Goal: Transaction & Acquisition: Purchase product/service

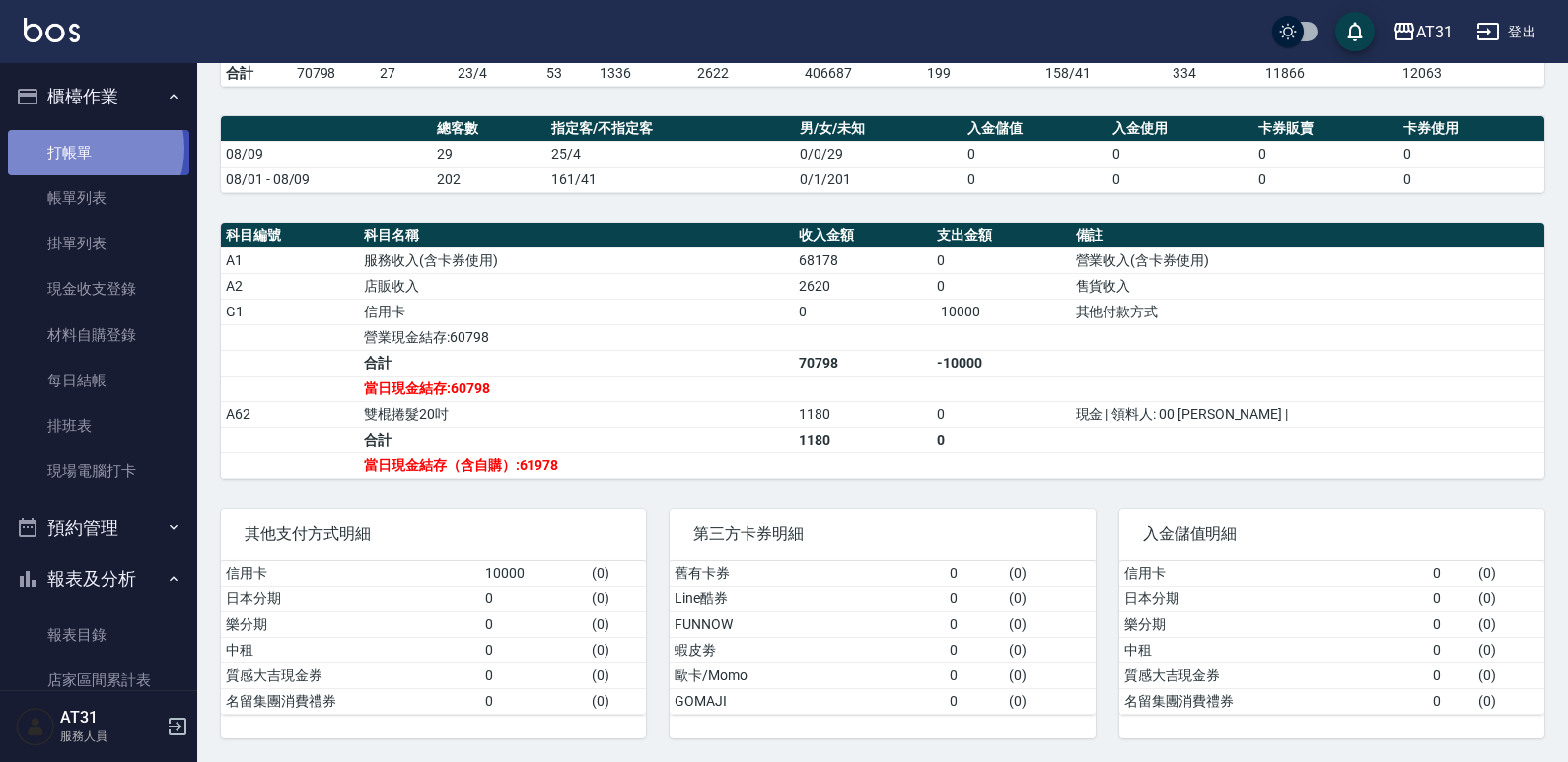
click at [90, 148] on link "打帳單" at bounding box center [99, 153] width 182 height 45
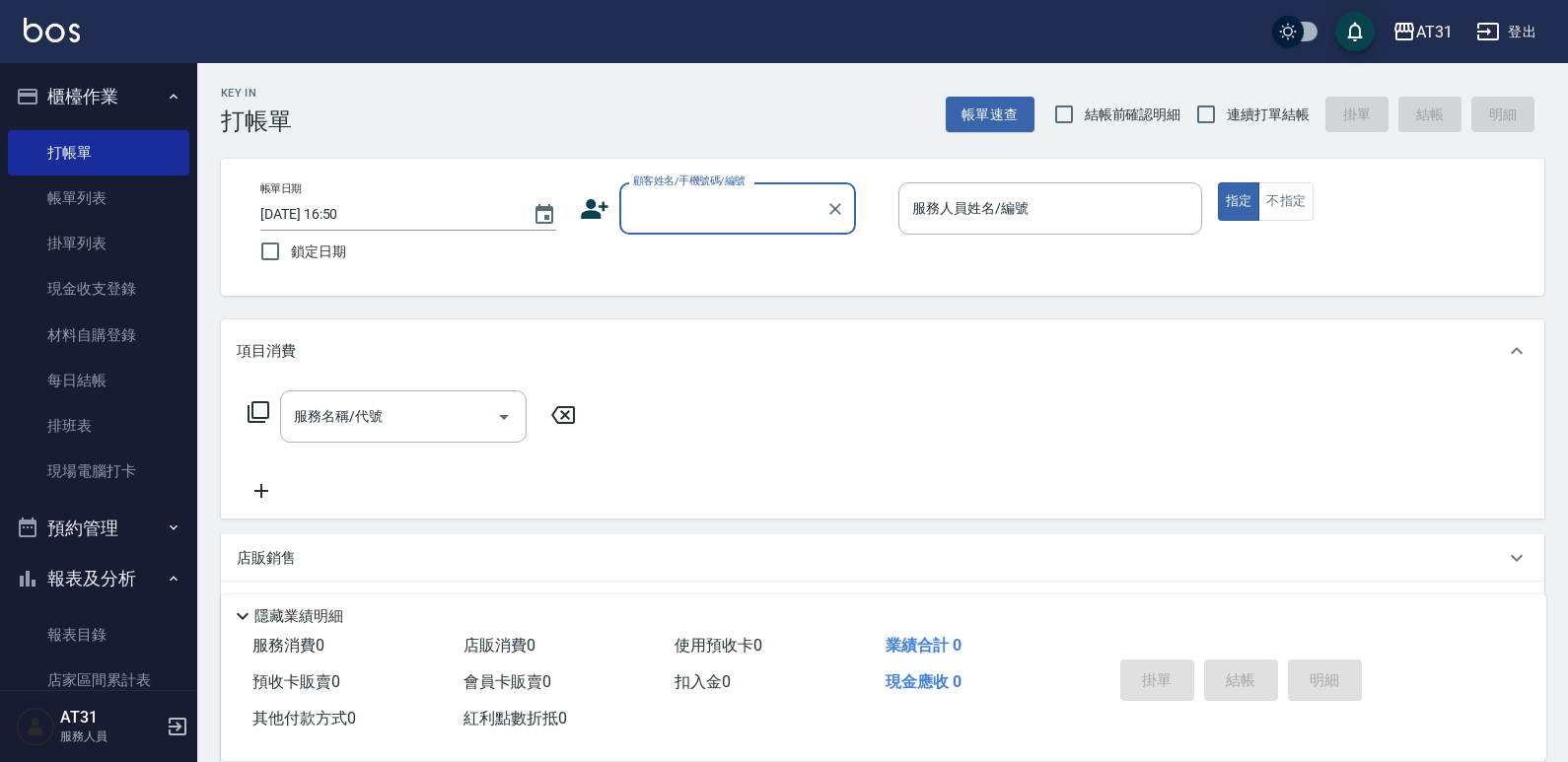
drag, startPoint x: 1279, startPoint y: 121, endPoint x: 998, endPoint y: 169, distance: 285.1
click at [1277, 121] on span "連續打單結帳" at bounding box center [1268, 115] width 83 height 21
click at [1226, 121] on input "連續打單結帳" at bounding box center [1205, 115] width 41 height 42
checkbox input "true"
click at [779, 203] on input "顧客姓名/手機號碼/編號" at bounding box center [723, 209] width 190 height 35
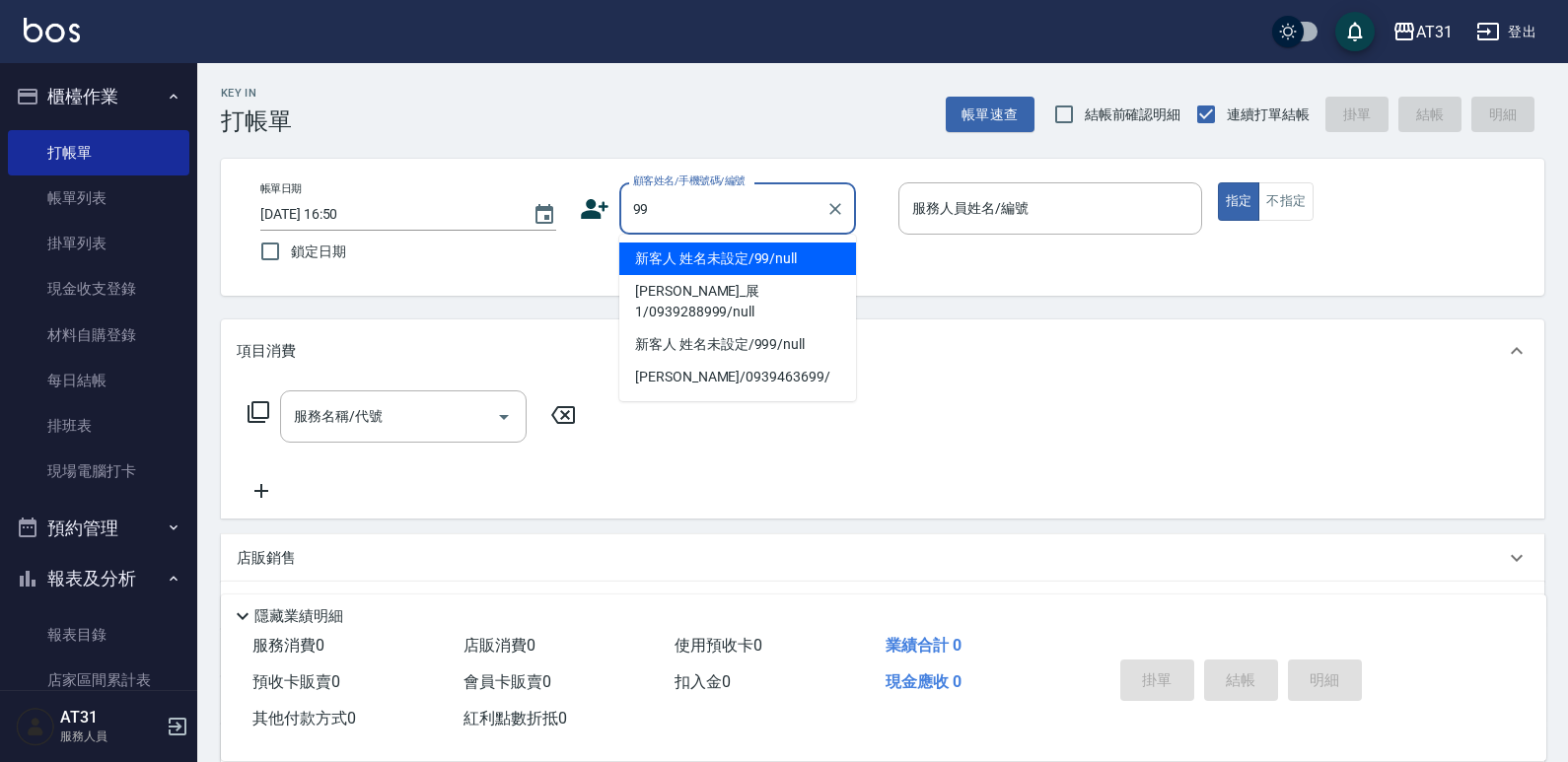
type input "新客人 姓名未設定/99/null"
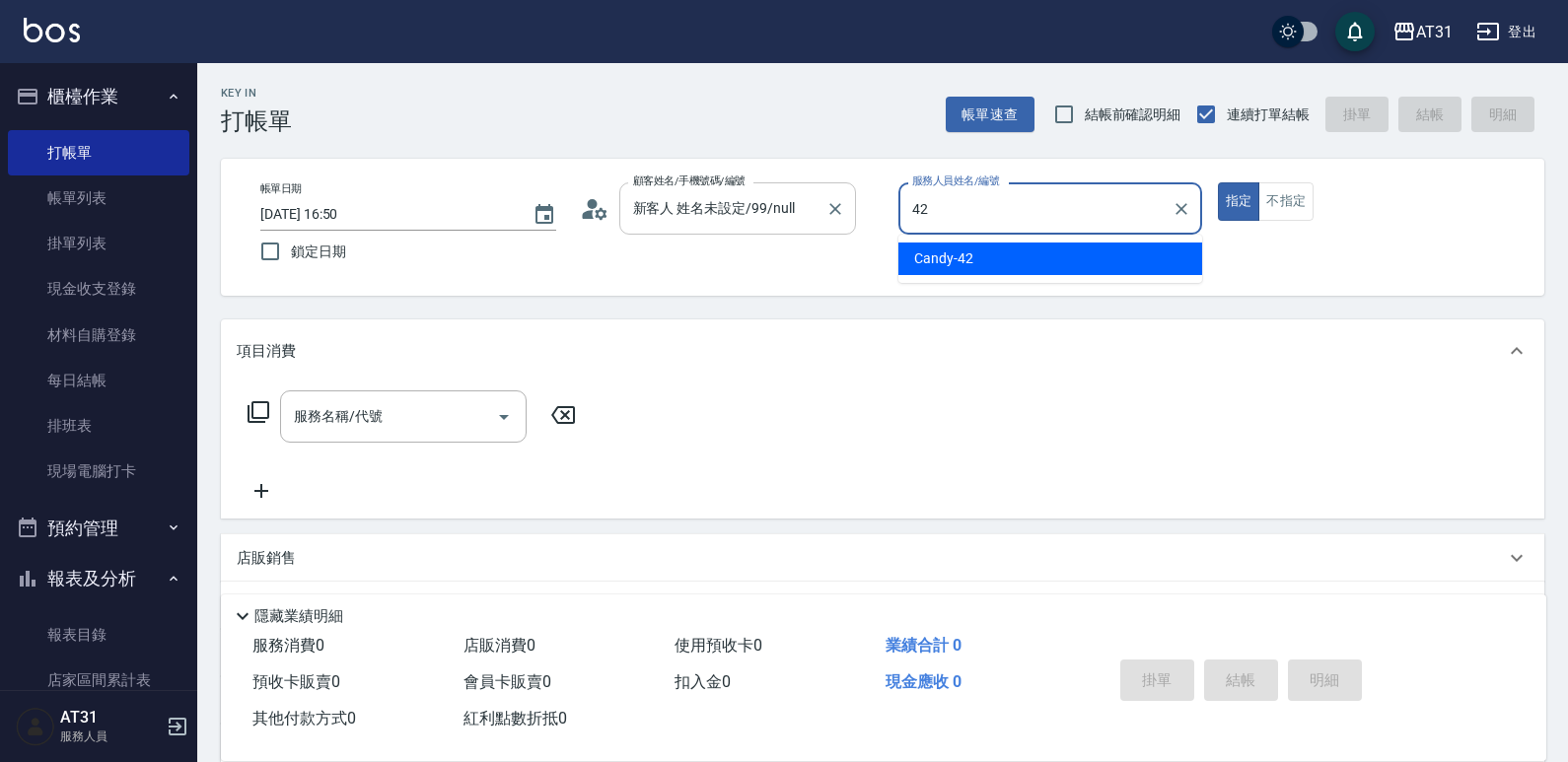
type input "Candy-42"
type button "true"
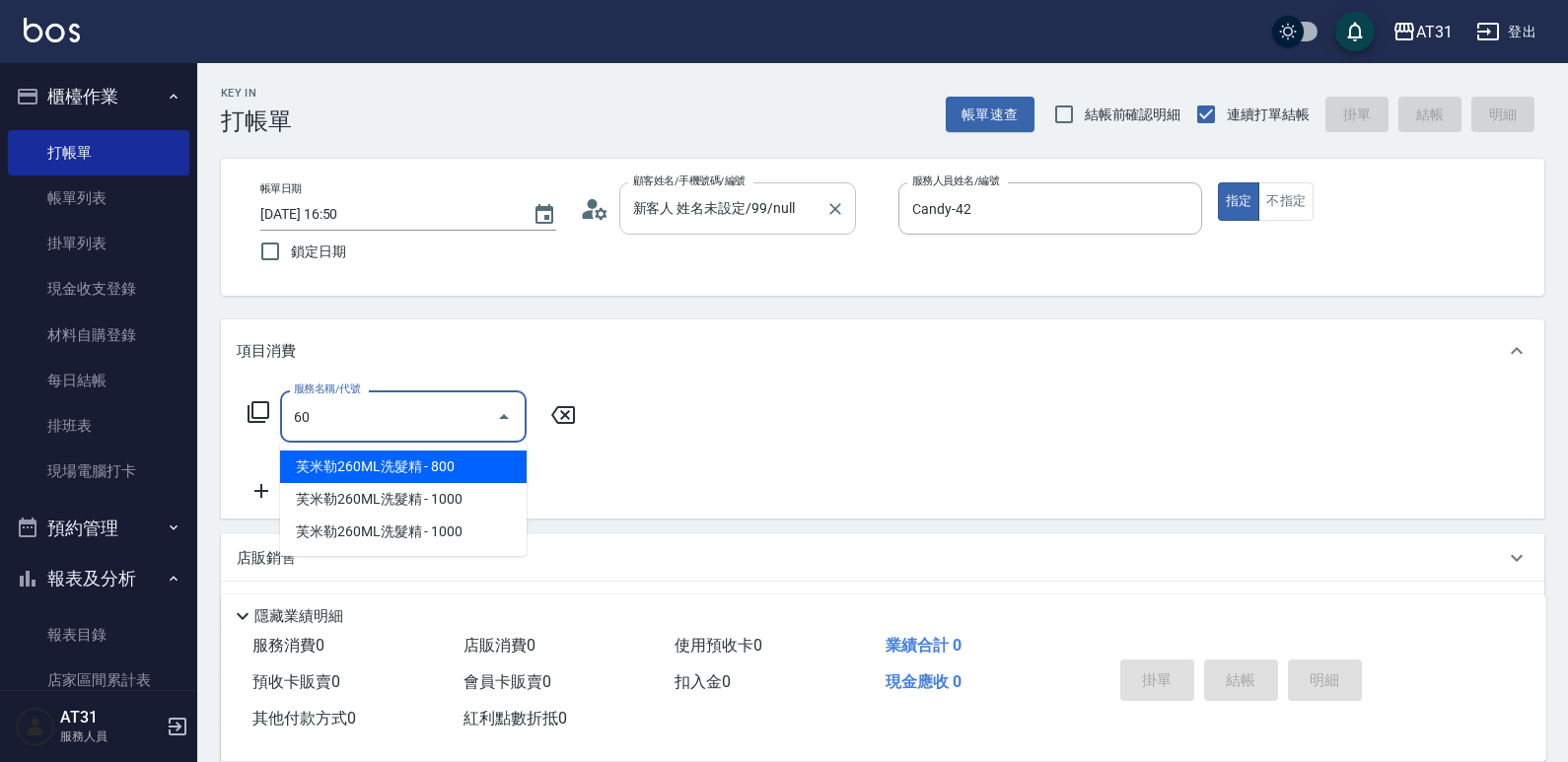
type input "608"
type input "90"
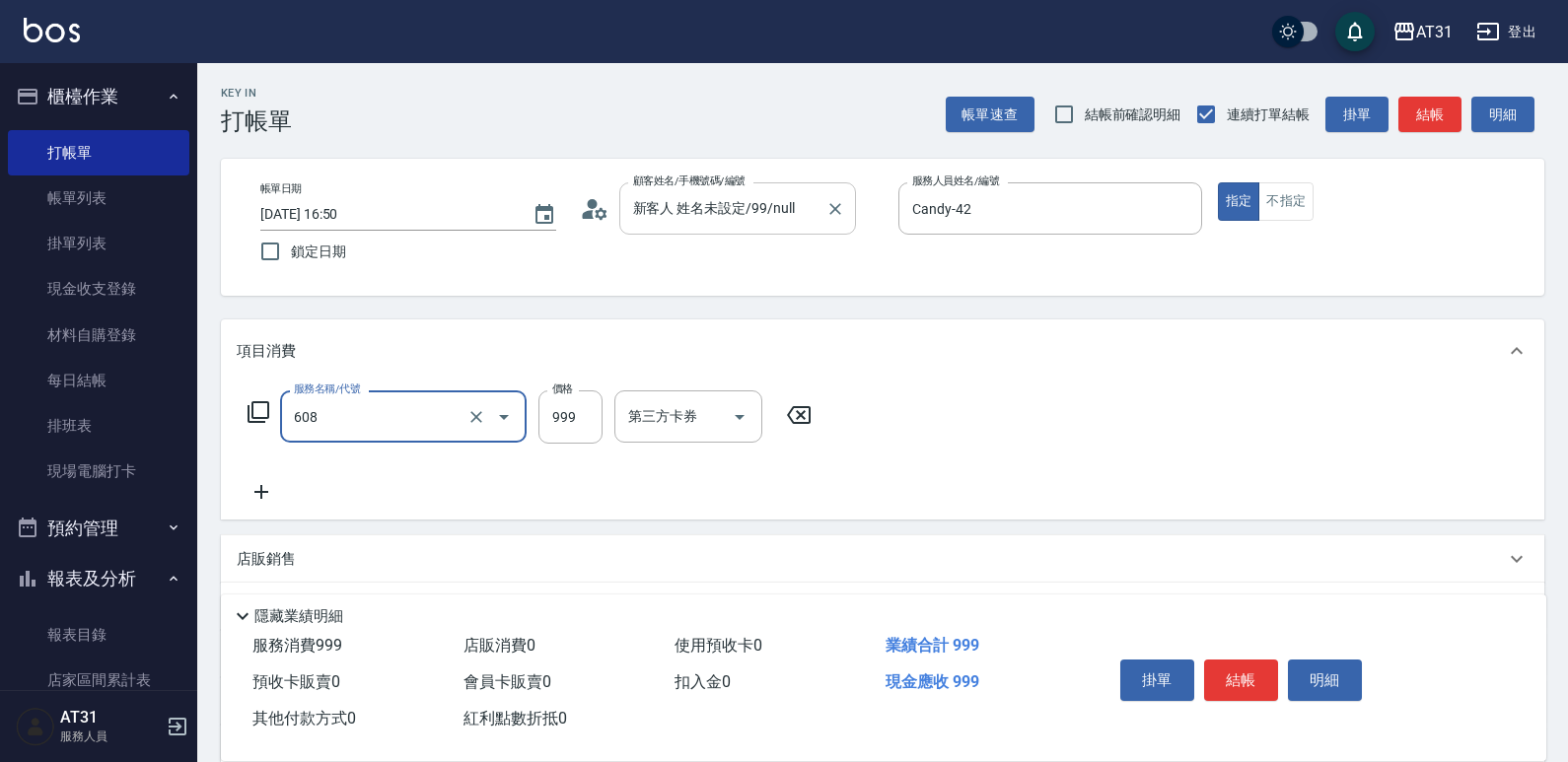
type input "自購二段(608)"
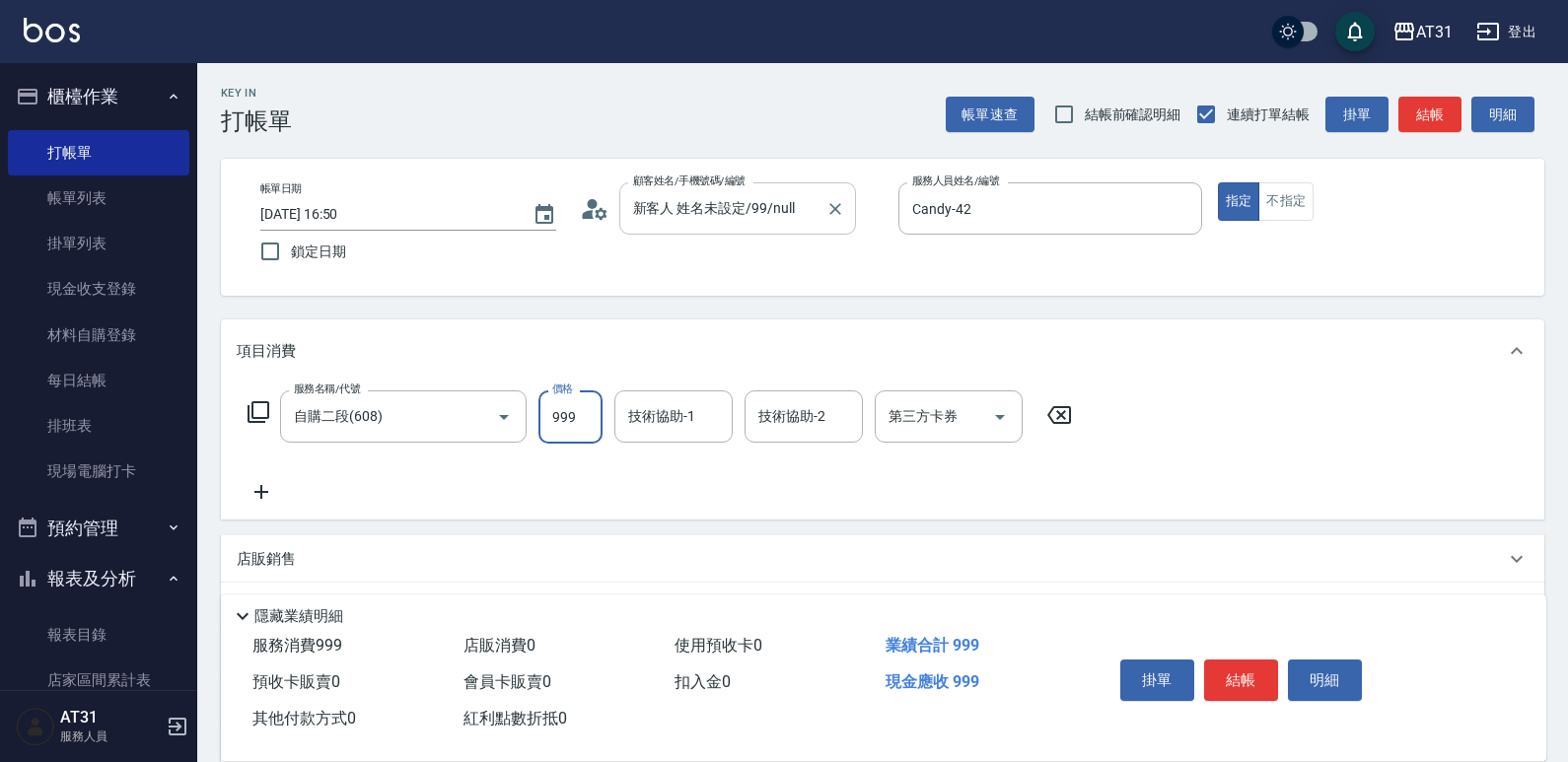
type input "0"
type input "20"
type input "200"
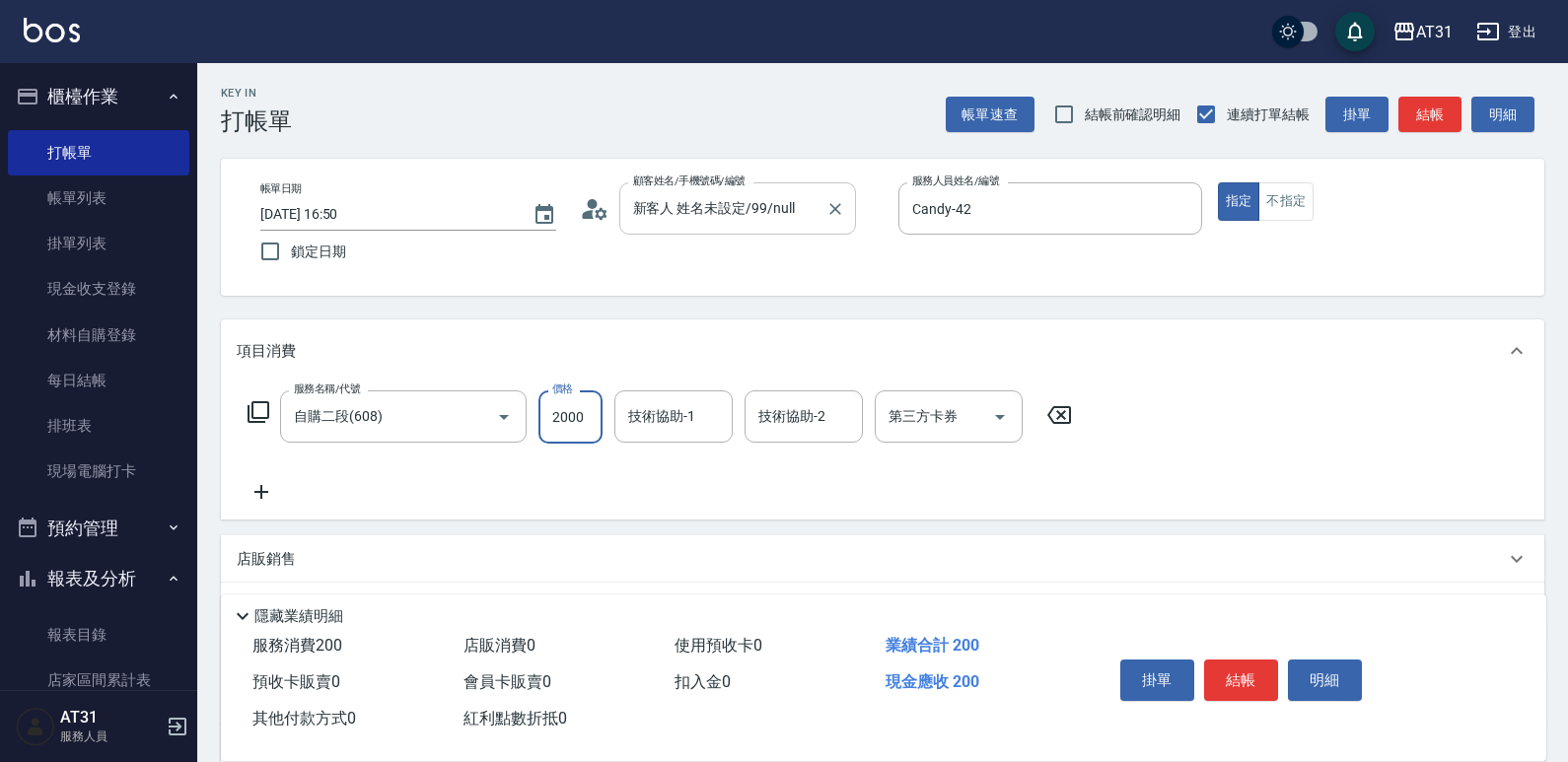
type input "2000"
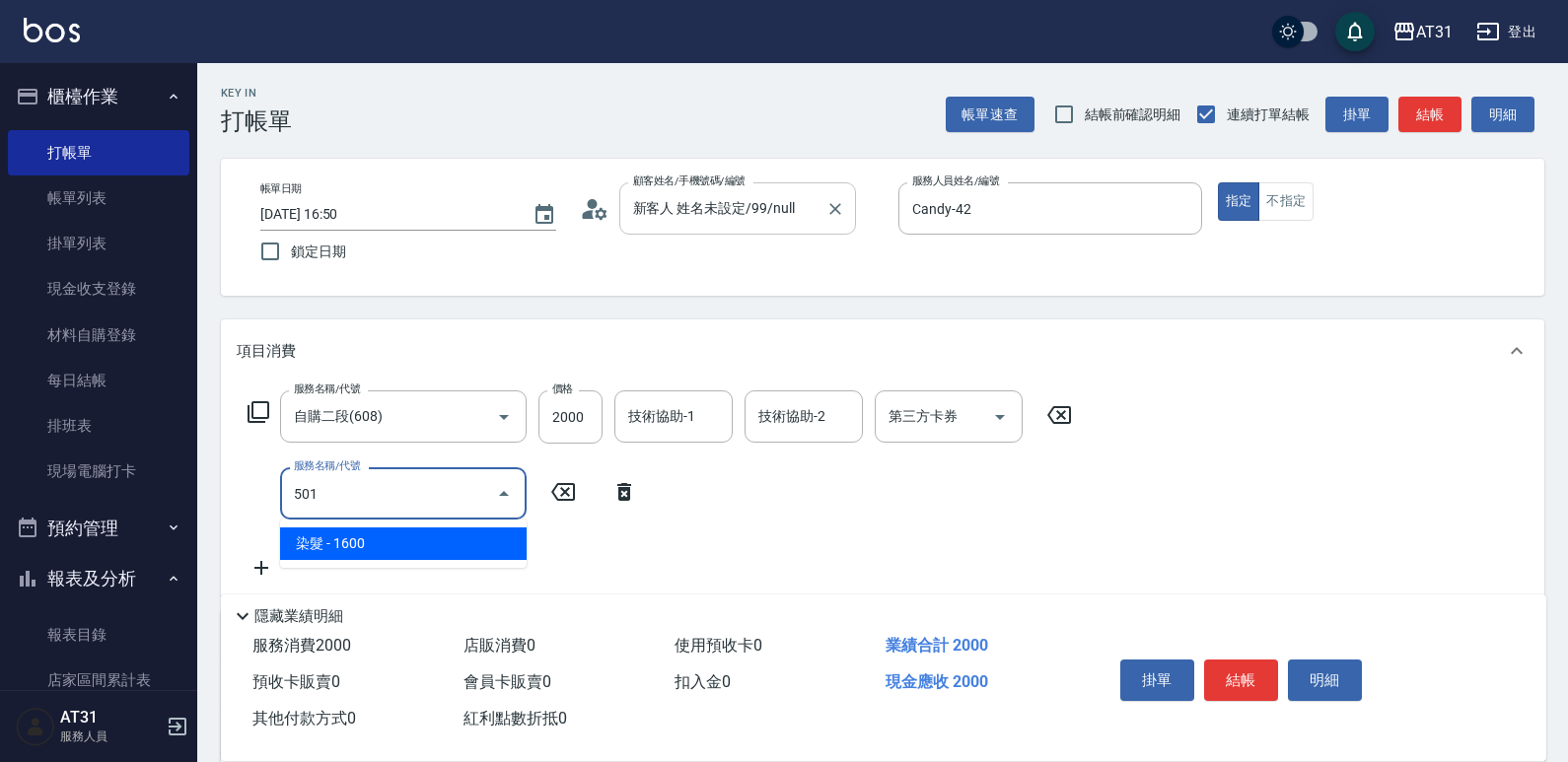
type input "501"
type input "360"
type input "染髮(501)"
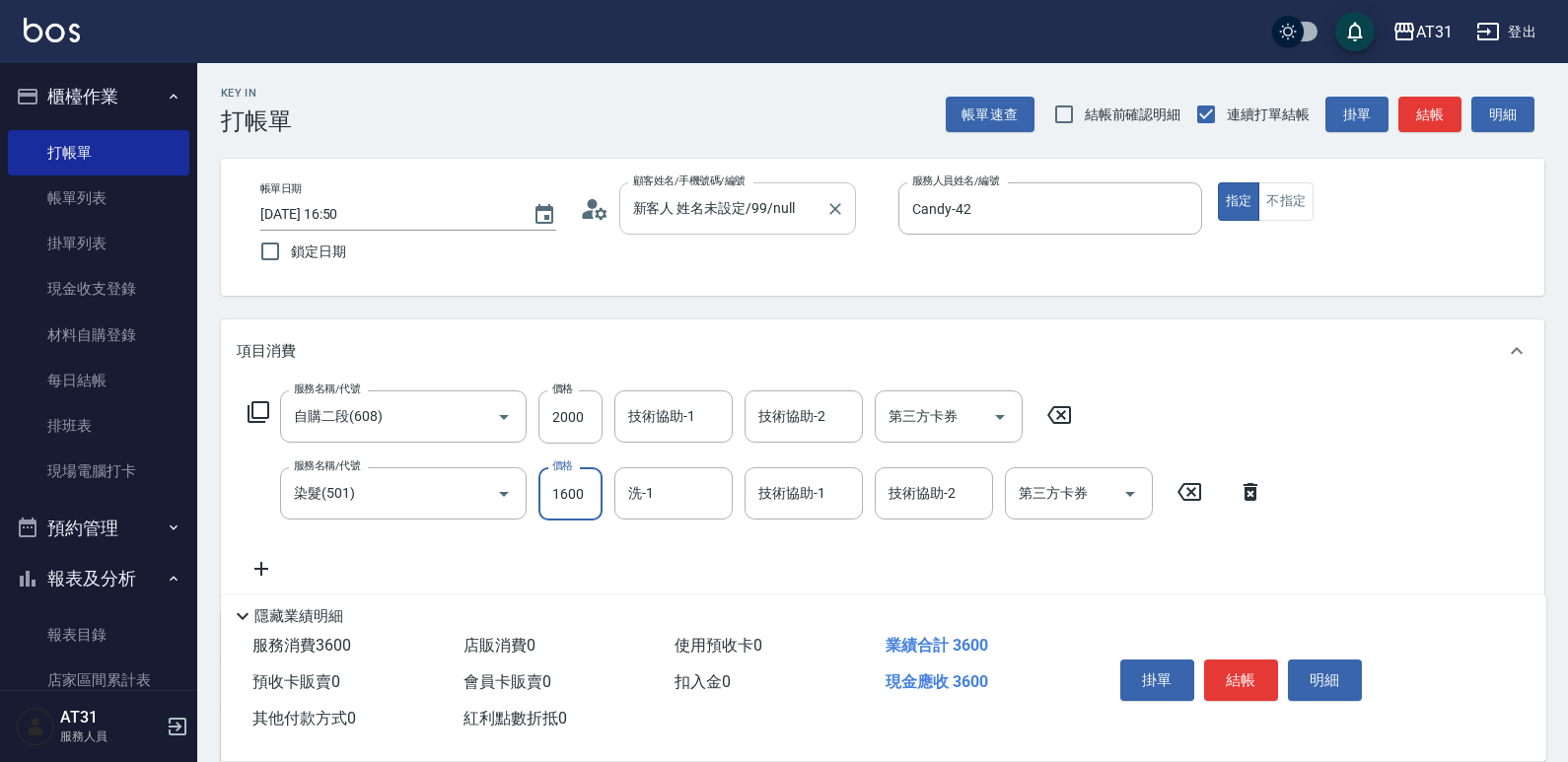
type input "200"
type input "120"
type input "320"
type input "1200"
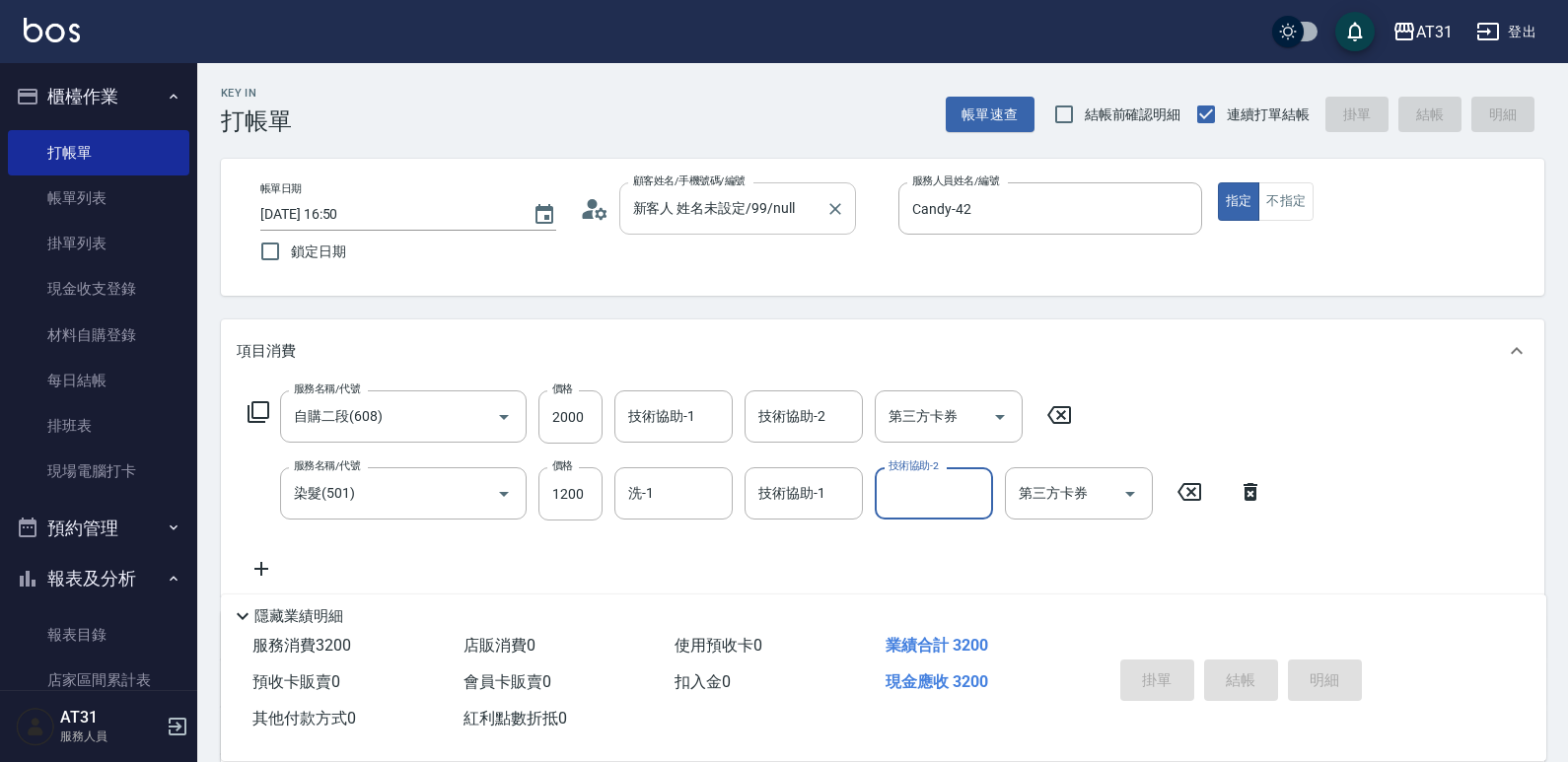
type input "0"
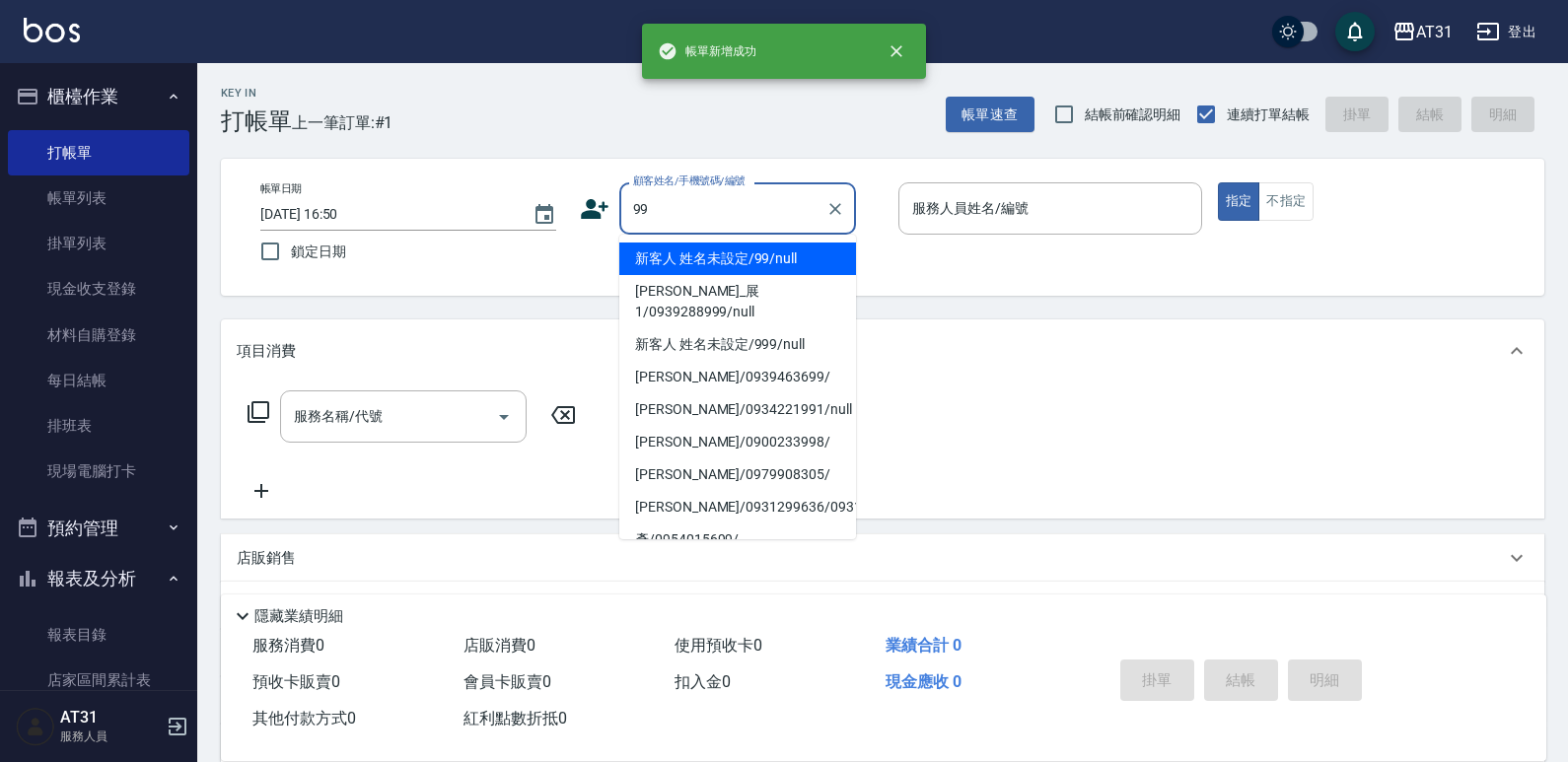
type input "新客人 姓名未設定/99/null"
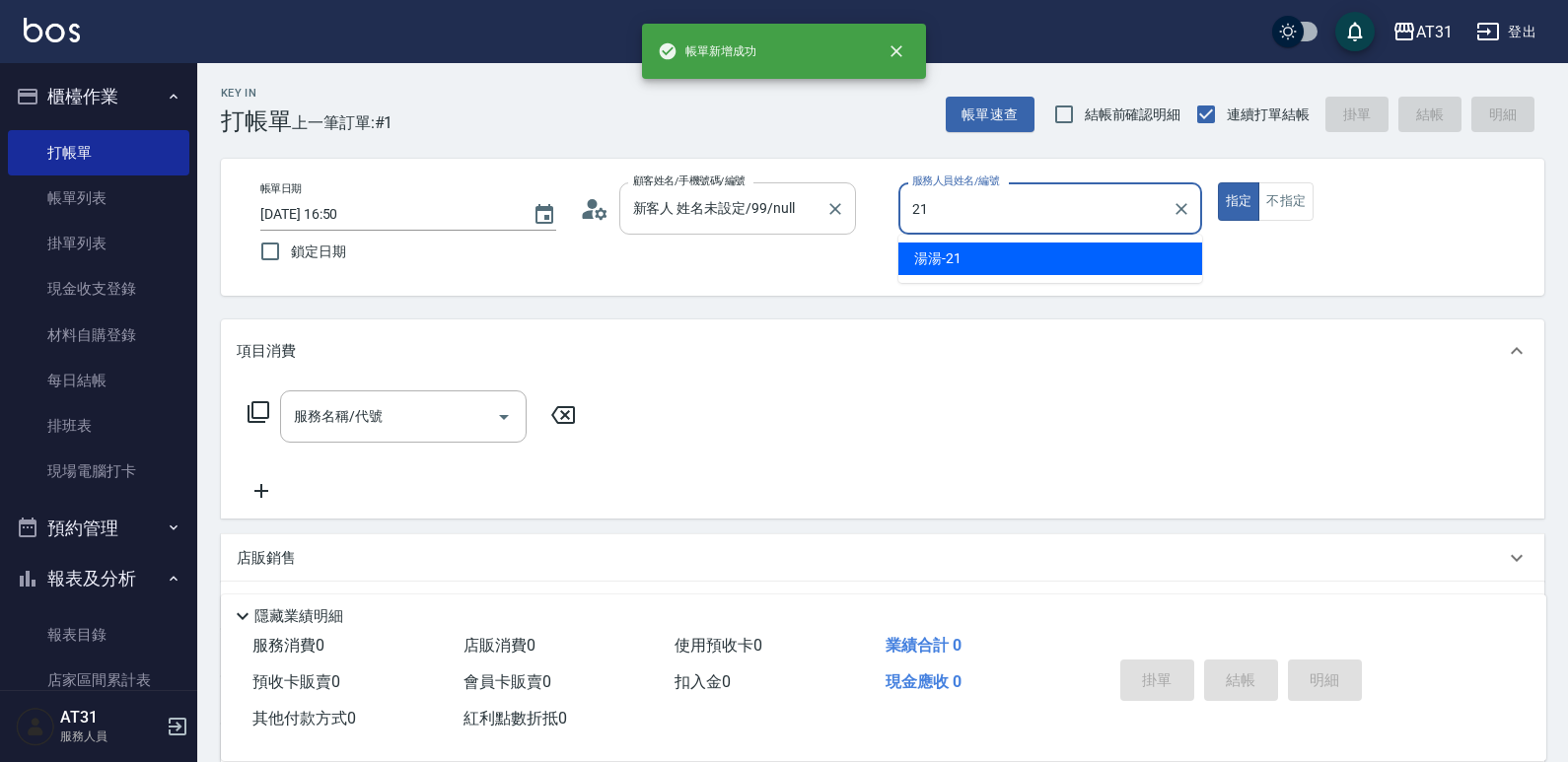
type input "湯湯-21"
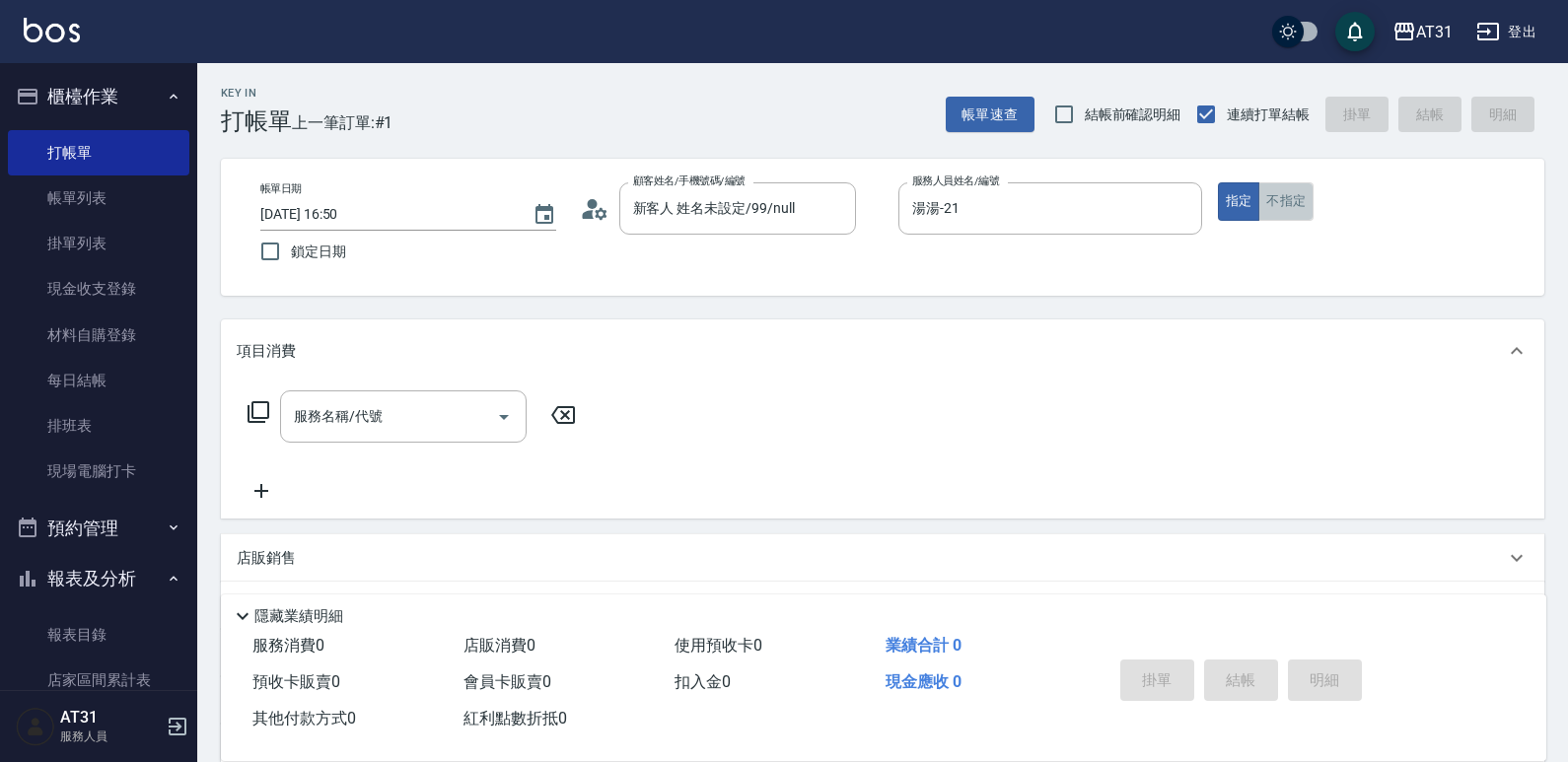
click at [1299, 208] on button "不指定" at bounding box center [1285, 202] width 55 height 39
click at [449, 417] on input "服務名稱/代號" at bounding box center [388, 416] width 200 height 35
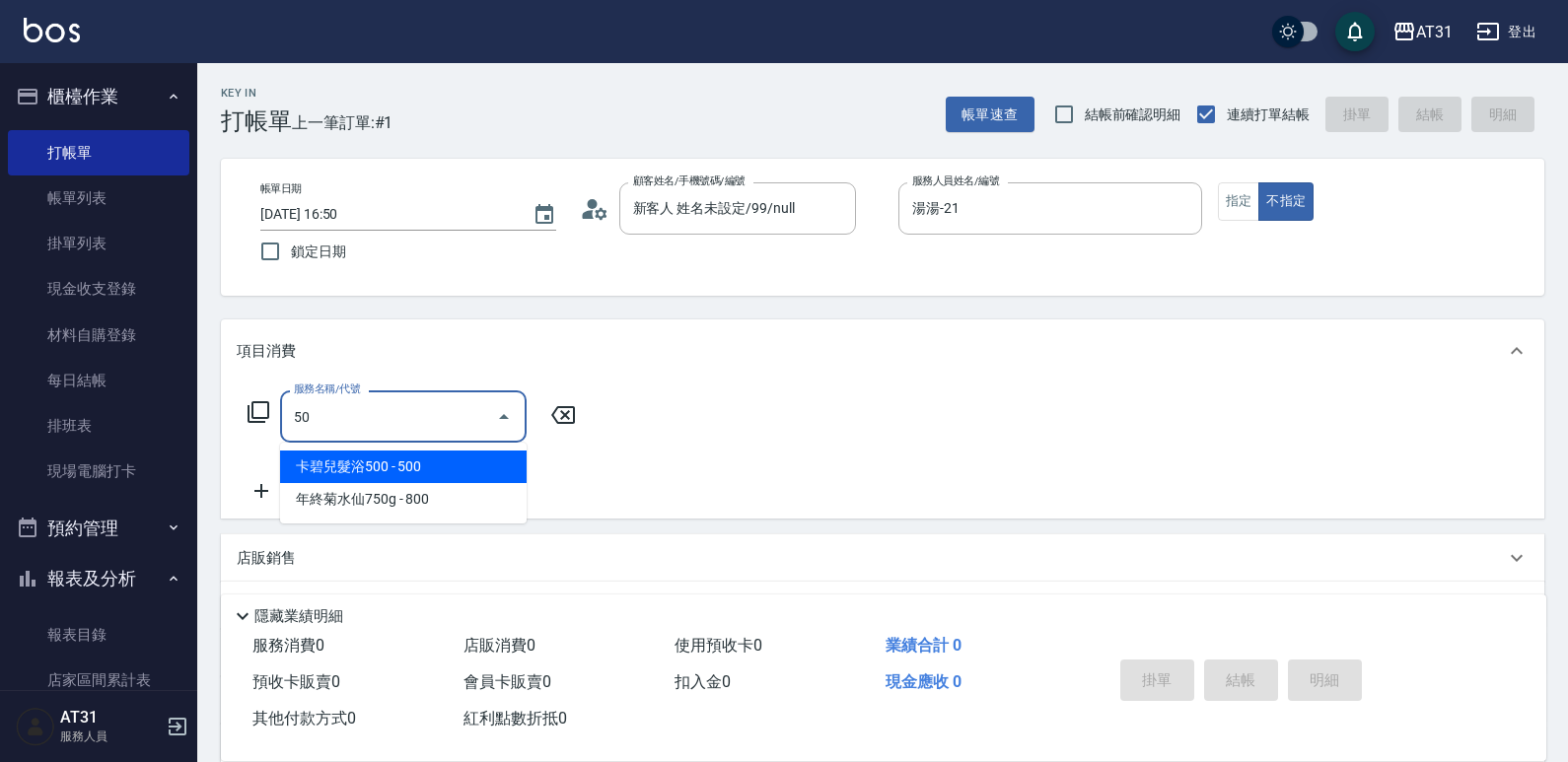
type input "5"
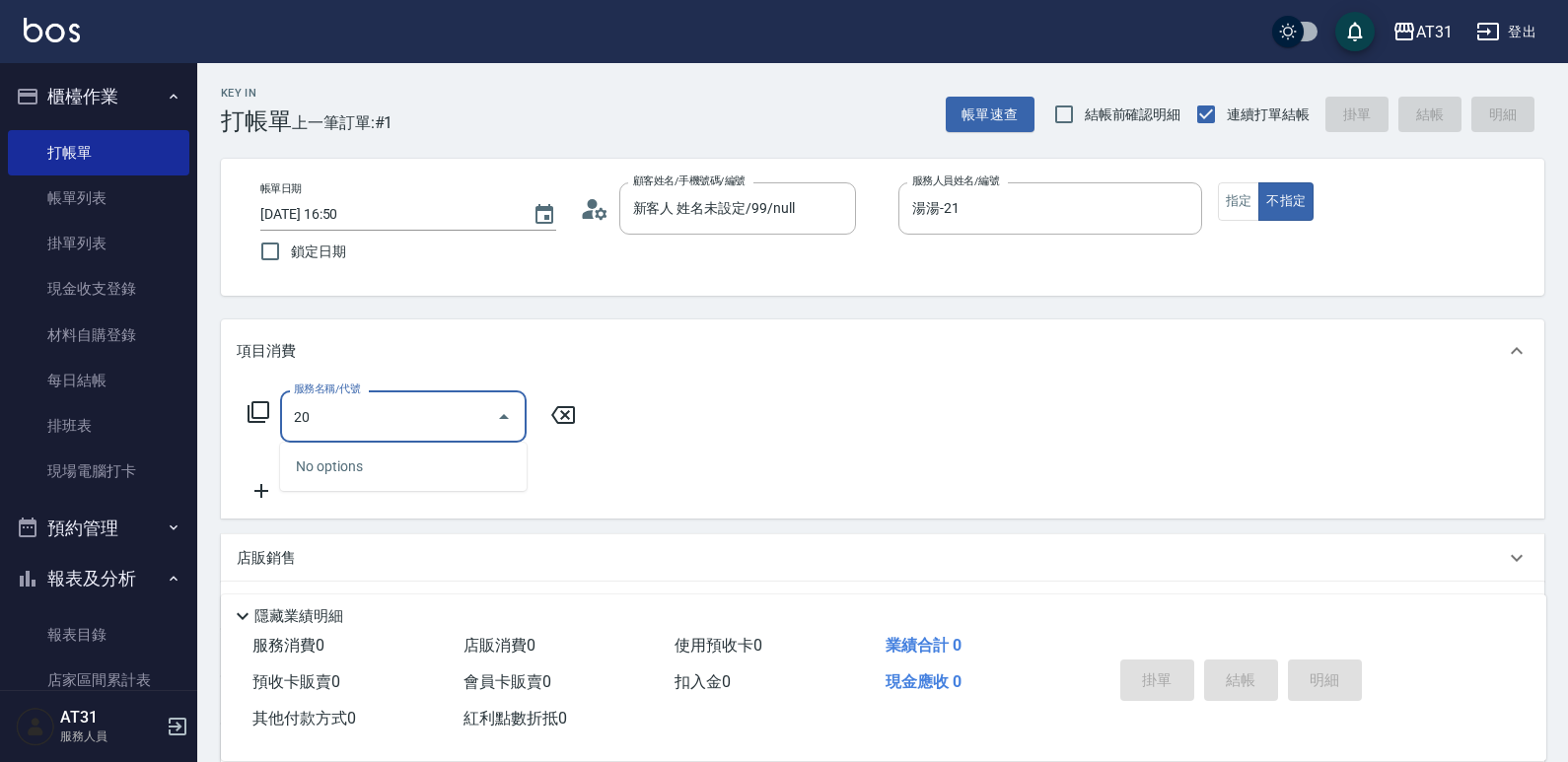
type input "201"
type input "20"
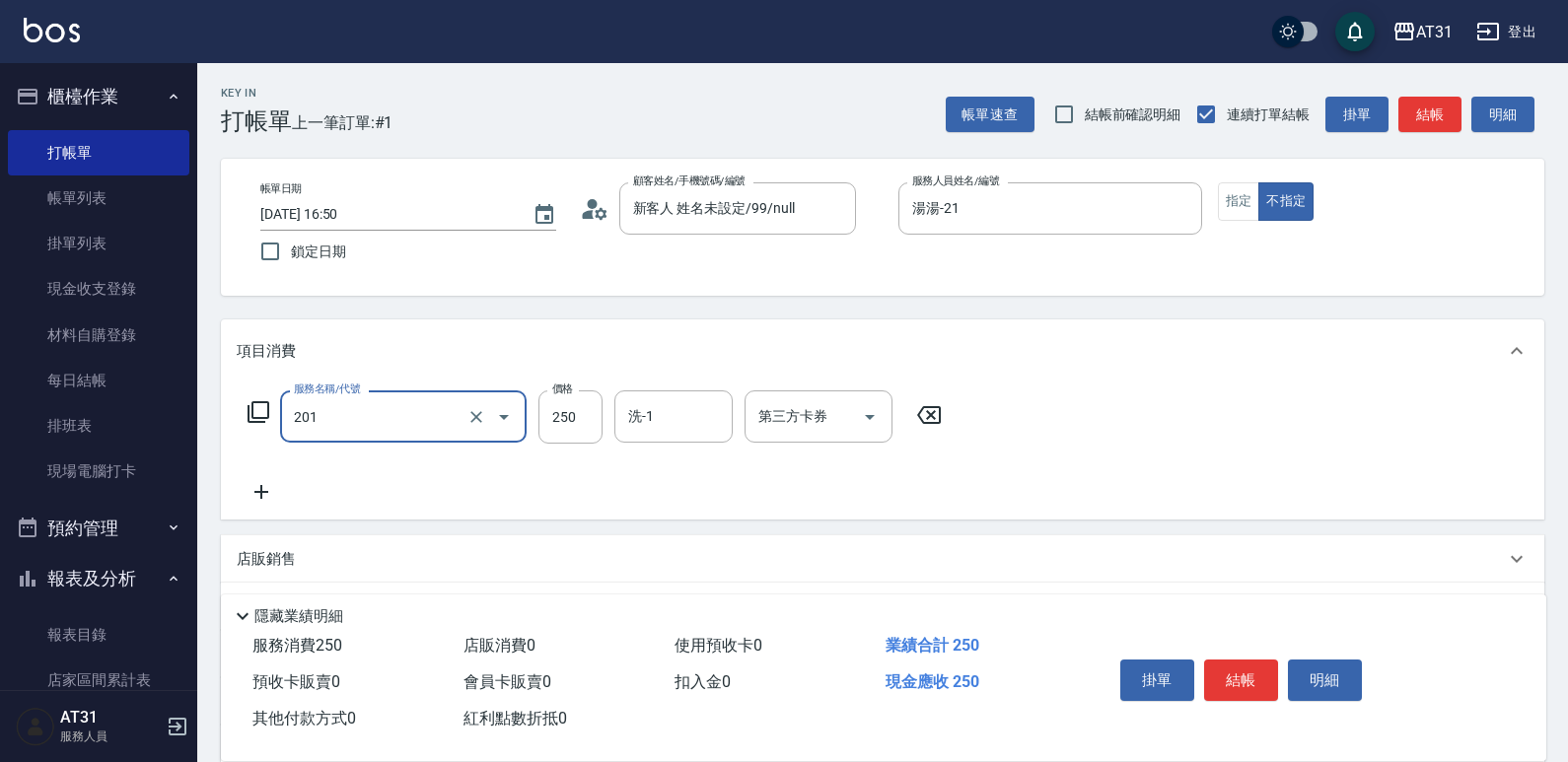
type input "洗髮(201)"
type input "0"
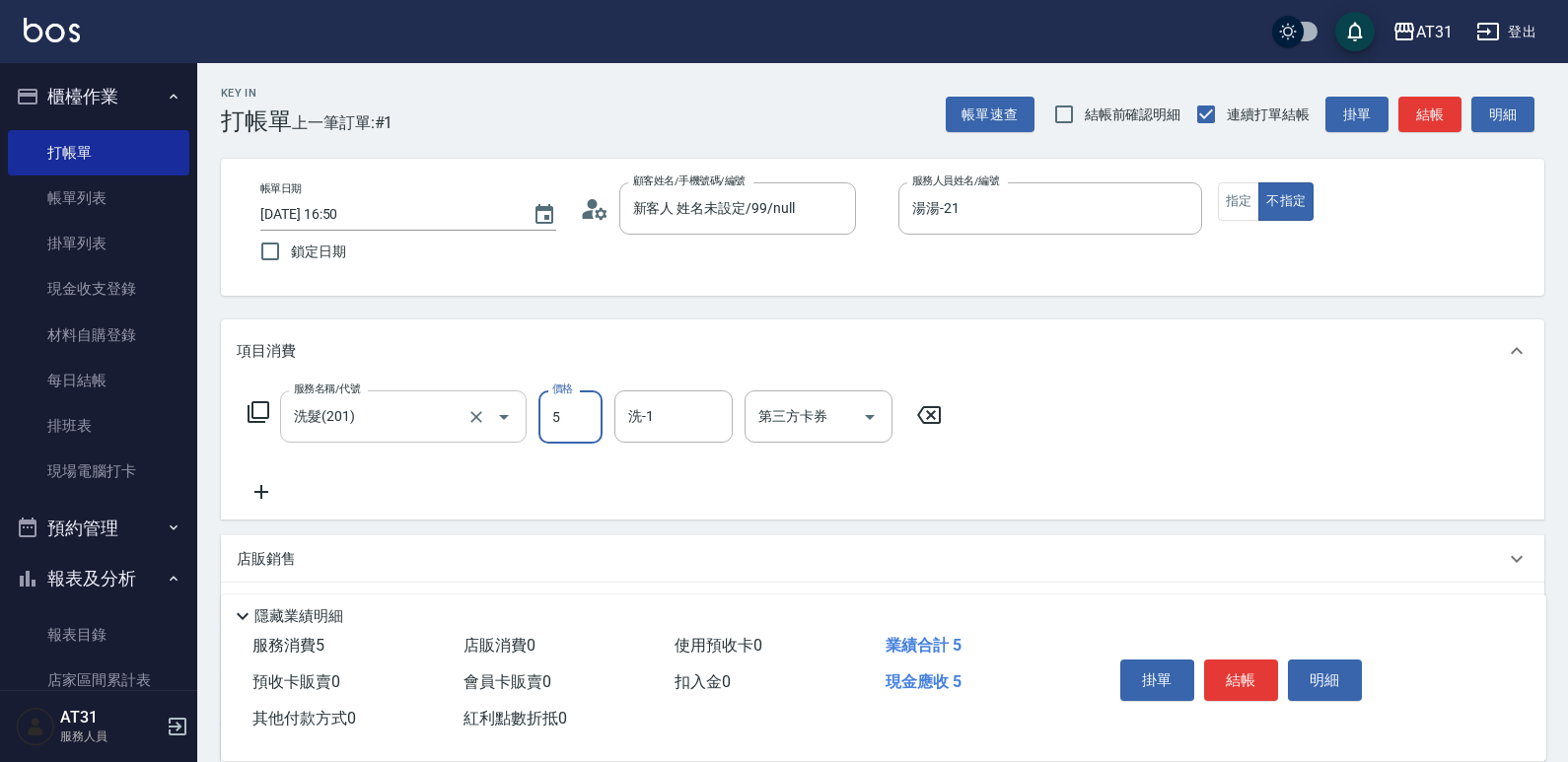
type input "50"
type input "500"
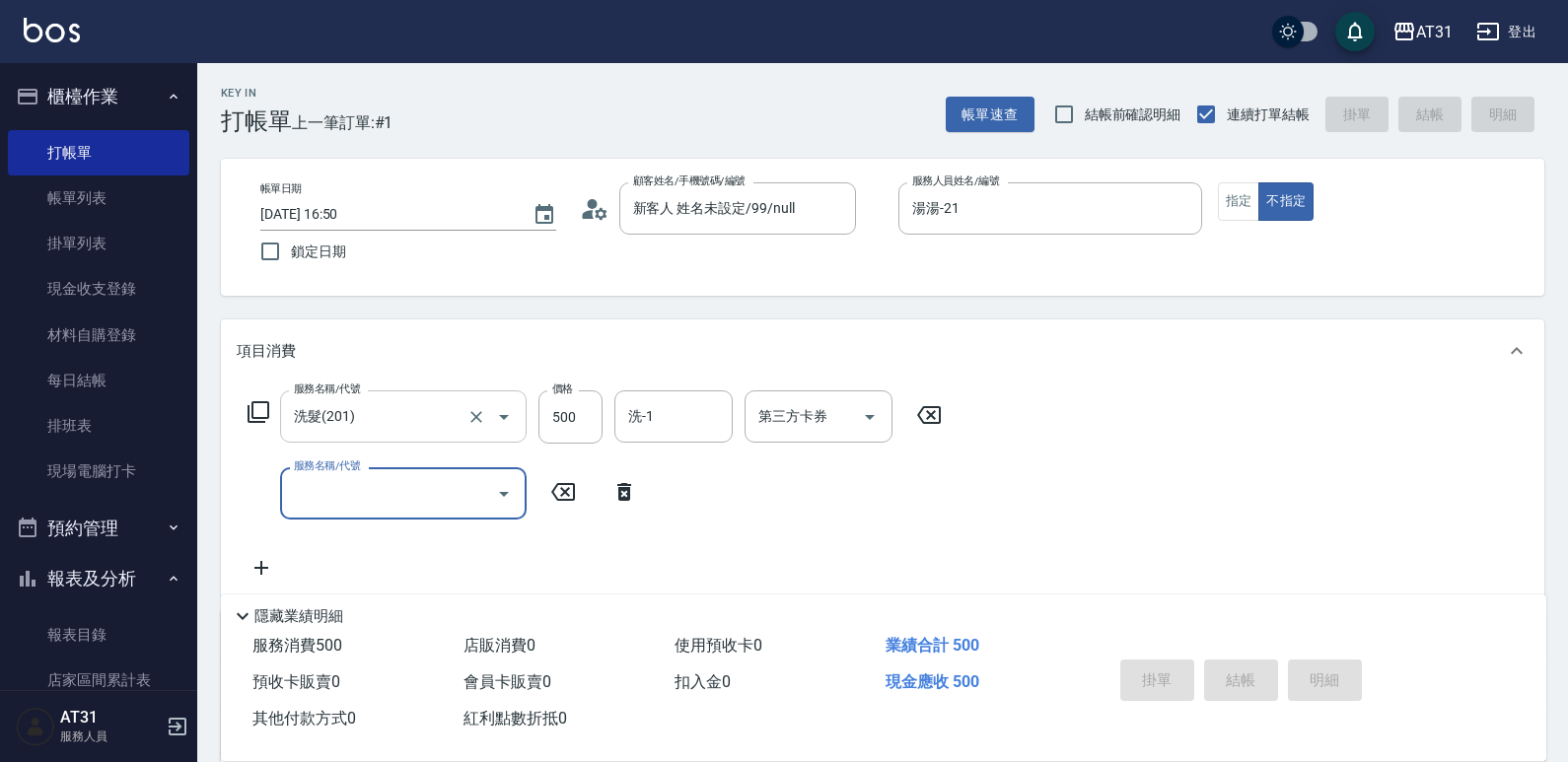
type input "0"
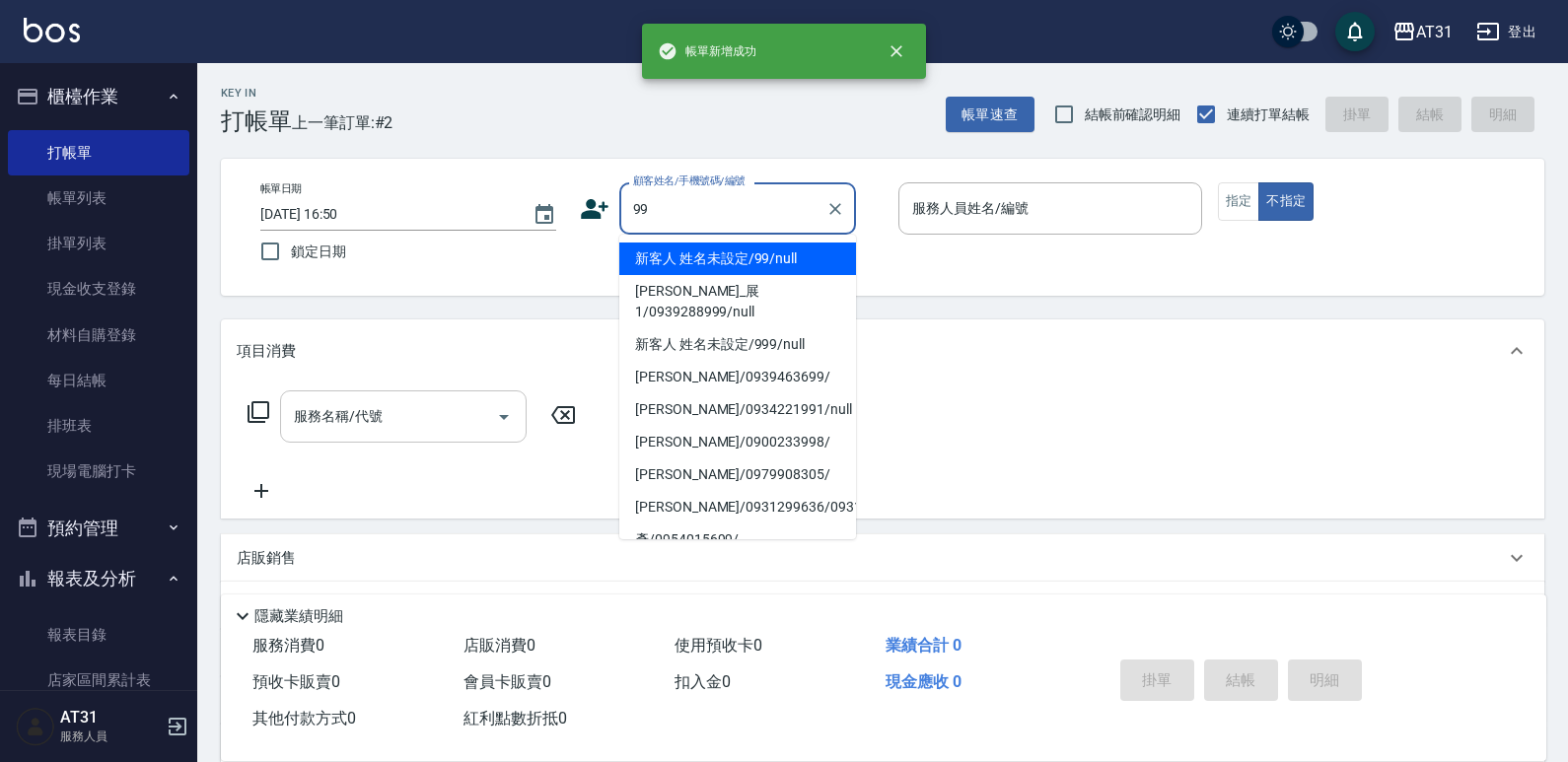
type input "新客人 姓名未設定/99/null"
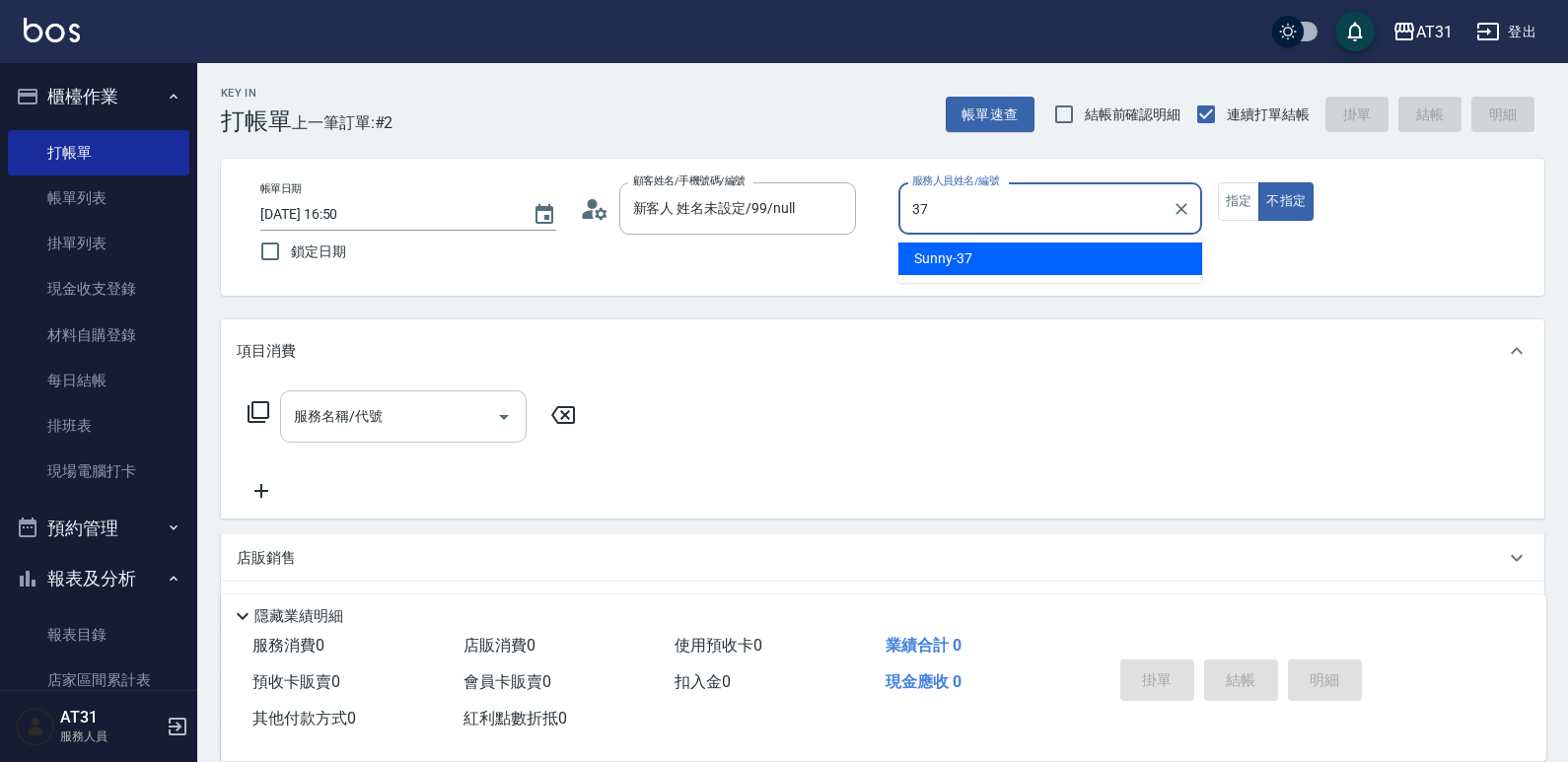
type input "Sunny-37"
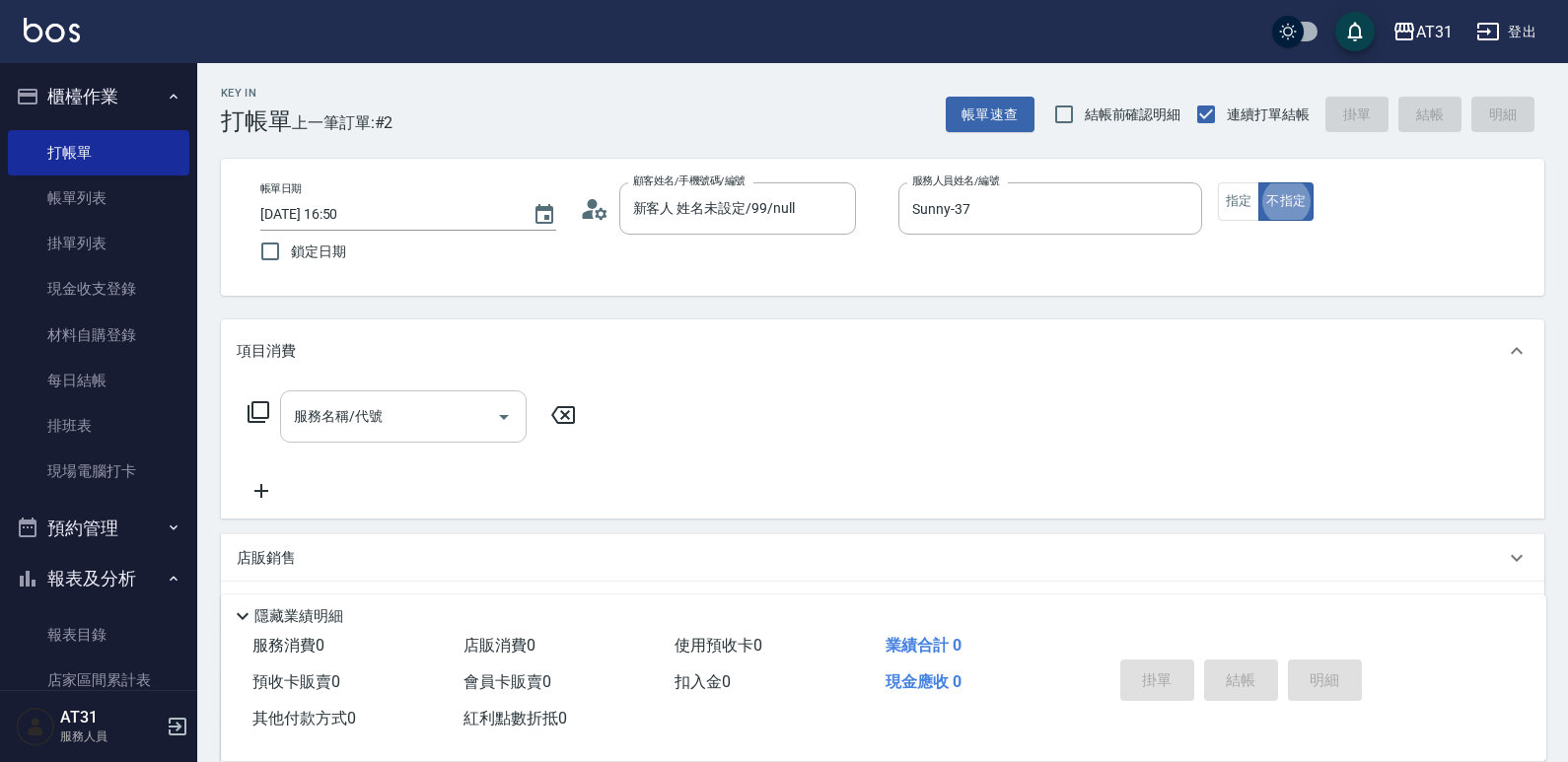
type button "false"
drag, startPoint x: 1247, startPoint y: 196, endPoint x: 1167, endPoint y: 229, distance: 86.5
click at [1246, 196] on button "指定" at bounding box center [1238, 202] width 42 height 39
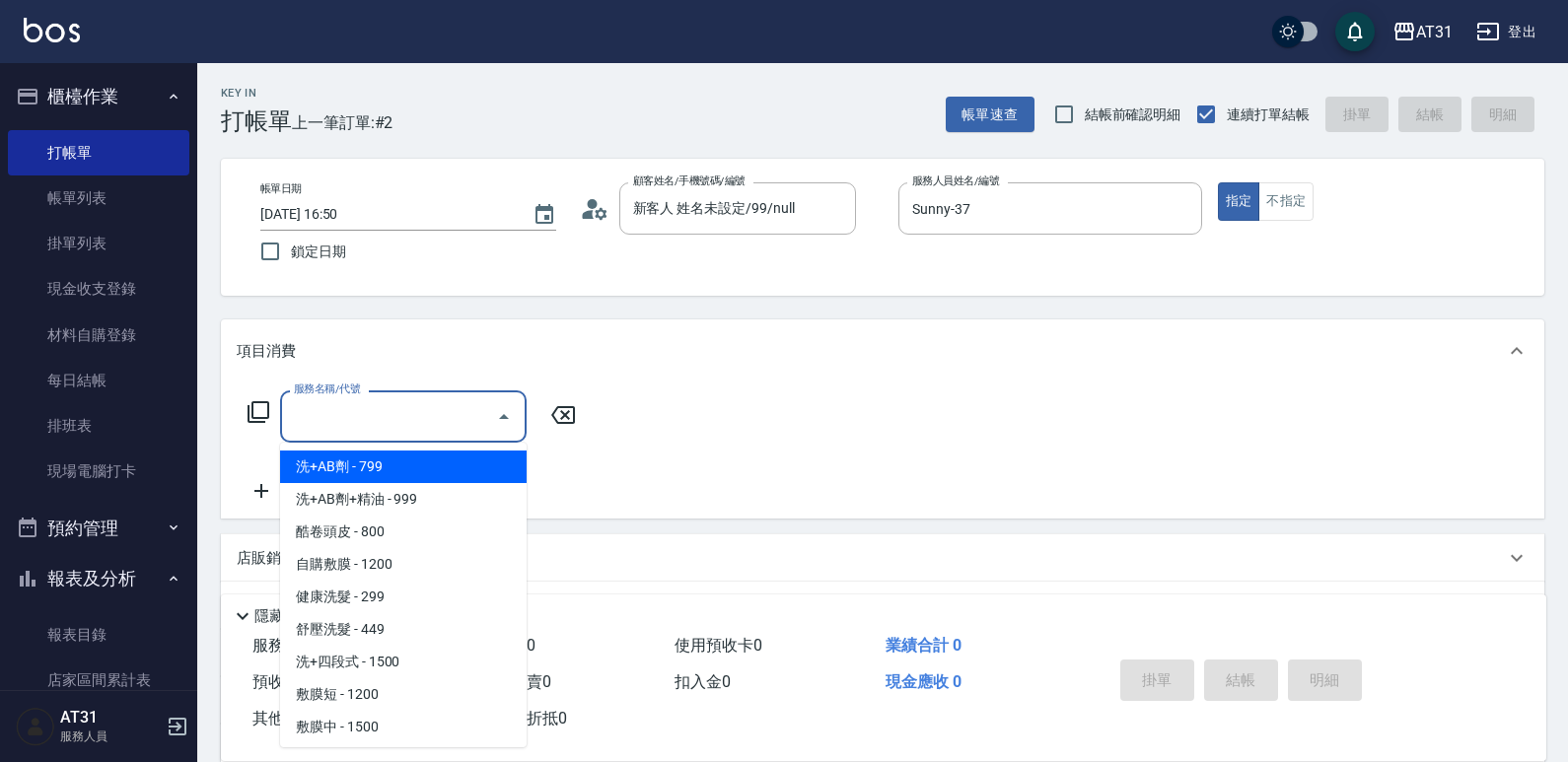
click at [440, 414] on input "服務名稱/代號" at bounding box center [388, 416] width 200 height 35
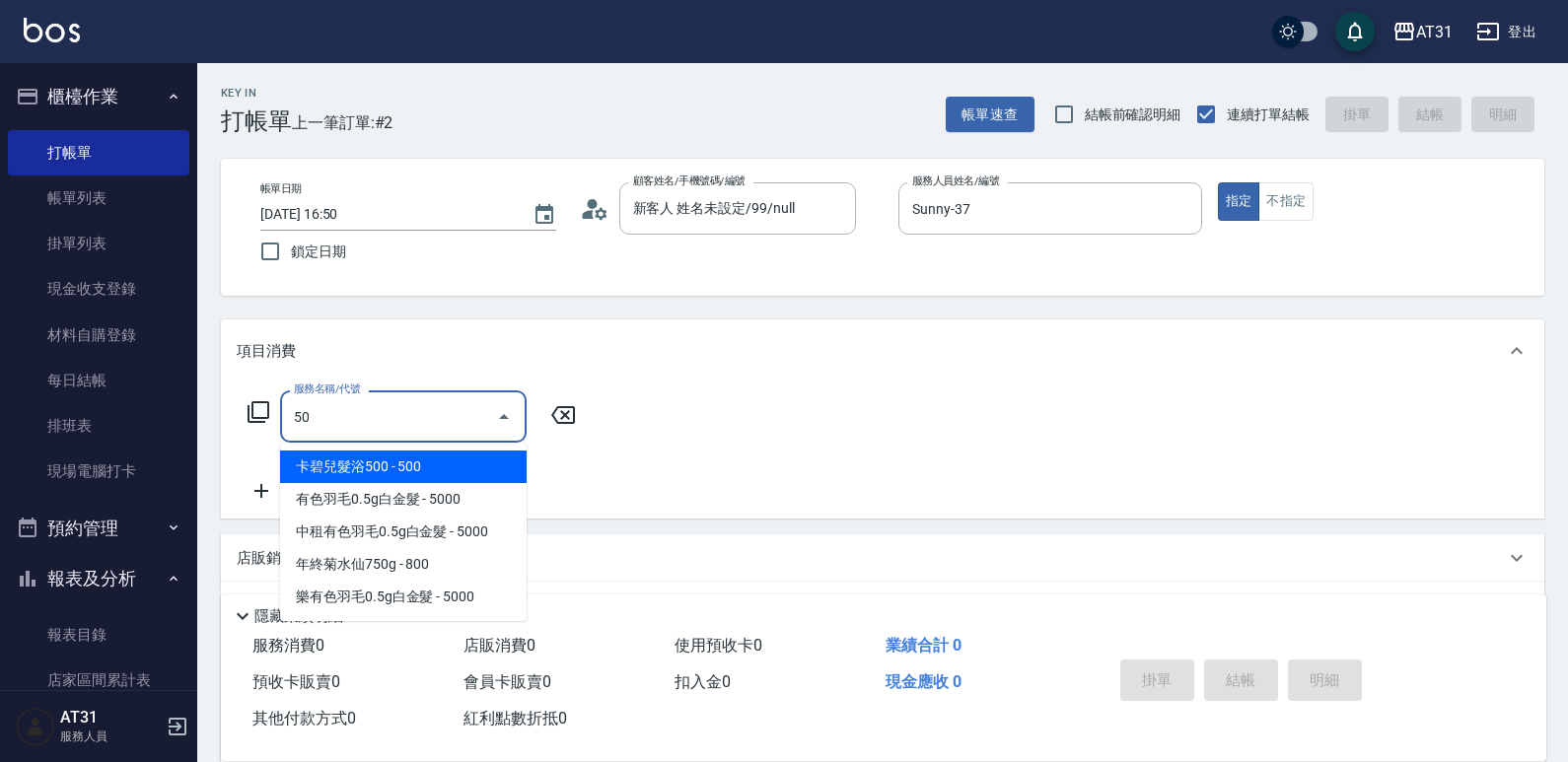
type input "501"
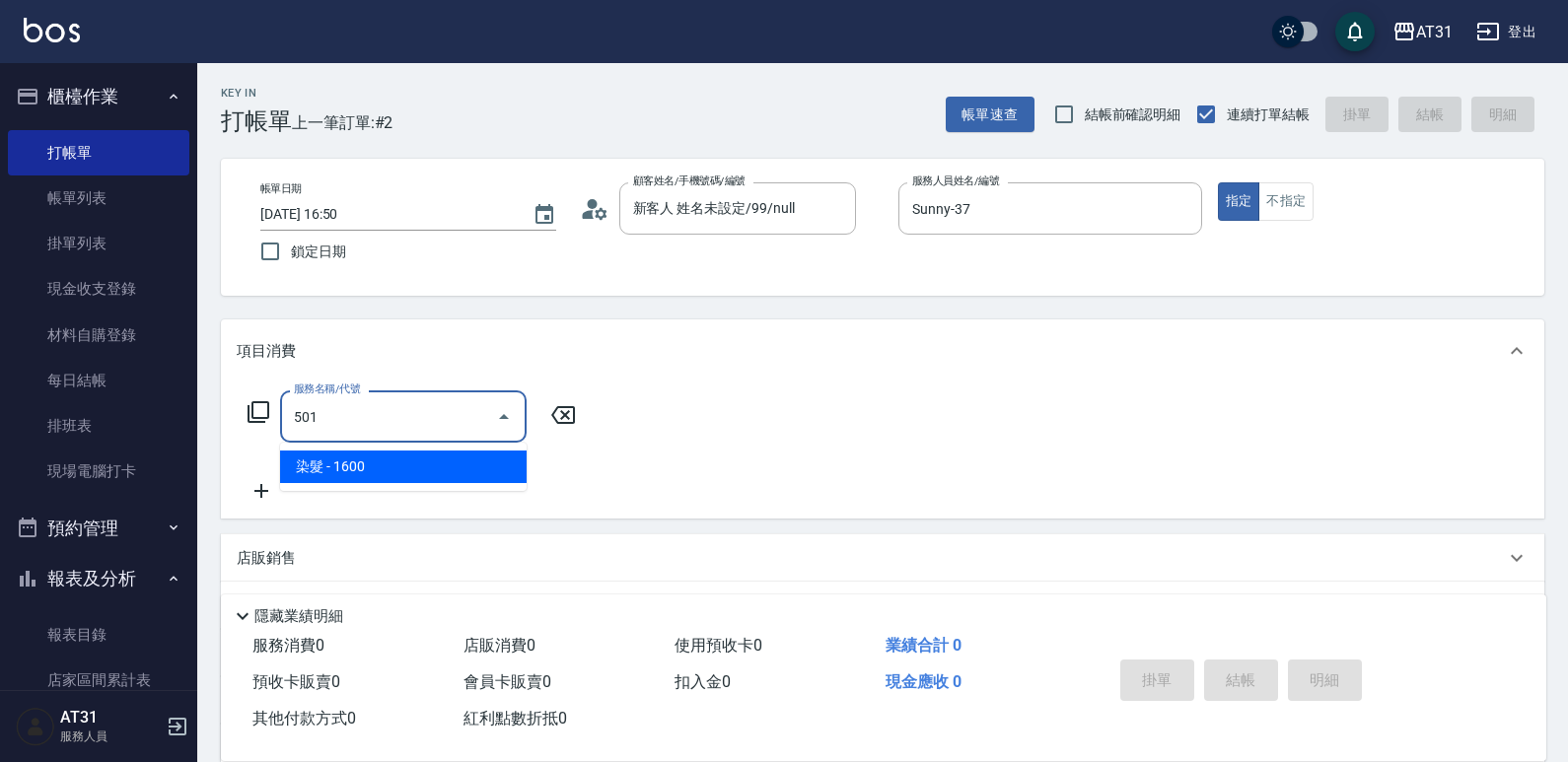
type input "160"
type input "染髮(501)"
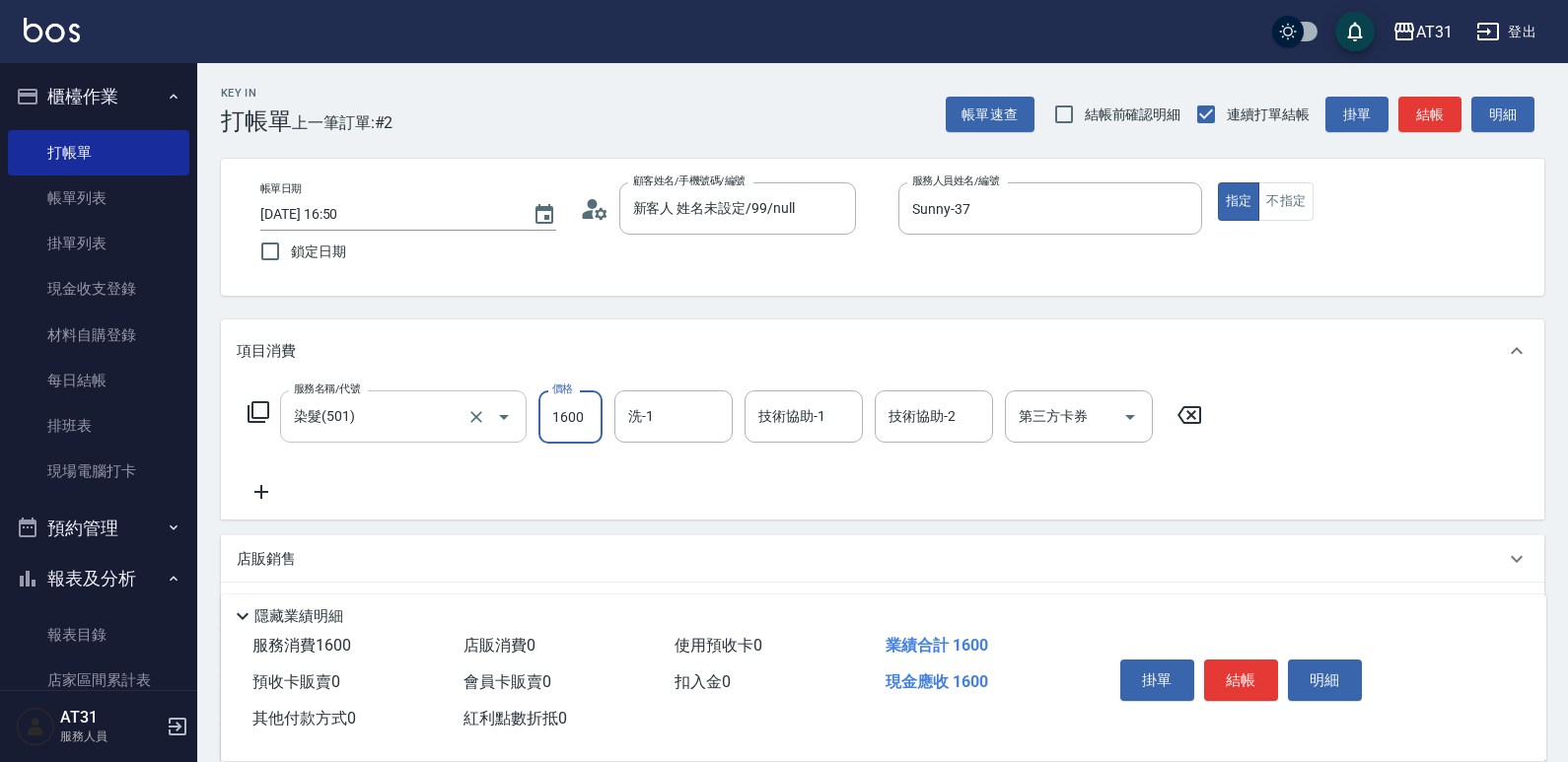
type input "0"
type input "15"
type input "10"
type input "150"
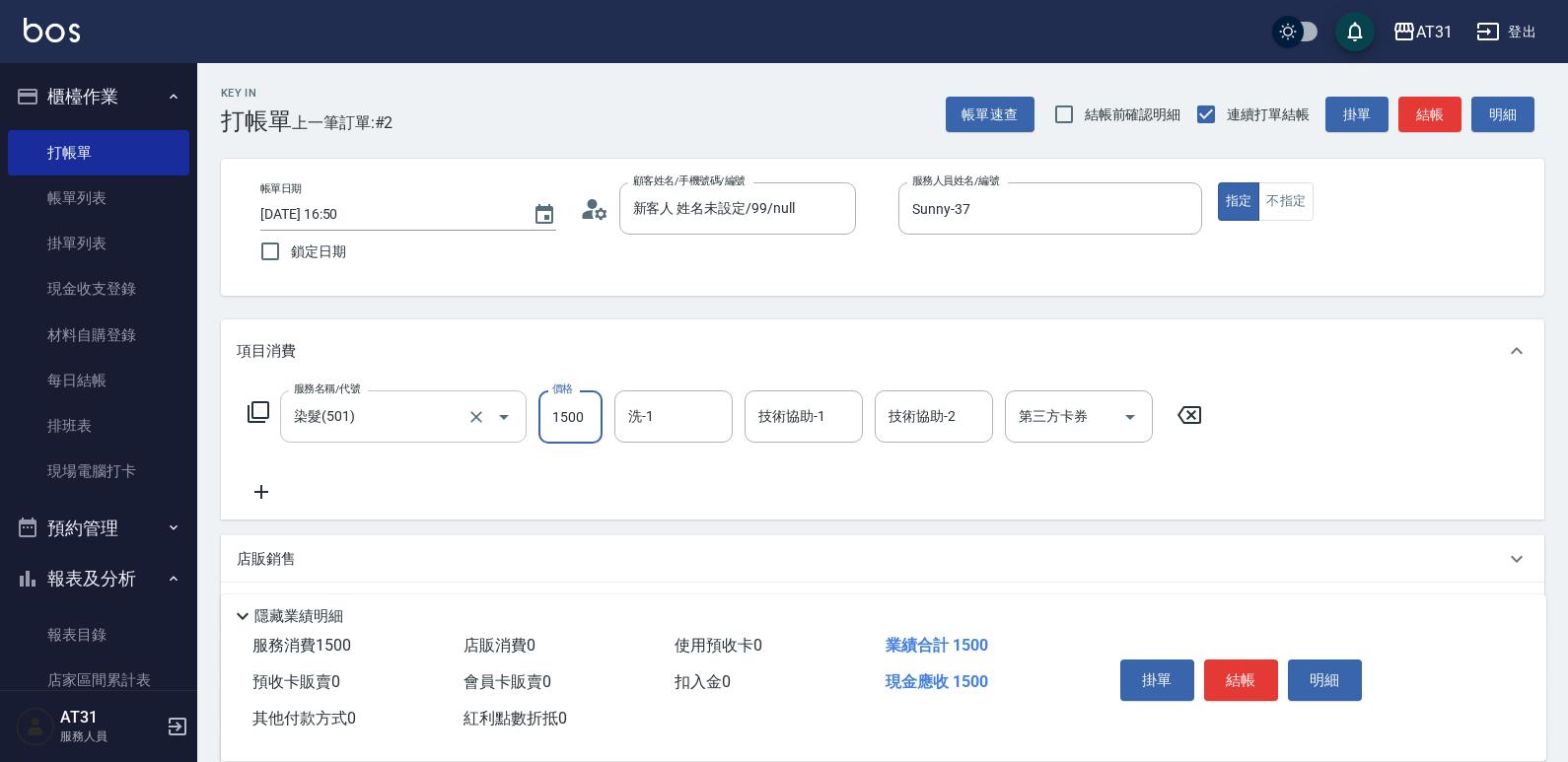
type input "1500"
type input "Lyan-45"
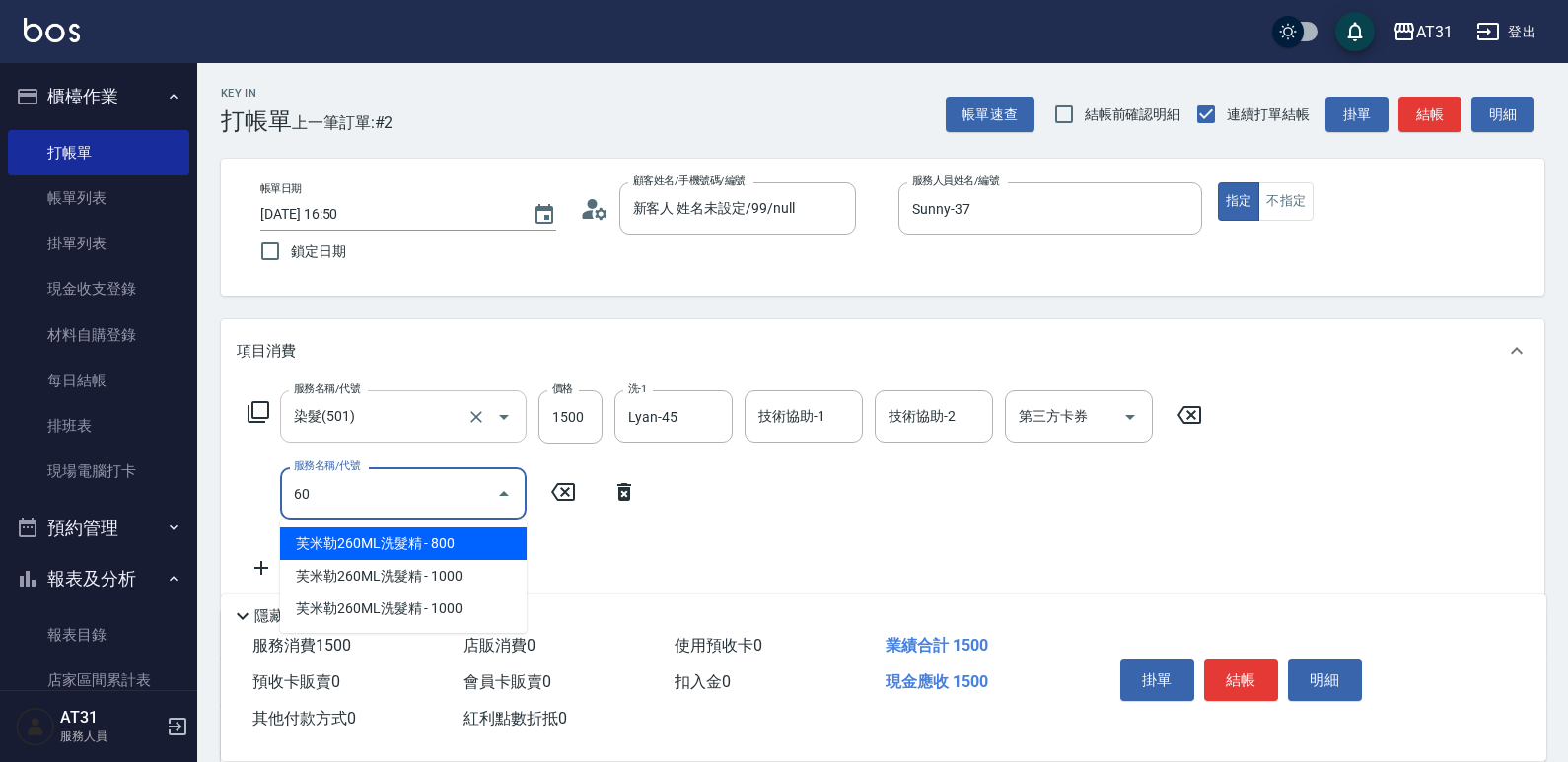
type input "608"
type input "240"
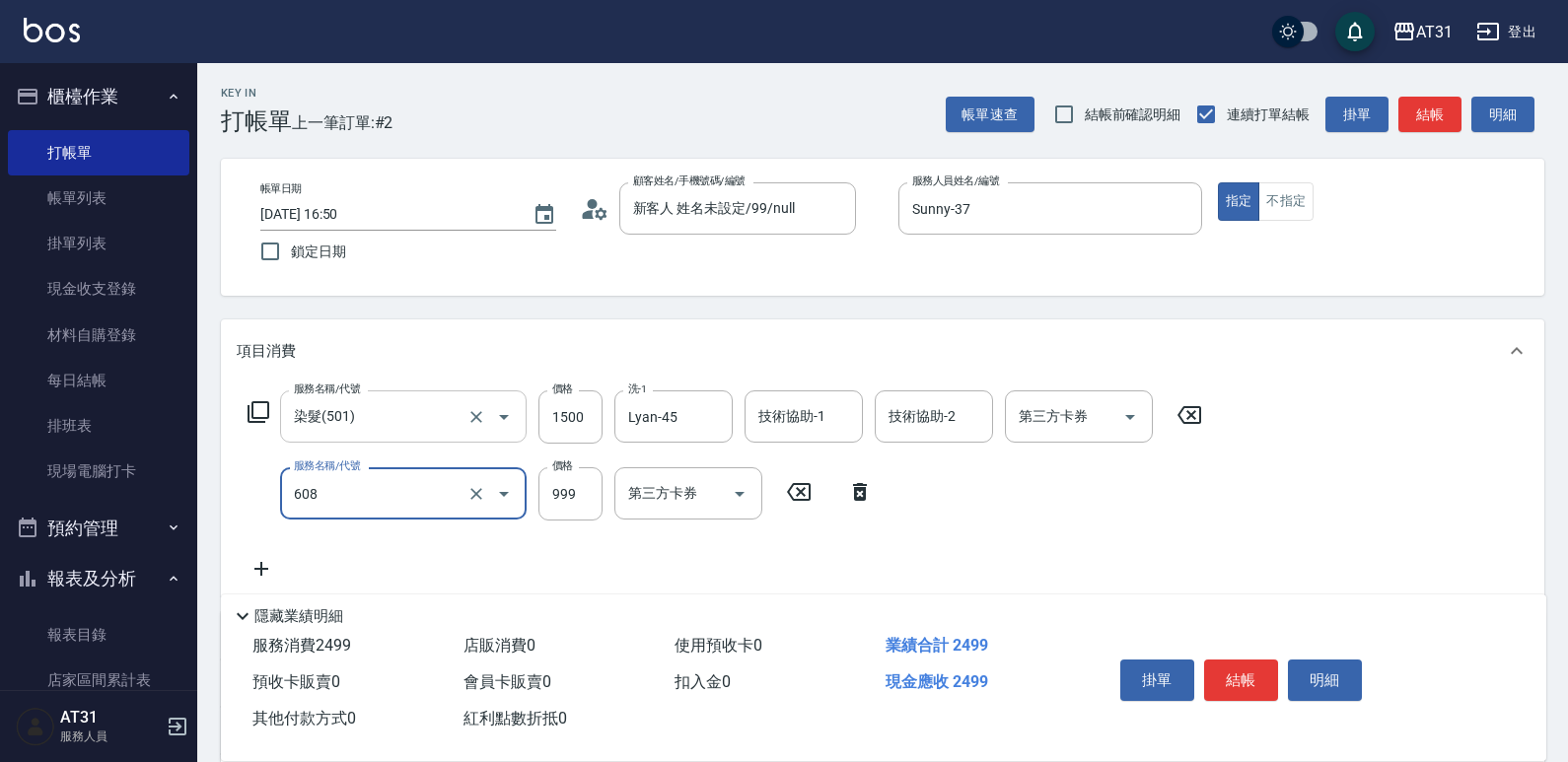
type input "自購二段(608)"
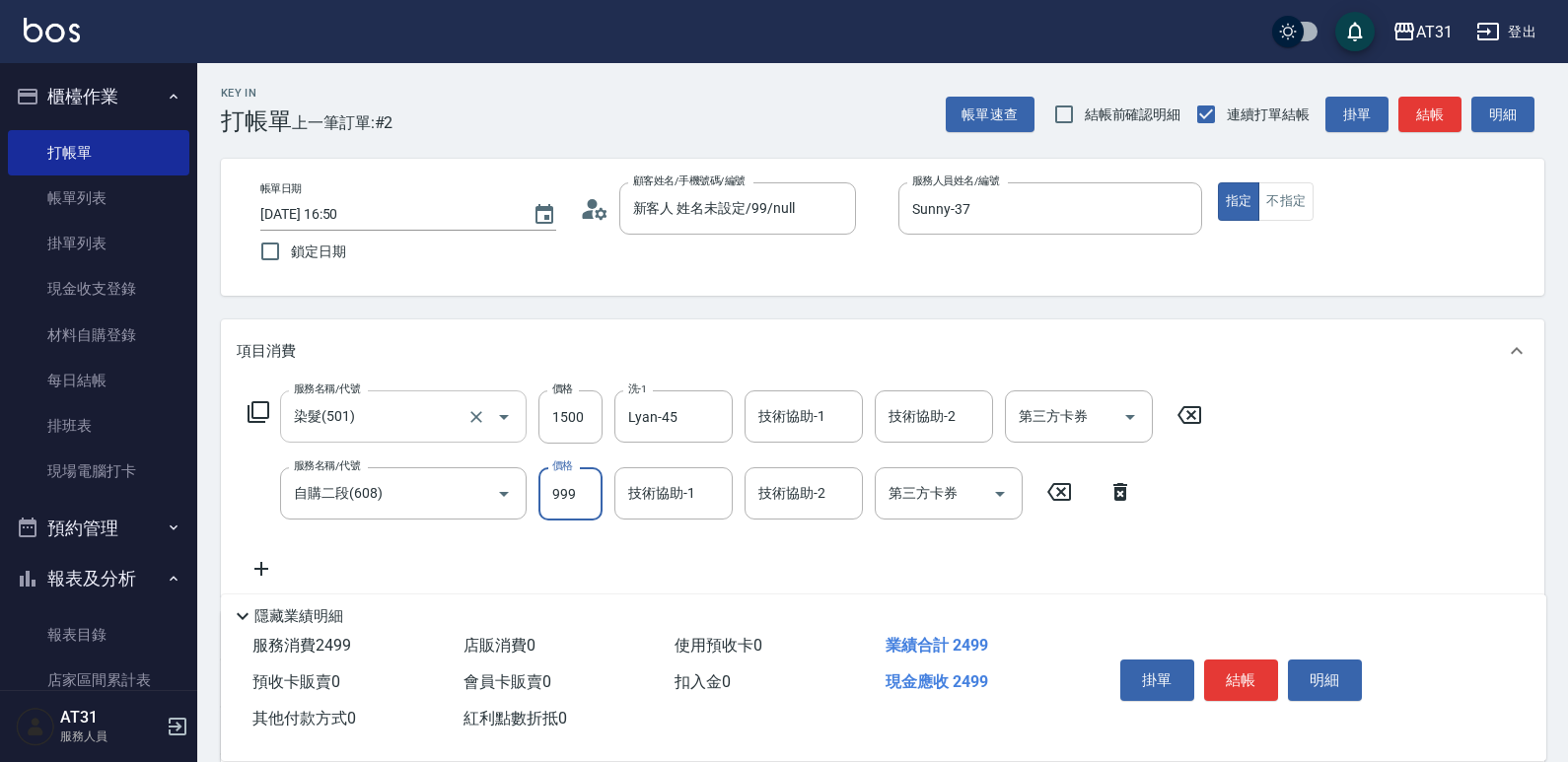
type input "1"
type input "150"
type input "15"
type input "160"
type input "150"
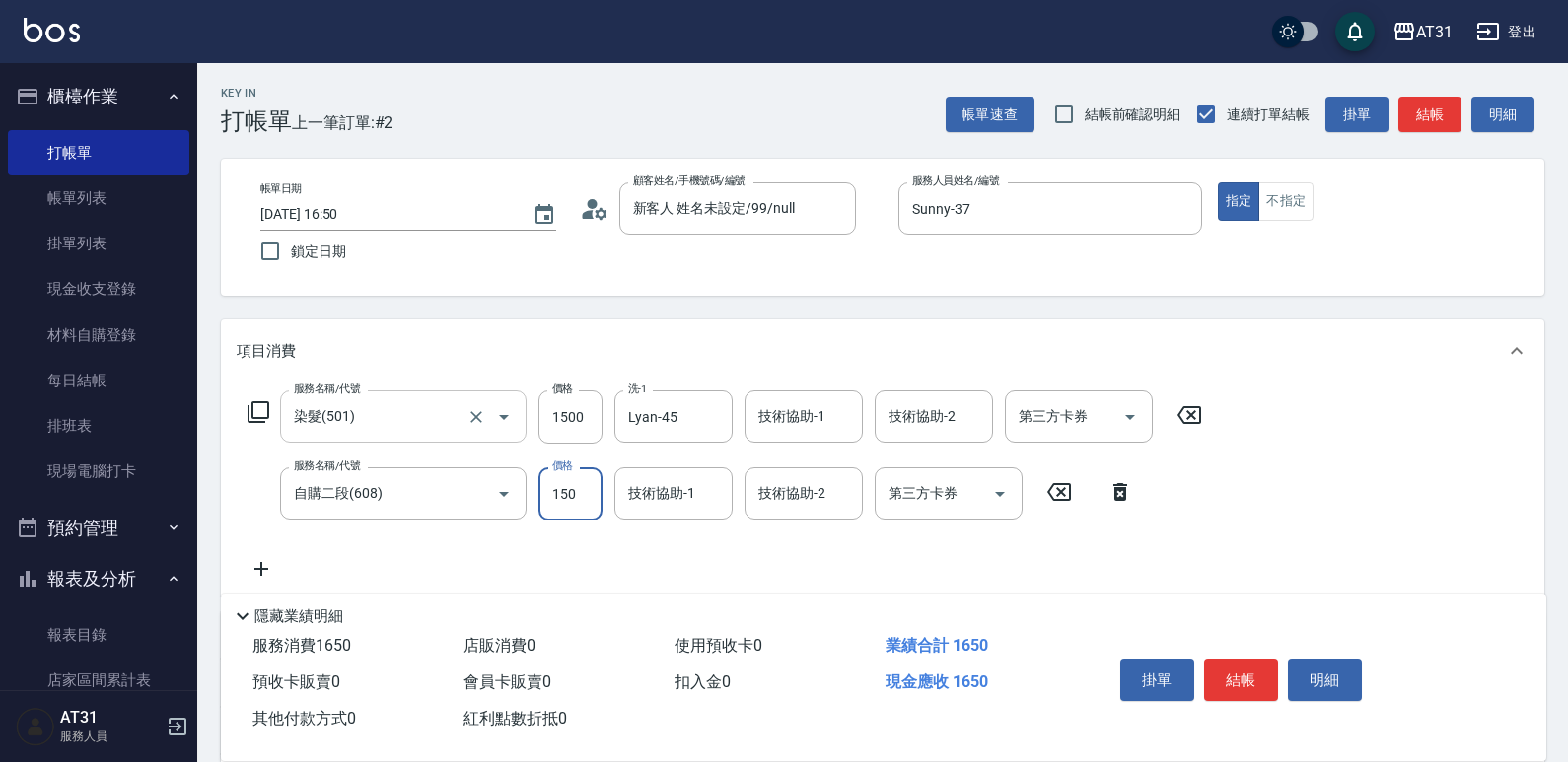
type input "300"
type input "1500"
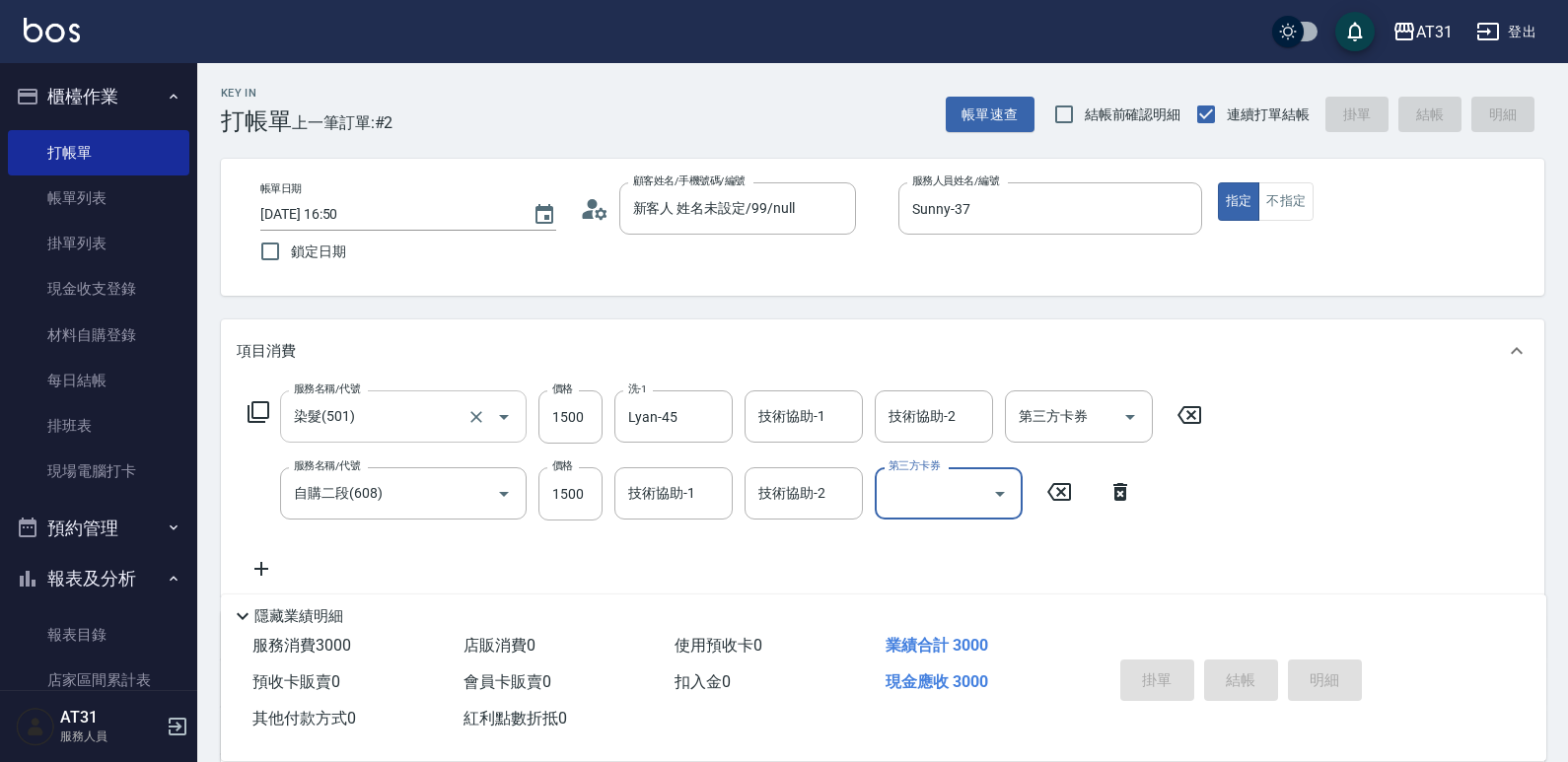
type input "0"
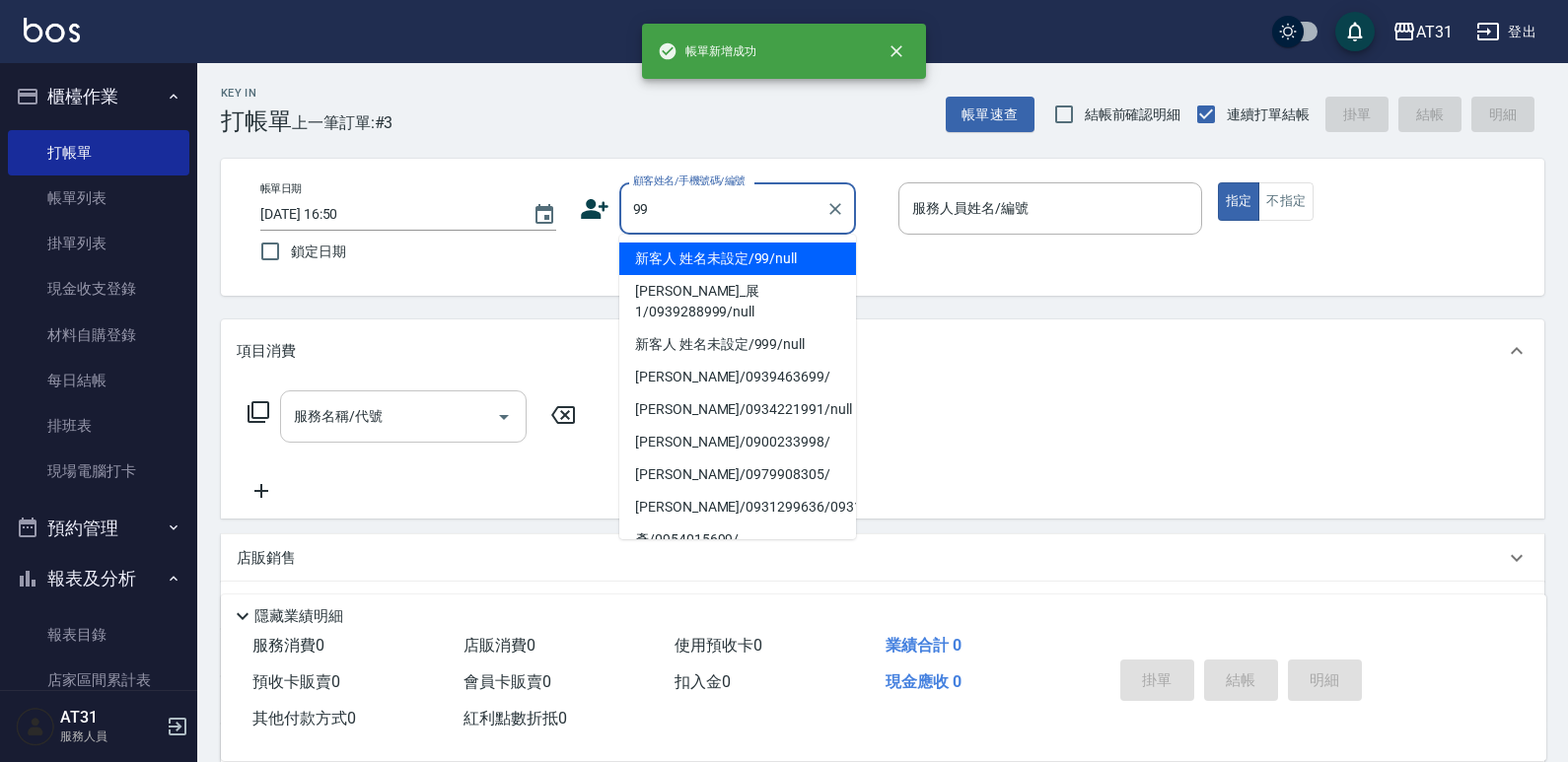
type input "新客人 姓名未設定/99/null"
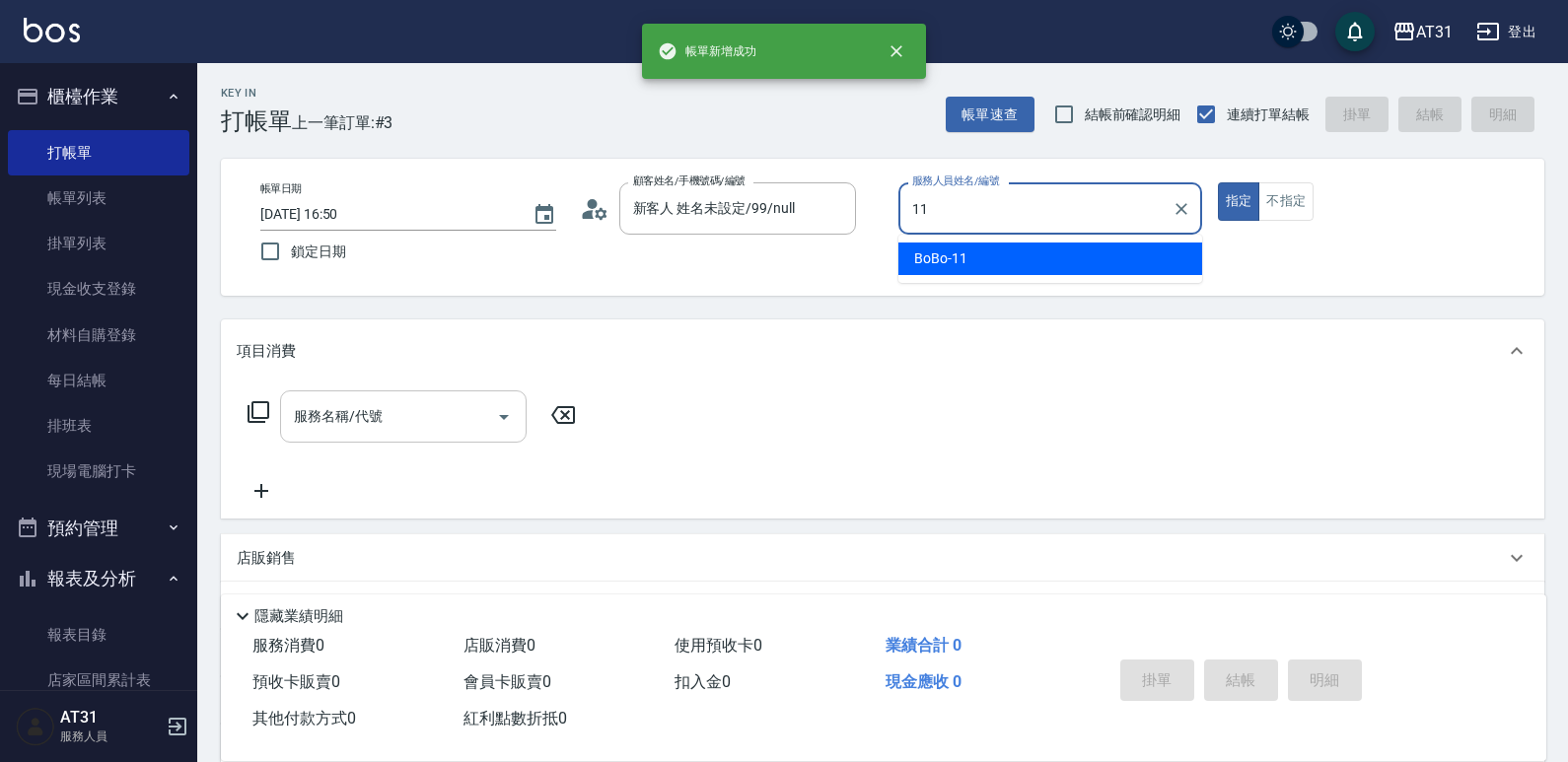
type input "BoBo-11"
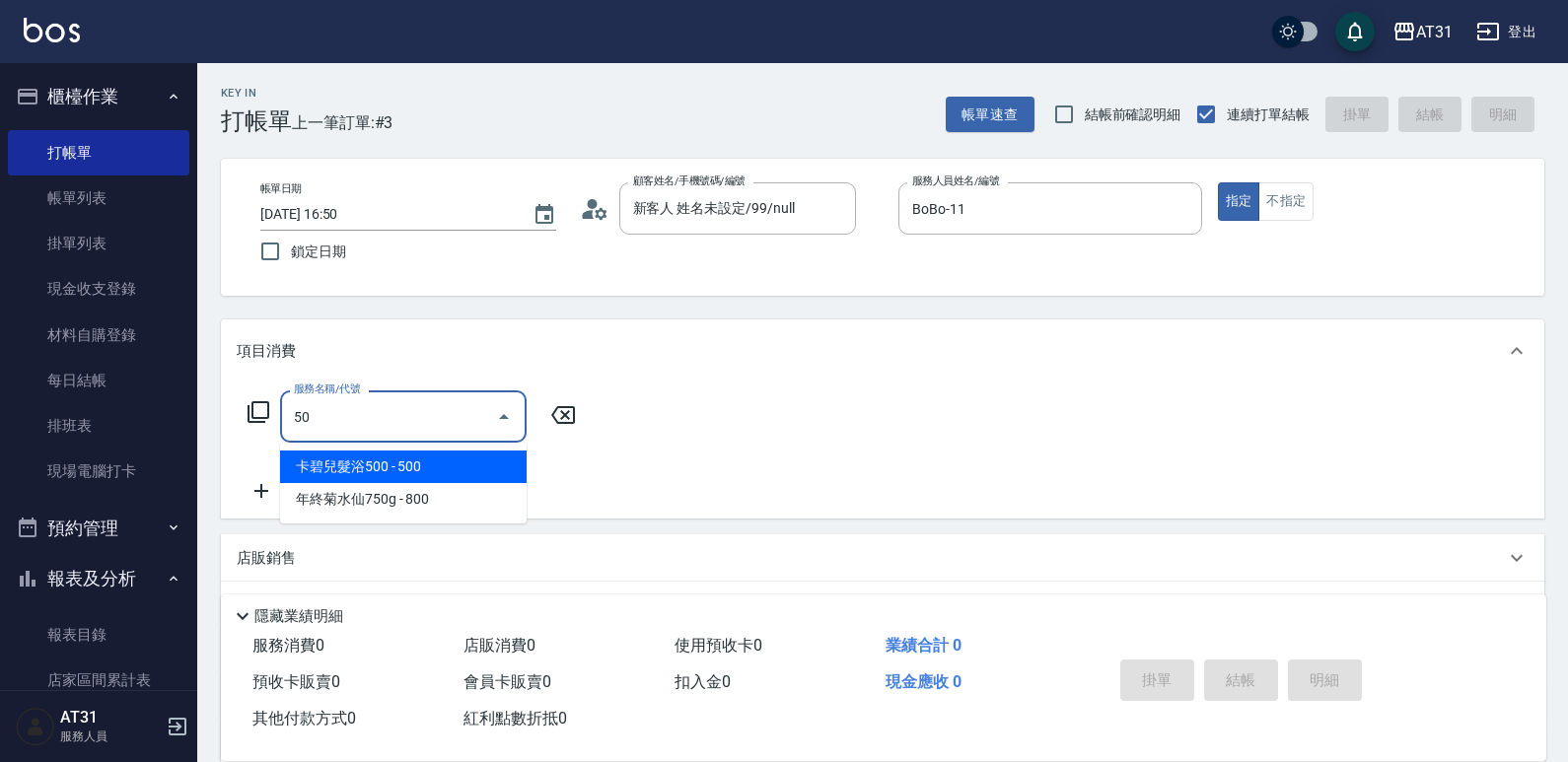
type input "501"
type input "160"
type input "染髮(501)"
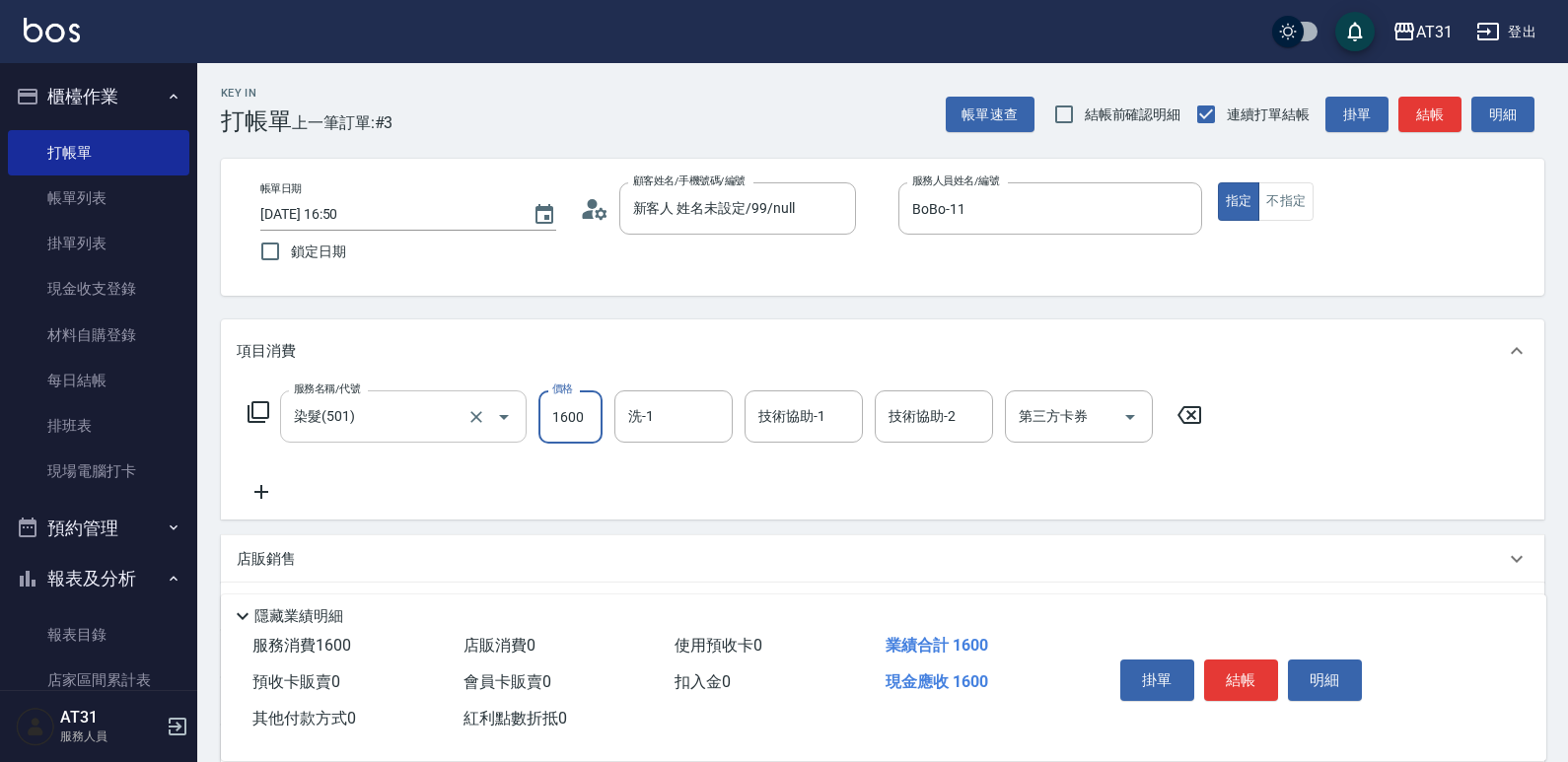
type input "0"
type input "19"
type input "10"
type input "1950"
type input "190"
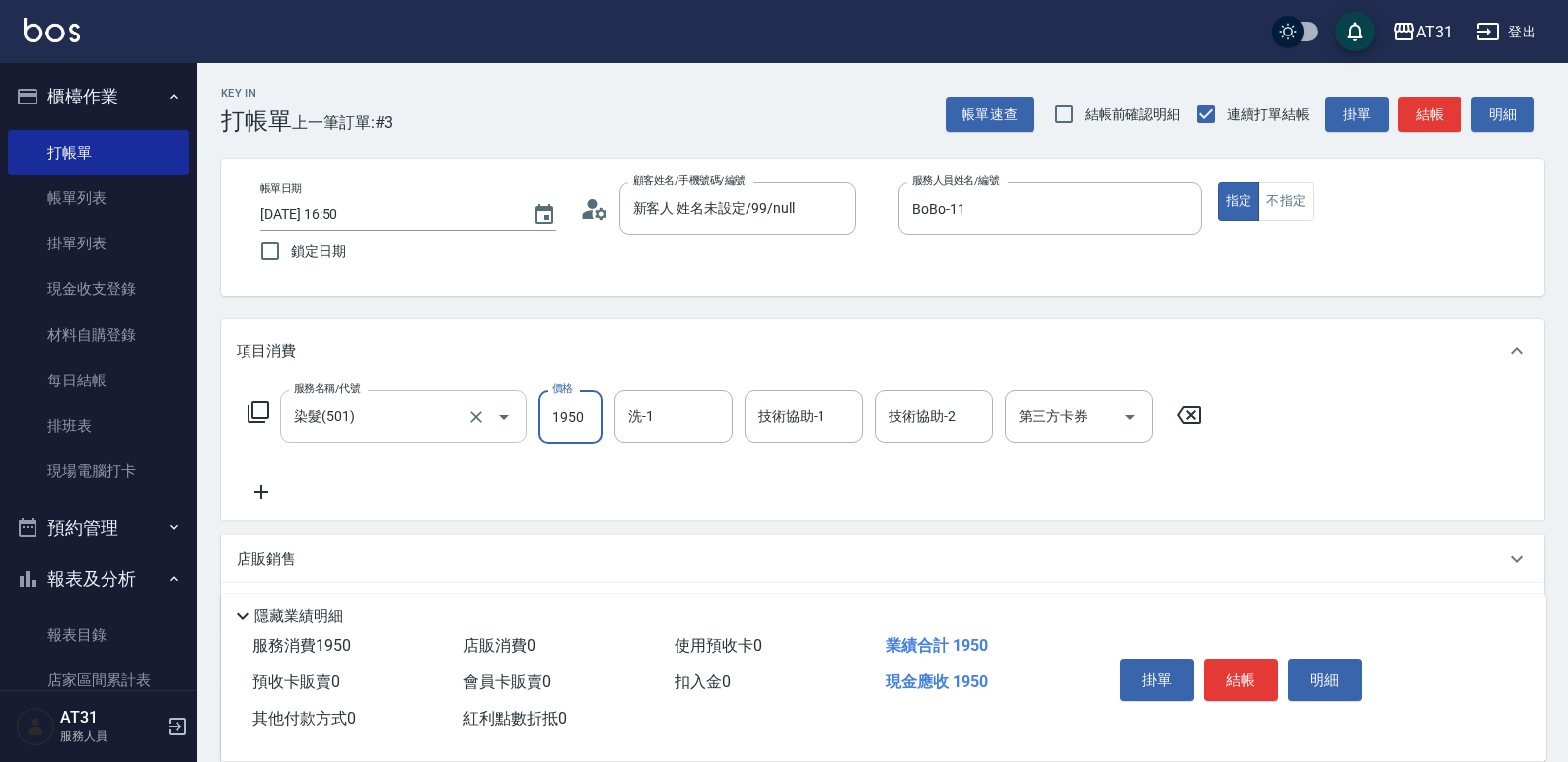
type input "1950"
type input "[PERSON_NAME]-49"
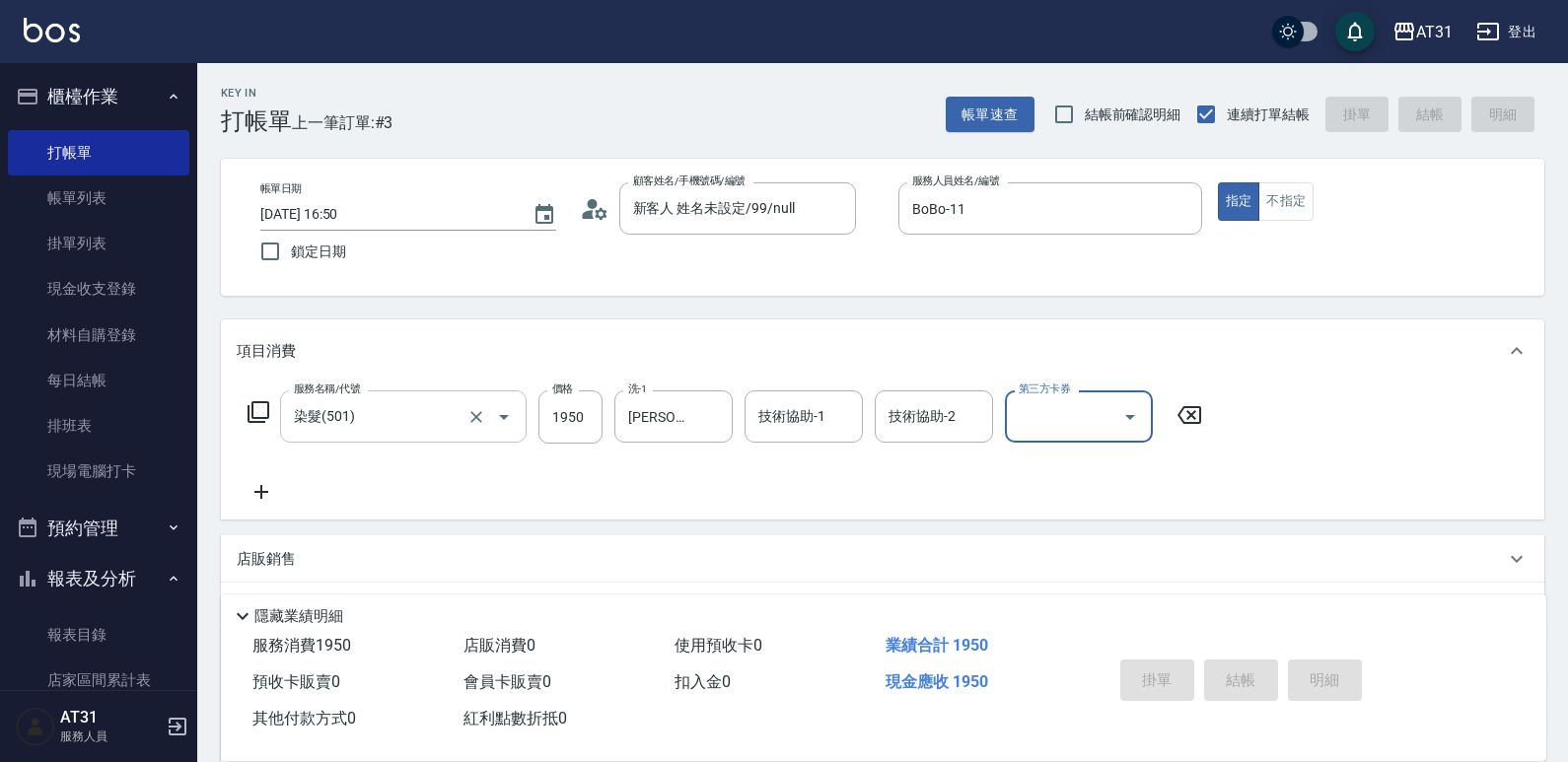
type input "0"
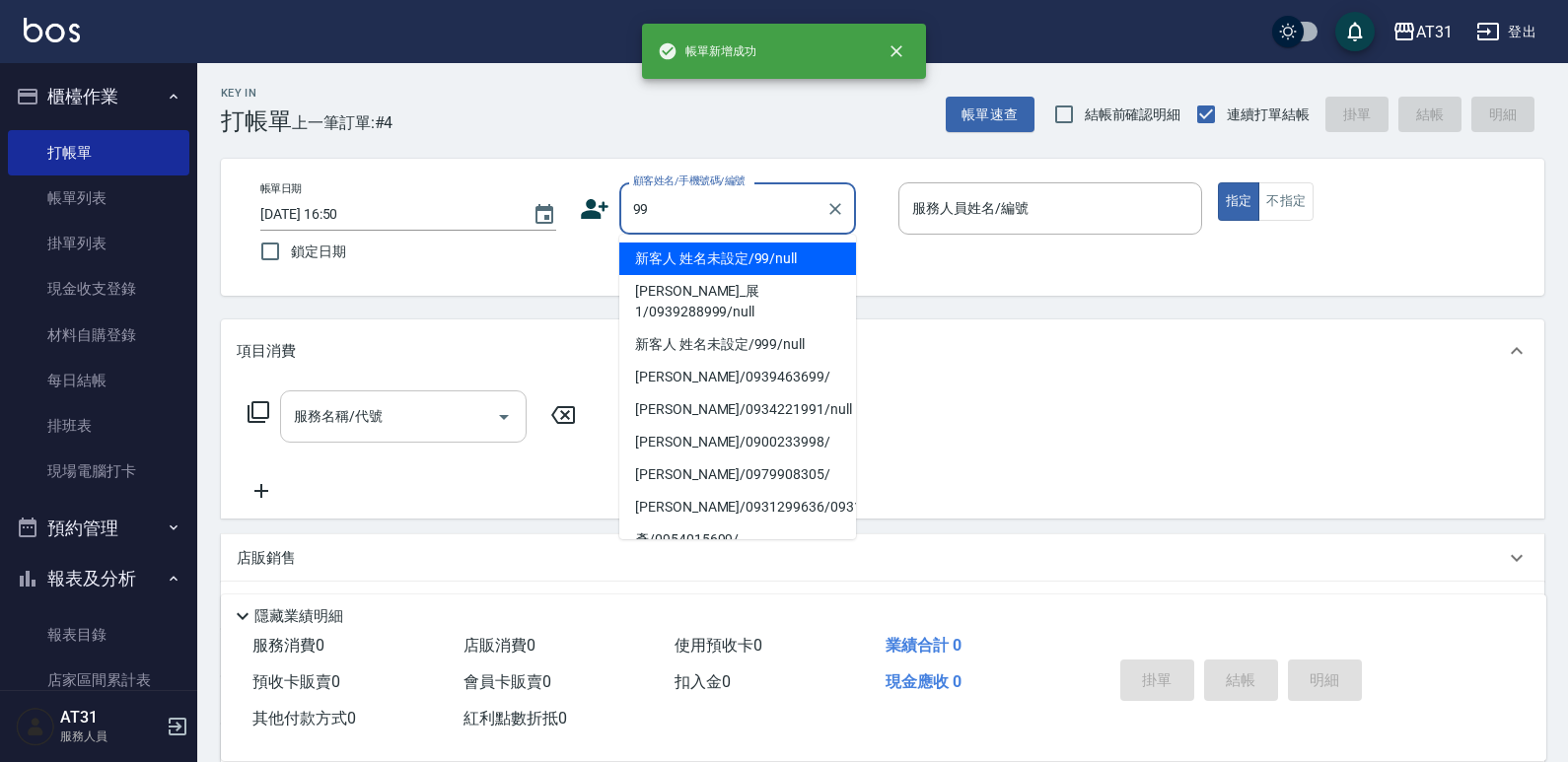
type input "新客人 姓名未設定/99/null"
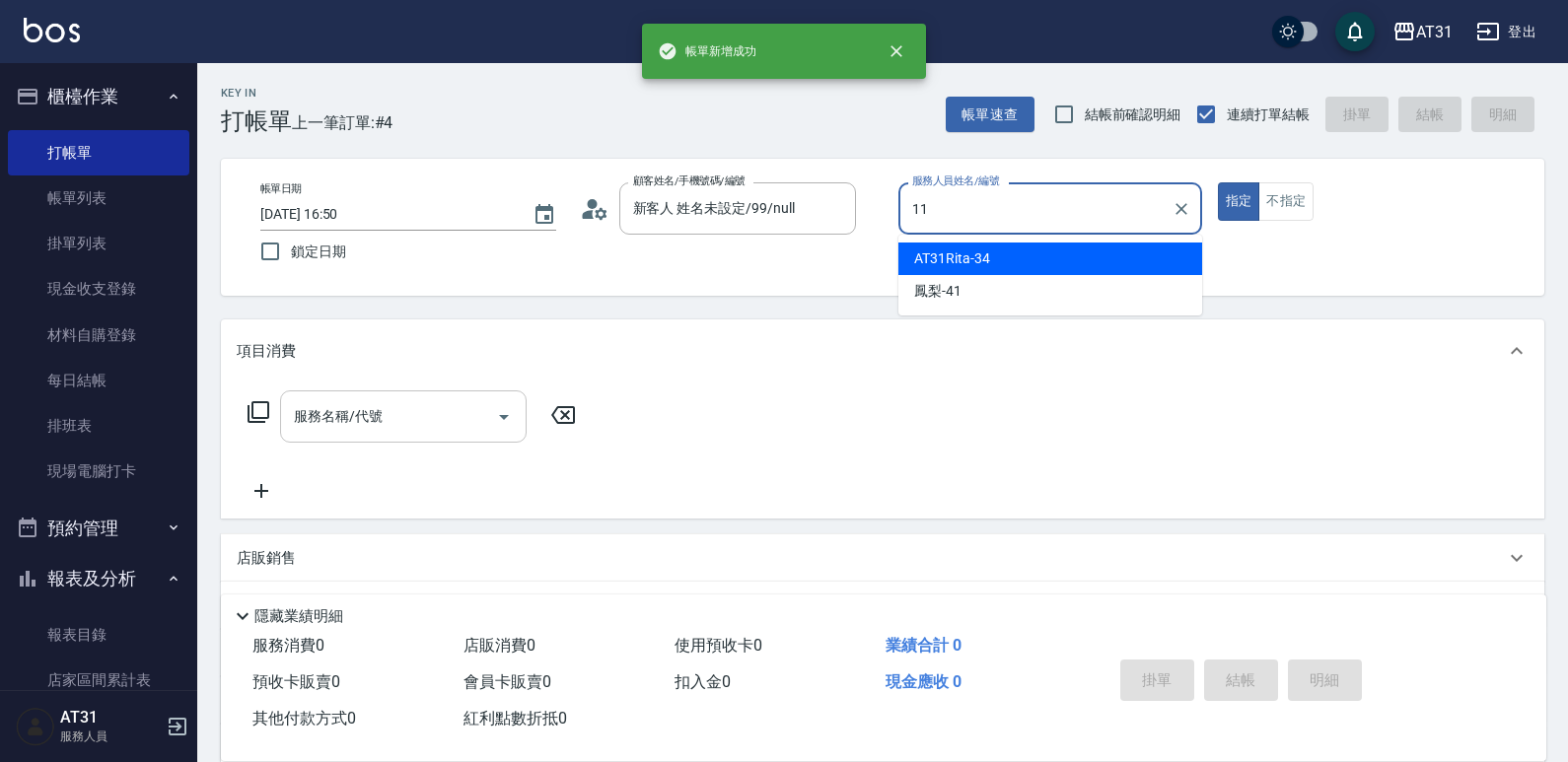
type input "BoBo-11"
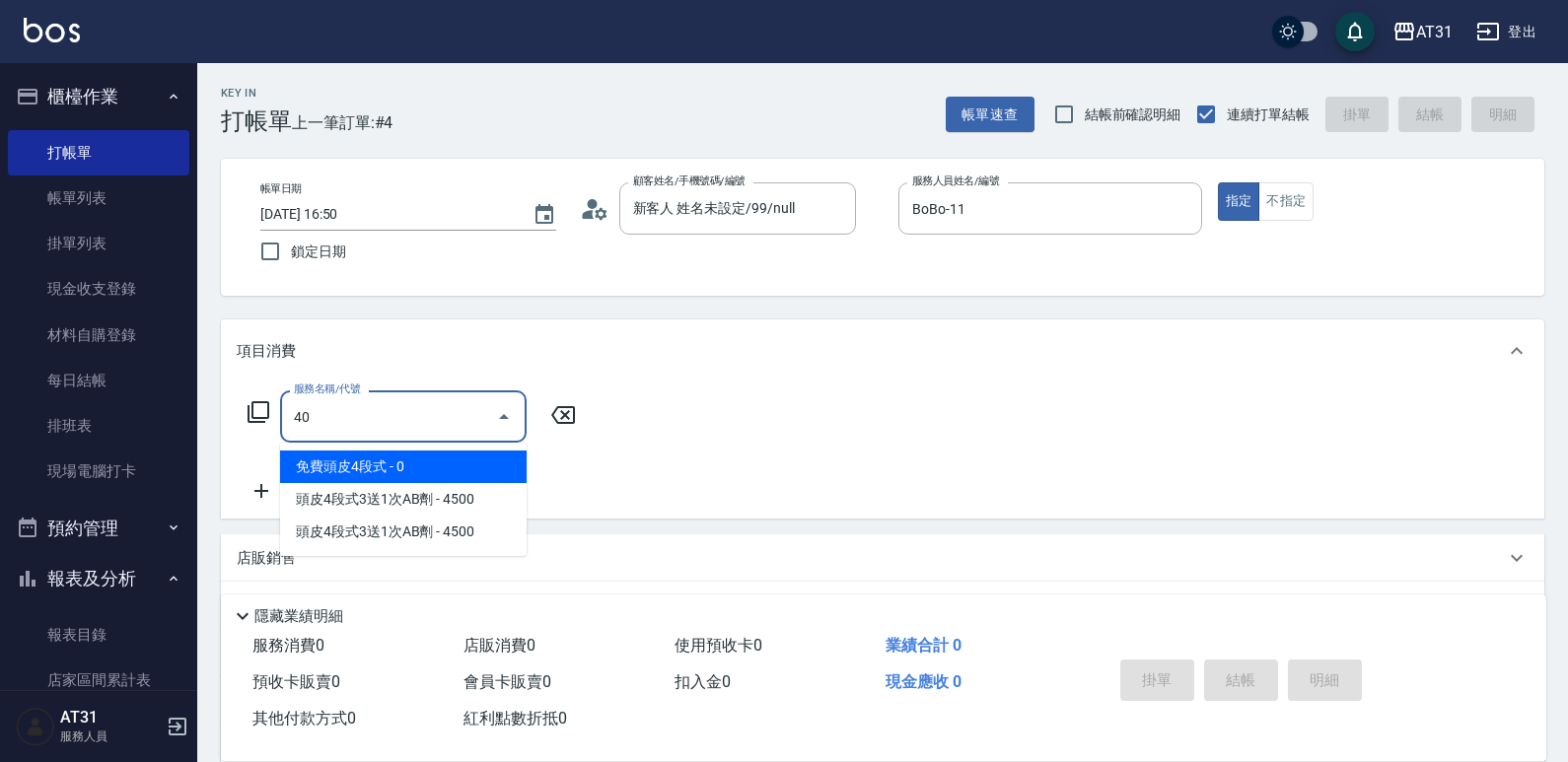
type input "401"
type input "20"
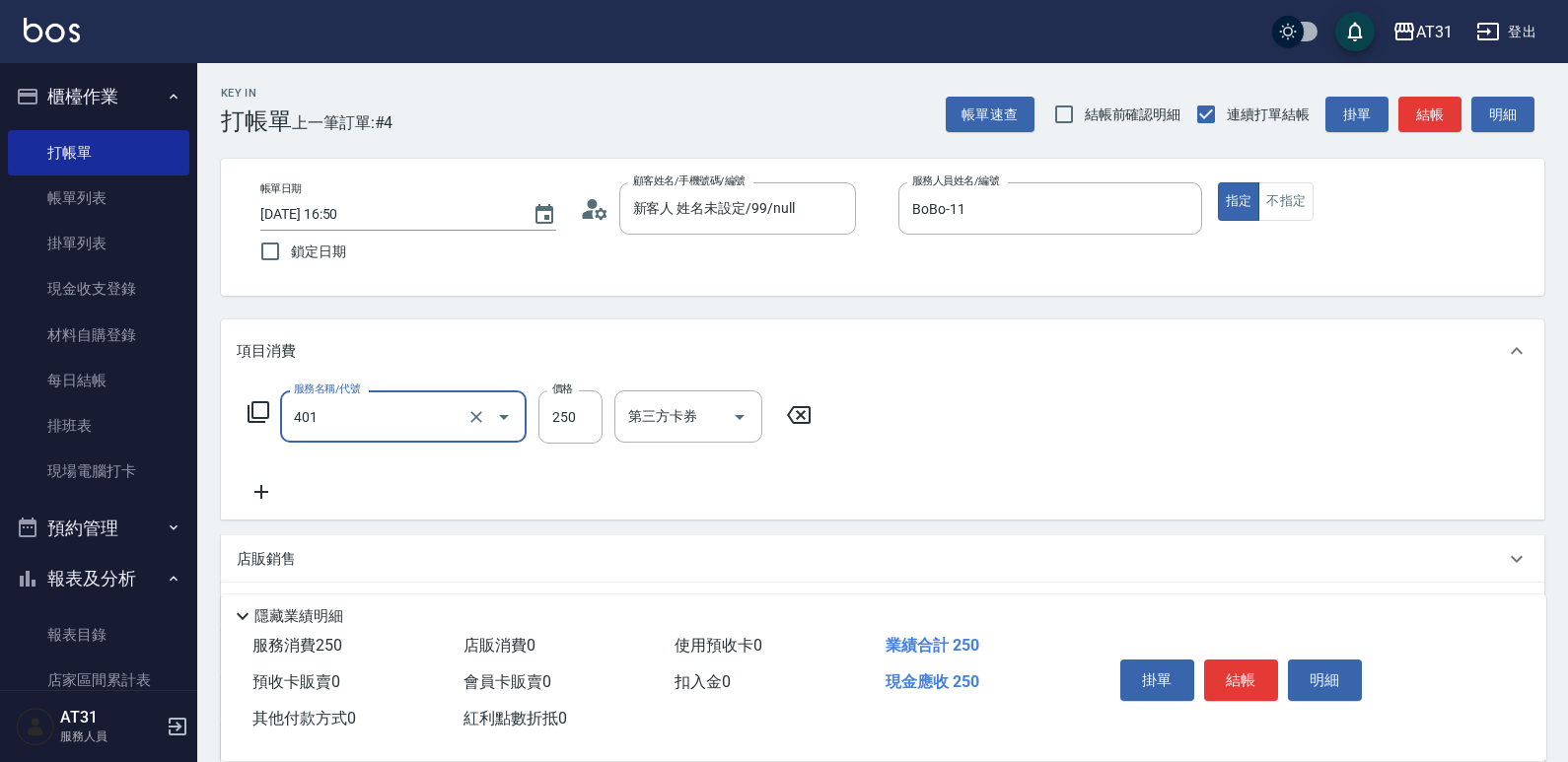
type input "剪髮(401)"
type input "0"
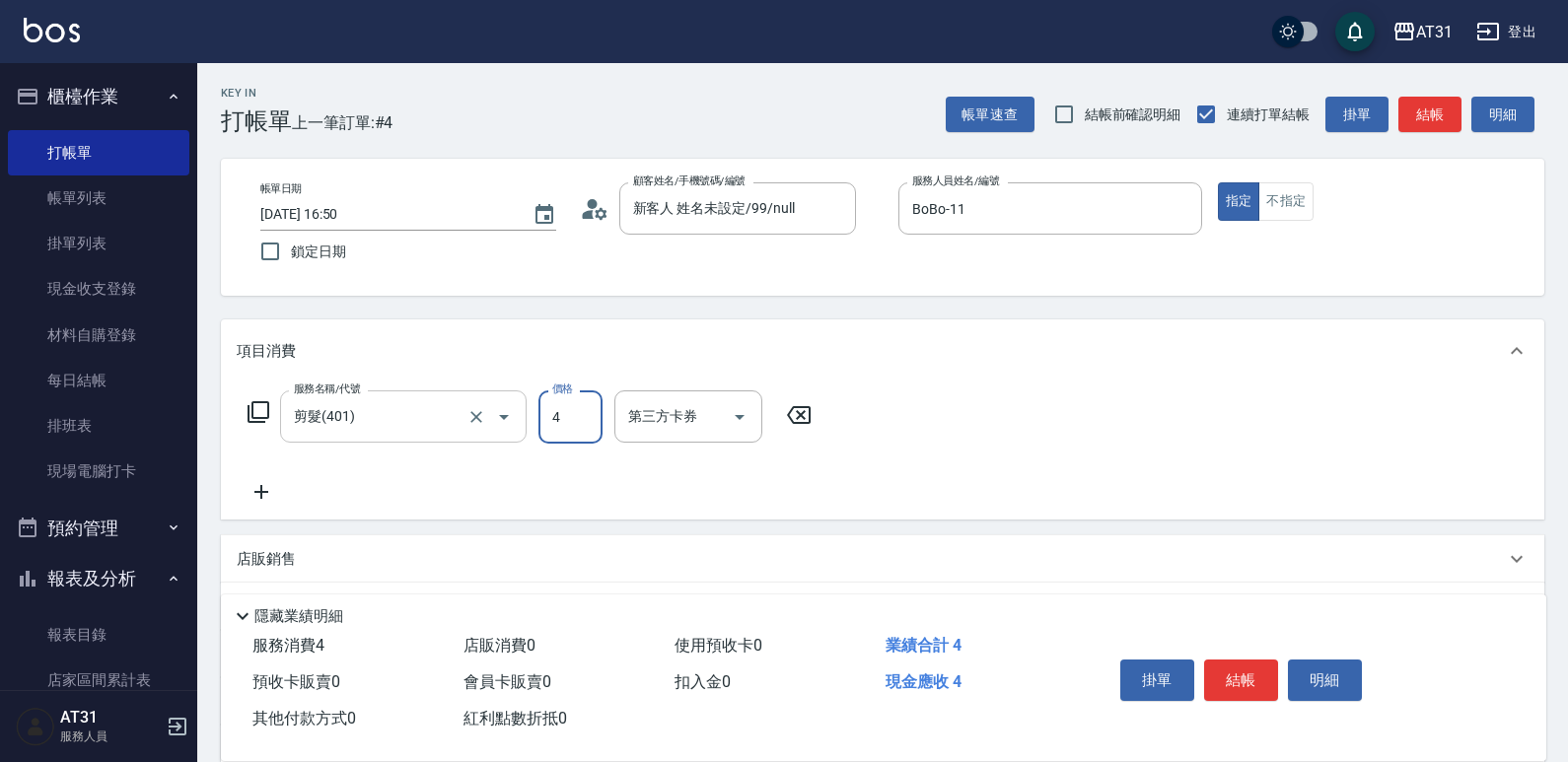
type input "45"
type input "40"
type input "450"
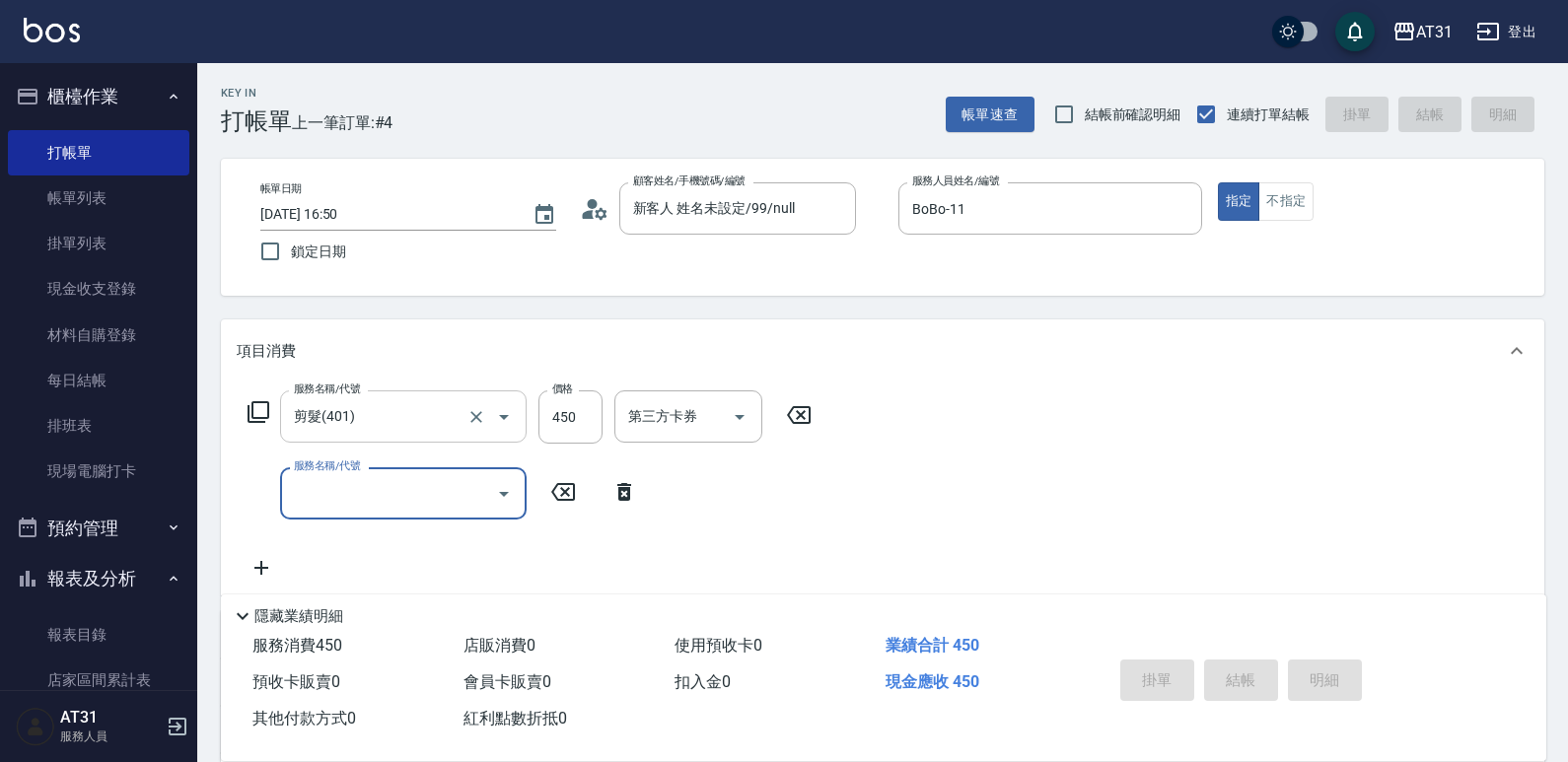
type input "0"
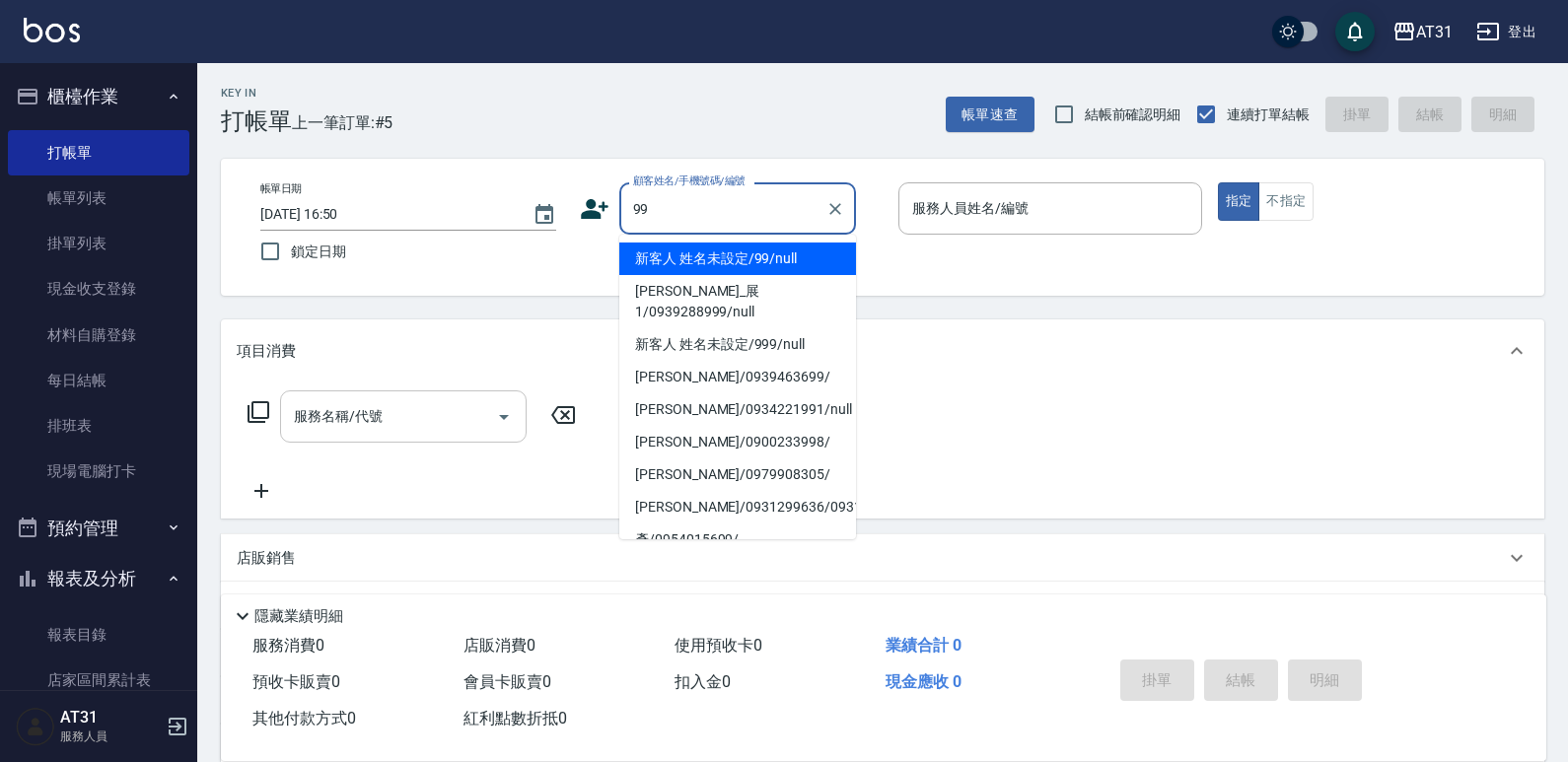
type input "新客人 姓名未設定/99/null"
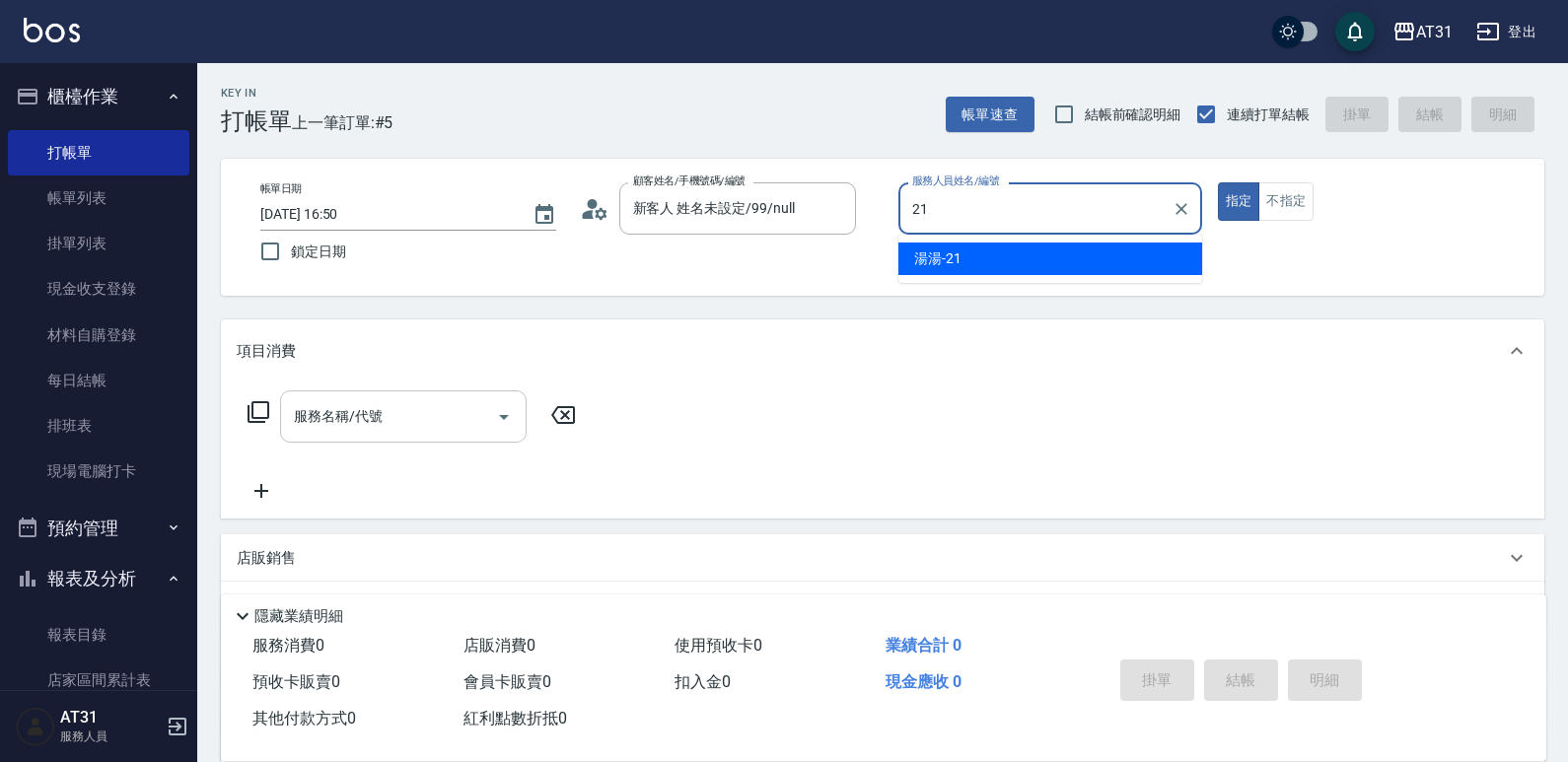
type input "湯湯-21"
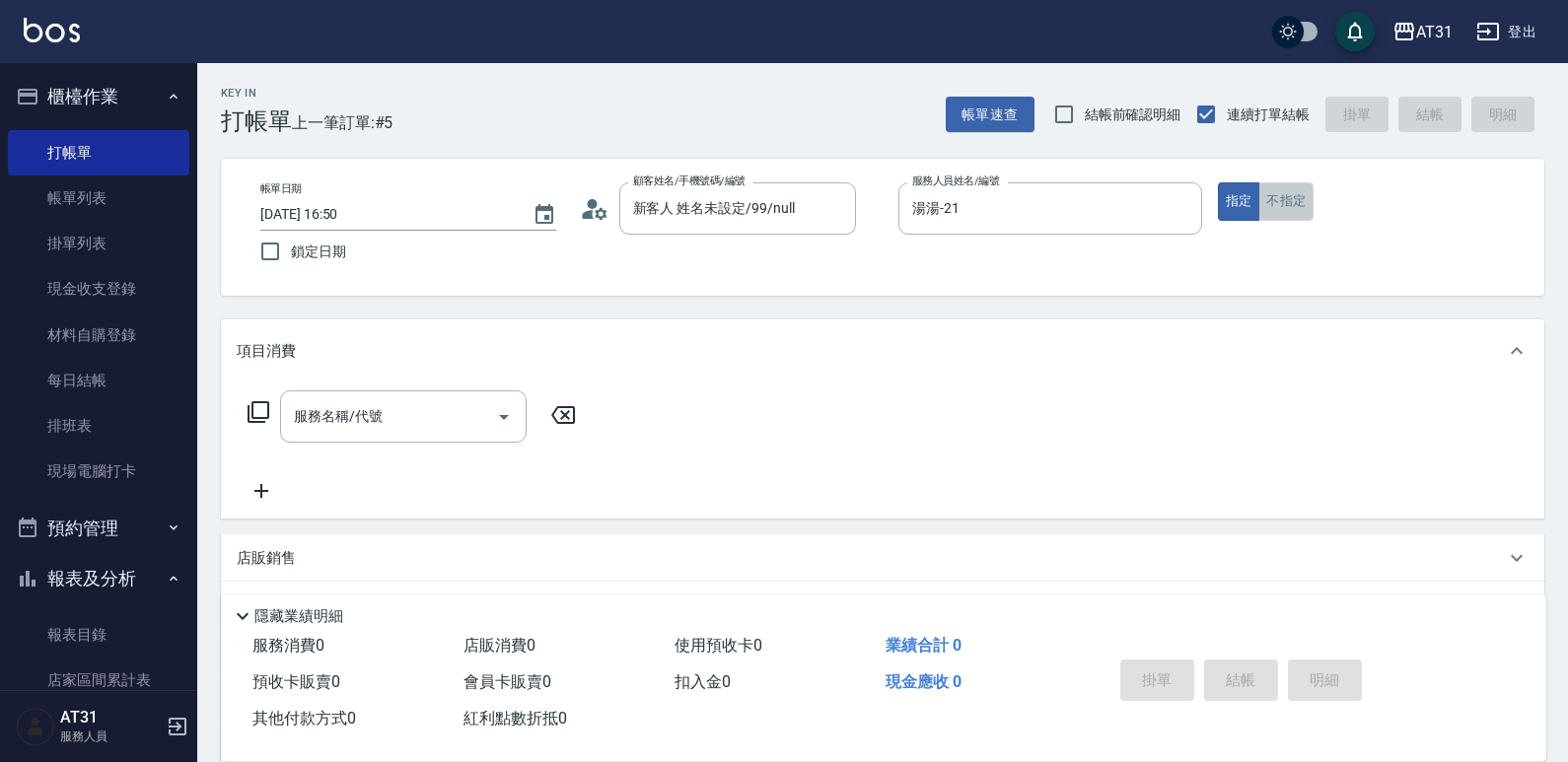
click at [1281, 206] on button "不指定" at bounding box center [1285, 202] width 55 height 39
click at [353, 414] on input "服務名稱/代號" at bounding box center [388, 416] width 200 height 35
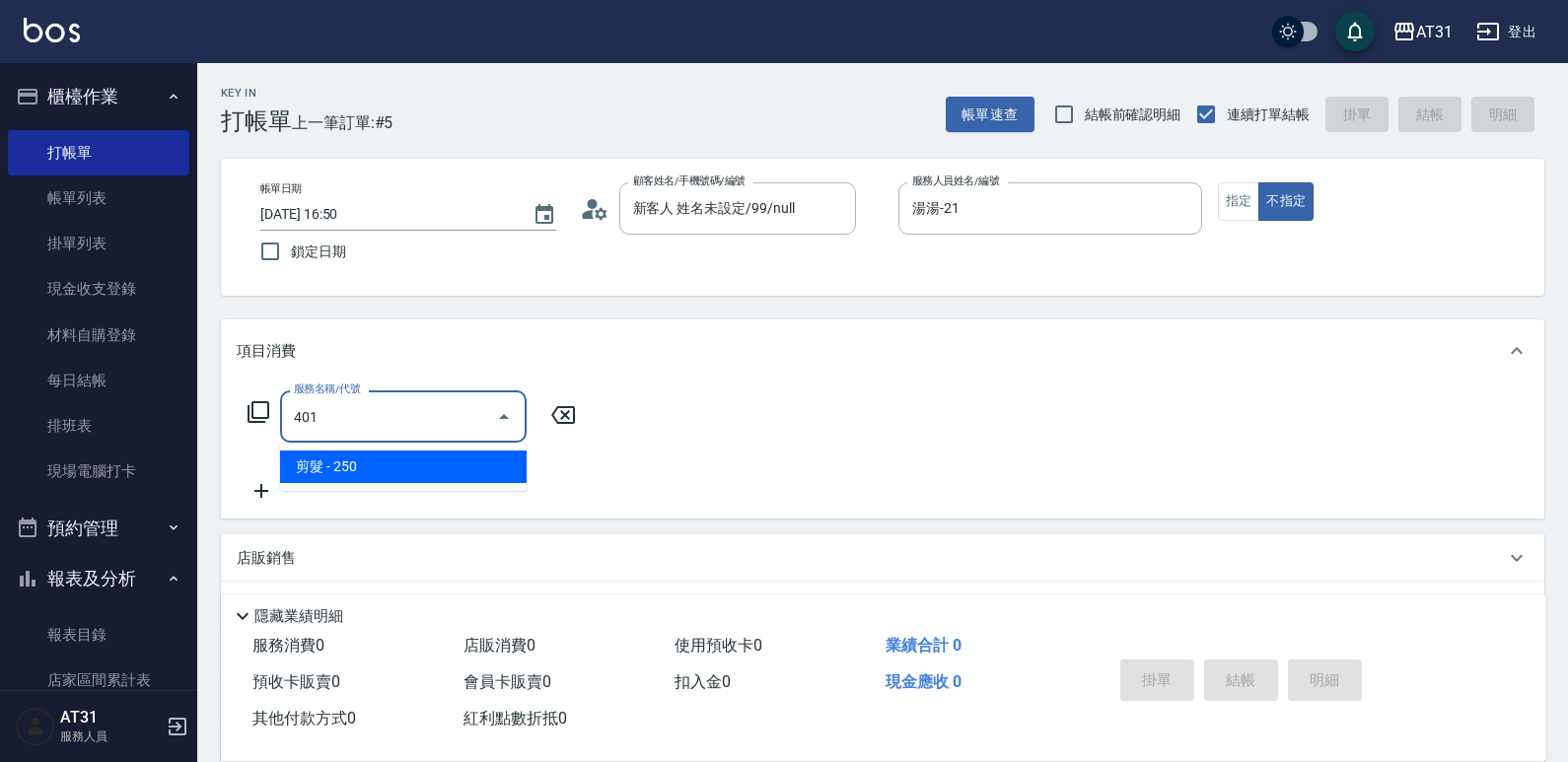
type input "剪髮(401)"
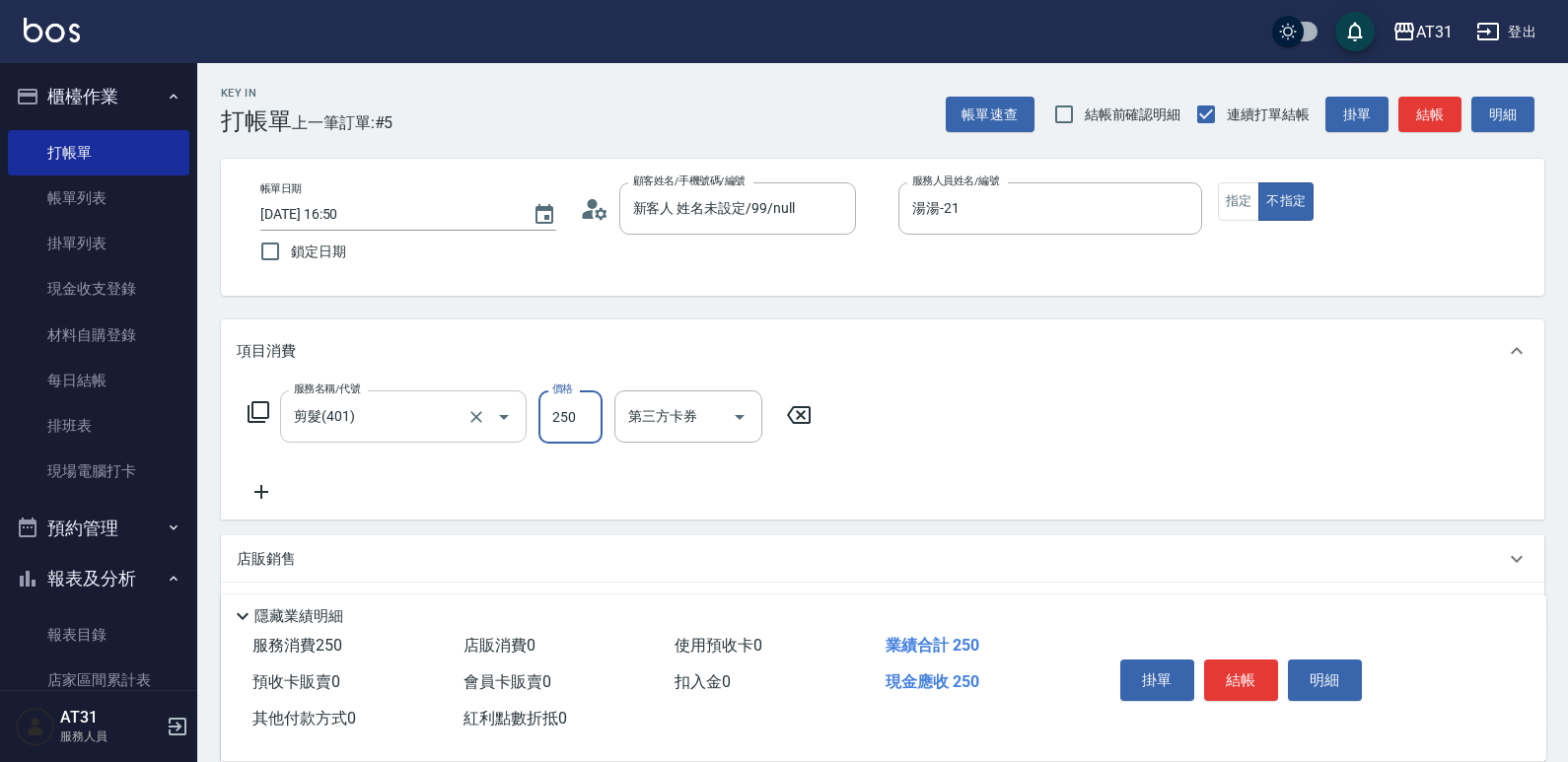
type input "0"
type input "30"
type input "300"
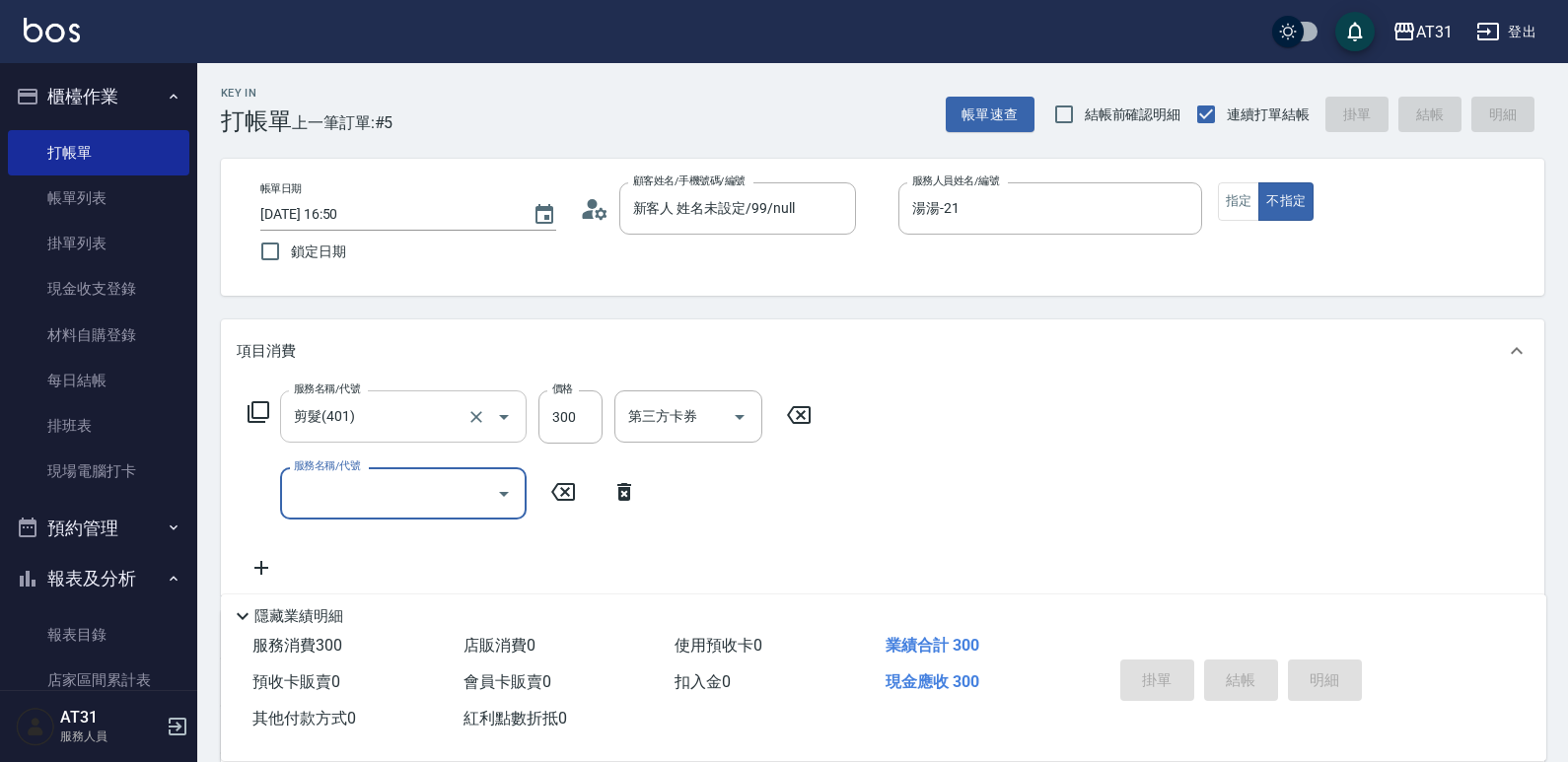
type input "[DATE] 16:51"
type input "0"
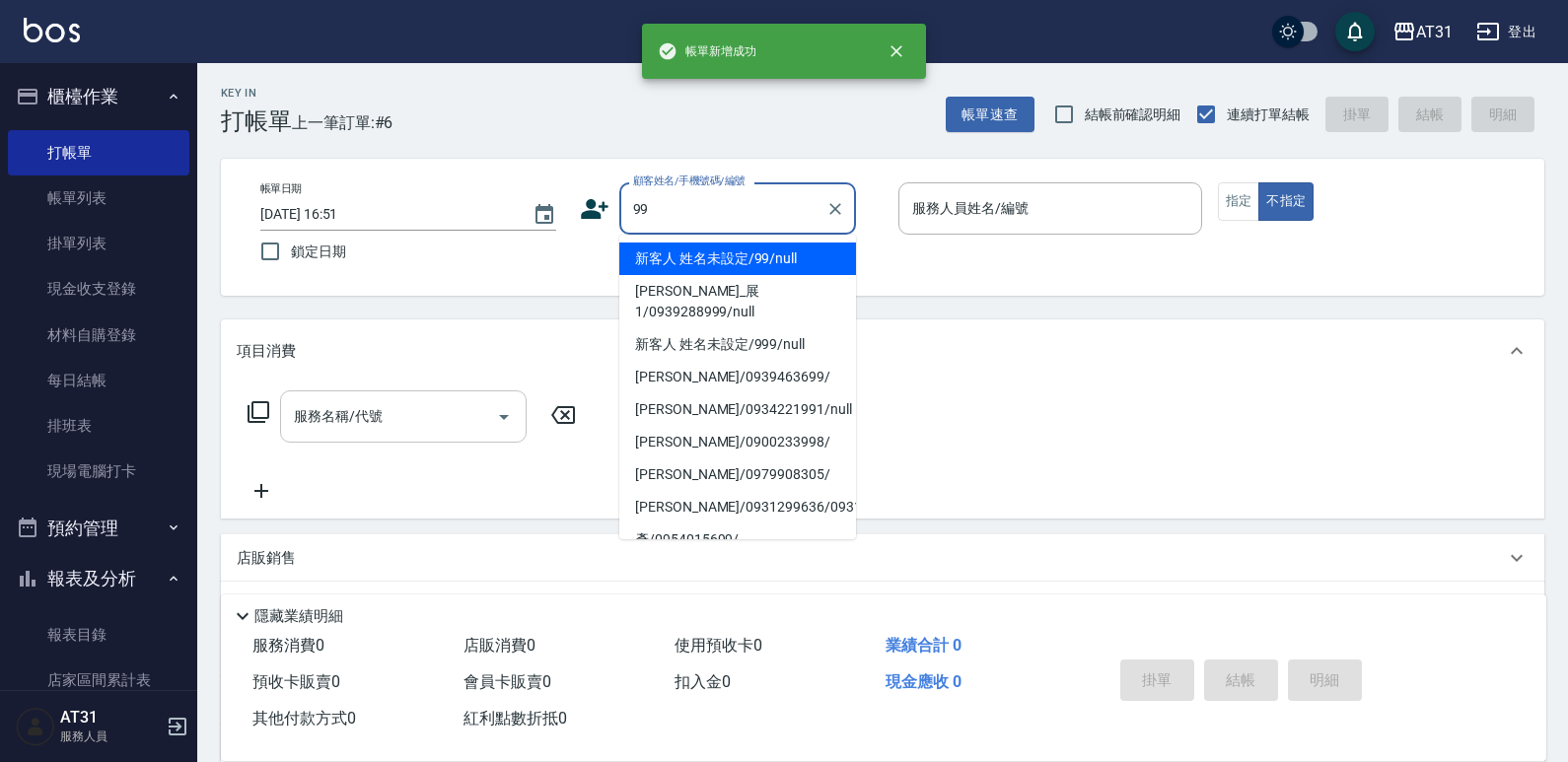
type input "新客人 姓名未設定/99/null"
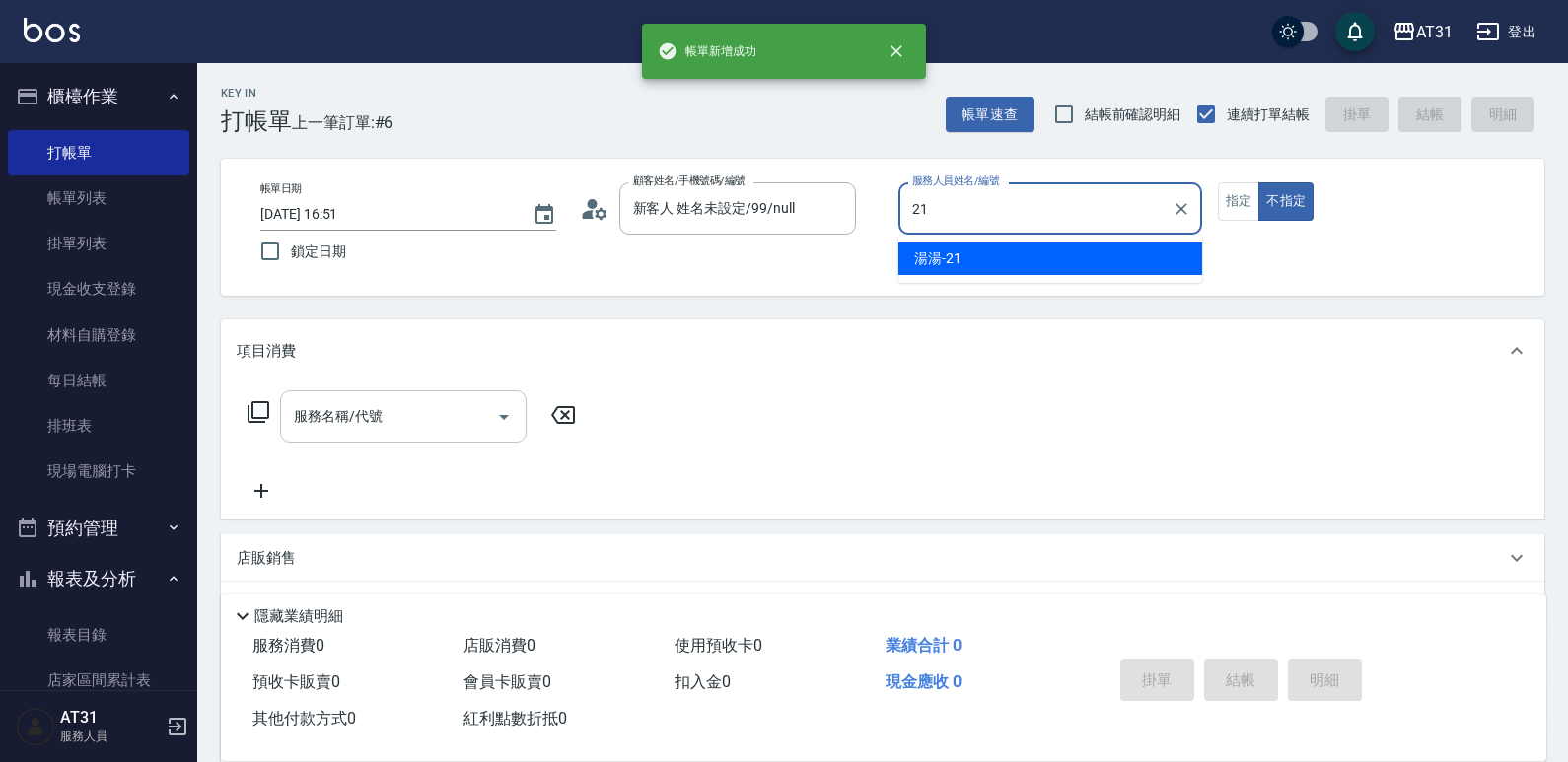
type input "湯湯-21"
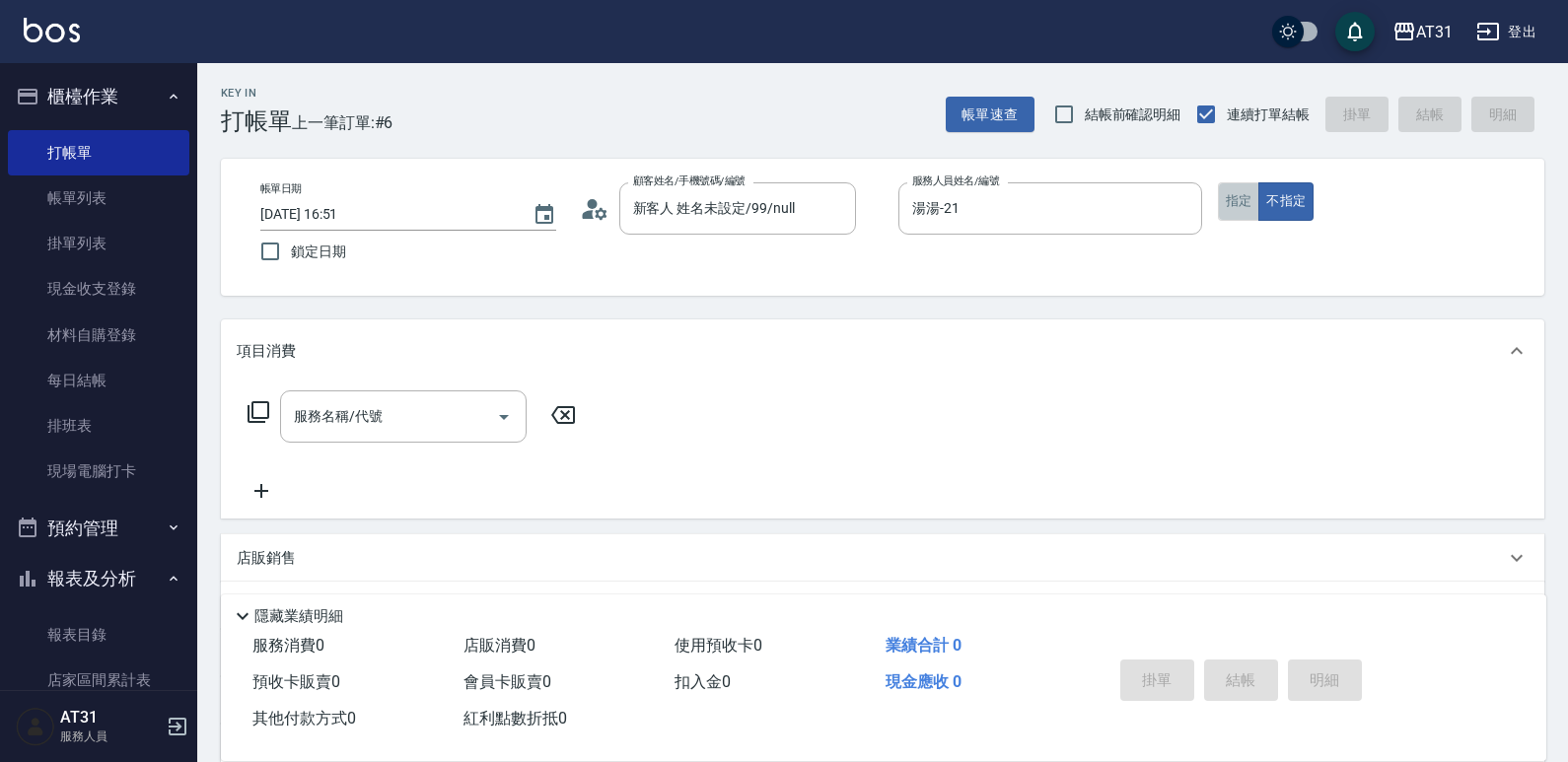
click at [1237, 209] on button "指定" at bounding box center [1238, 202] width 42 height 39
click at [1269, 203] on button "不指定" at bounding box center [1285, 202] width 55 height 39
click at [441, 444] on div "服務名稱/代號 服務名稱/代號" at bounding box center [411, 447] width 351 height 113
click at [439, 421] on input "服務名稱/代號" at bounding box center [388, 416] width 200 height 35
type input "201"
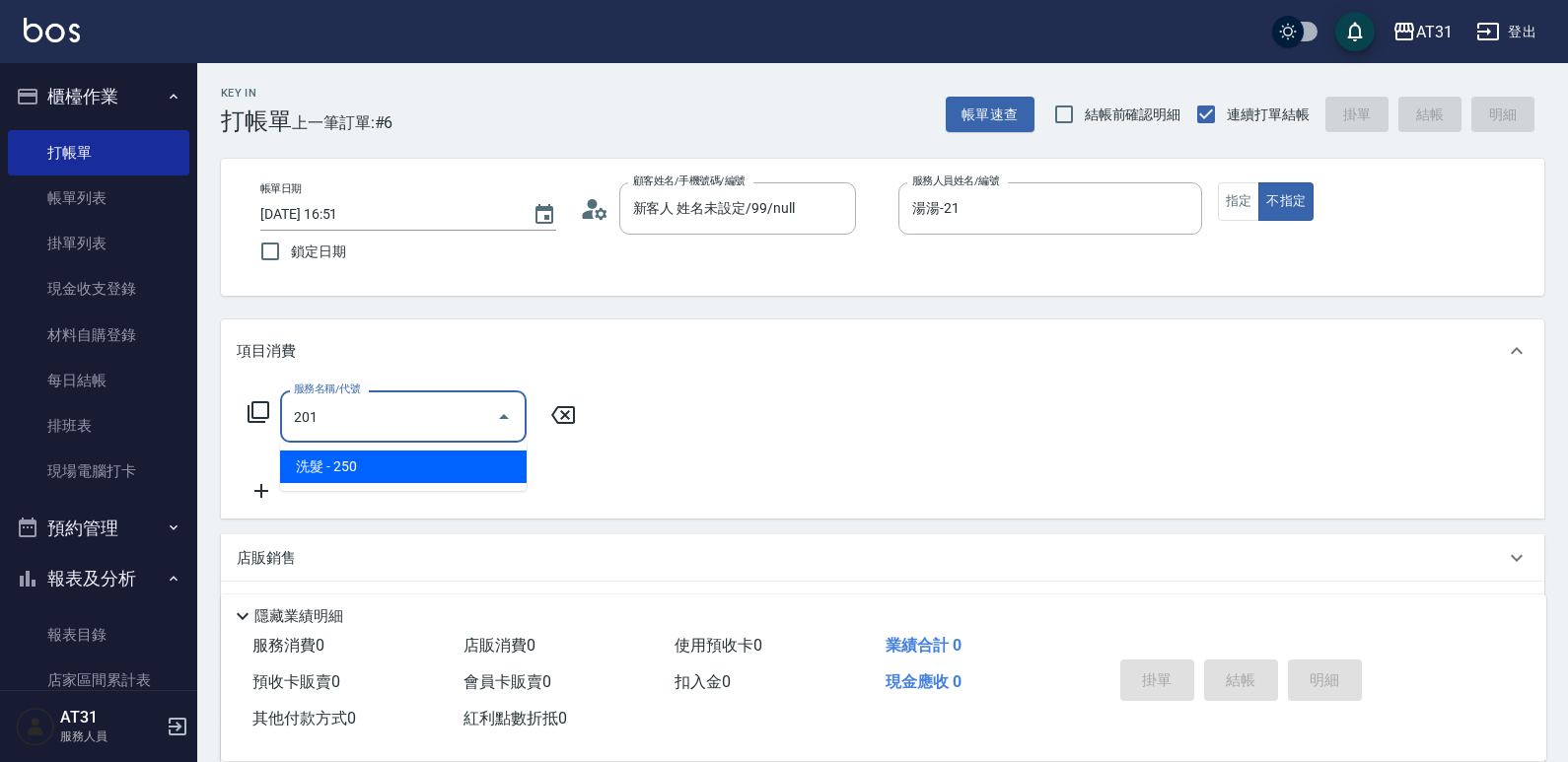
type input "20"
type input "洗髮(201)"
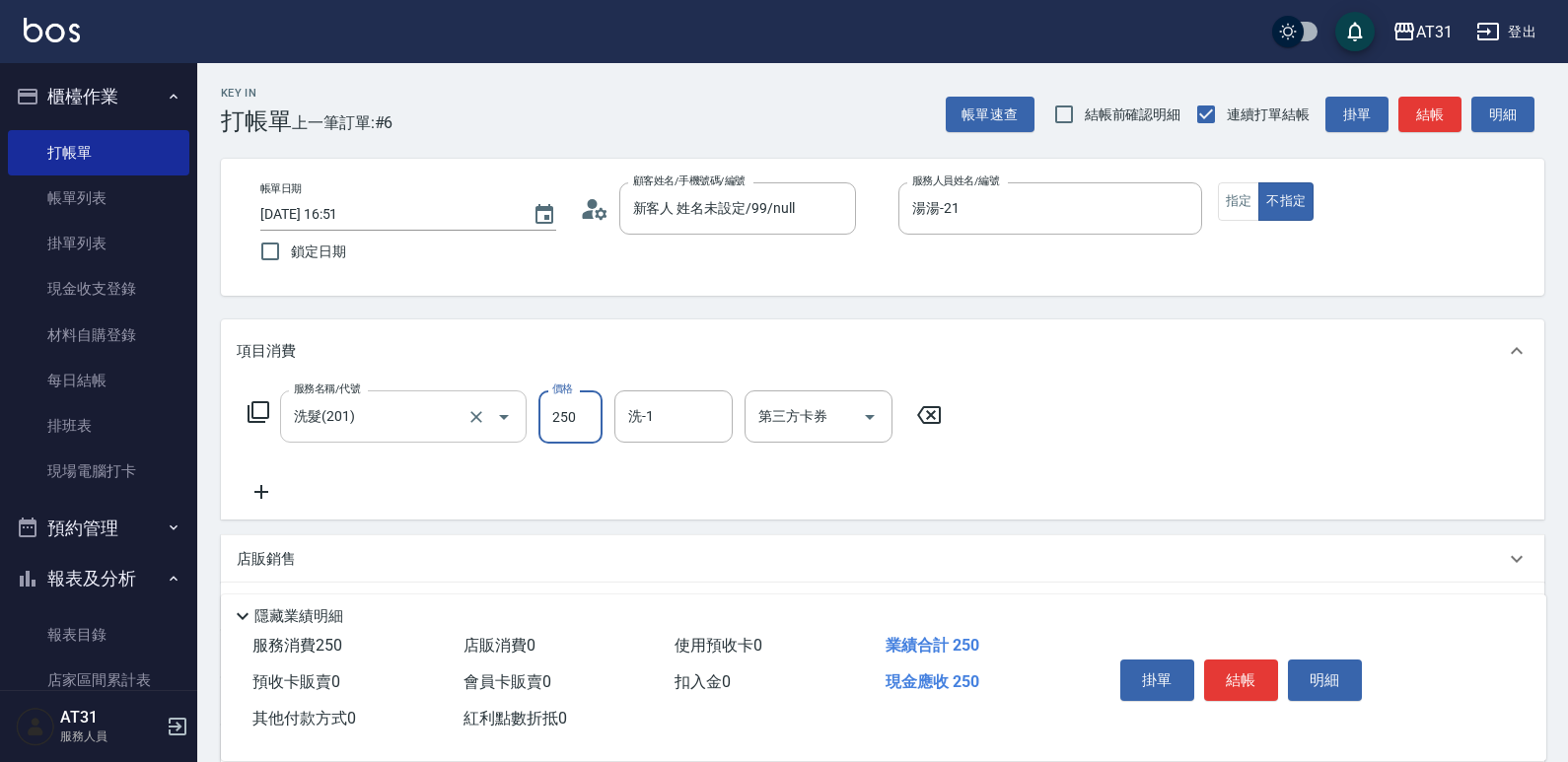
type input "0"
type input "40"
type input "400"
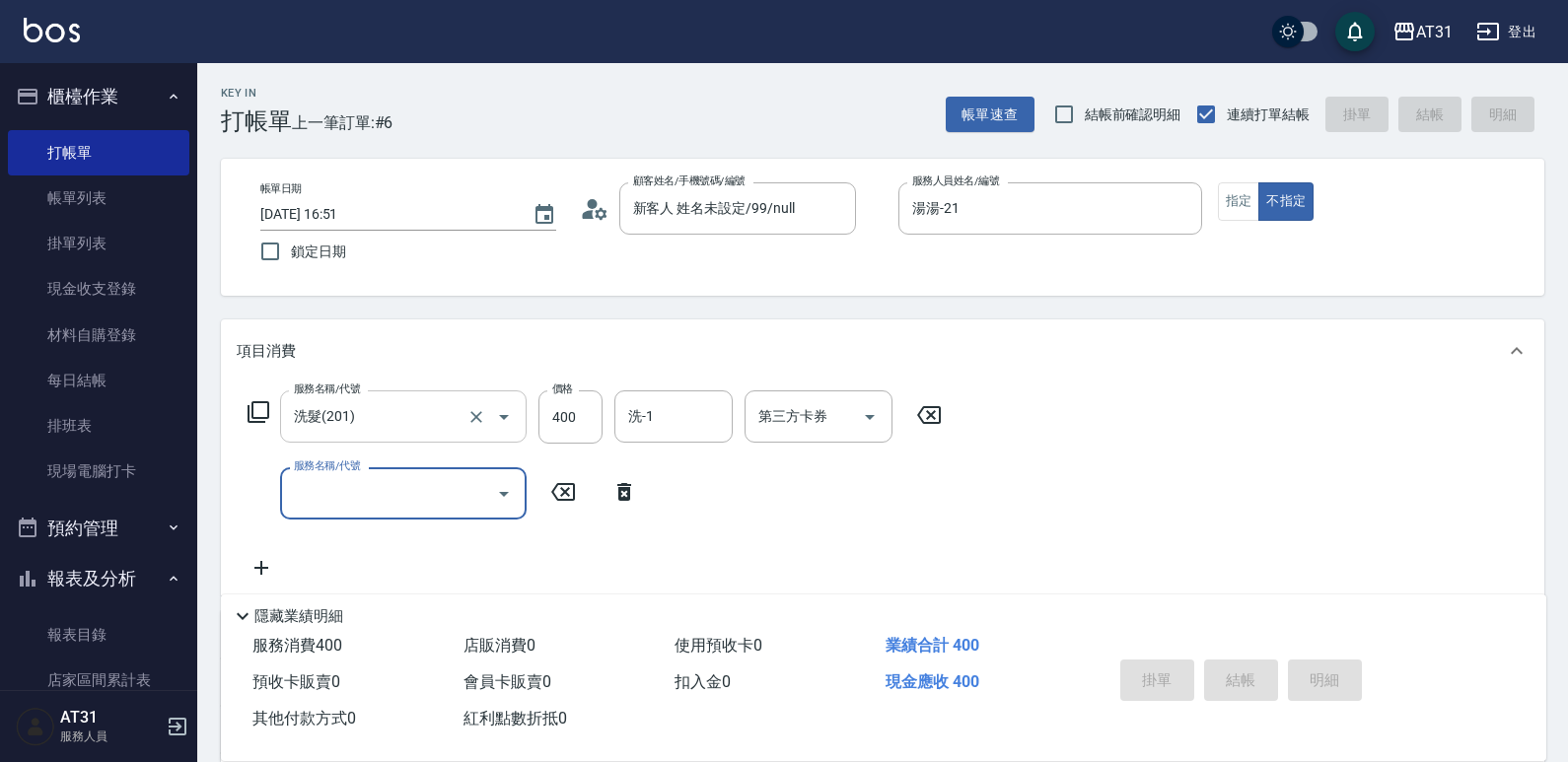
type input "0"
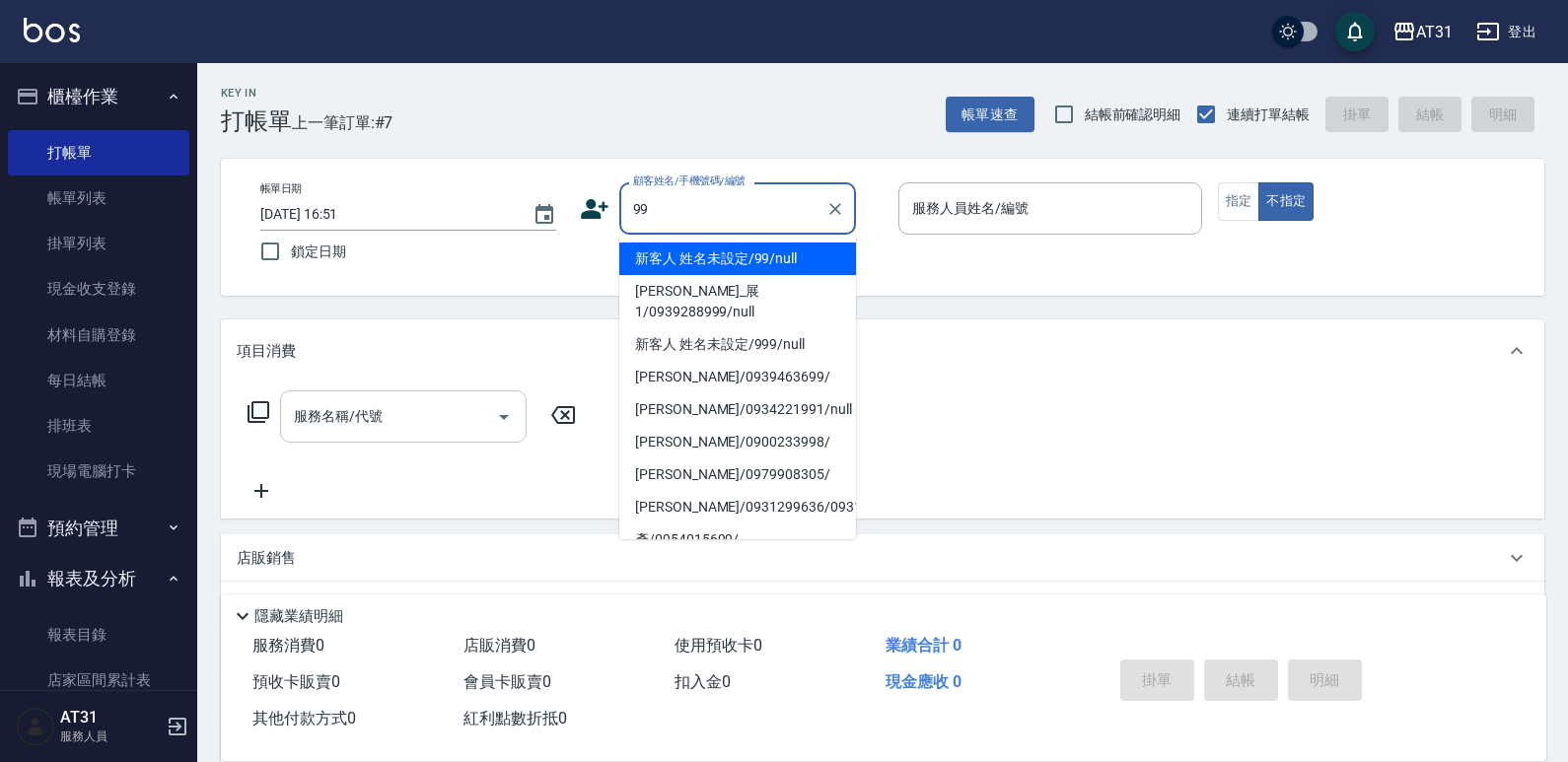
type input "新客人 姓名未設定/99/null"
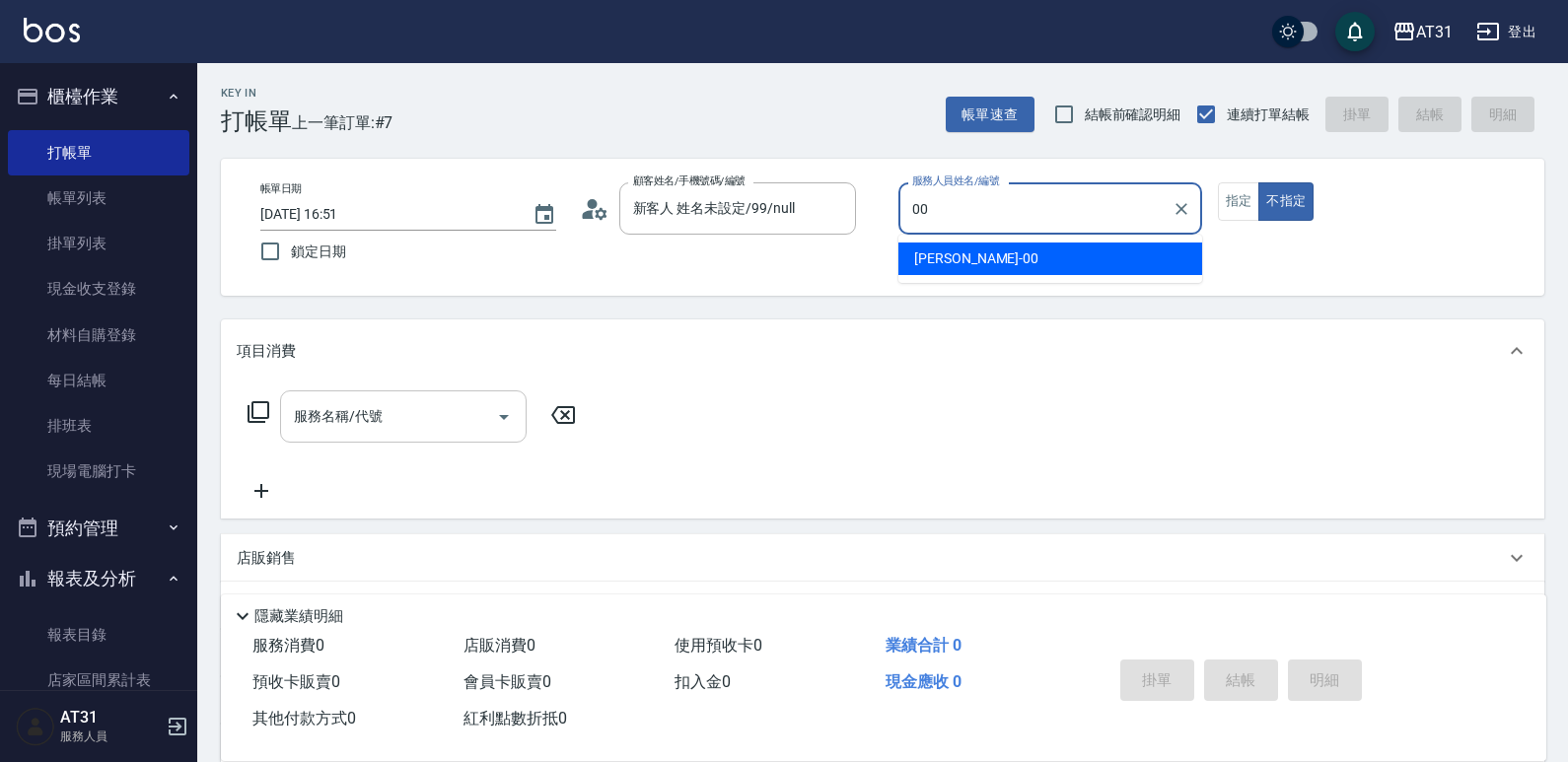
type input "[PERSON_NAME]-00"
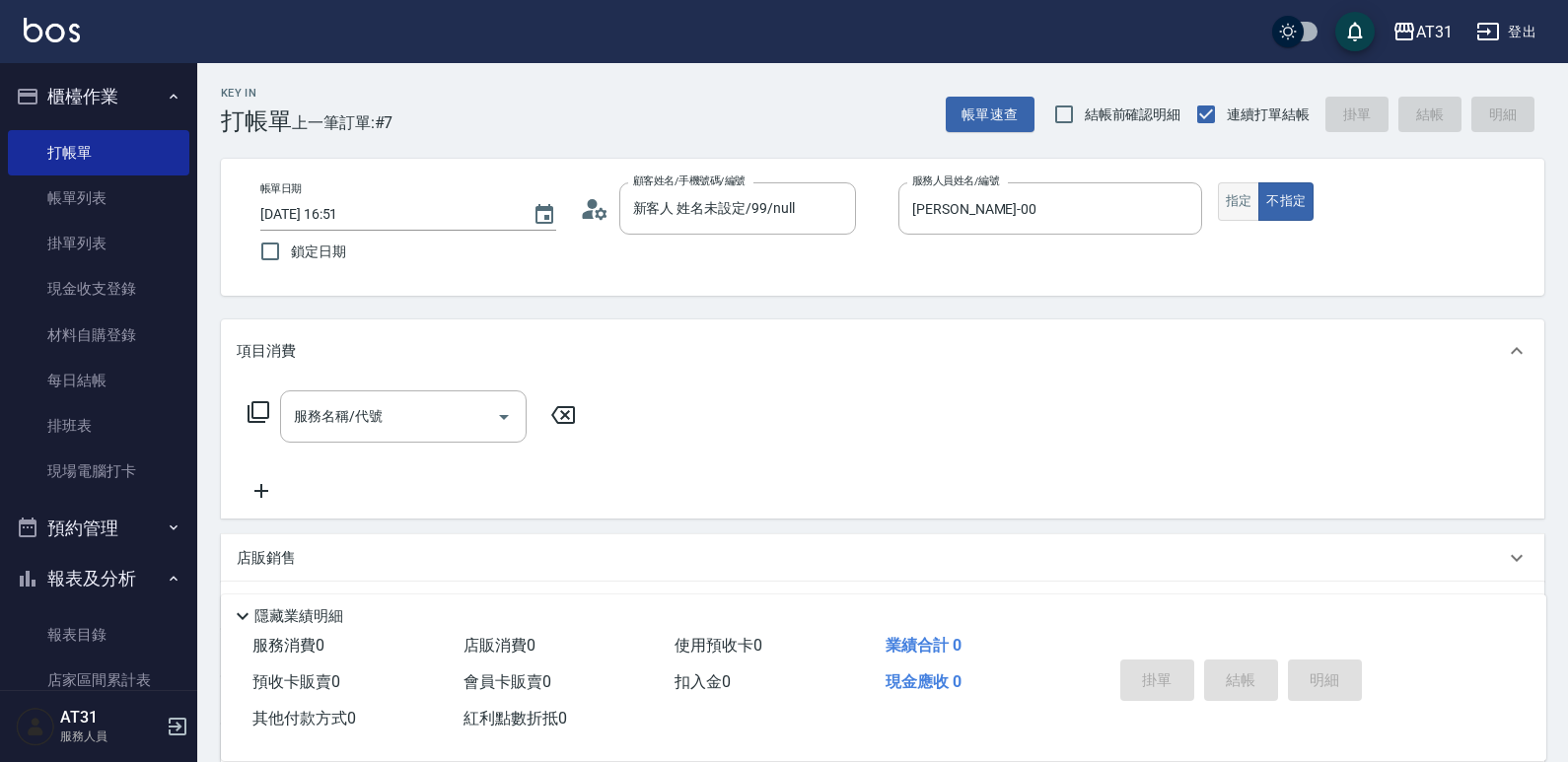
click at [1251, 197] on button "指定" at bounding box center [1238, 202] width 42 height 39
click at [420, 429] on input "服務名稱/代號" at bounding box center [388, 416] width 200 height 35
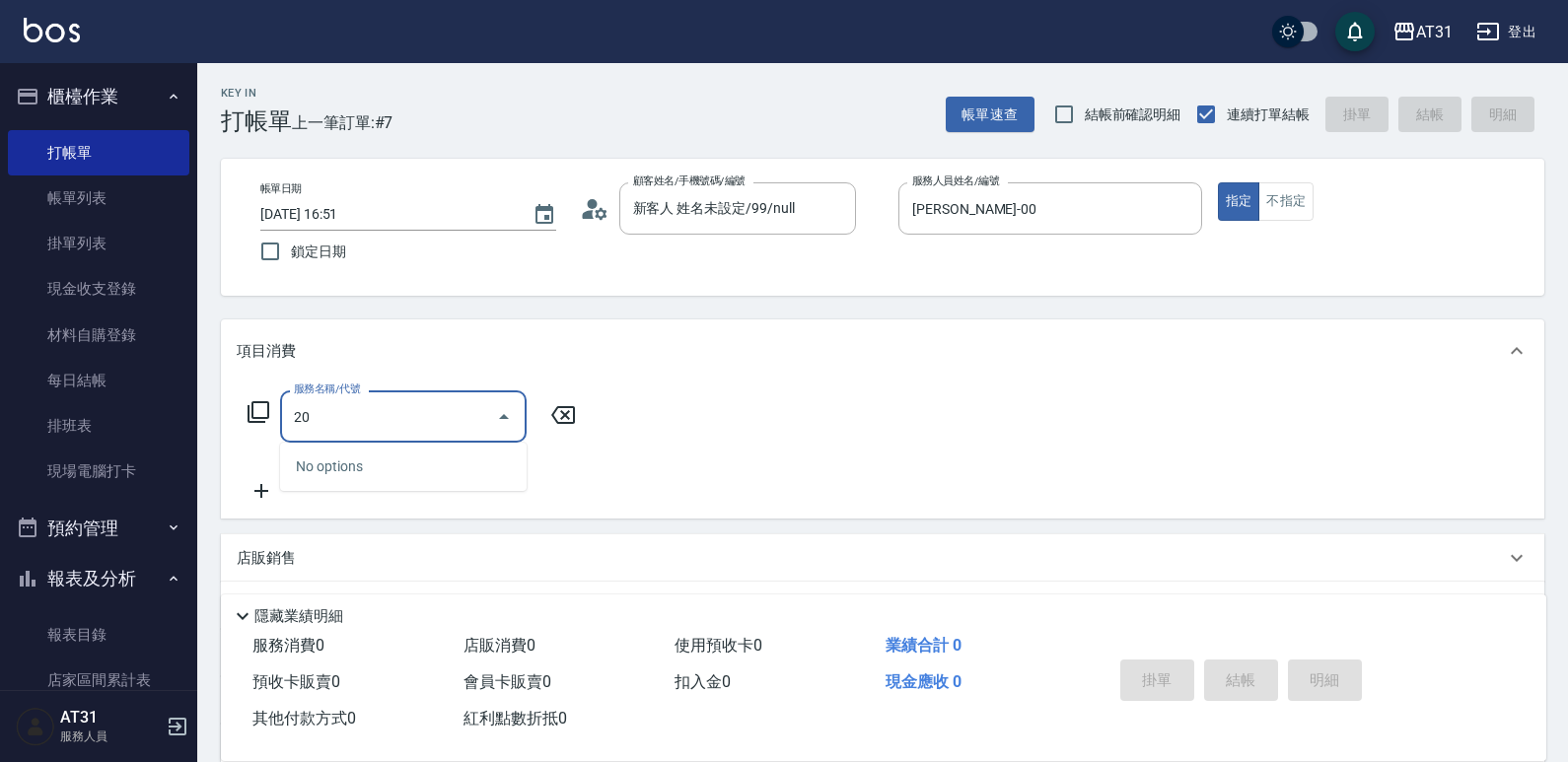
type input "201"
type input "20"
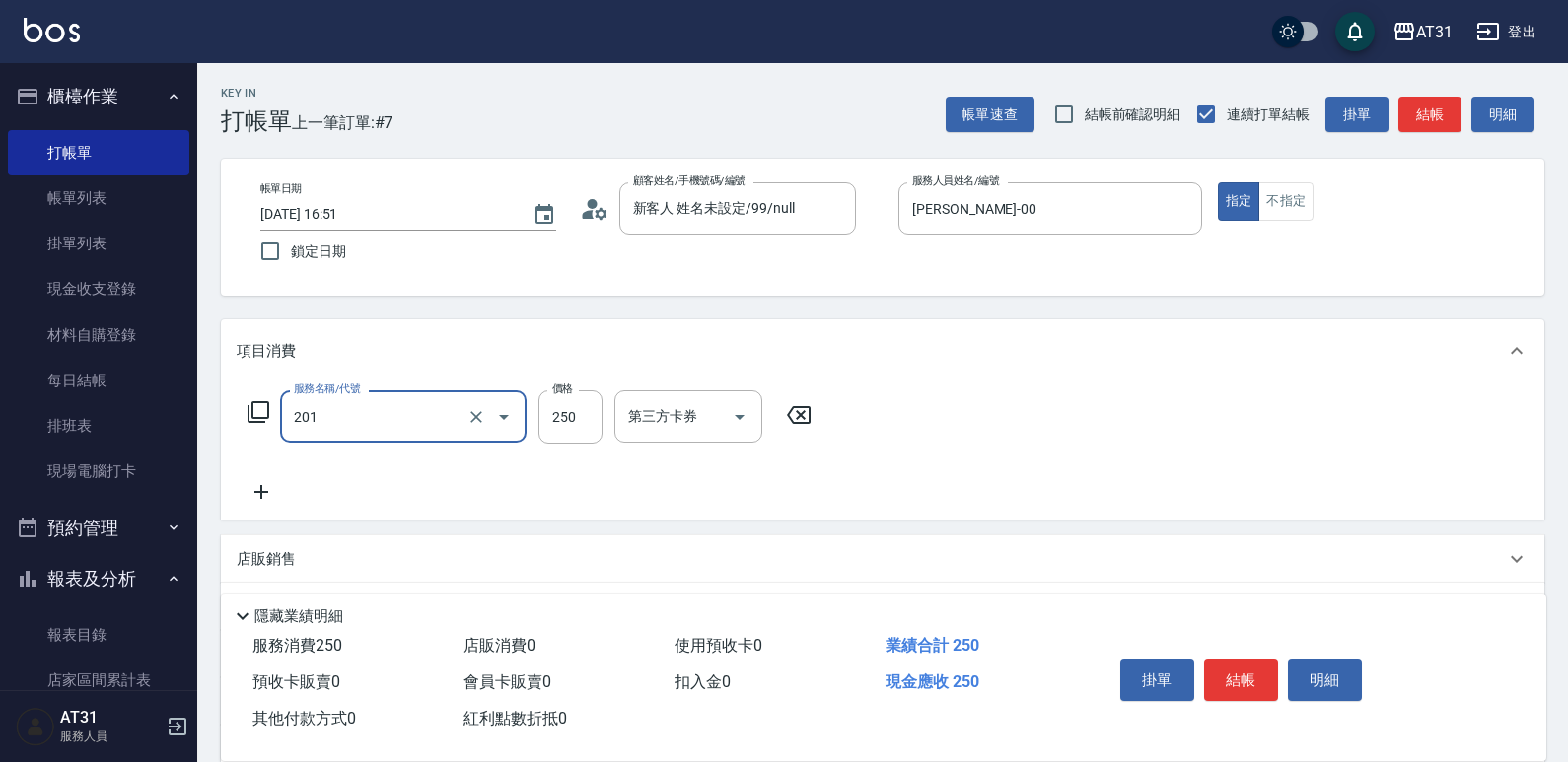
type input "洗髮(201)"
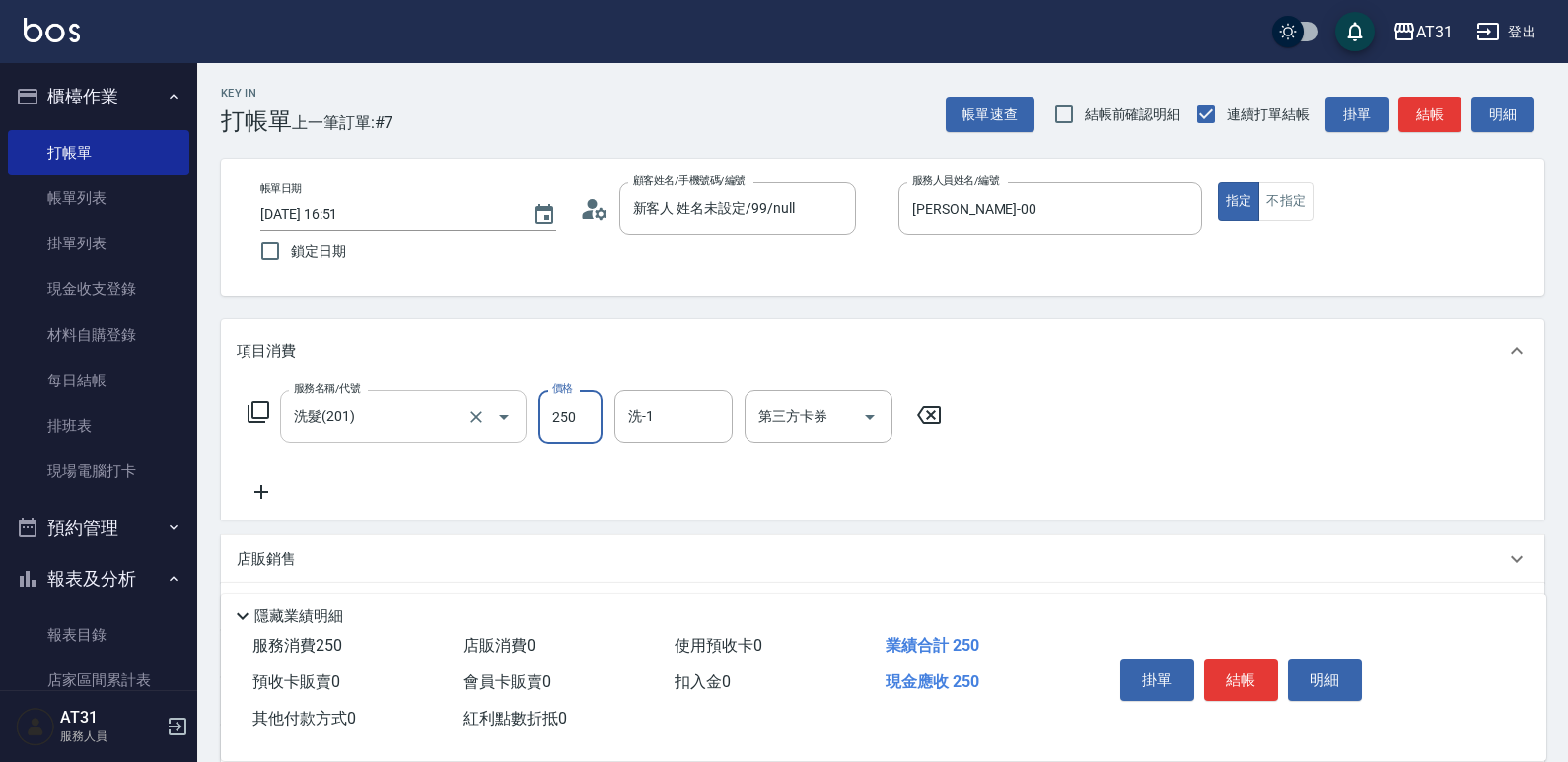
type input "0"
type input "40"
type input "400"
type input "[PERSON_NAME]-49"
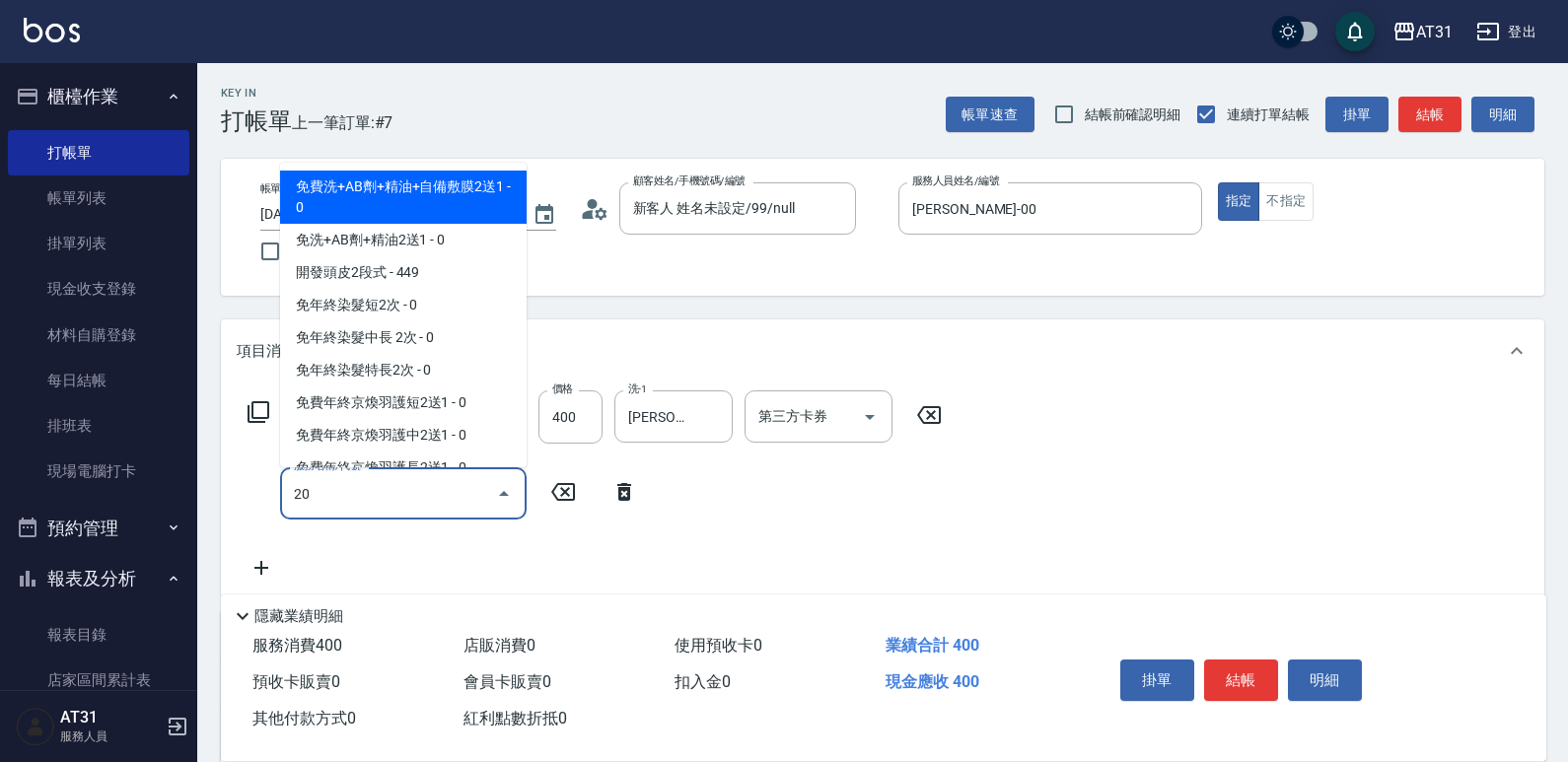
type input "201"
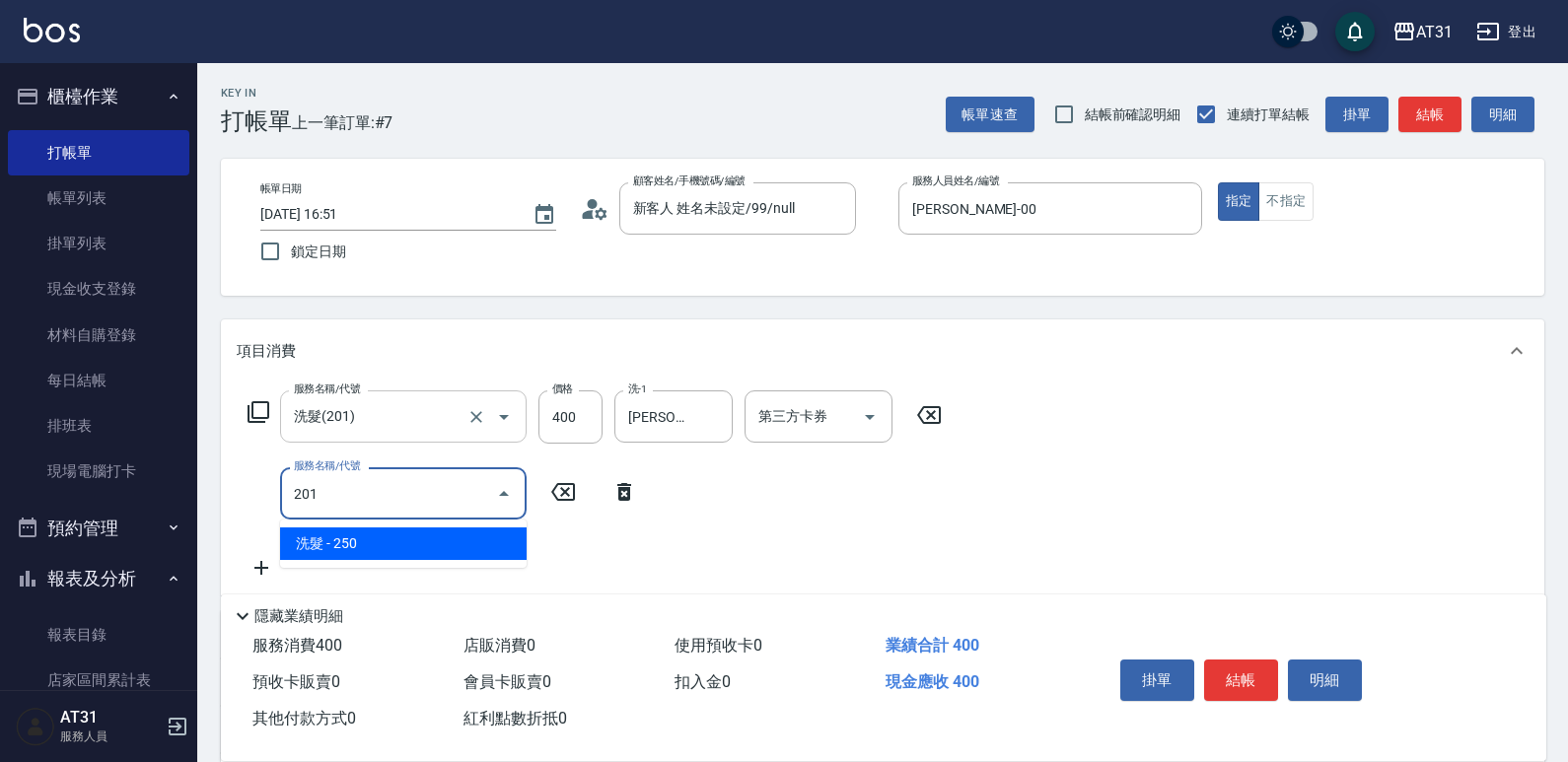
type input "60"
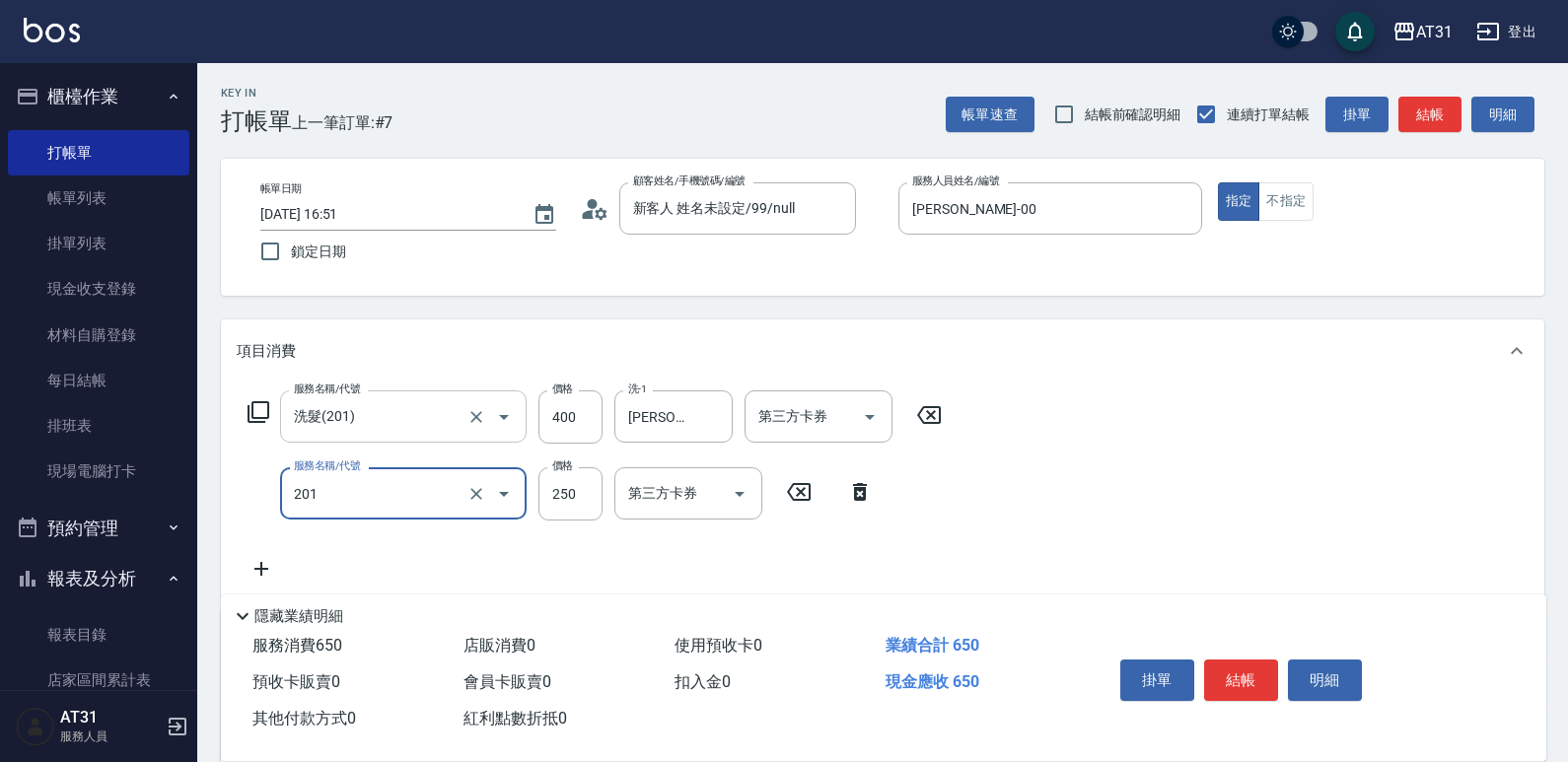
type input "洗髮(201)"
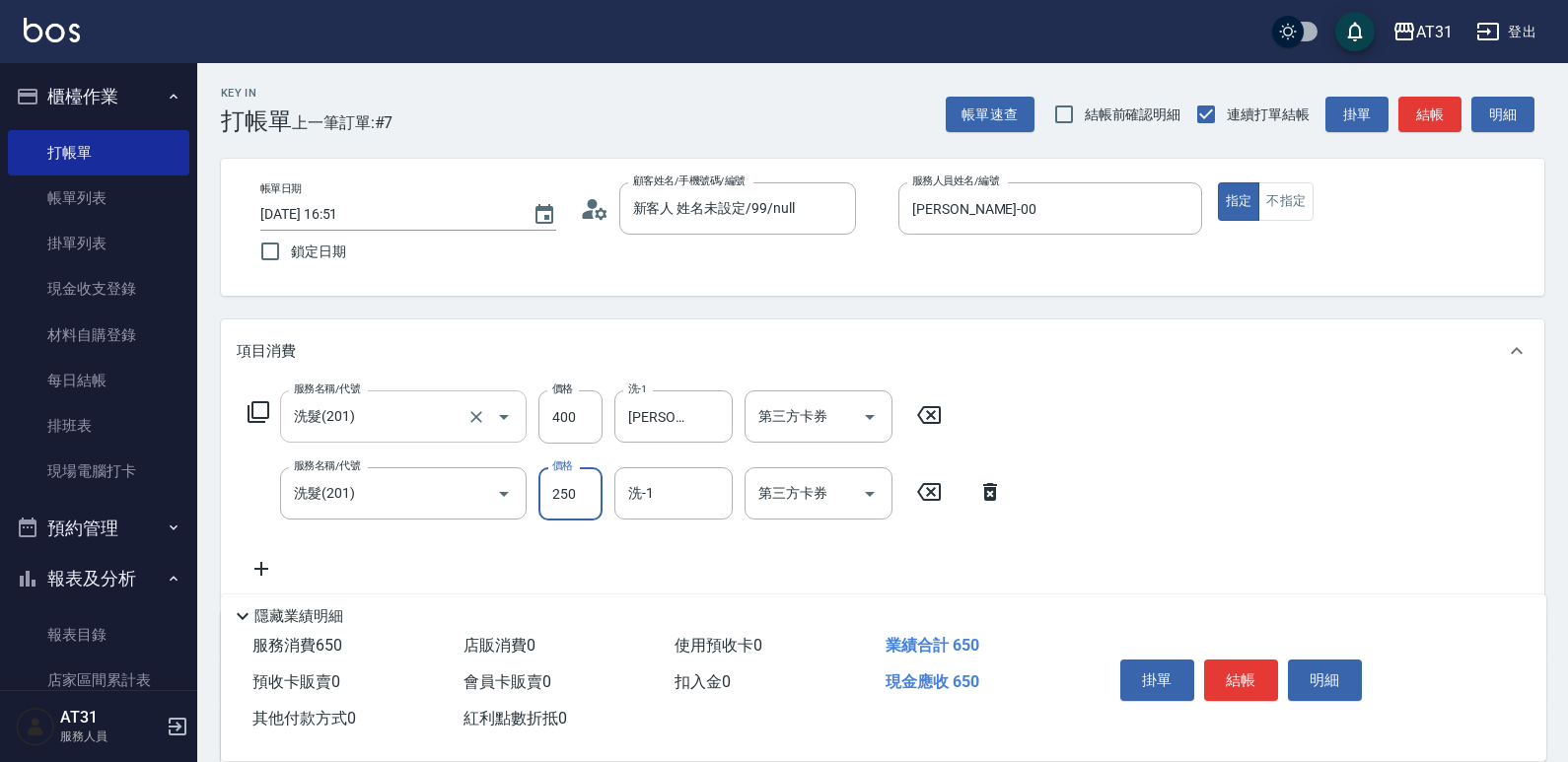
type input "40"
type input "80"
type input "400"
type input "[PERSON_NAME]-49"
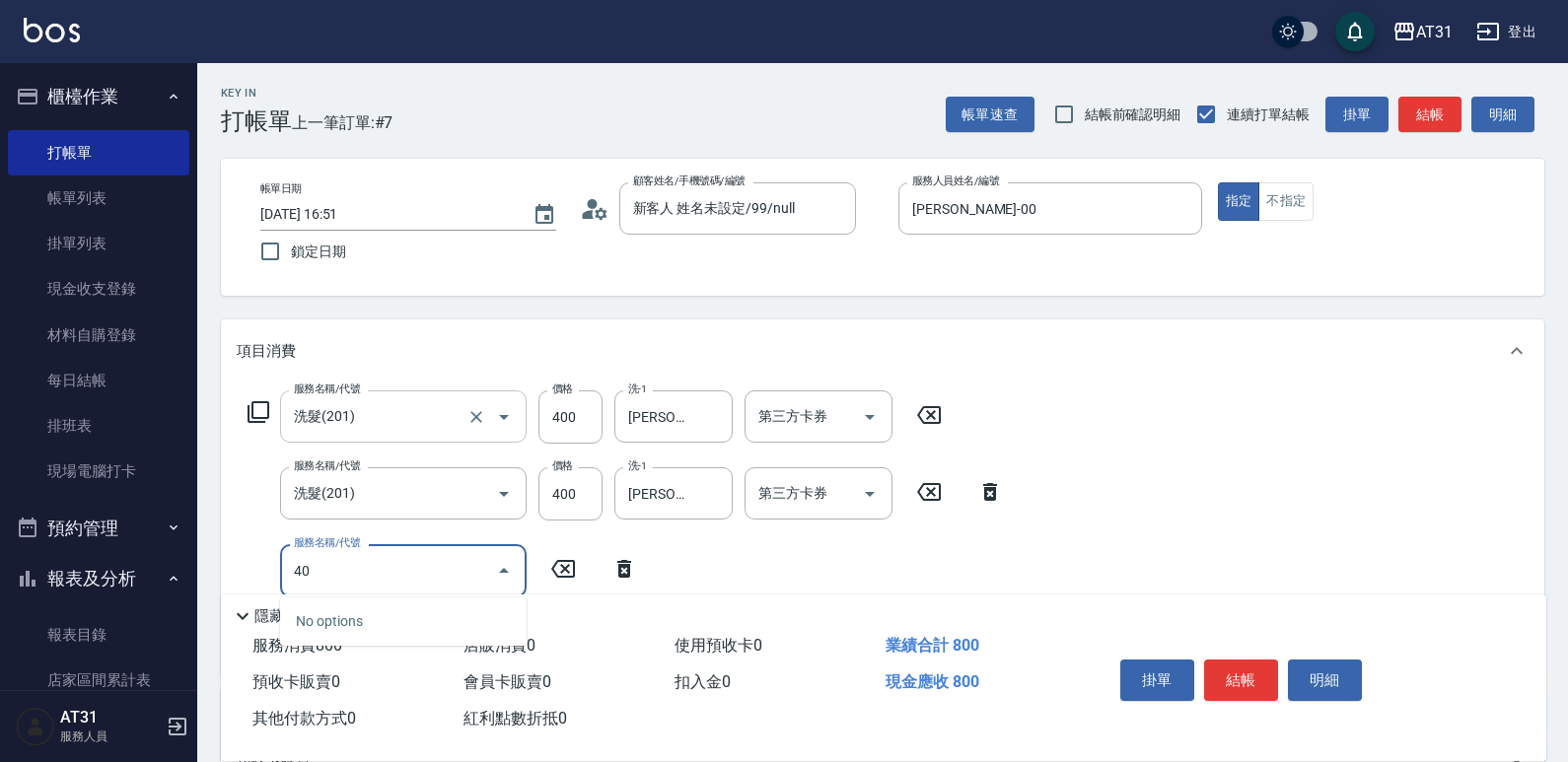
type input "401"
type input "100"
type input "剪髮(401)"
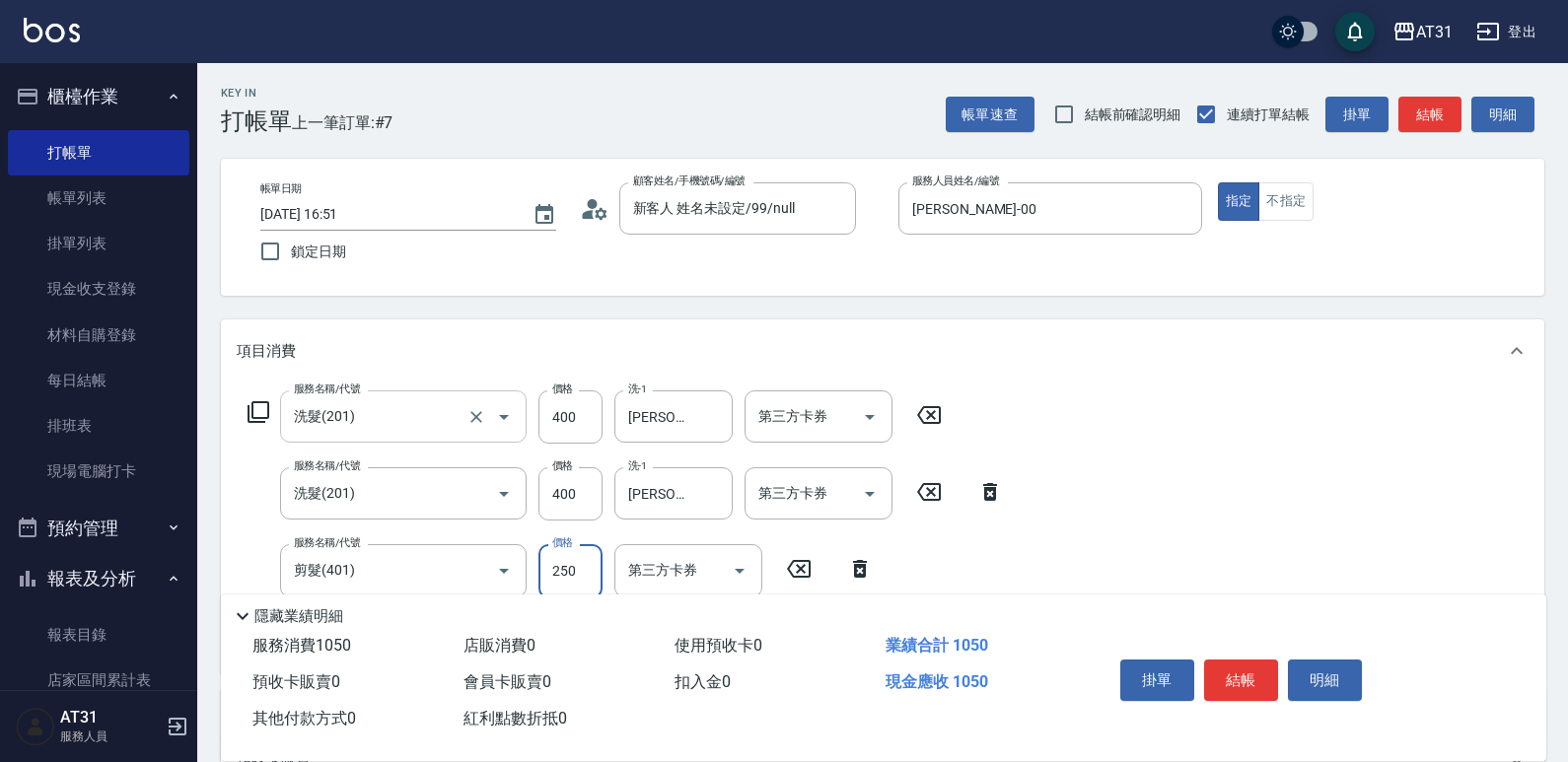
type input "80"
type input "40"
type input "120"
type input "400"
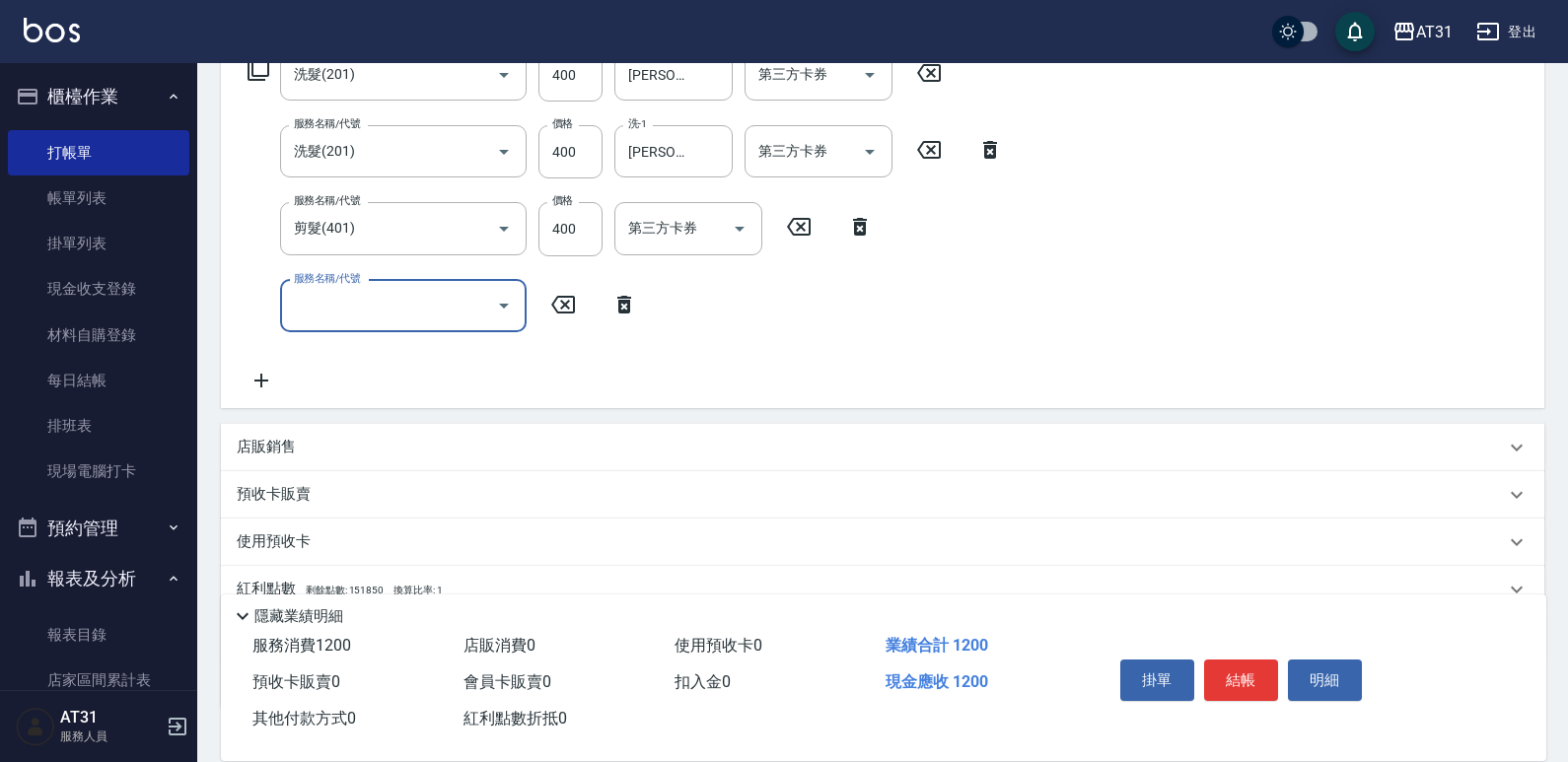
scroll to position [477, 0]
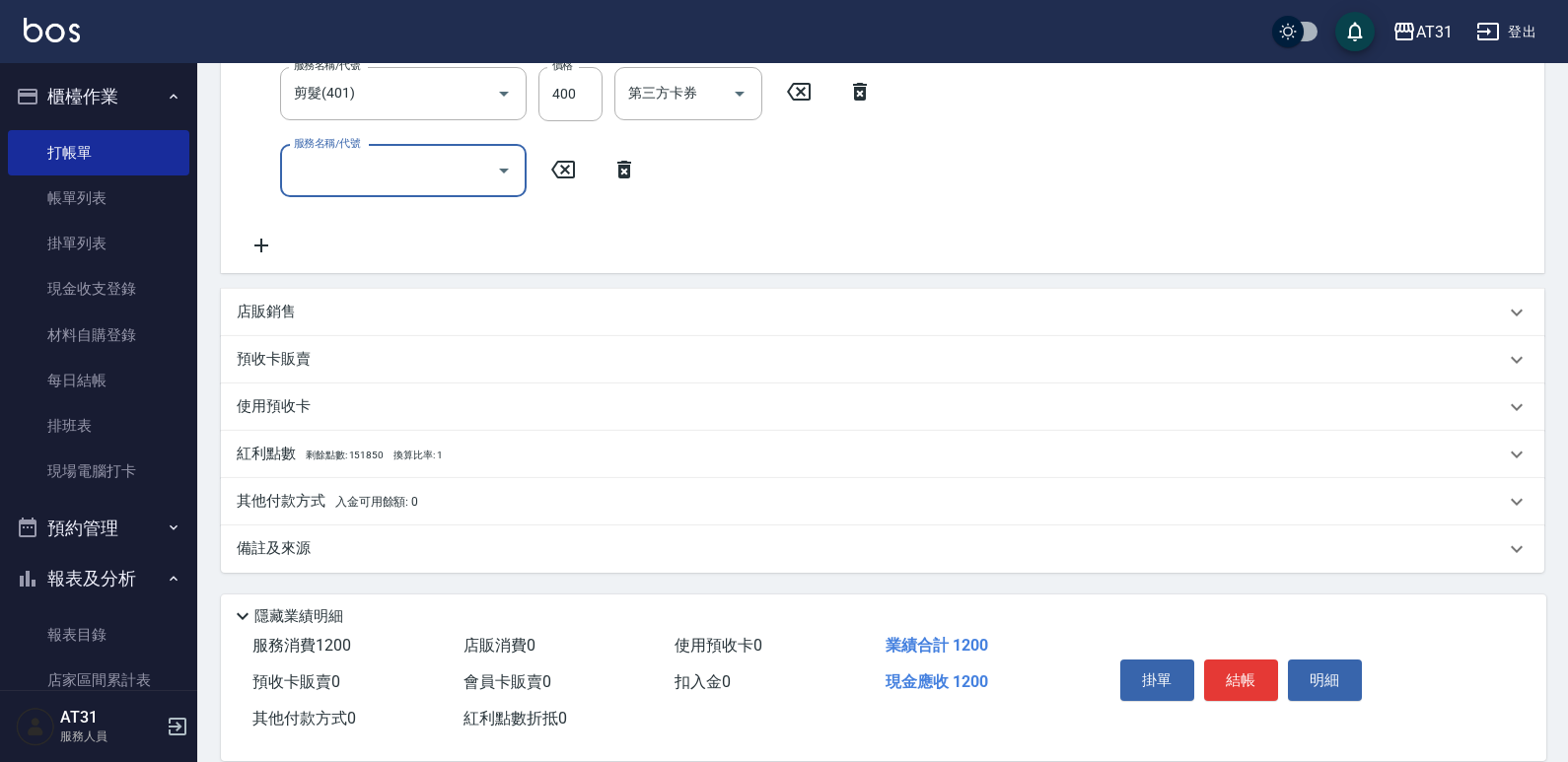
click at [329, 507] on p "其他付款方式 入金可用餘額: 0" at bounding box center [327, 502] width 182 height 22
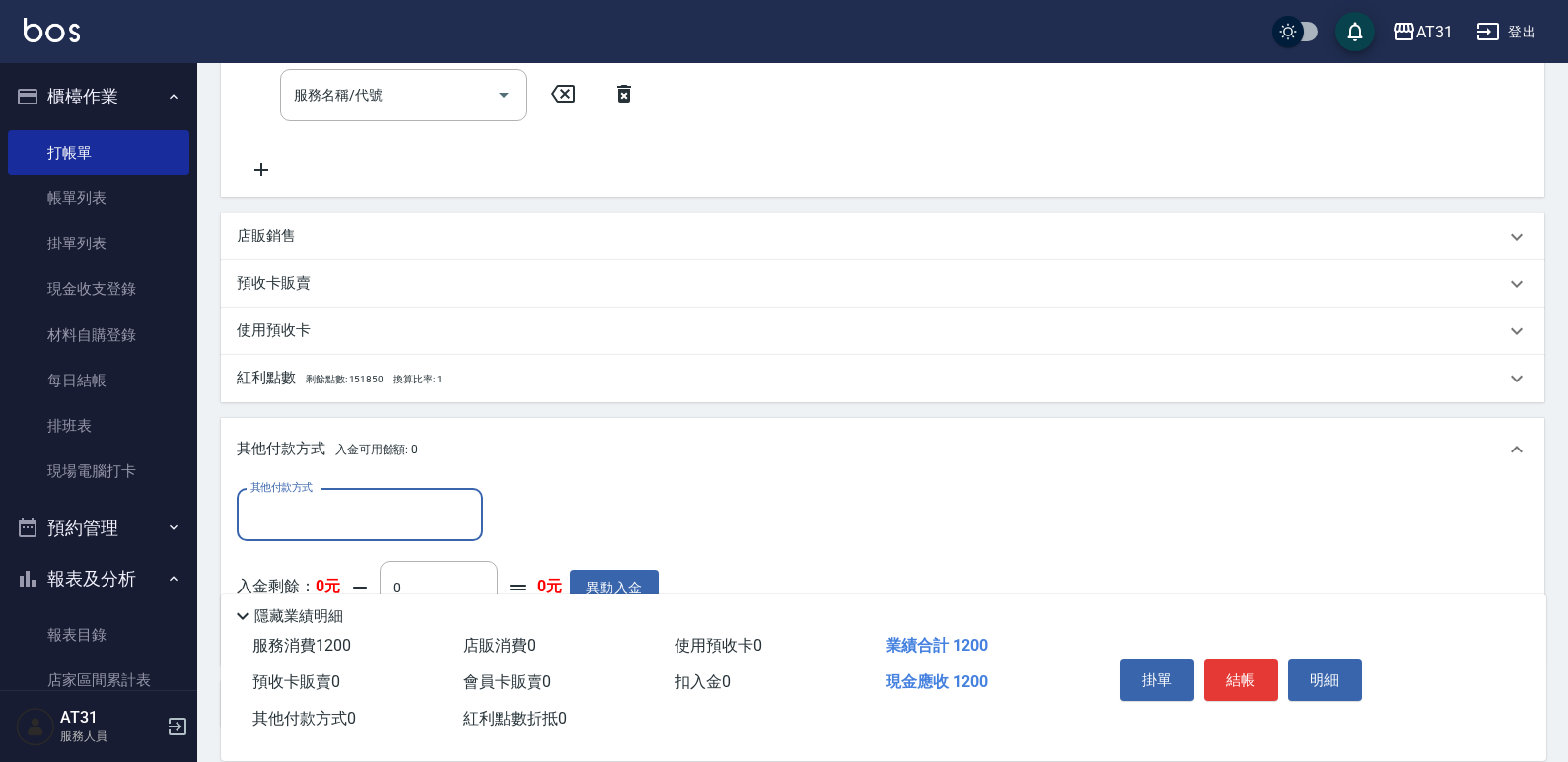
scroll to position [675, 0]
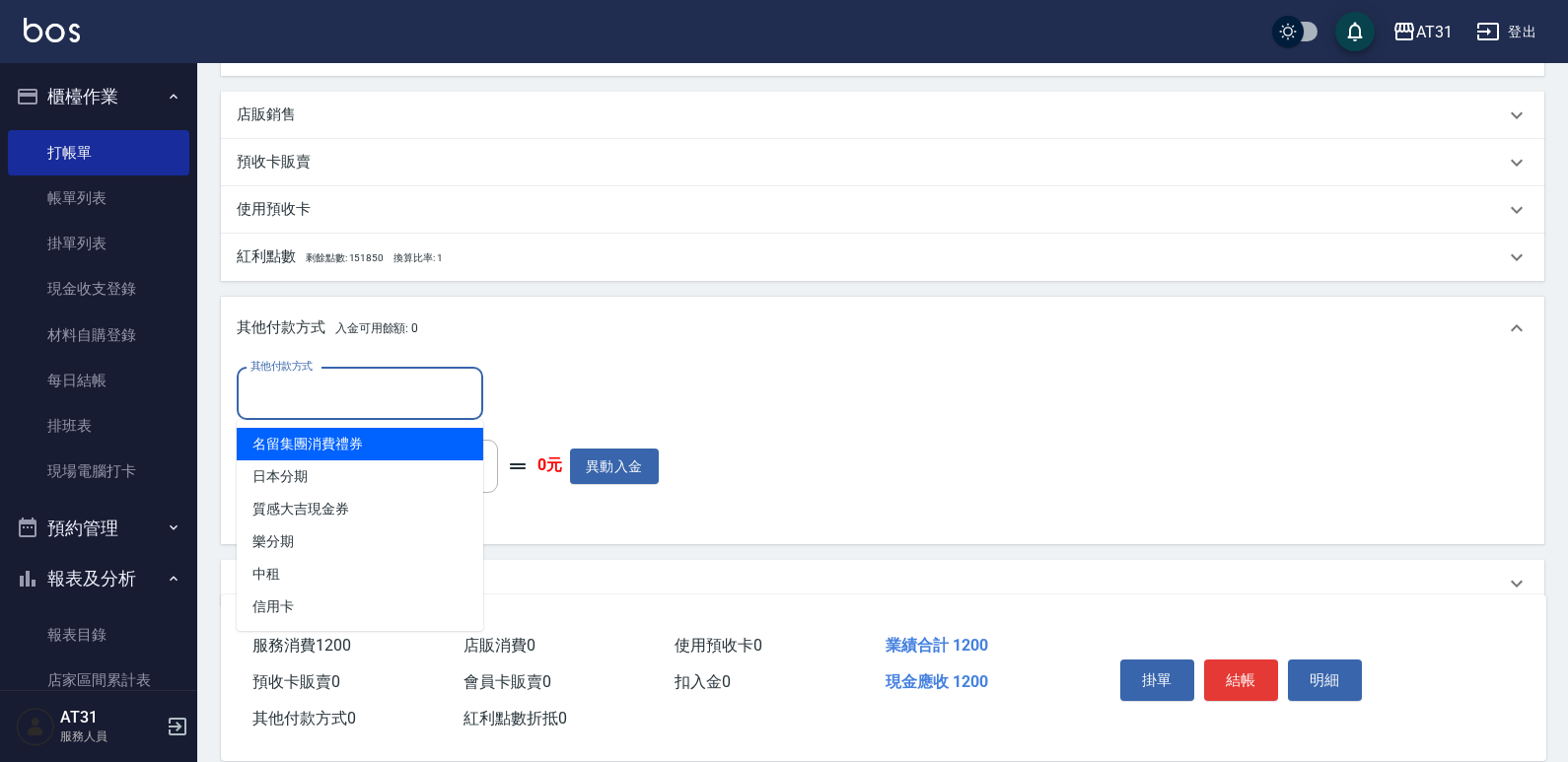
click at [310, 394] on input "其他付款方式" at bounding box center [360, 393] width 229 height 35
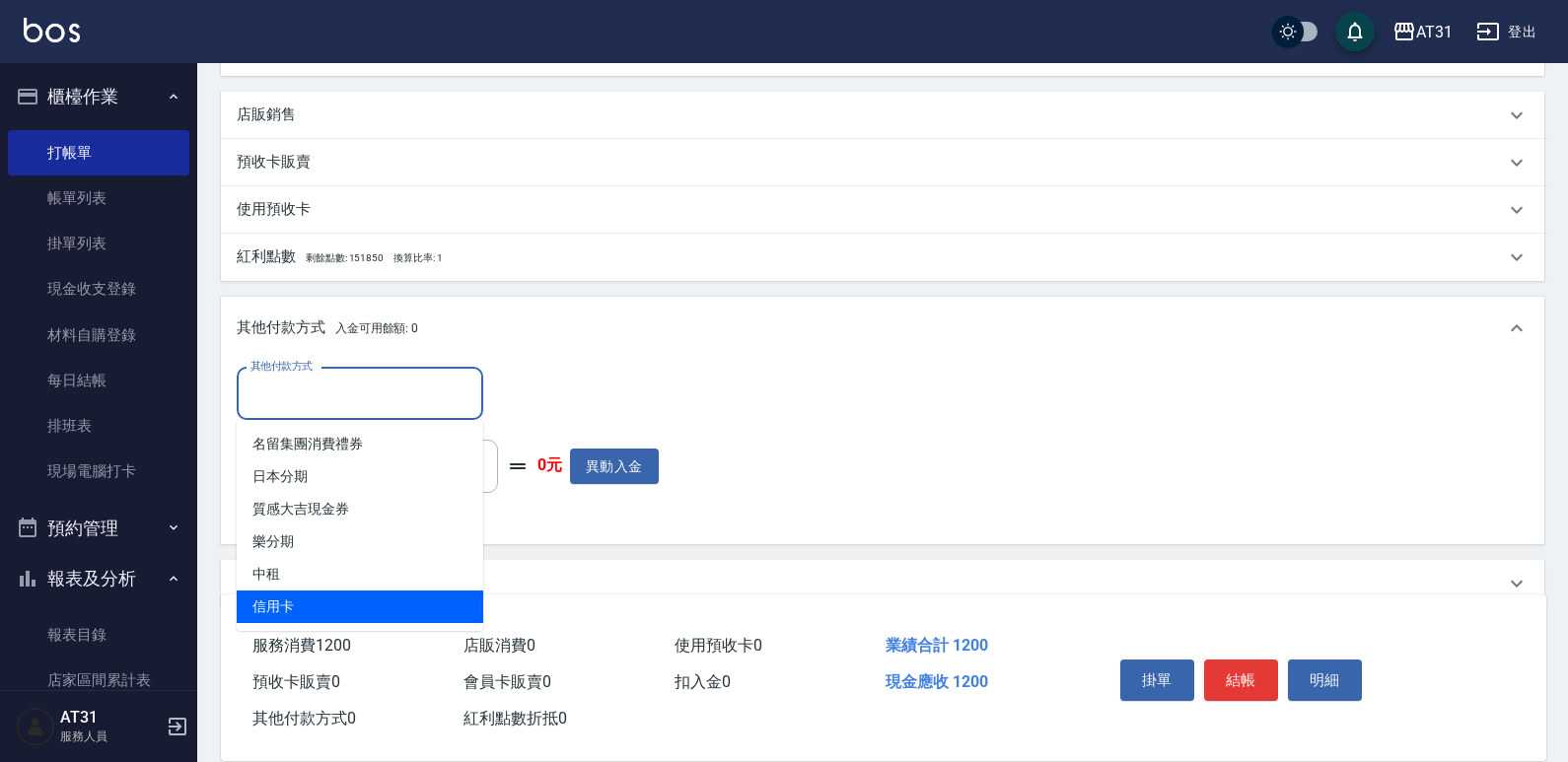
drag, startPoint x: 323, startPoint y: 595, endPoint x: 355, endPoint y: 559, distance: 48.2
click at [321, 595] on span "信用卡" at bounding box center [359, 607] width 246 height 33
type input "信用卡"
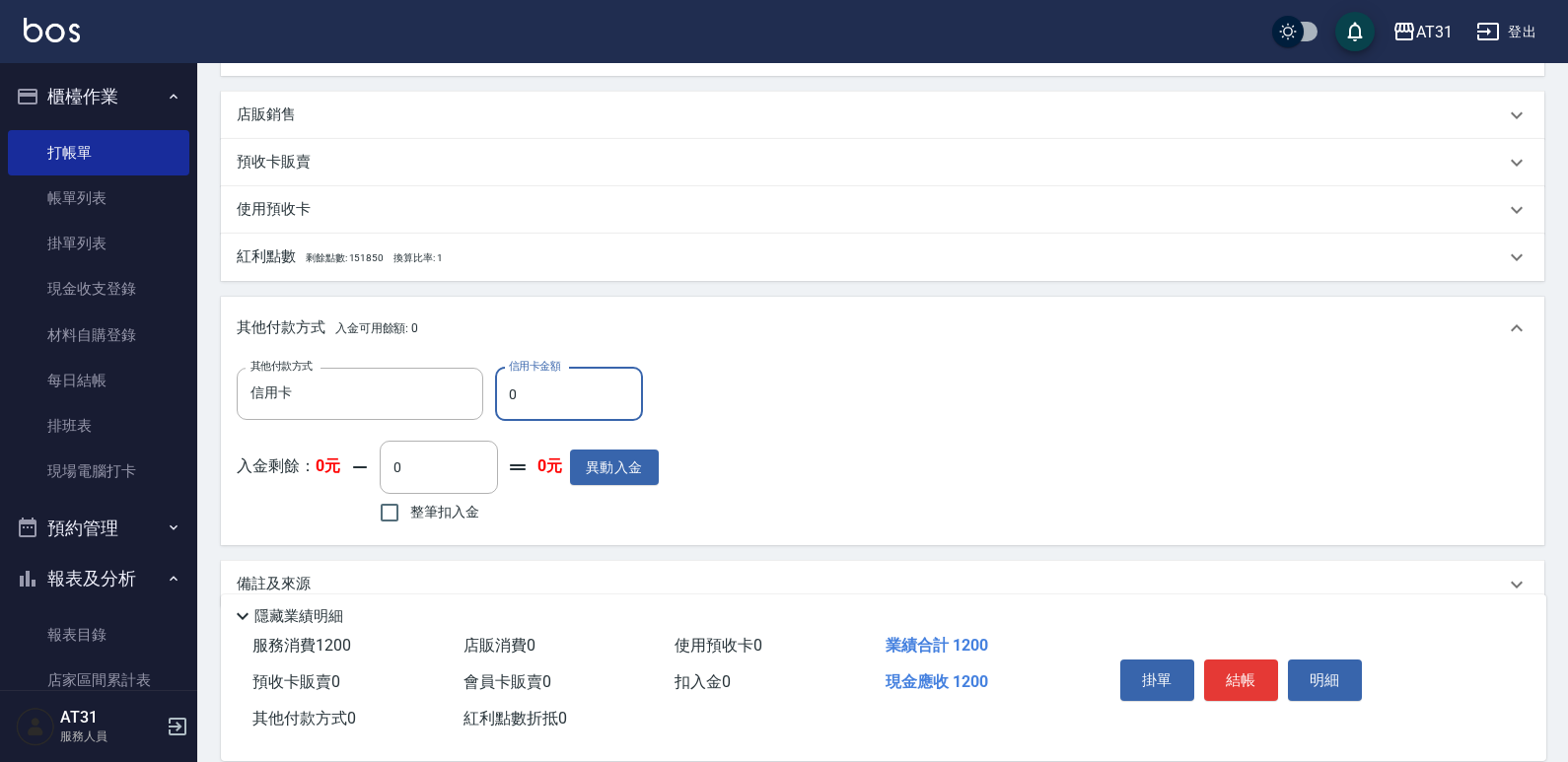
drag, startPoint x: 524, startPoint y: 387, endPoint x: 502, endPoint y: 387, distance: 22.0
click at [502, 387] on input "0" at bounding box center [569, 394] width 148 height 53
type input "1"
type input "110"
type input "120"
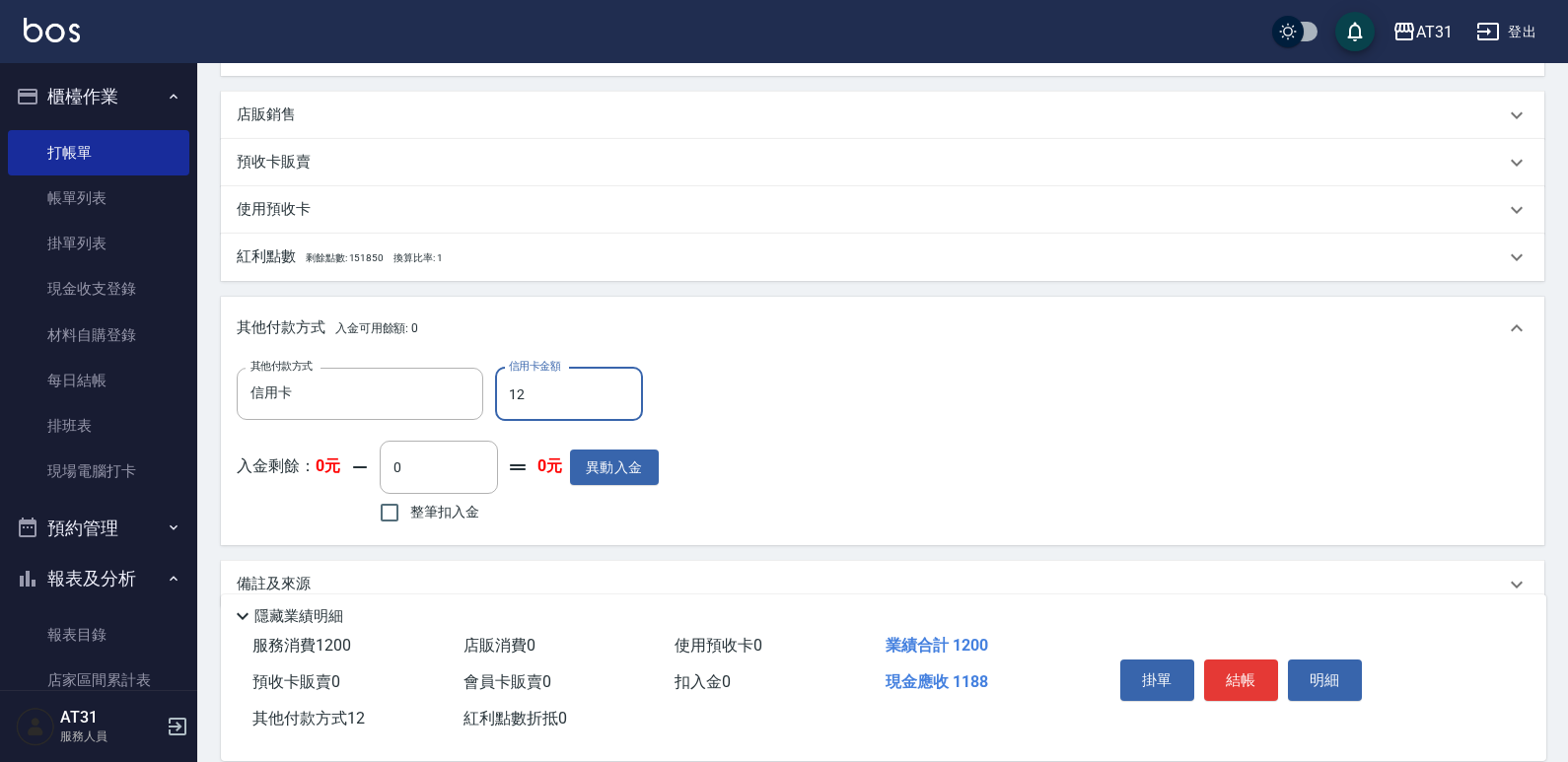
type input "100"
type input "1200"
type input "0"
type input "1200"
click at [1252, 684] on button "結帳" at bounding box center [1240, 681] width 74 height 42
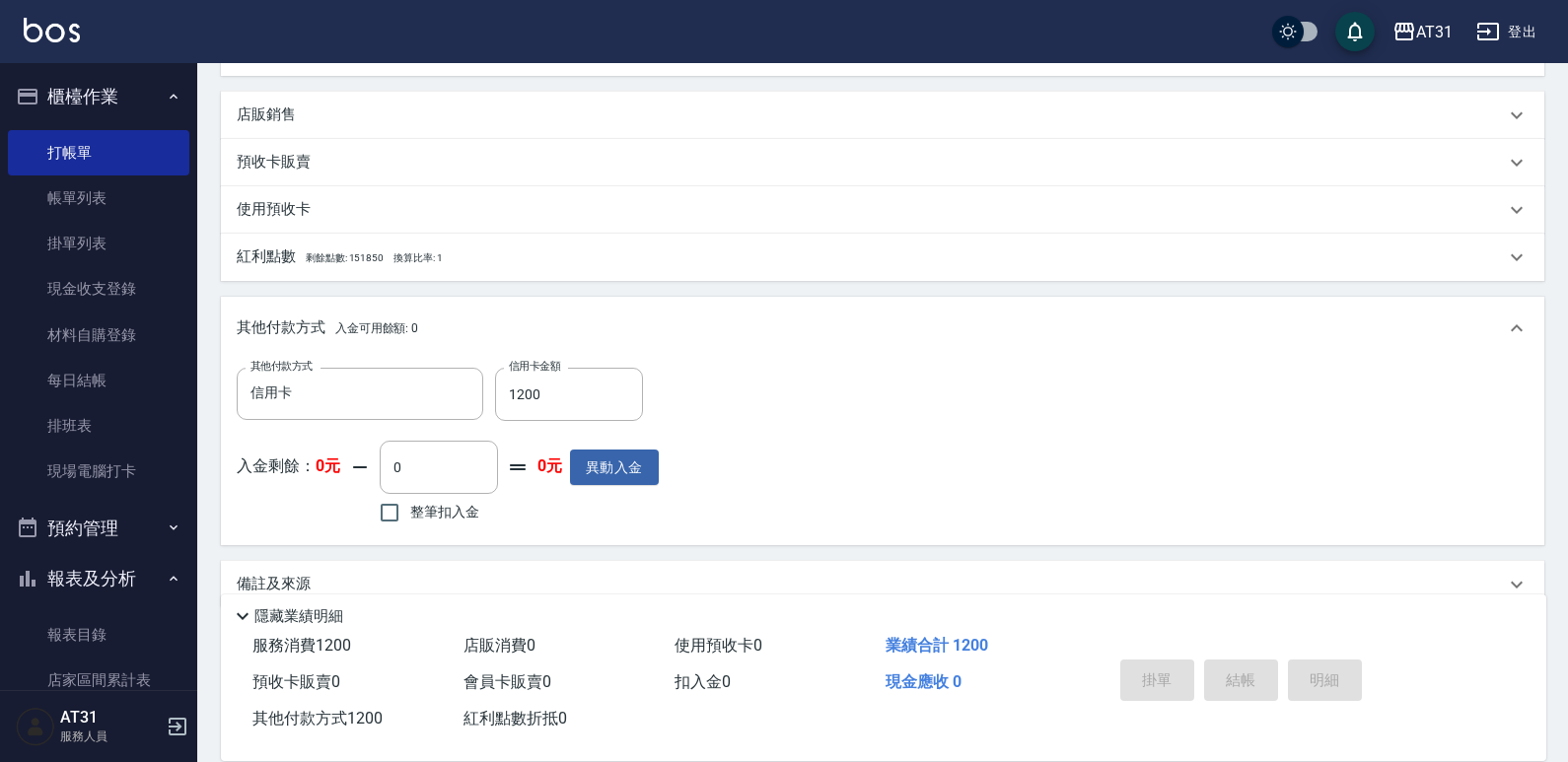
type input "[DATE] 16:52"
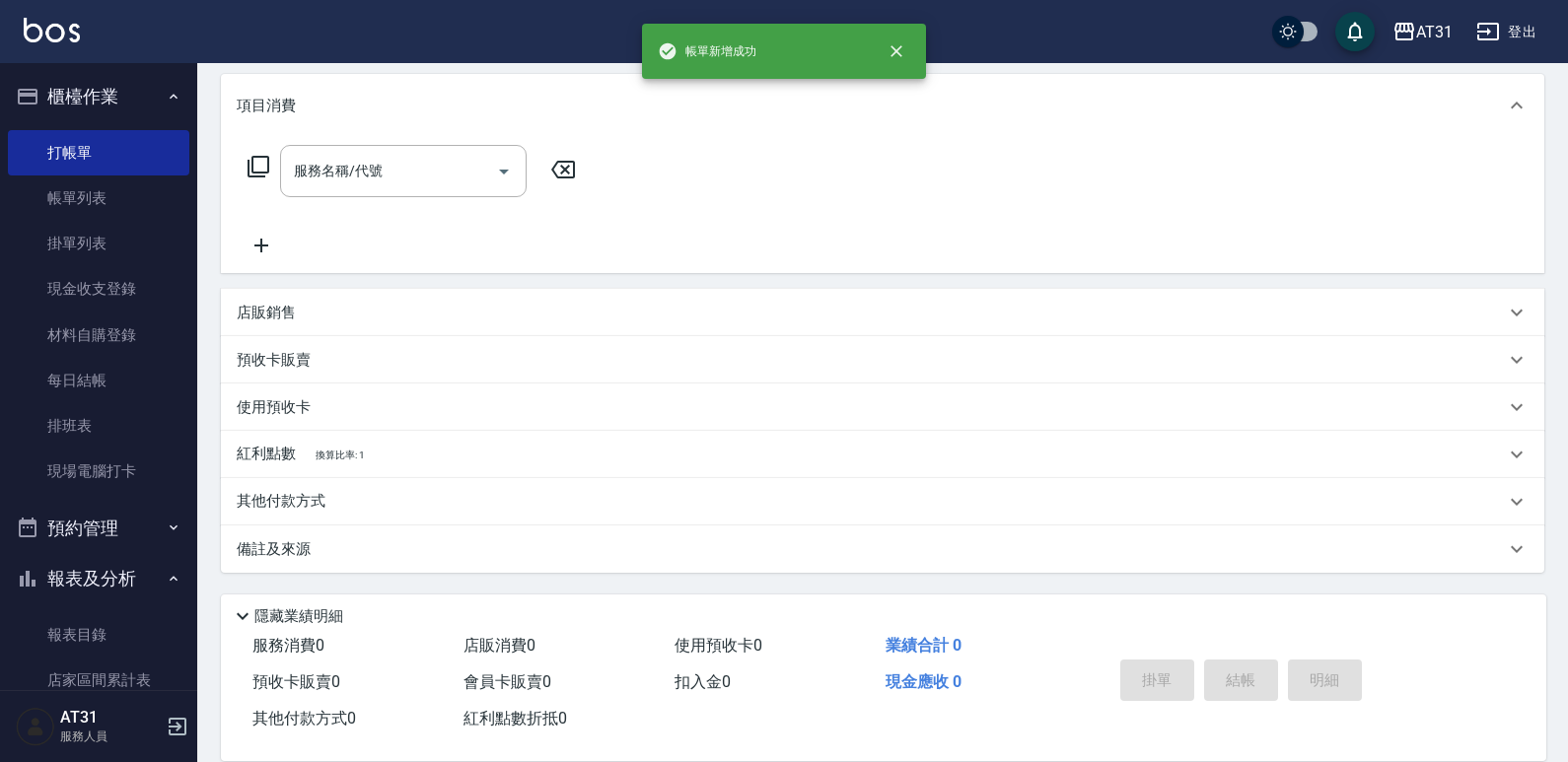
scroll to position [0, 0]
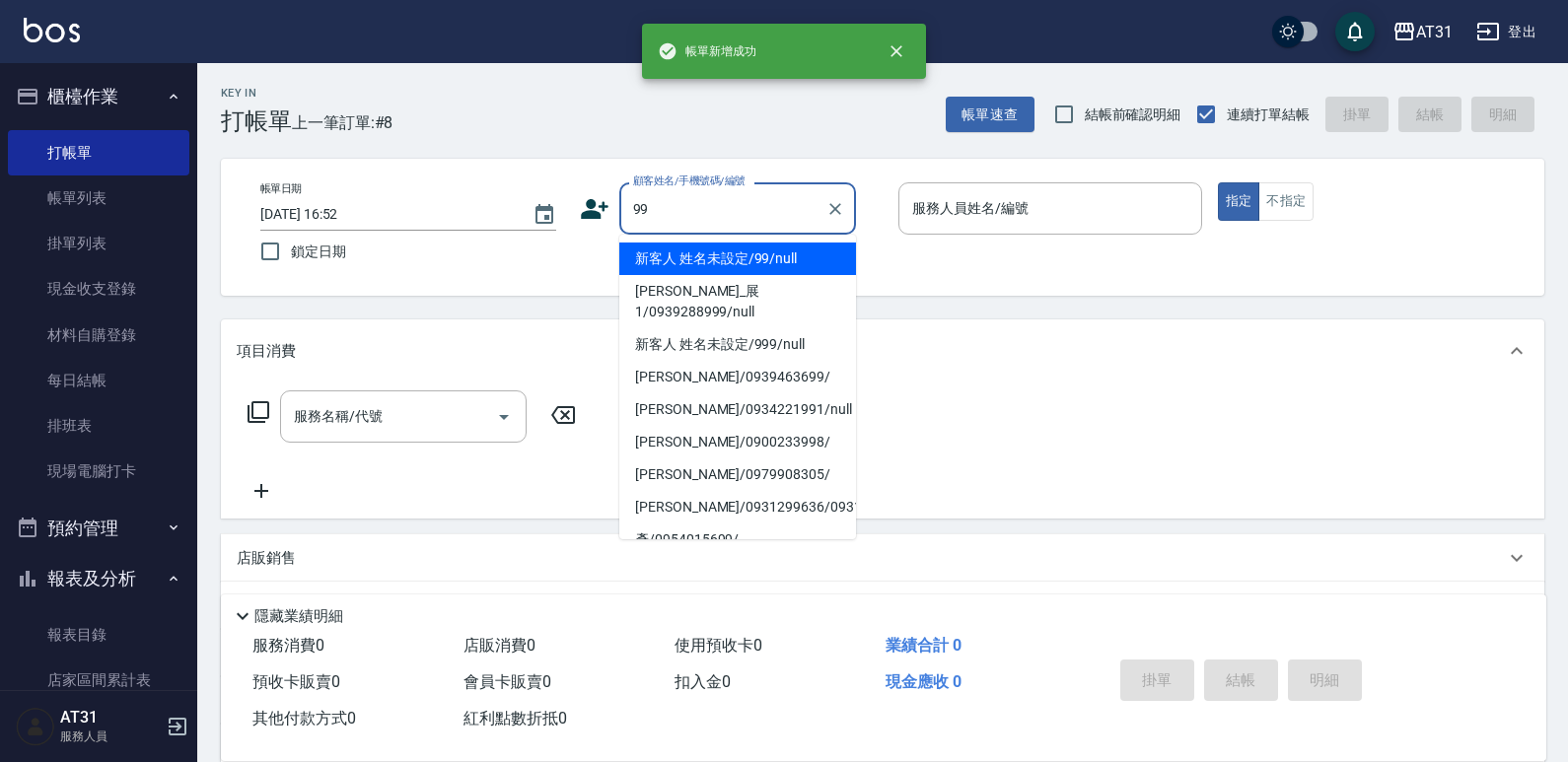
type input "新客人 姓名未設定/99/null"
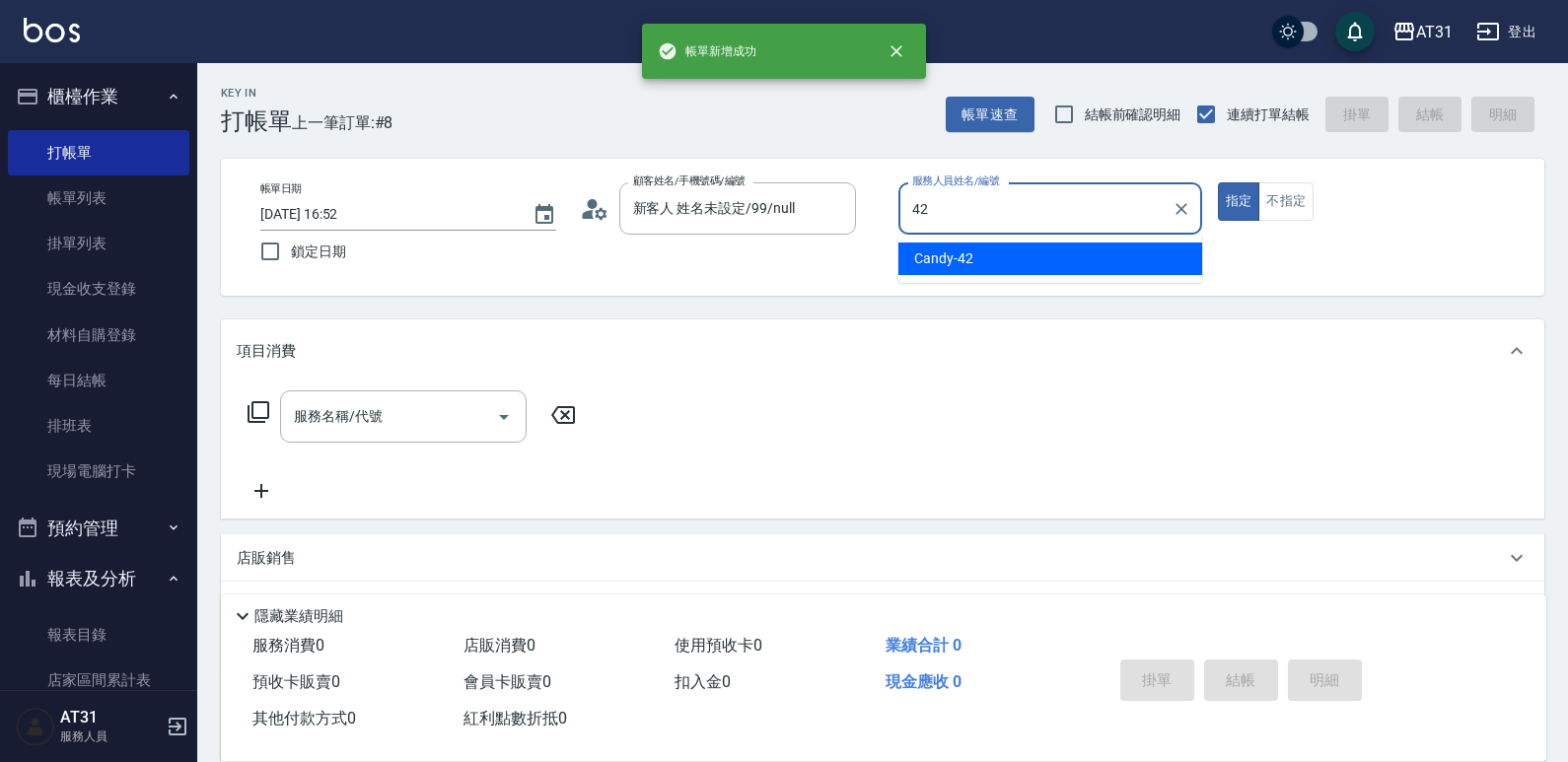
type input "Candy-42"
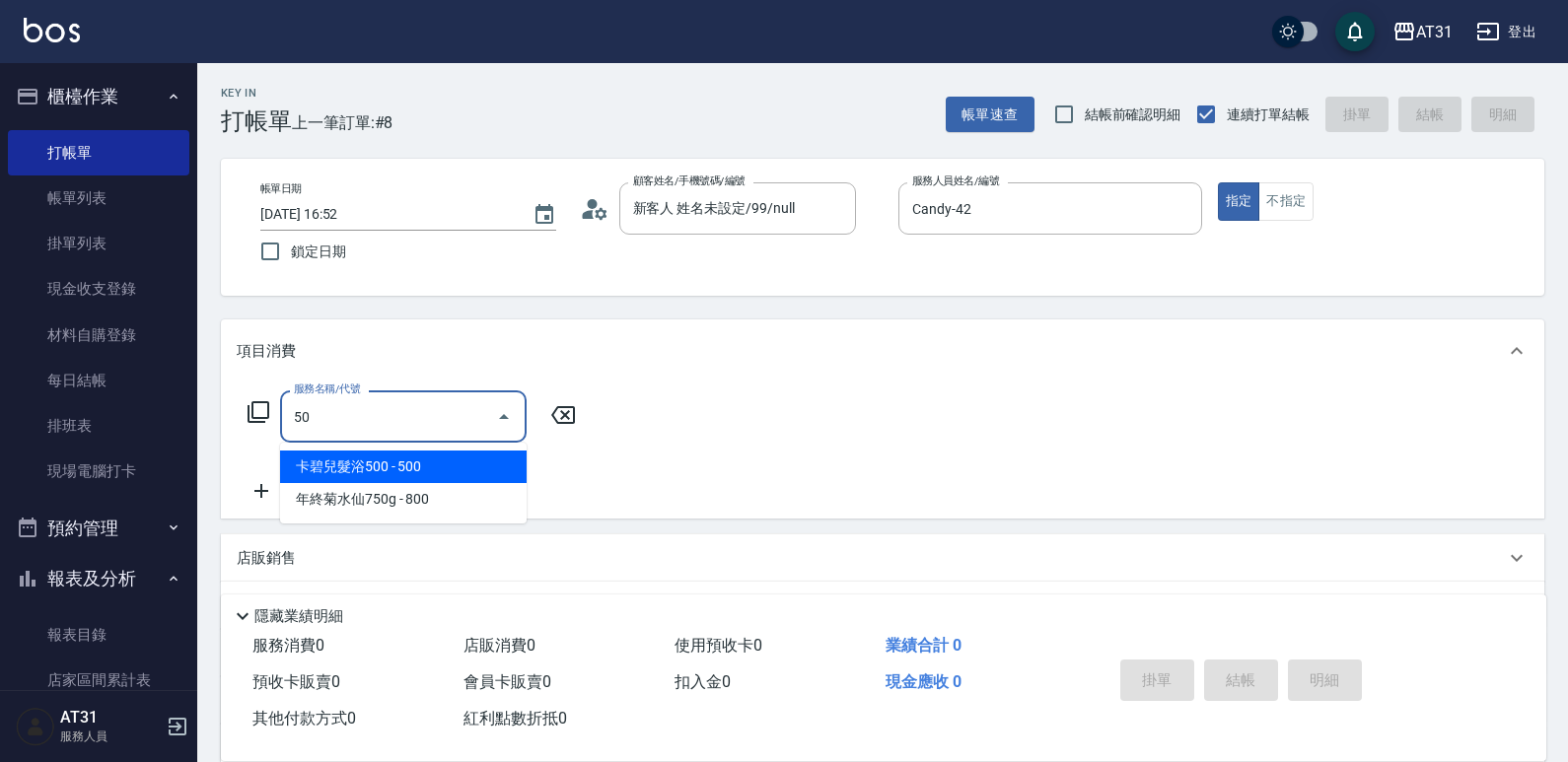
type input "501"
type input "160"
type input "染髮(501)"
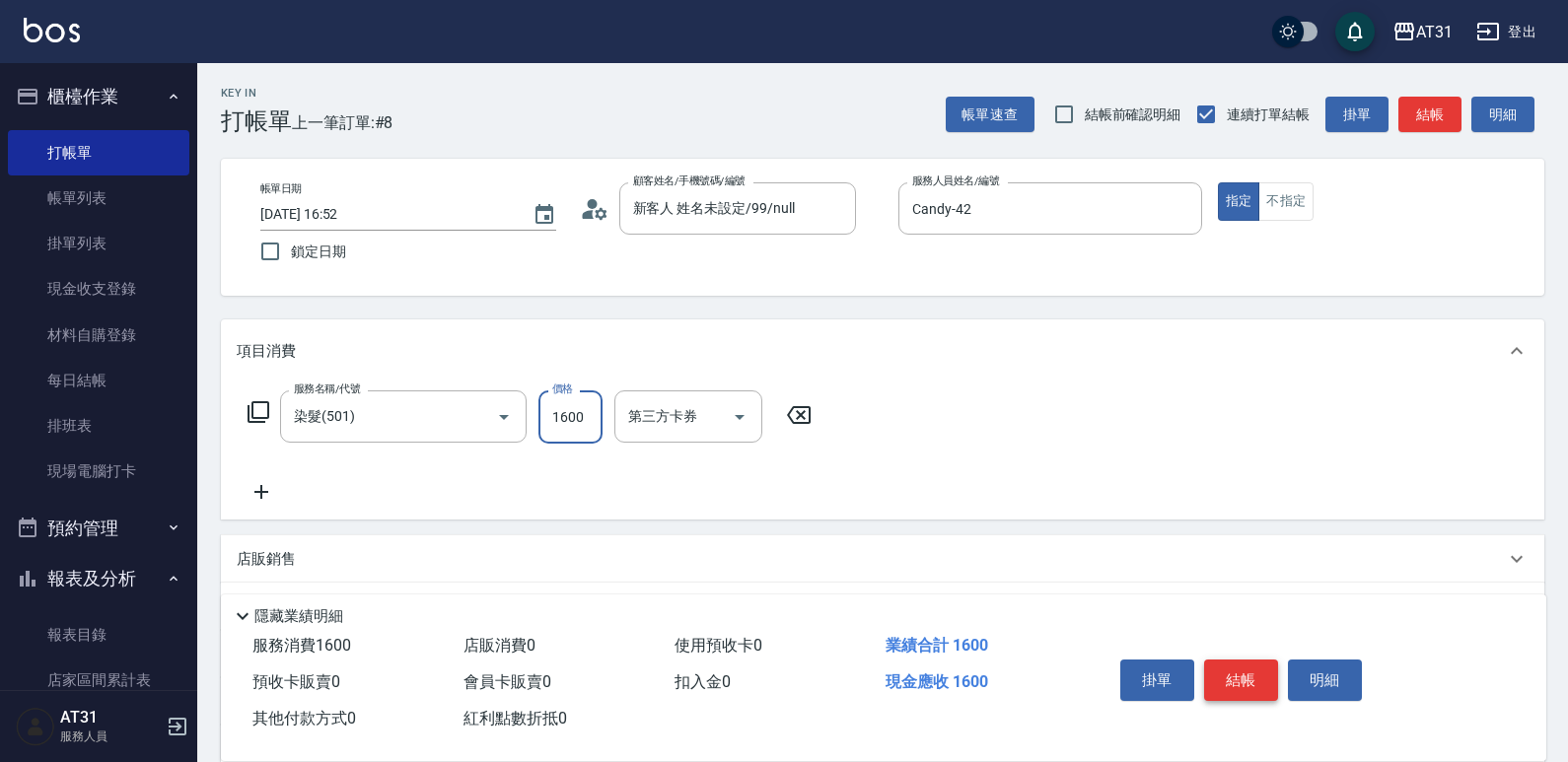
type input "0"
type input "13"
type input "10"
type input "138"
type input "130"
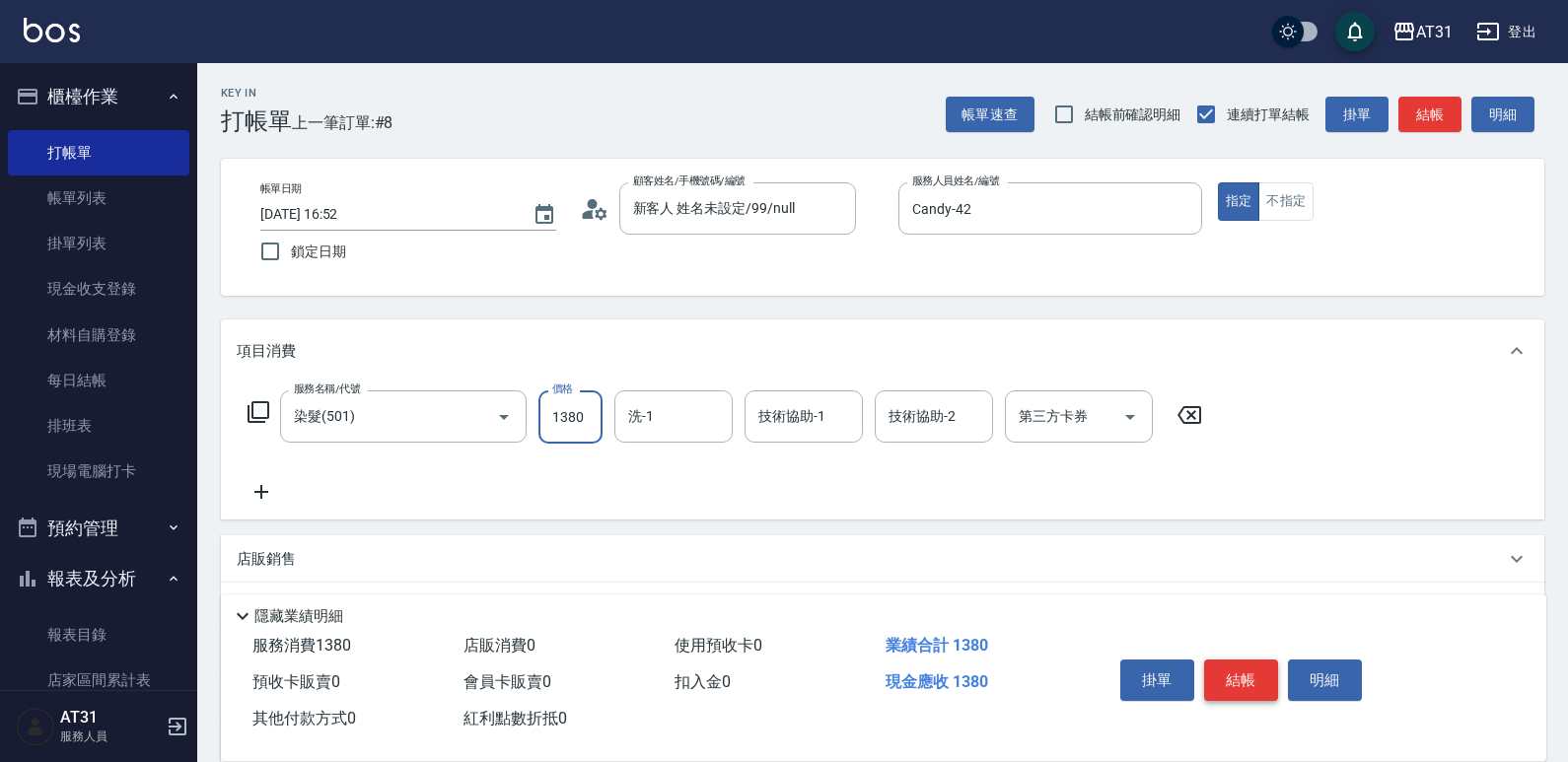
type input "1380"
type input "[PERSON_NAME]-46"
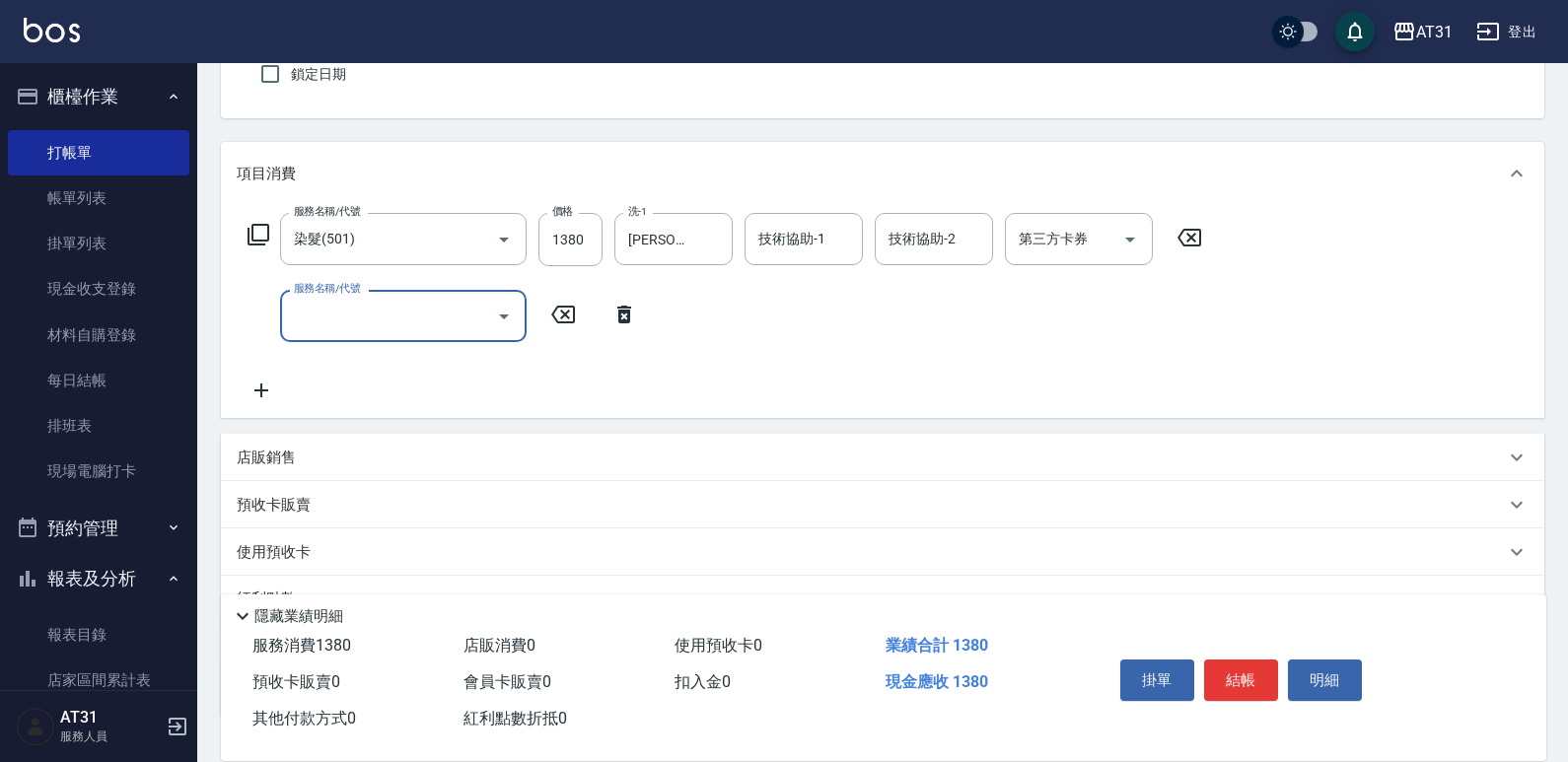
scroll to position [198, 0]
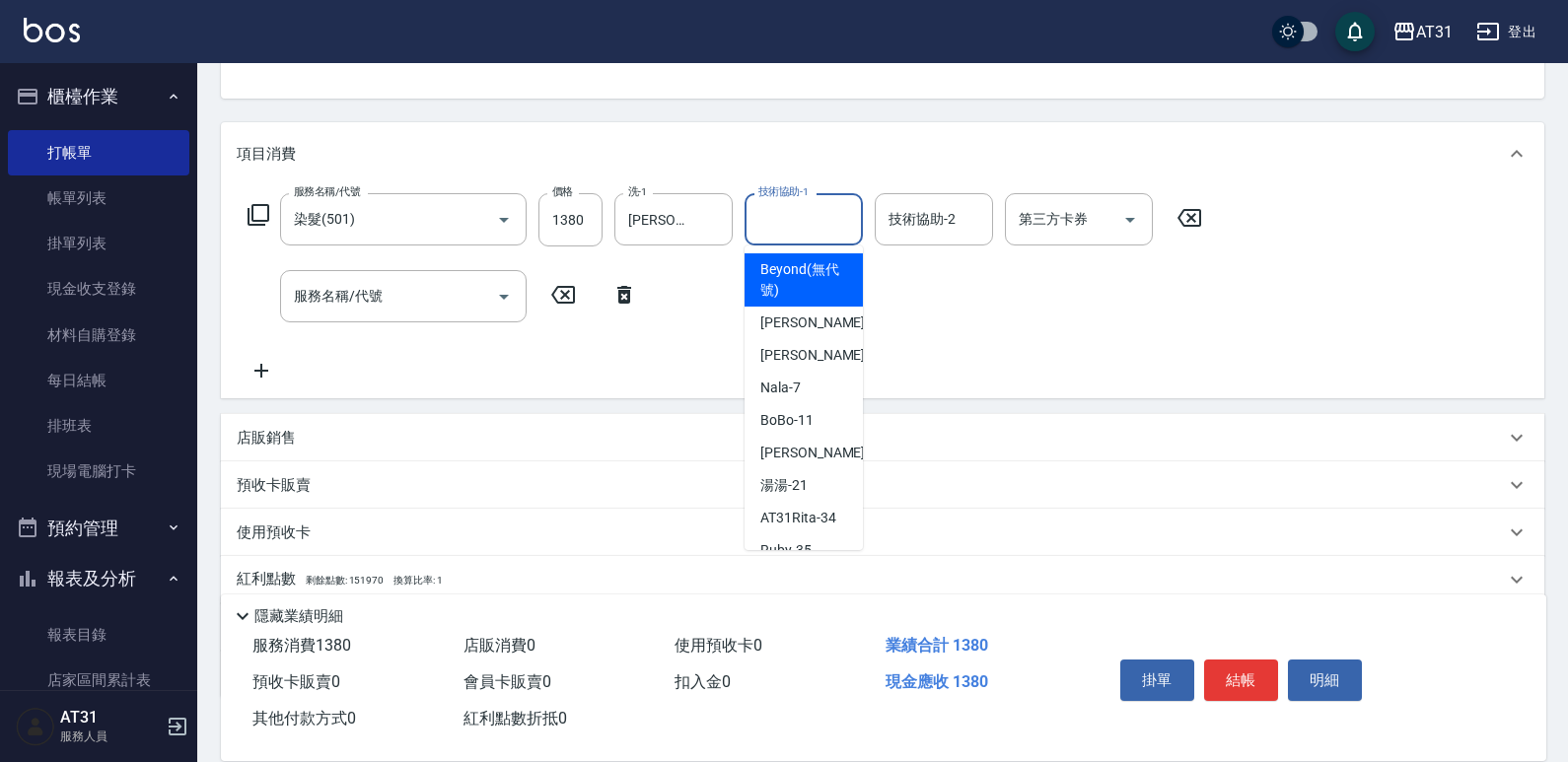
click at [814, 226] on input "技術協助-1" at bounding box center [803, 219] width 101 height 35
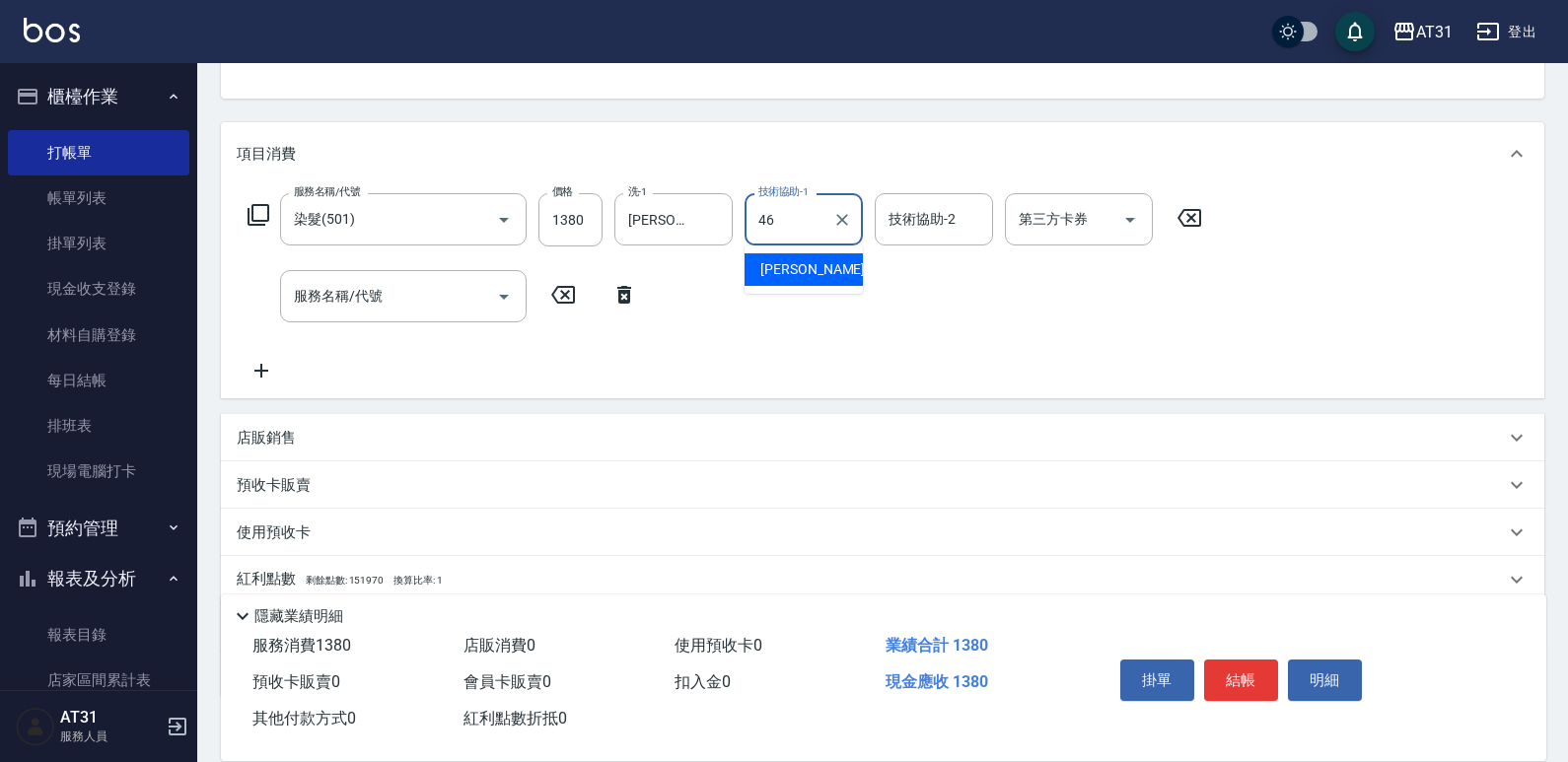
type input "[PERSON_NAME]-46"
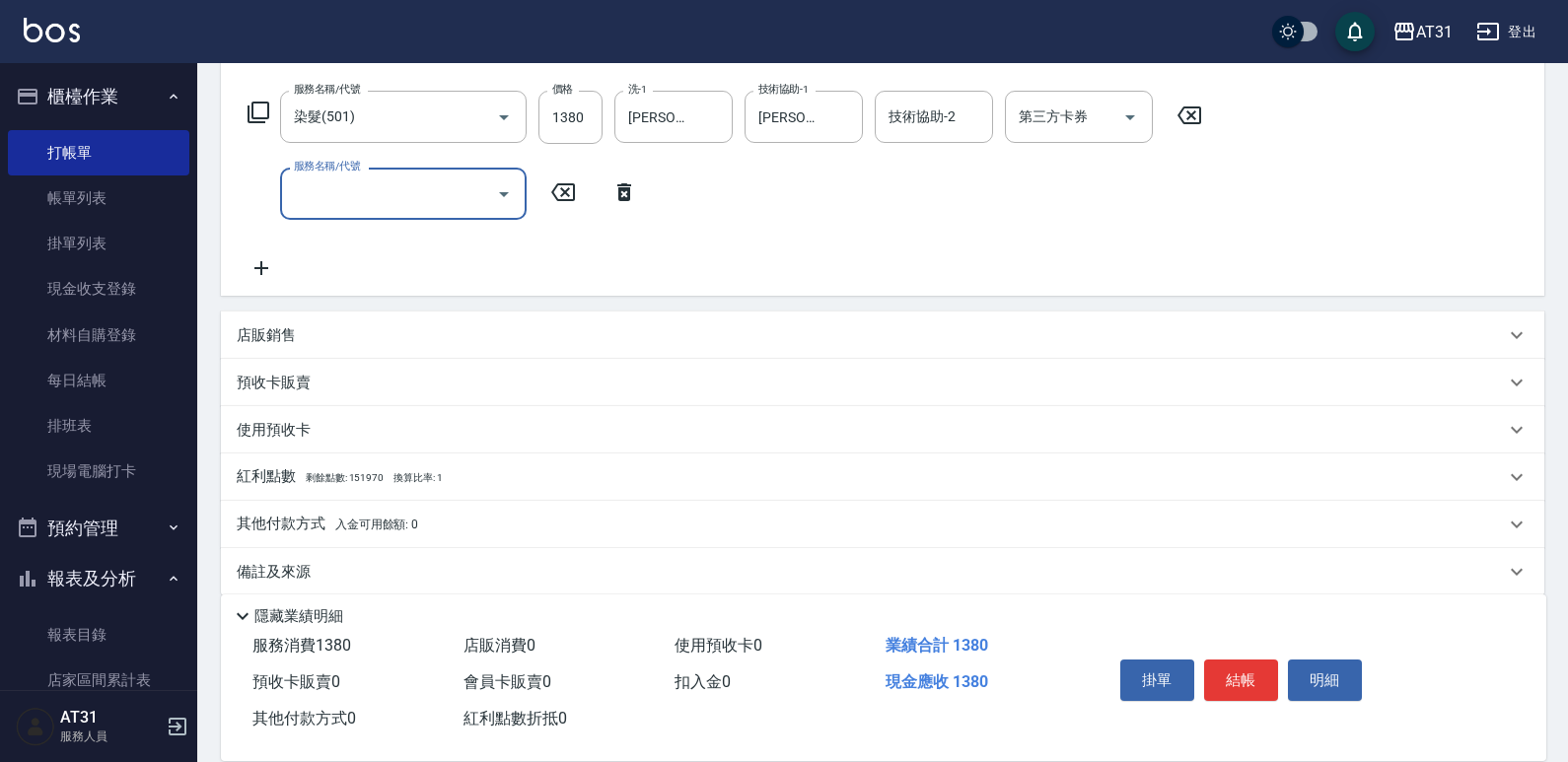
scroll to position [322, 0]
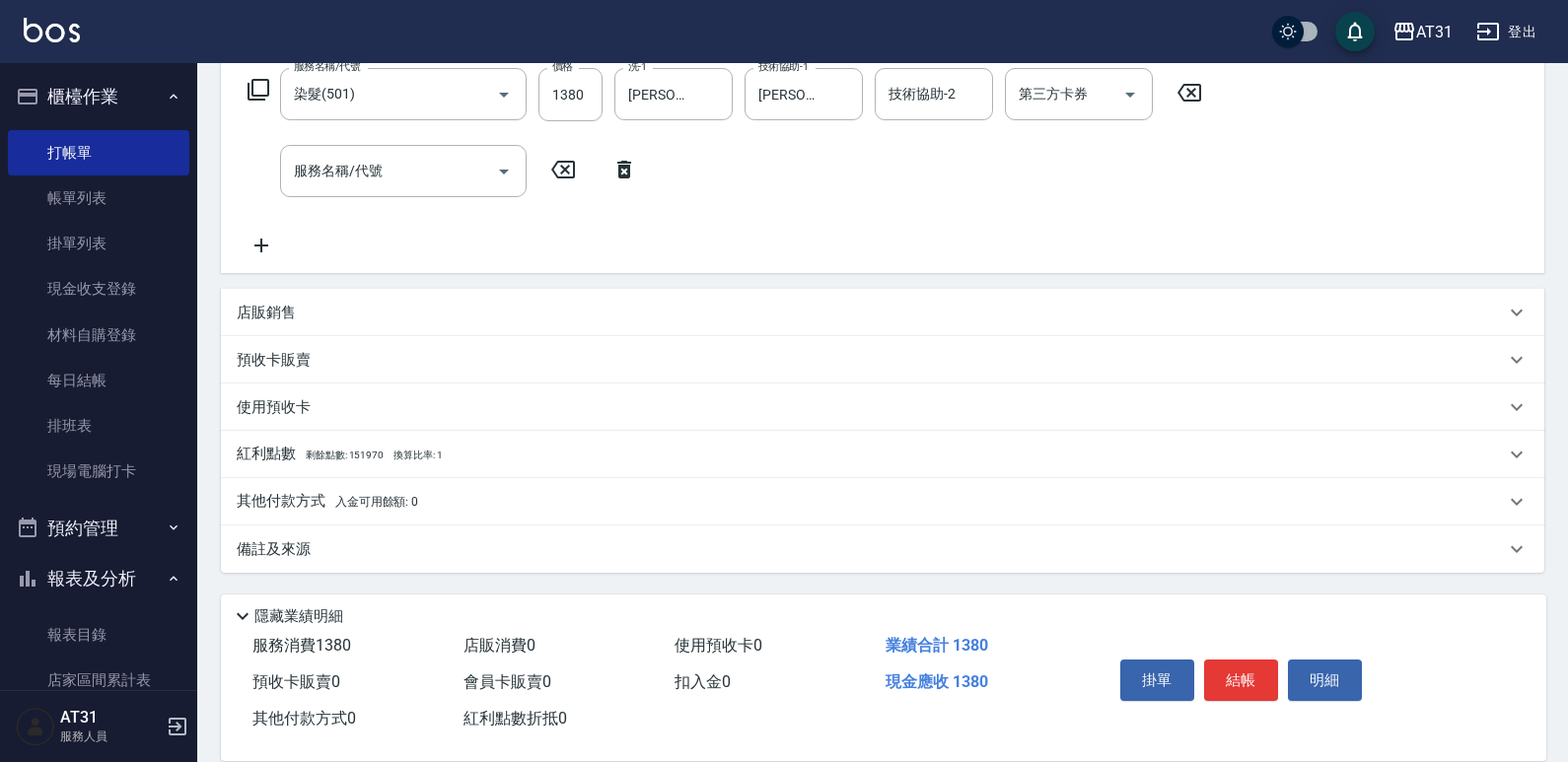
click at [337, 325] on div "店販銷售" at bounding box center [882, 312] width 1323 height 47
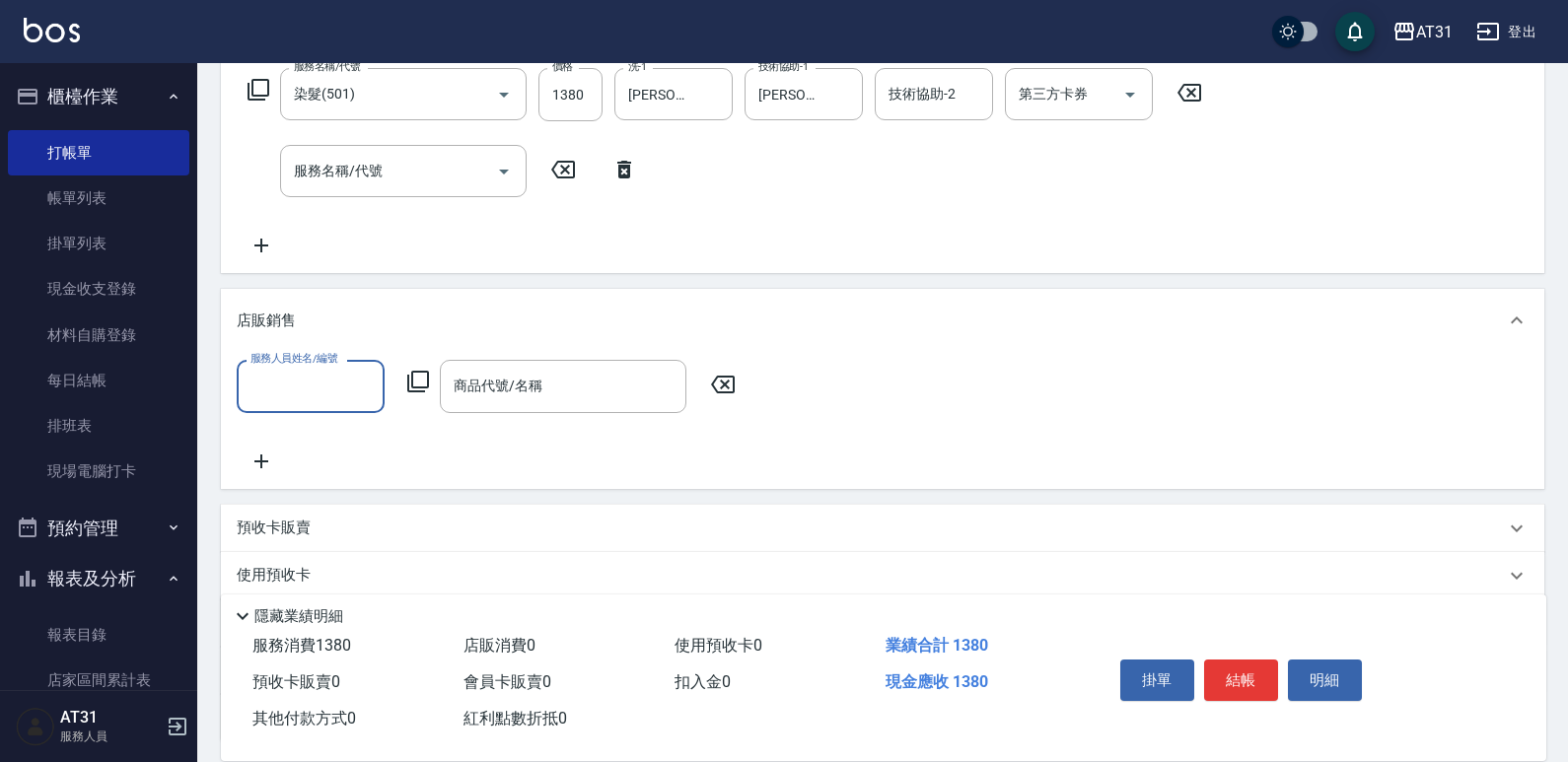
scroll to position [0, 0]
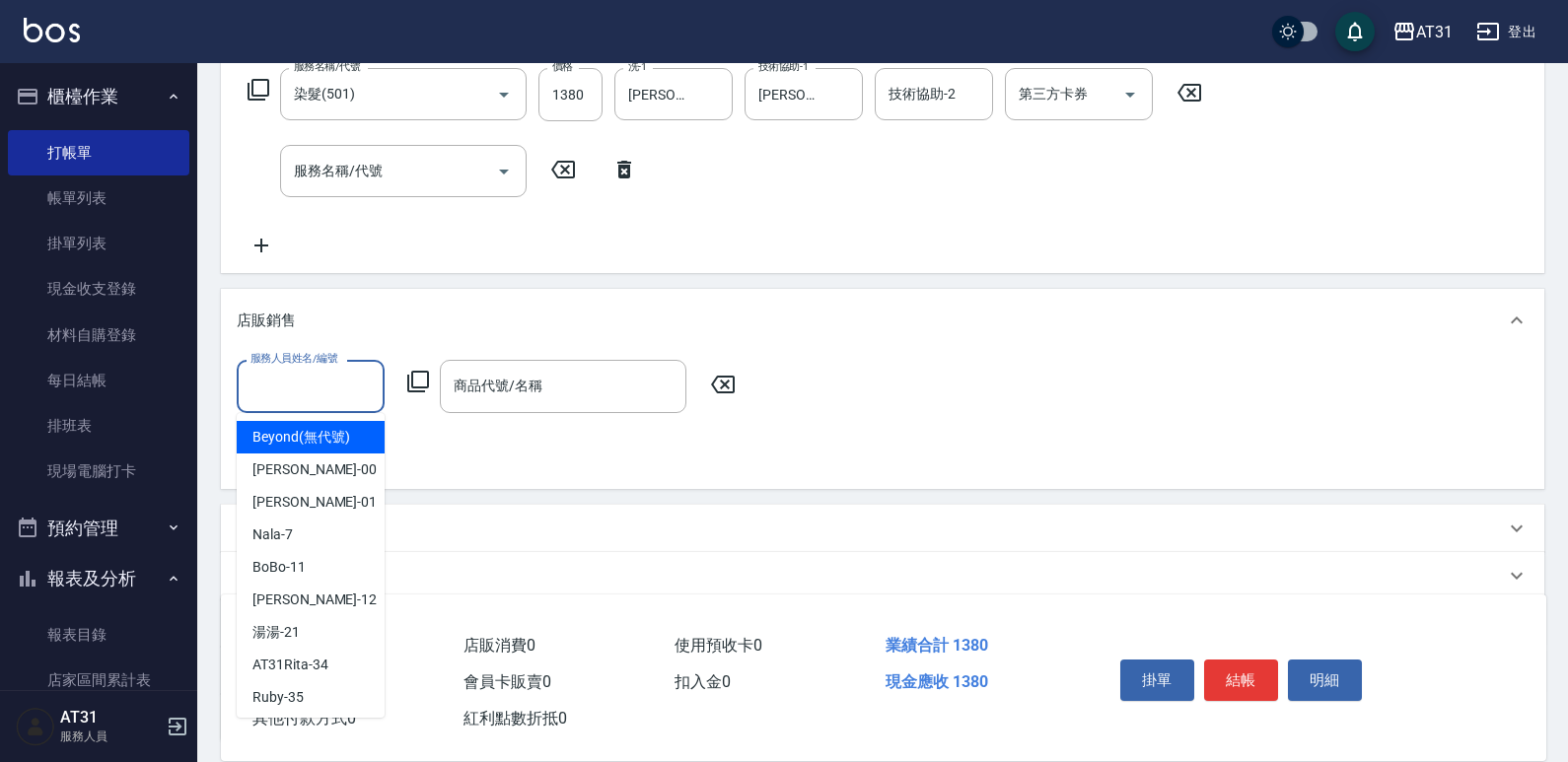
click at [323, 379] on input "服務人員姓名/編號" at bounding box center [310, 385] width 130 height 35
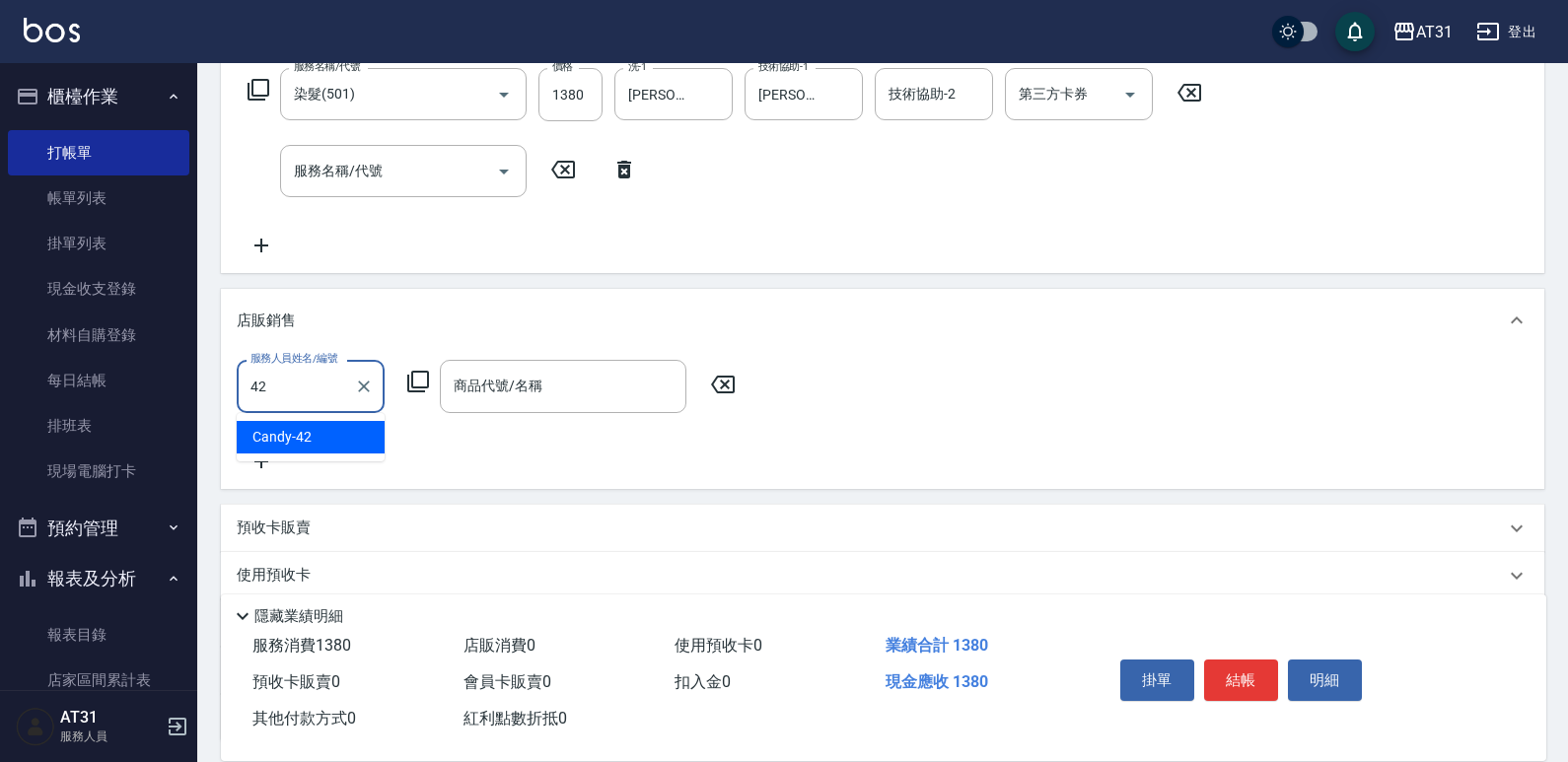
type input "Candy-42"
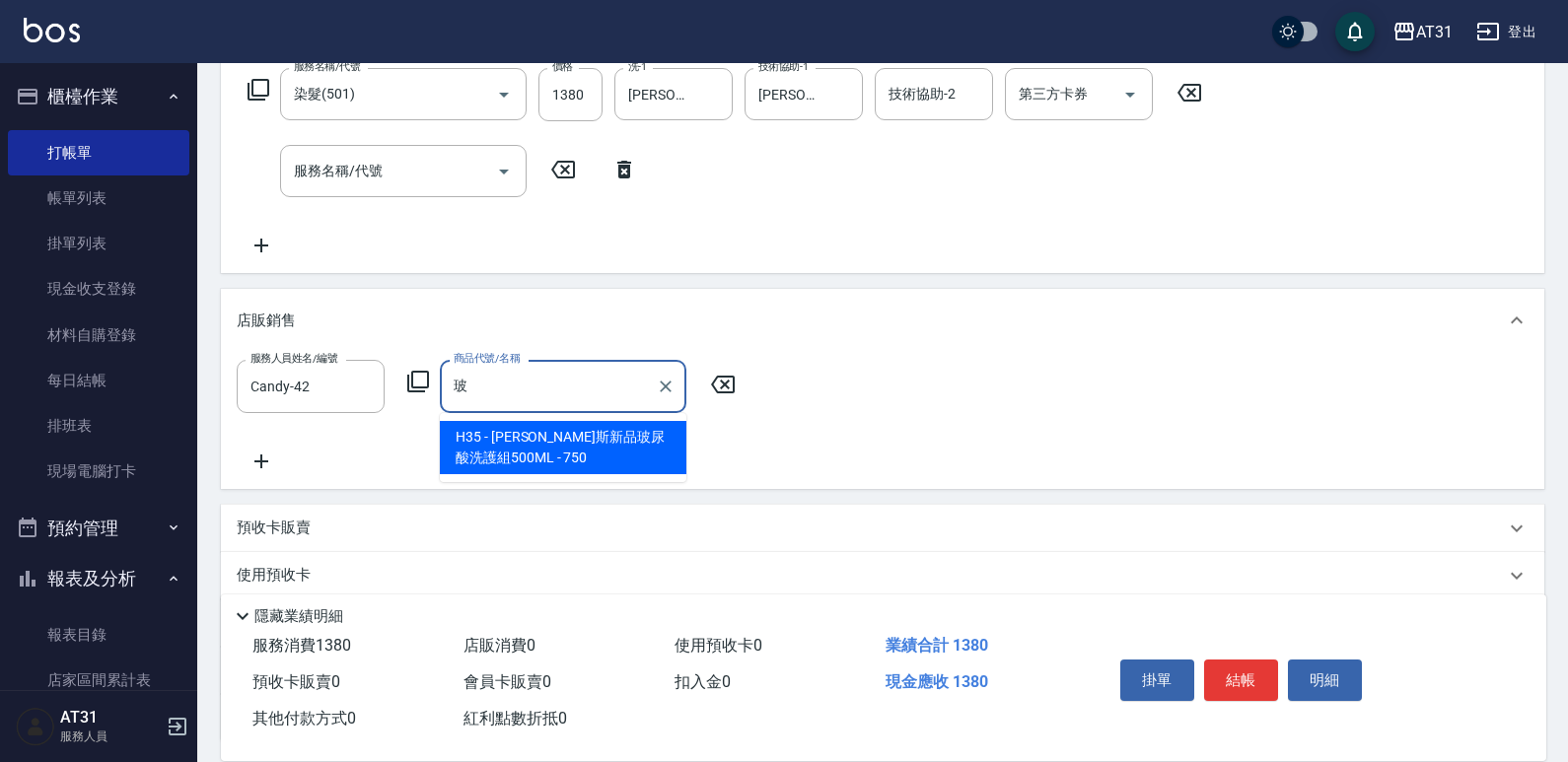
click at [503, 374] on input "玻" at bounding box center [548, 385] width 200 height 35
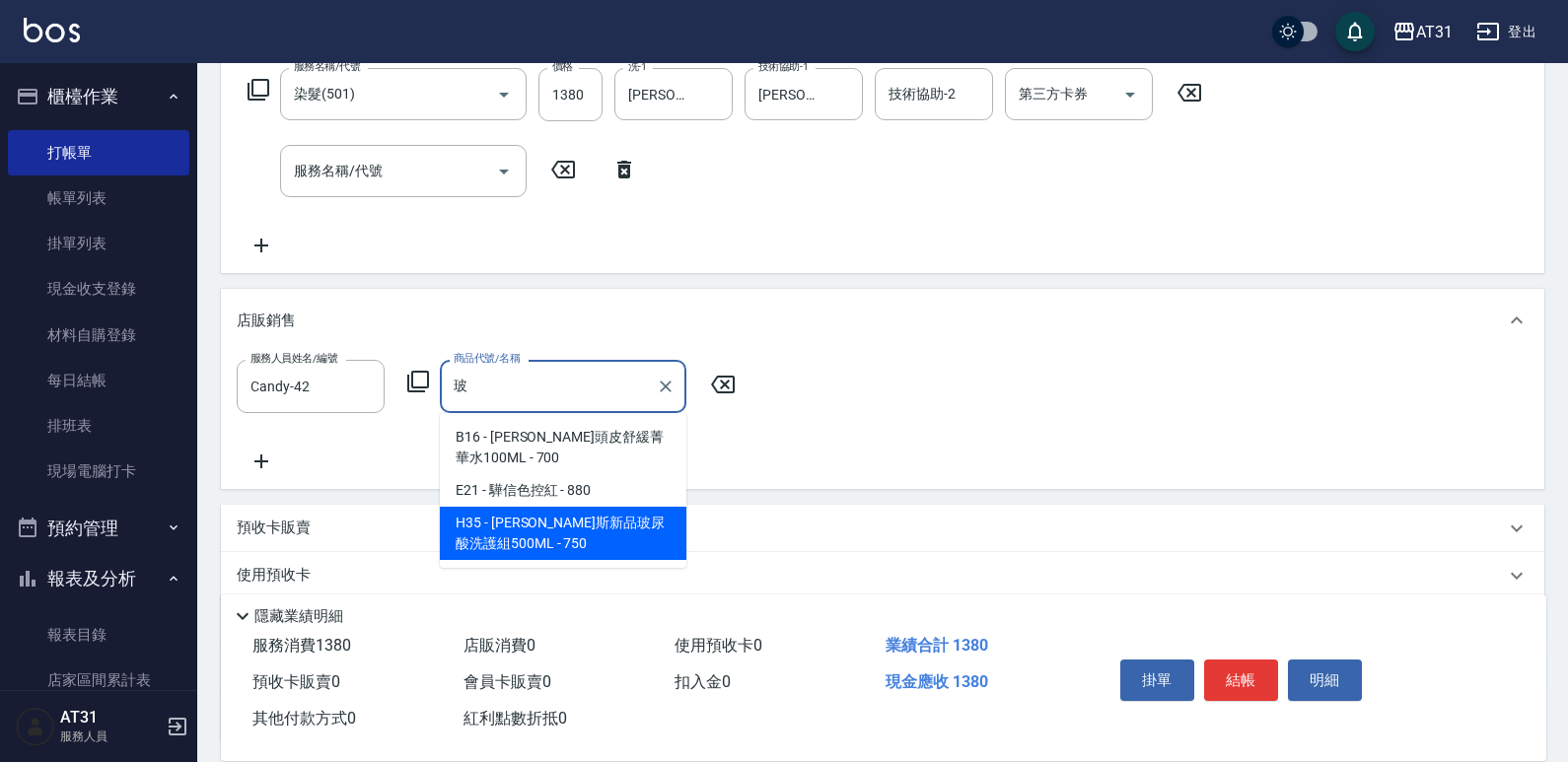
click at [516, 528] on span "H35 - [PERSON_NAME]斯新品玻尿酸洗護組500ML - 750" at bounding box center [562, 534] width 246 height 53
type input "[PERSON_NAME]斯新品玻尿酸洗護組500ML"
type input "210"
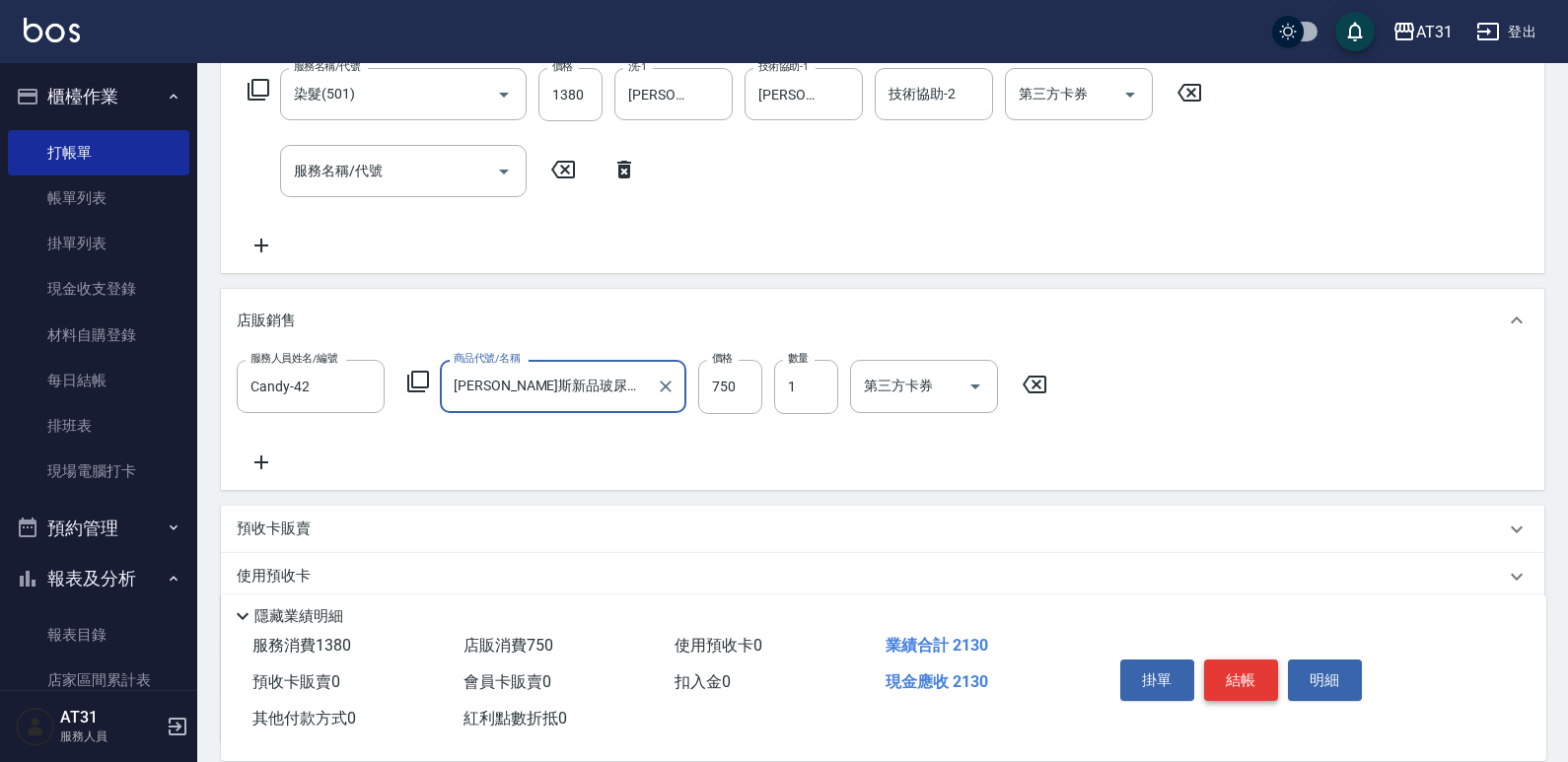
type input "[PERSON_NAME]斯新品玻尿酸洗護組500ML"
click at [1246, 675] on button "結帳" at bounding box center [1240, 681] width 74 height 42
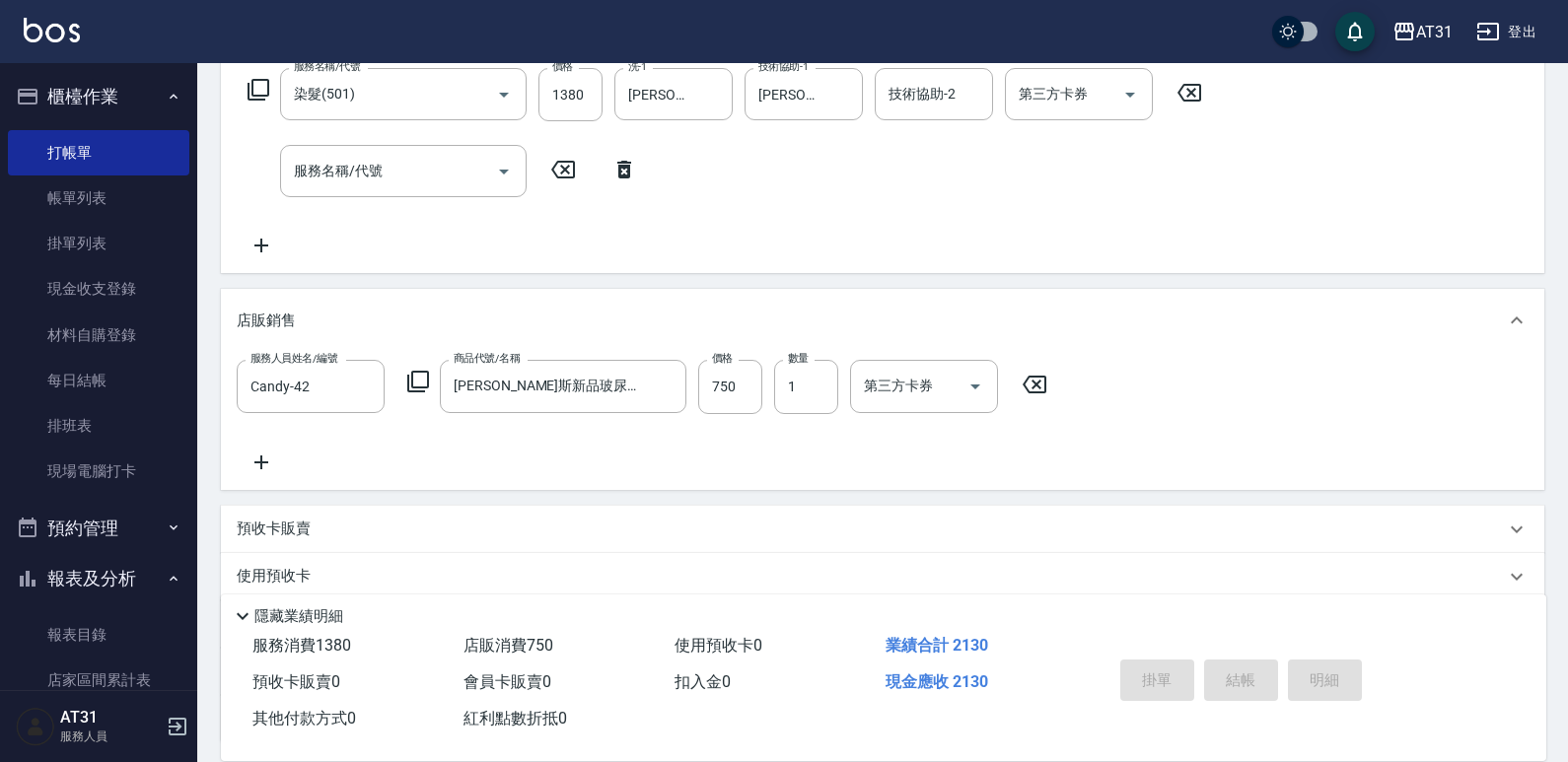
type input "0"
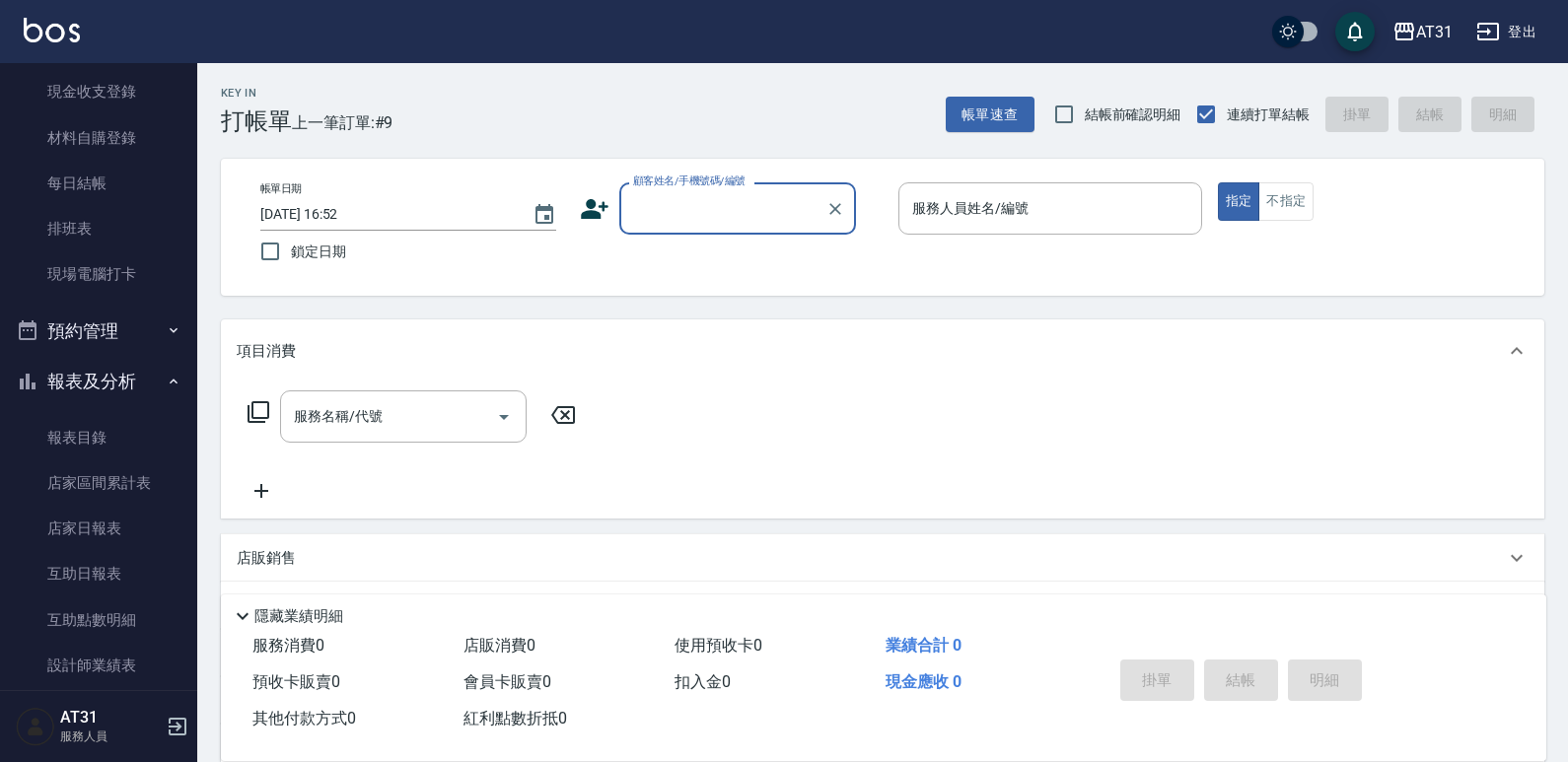
scroll to position [296, 0]
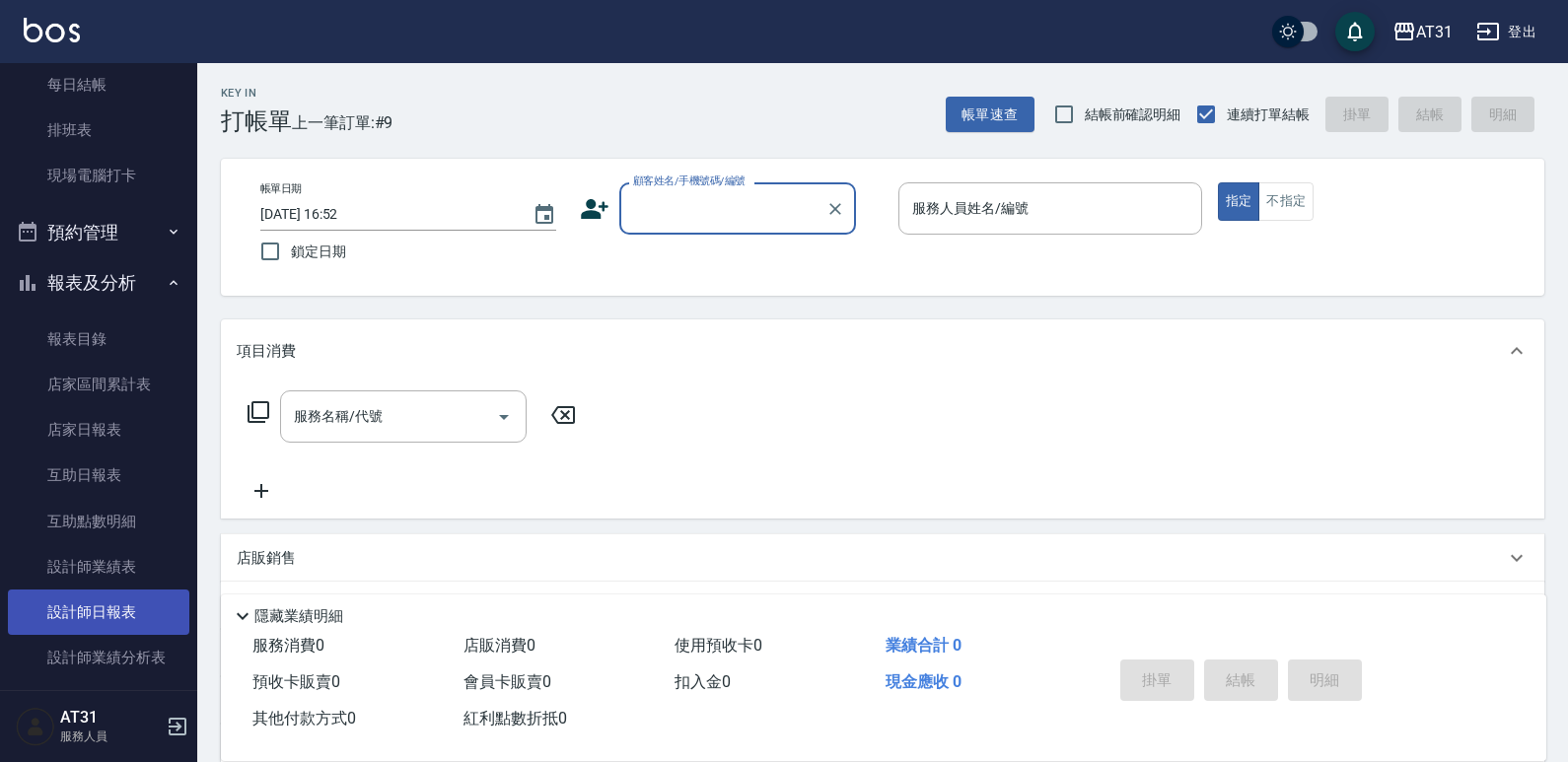
click at [137, 624] on link "設計師日報表" at bounding box center [99, 613] width 182 height 45
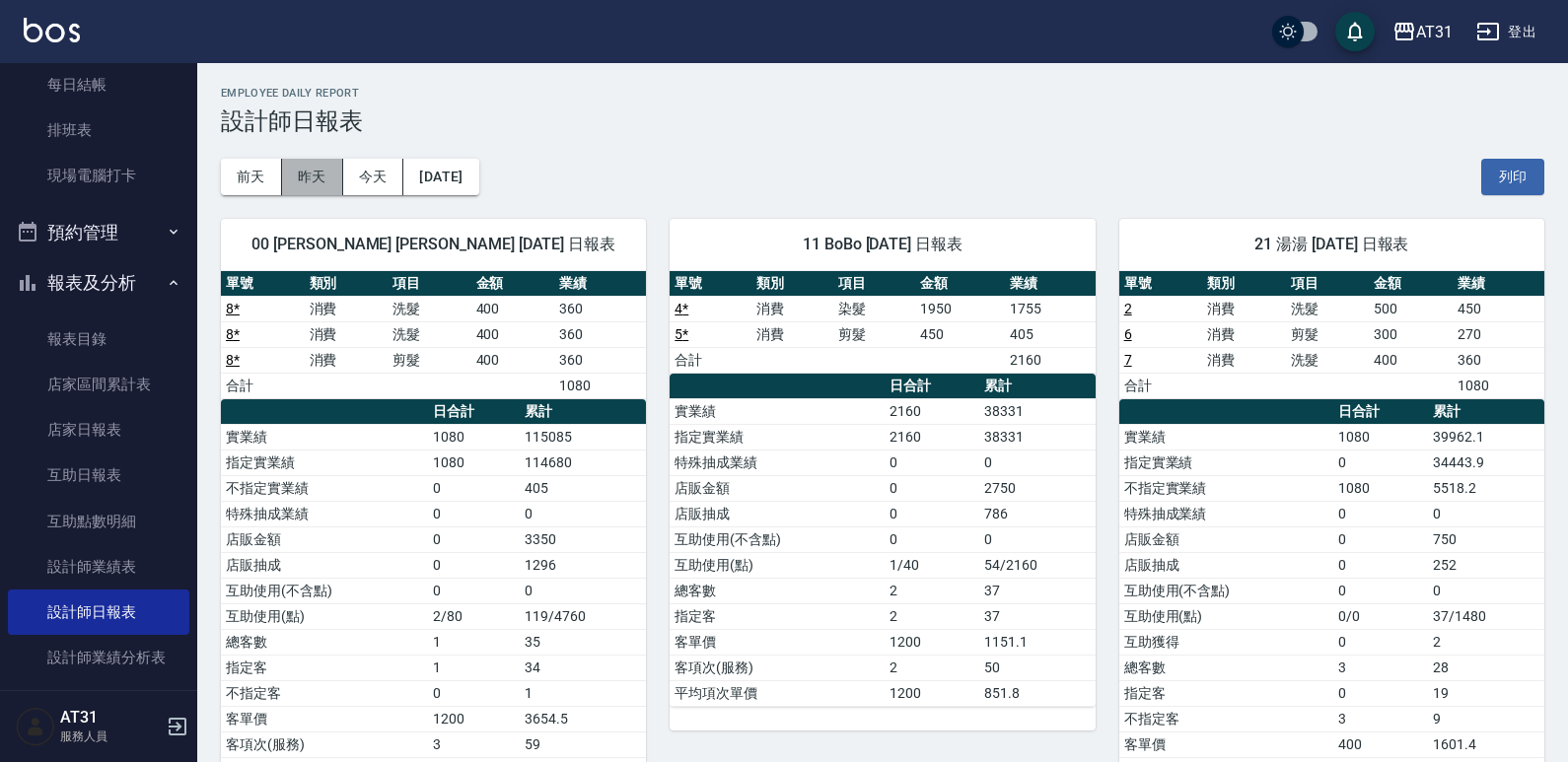
click at [310, 184] on button "昨天" at bounding box center [312, 177] width 61 height 37
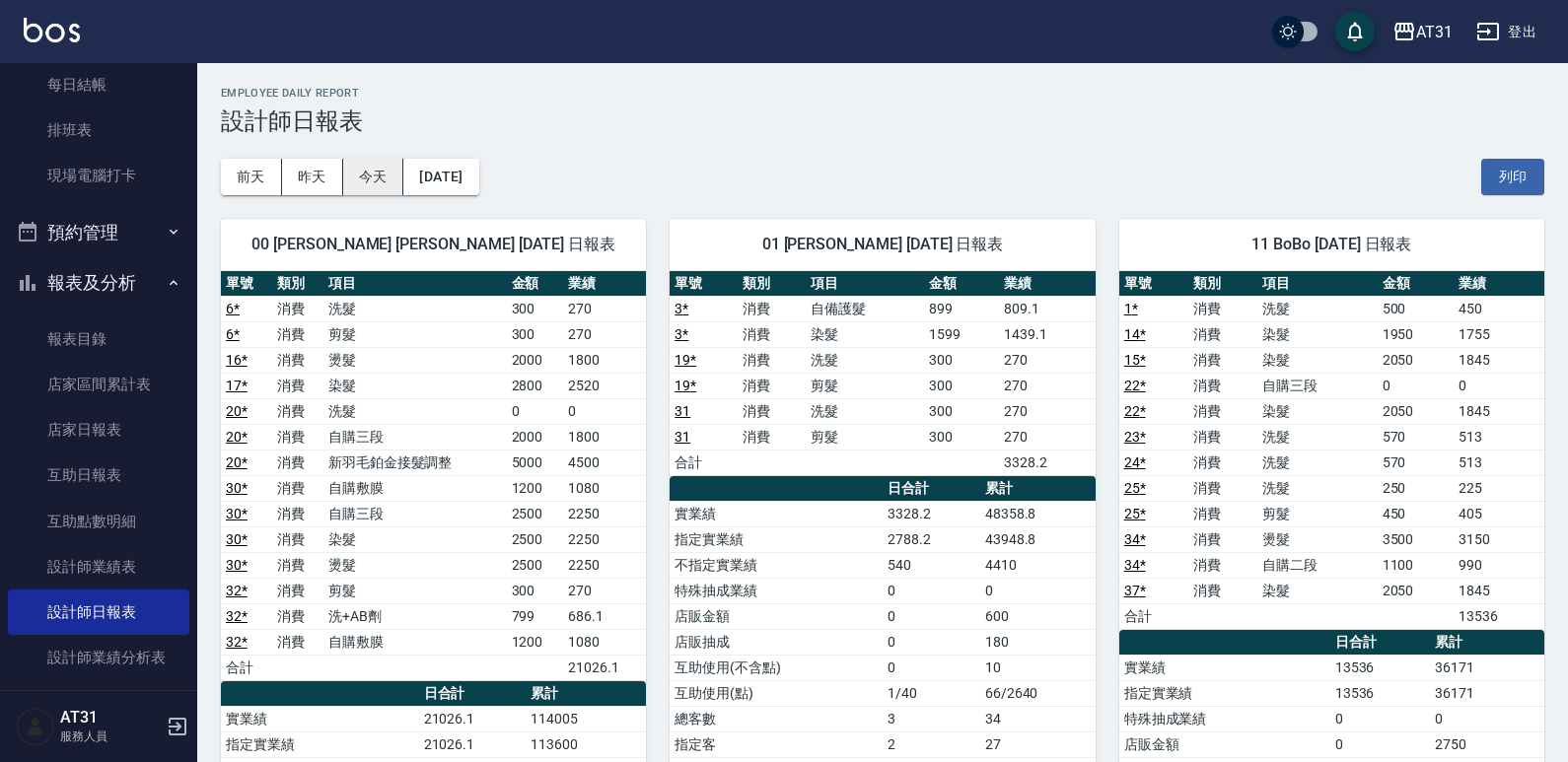
click at [387, 180] on button "今天" at bounding box center [373, 177] width 61 height 37
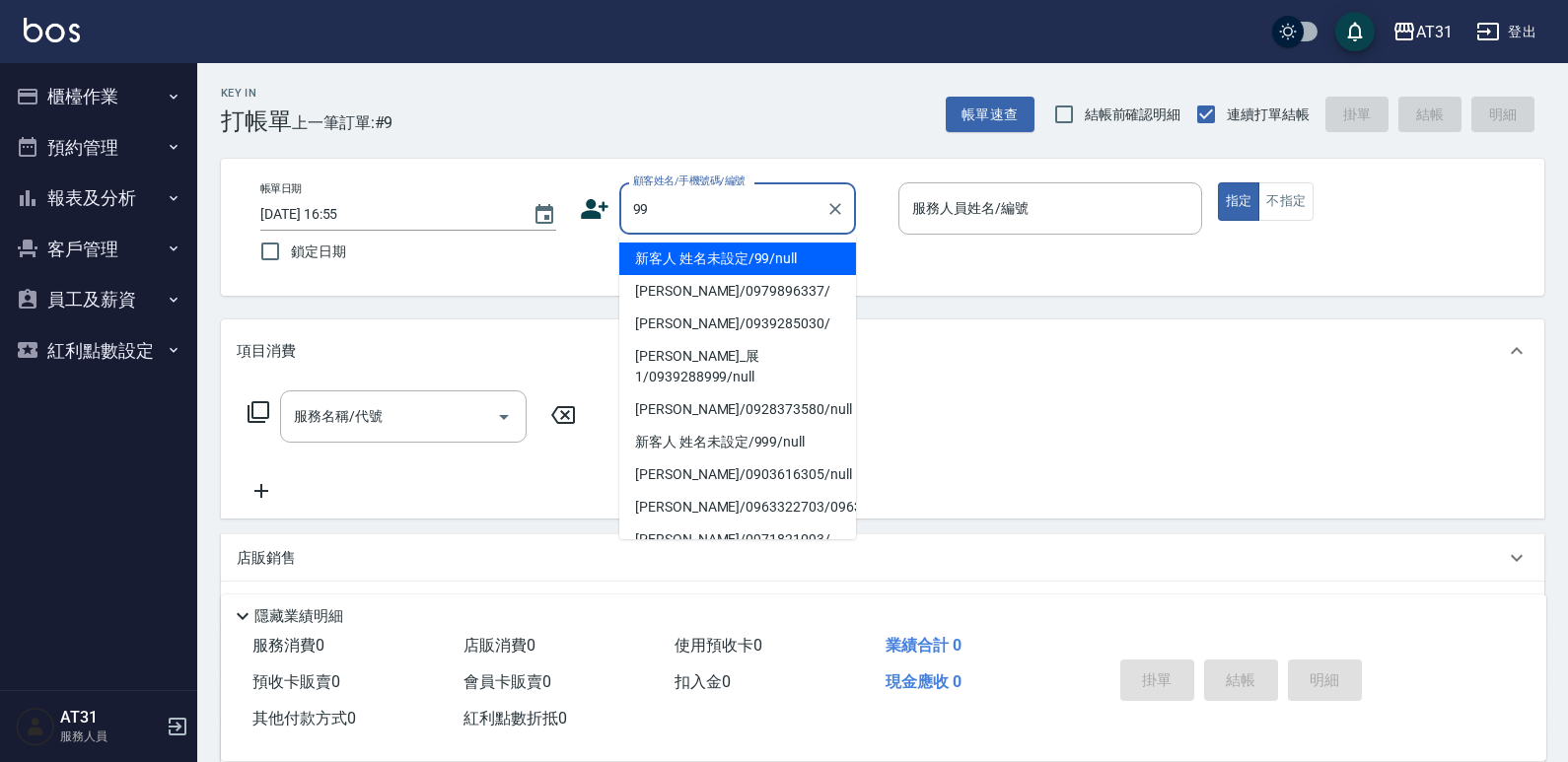
type input "新客人 姓名未設定/99/null"
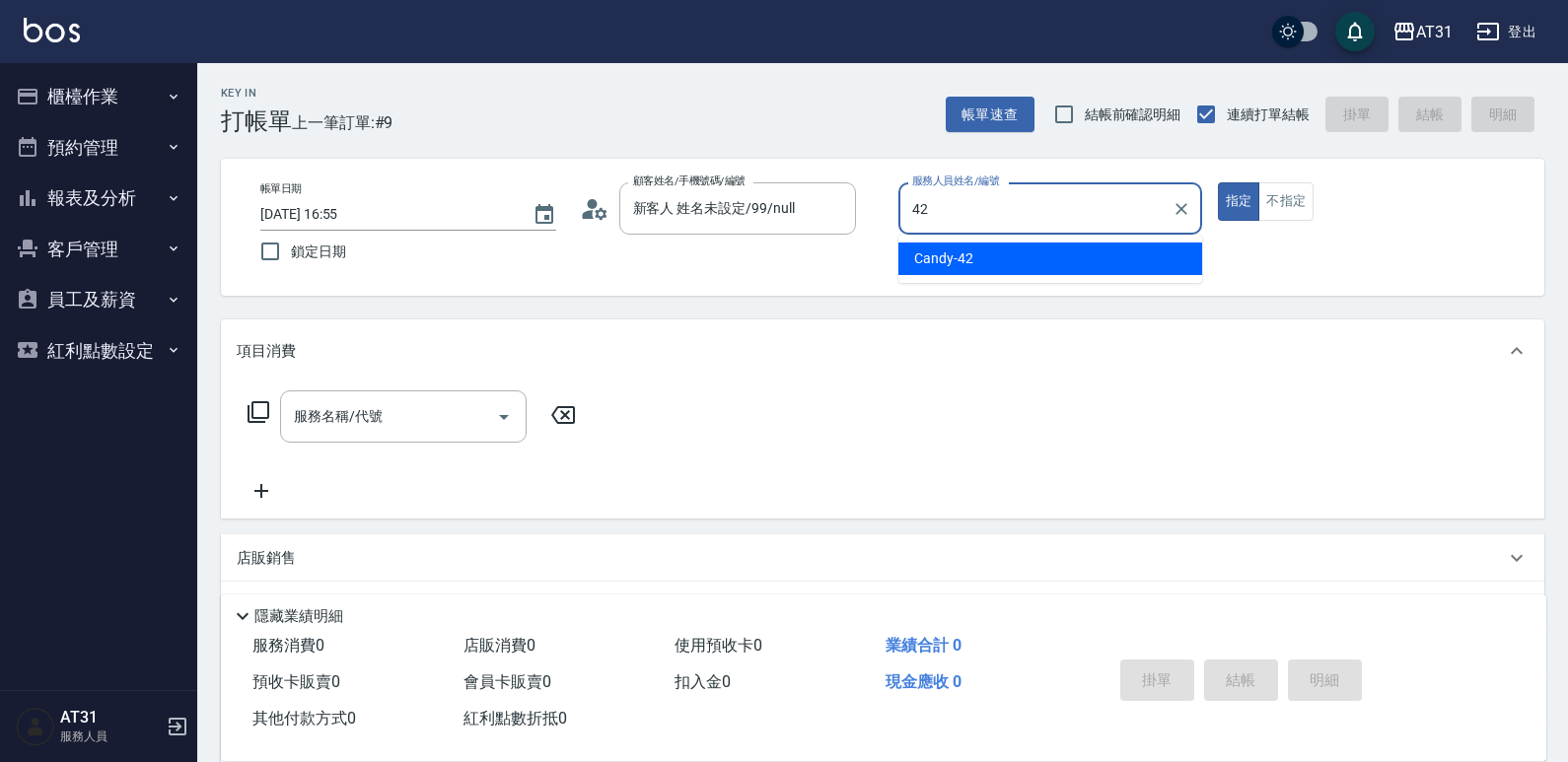
type input "Candy-42"
type button "true"
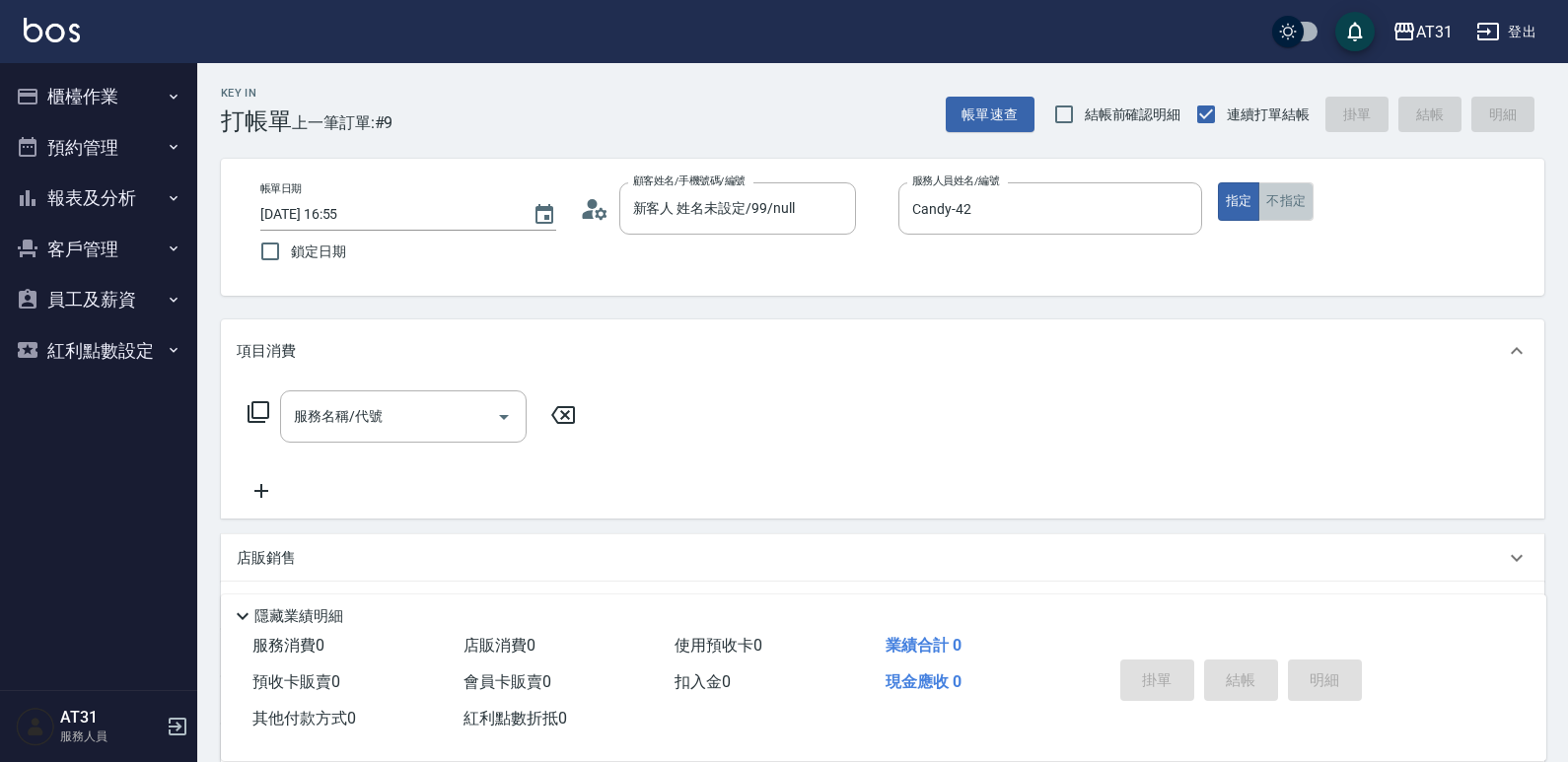
click at [1286, 199] on button "不指定" at bounding box center [1285, 202] width 55 height 39
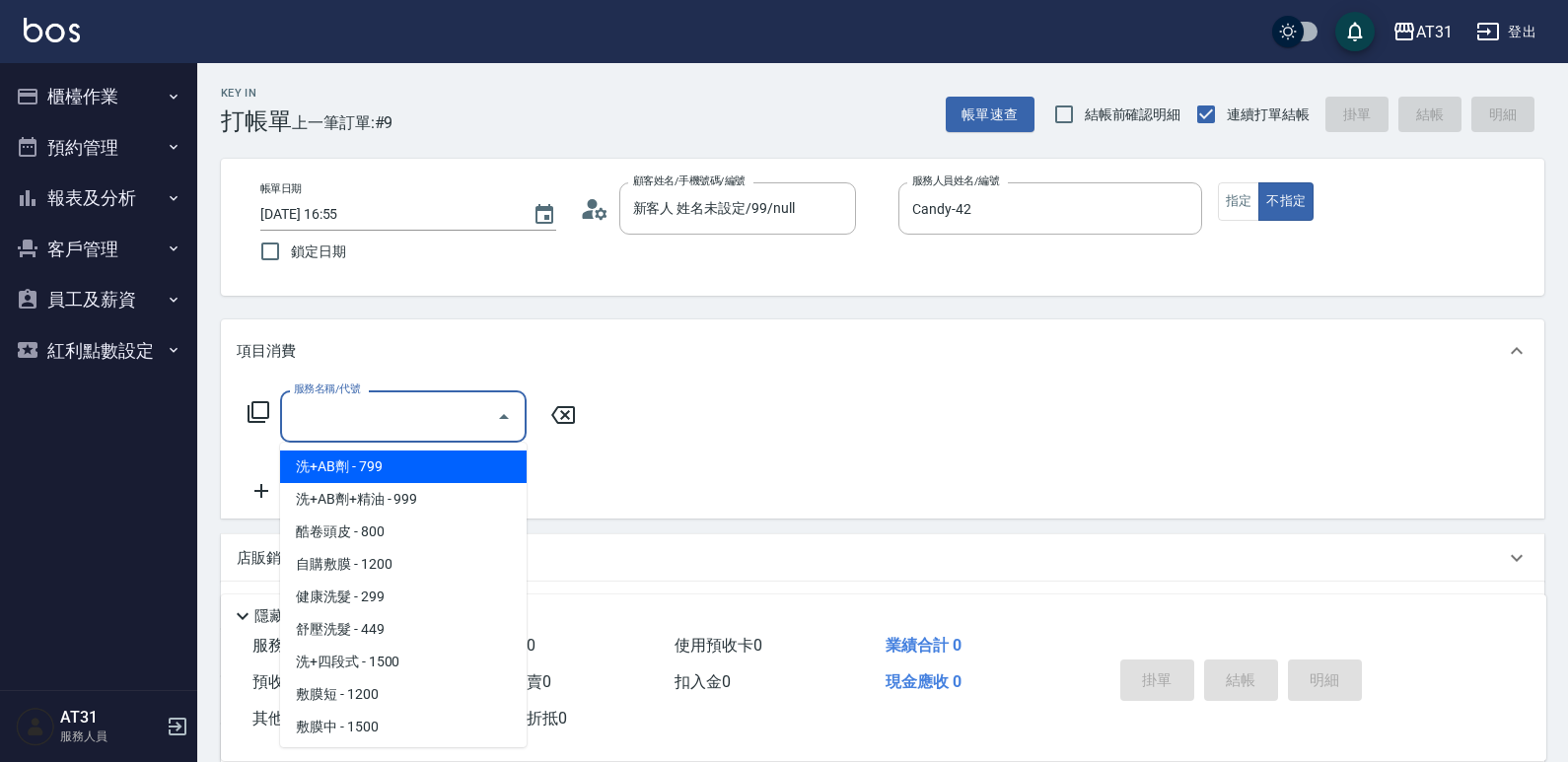
click at [444, 425] on input "服務名稱/代號" at bounding box center [388, 416] width 200 height 35
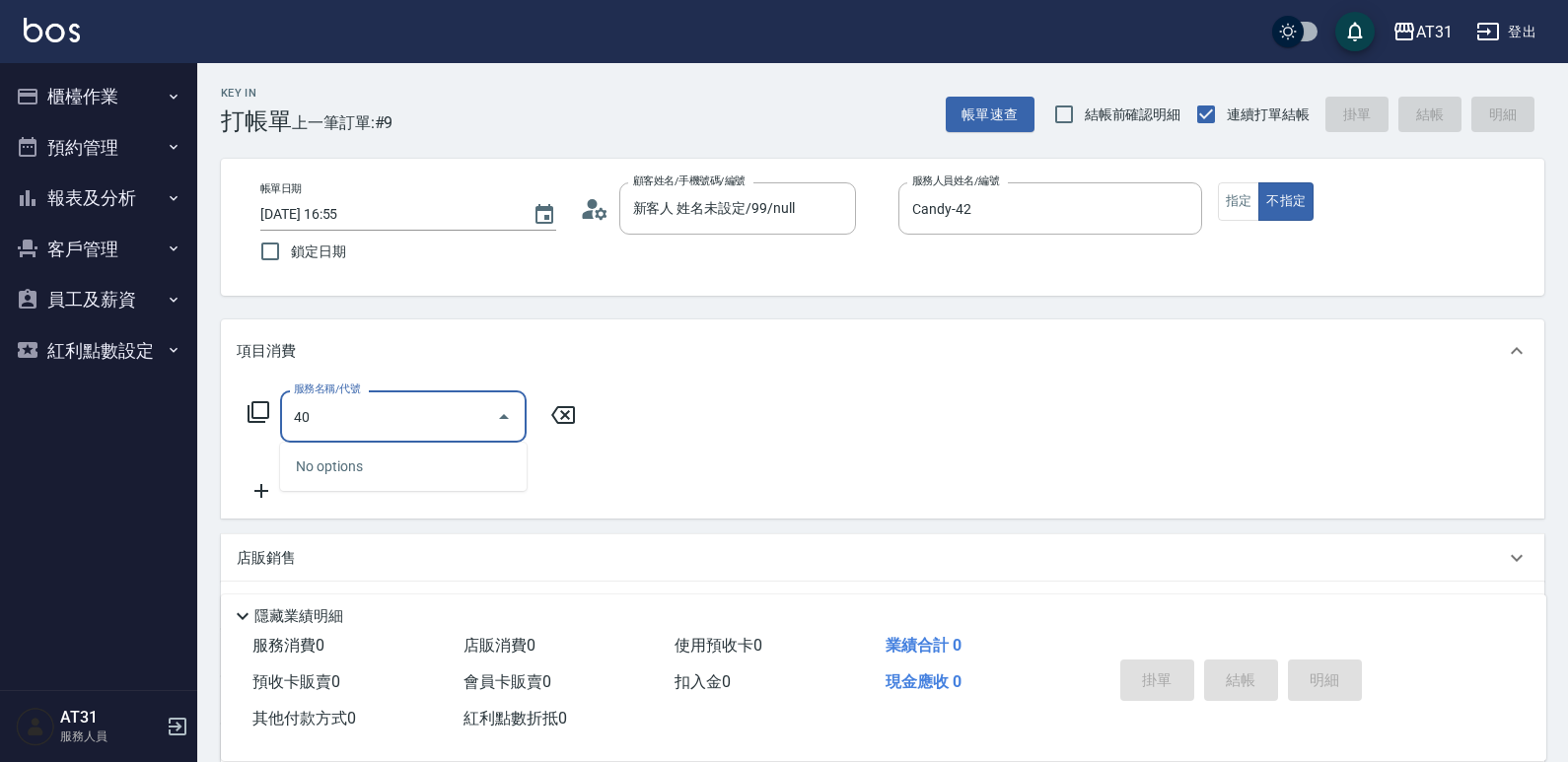
type input "401"
type input "20"
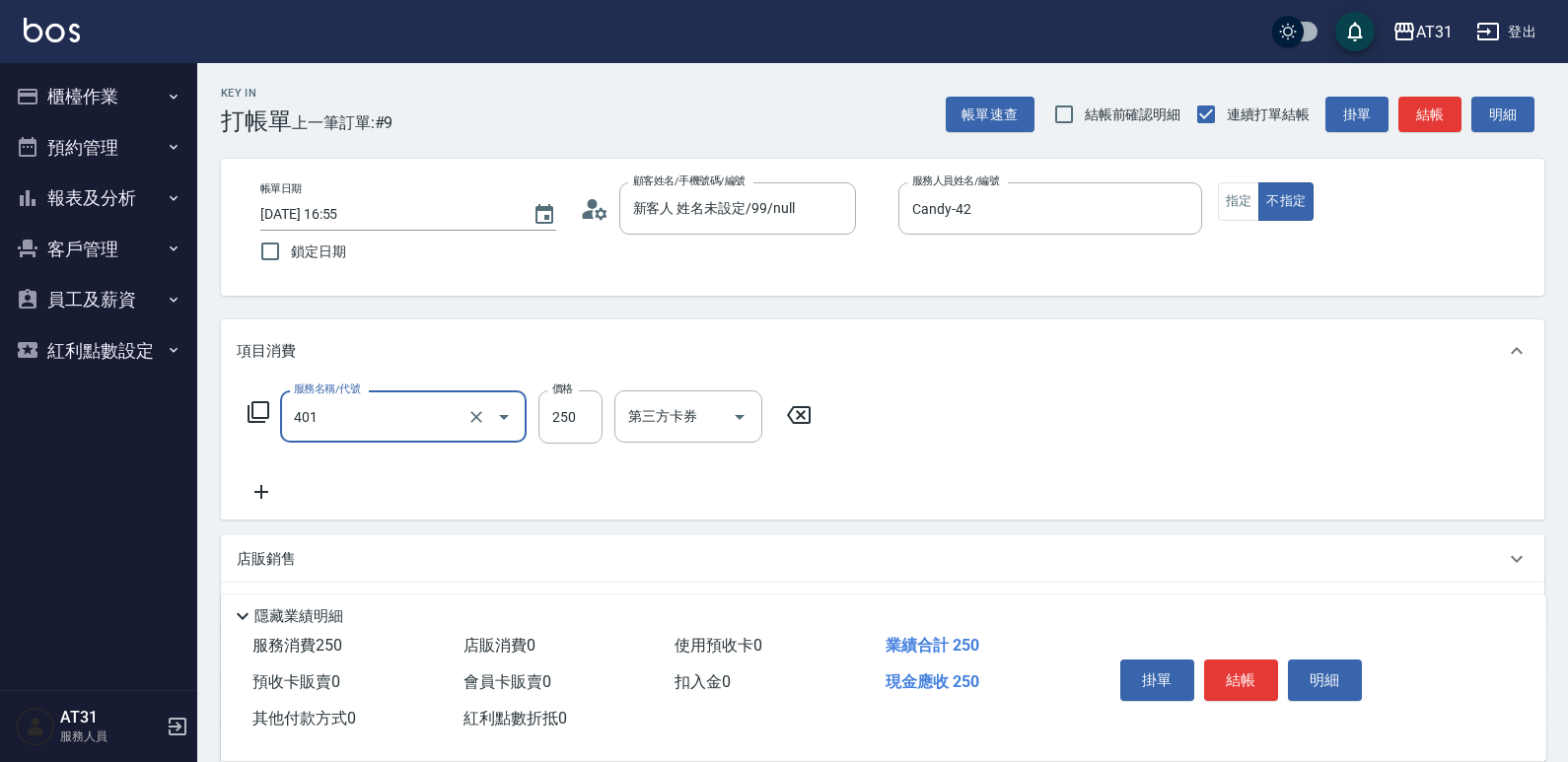
type input "剪髮(401)"
type input "0"
type input "300"
type input "30"
type input "300"
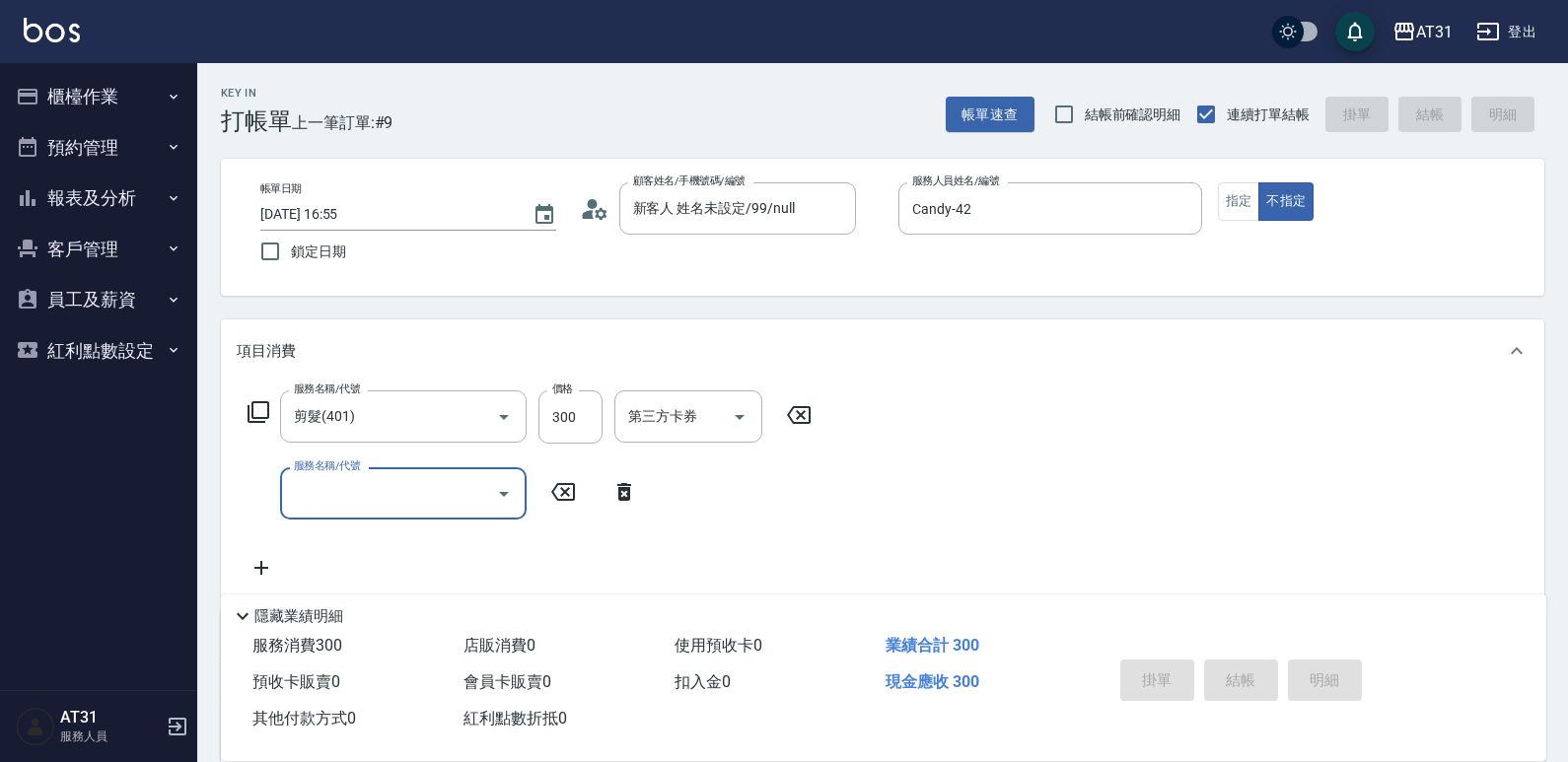
type input "0"
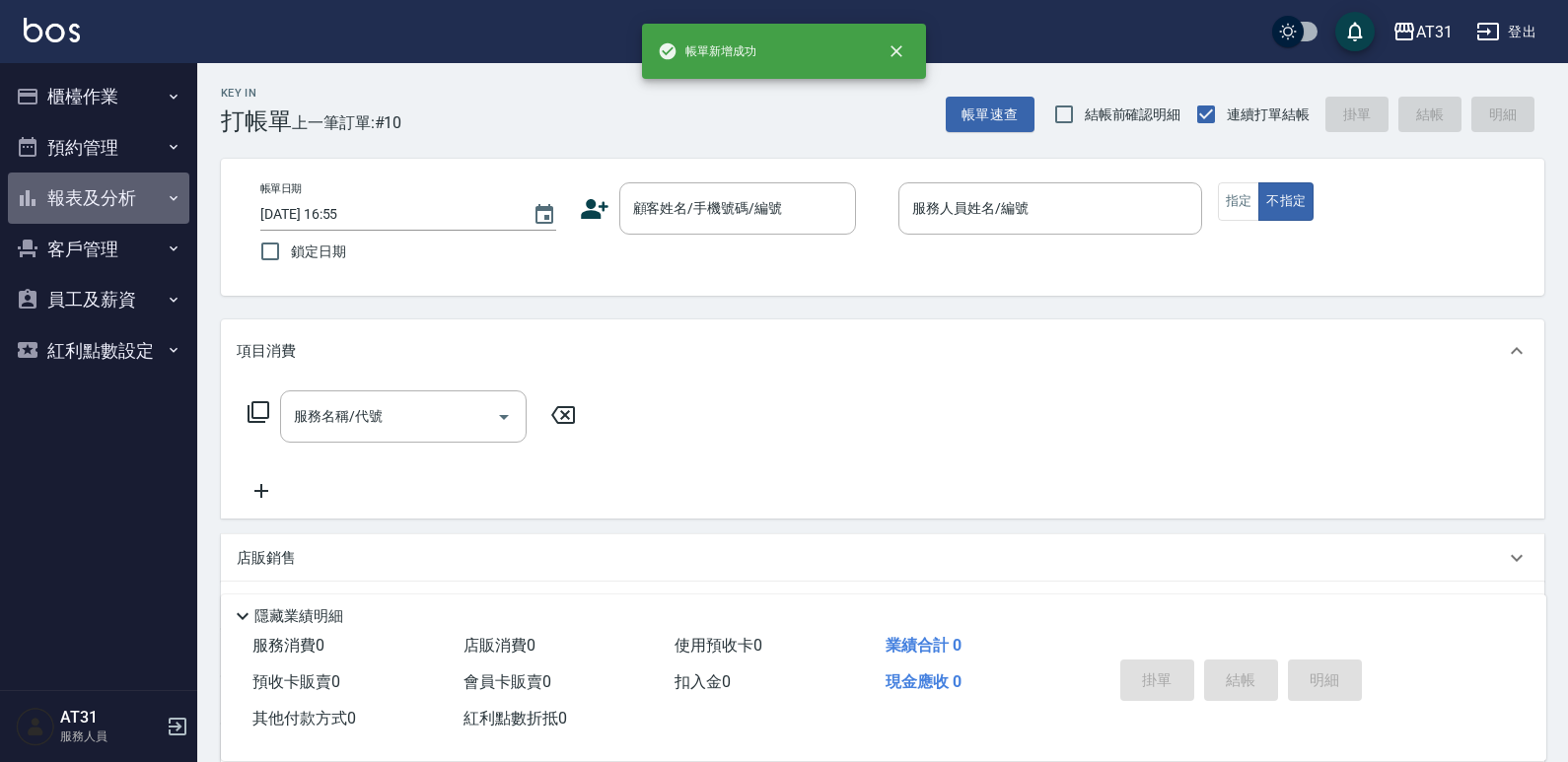
click at [152, 194] on button "報表及分析" at bounding box center [99, 199] width 182 height 51
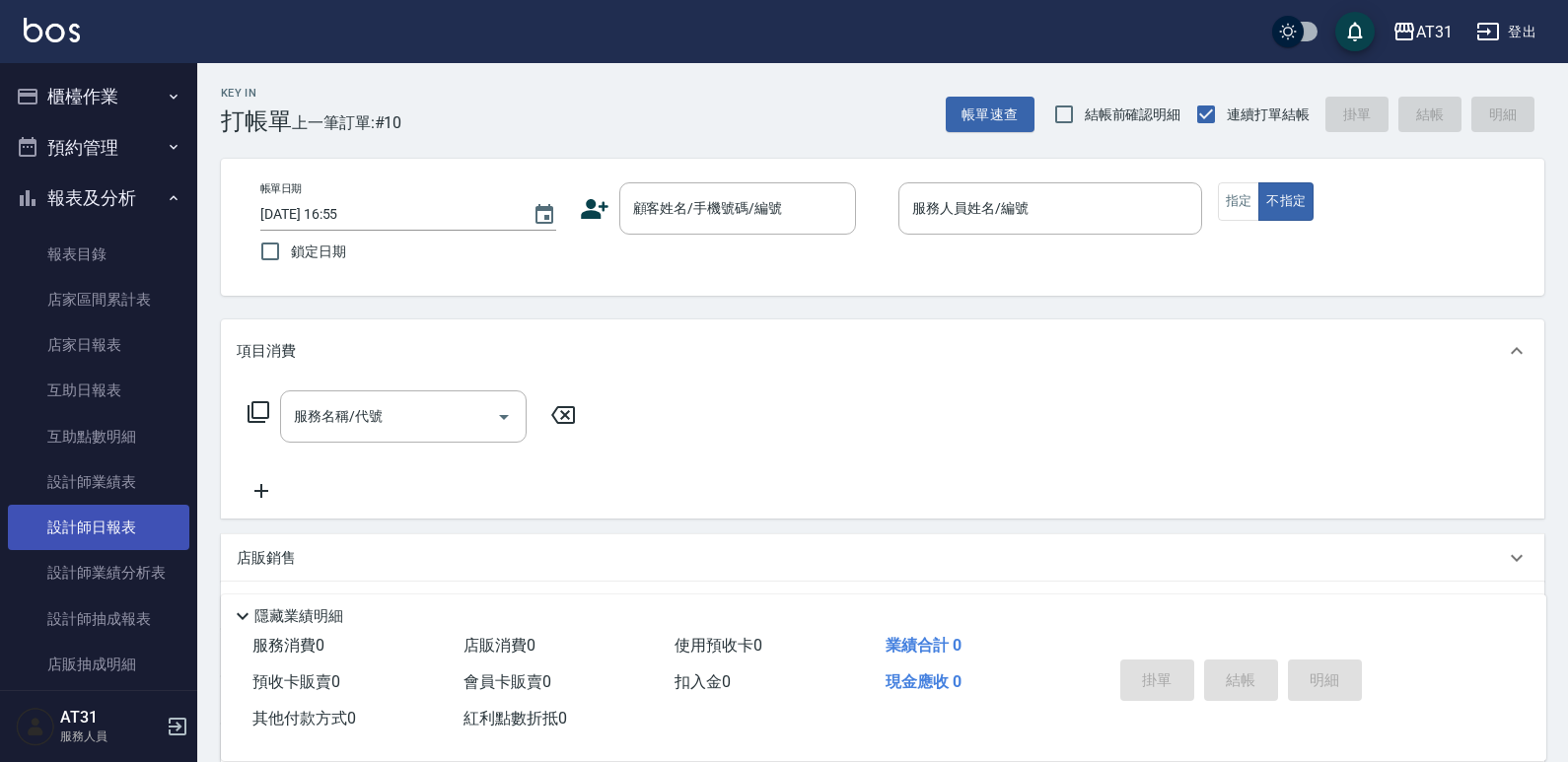
click at [101, 537] on link "設計師日報表" at bounding box center [99, 528] width 182 height 45
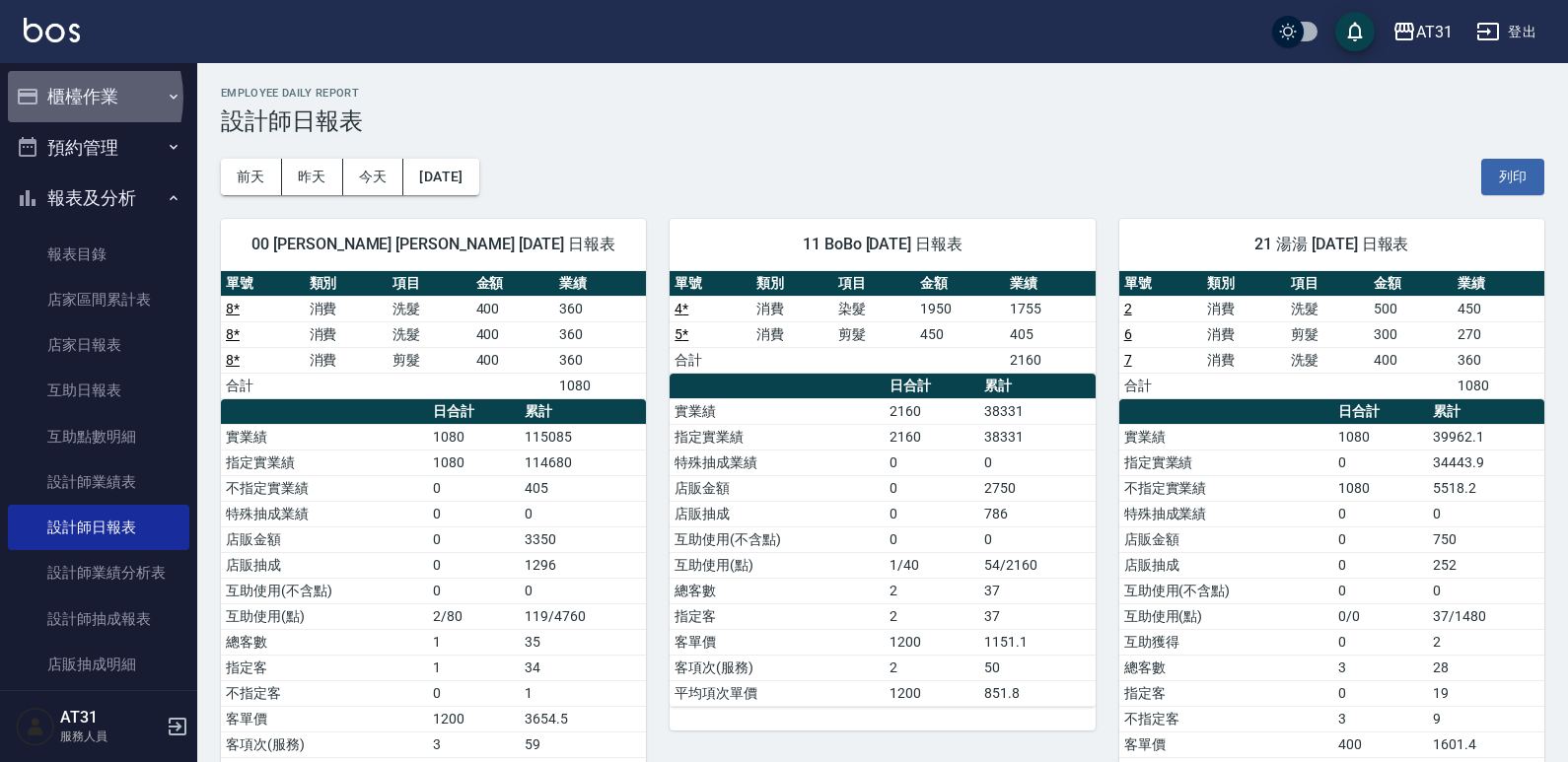
click at [61, 98] on button "櫃檯作業" at bounding box center [99, 97] width 182 height 51
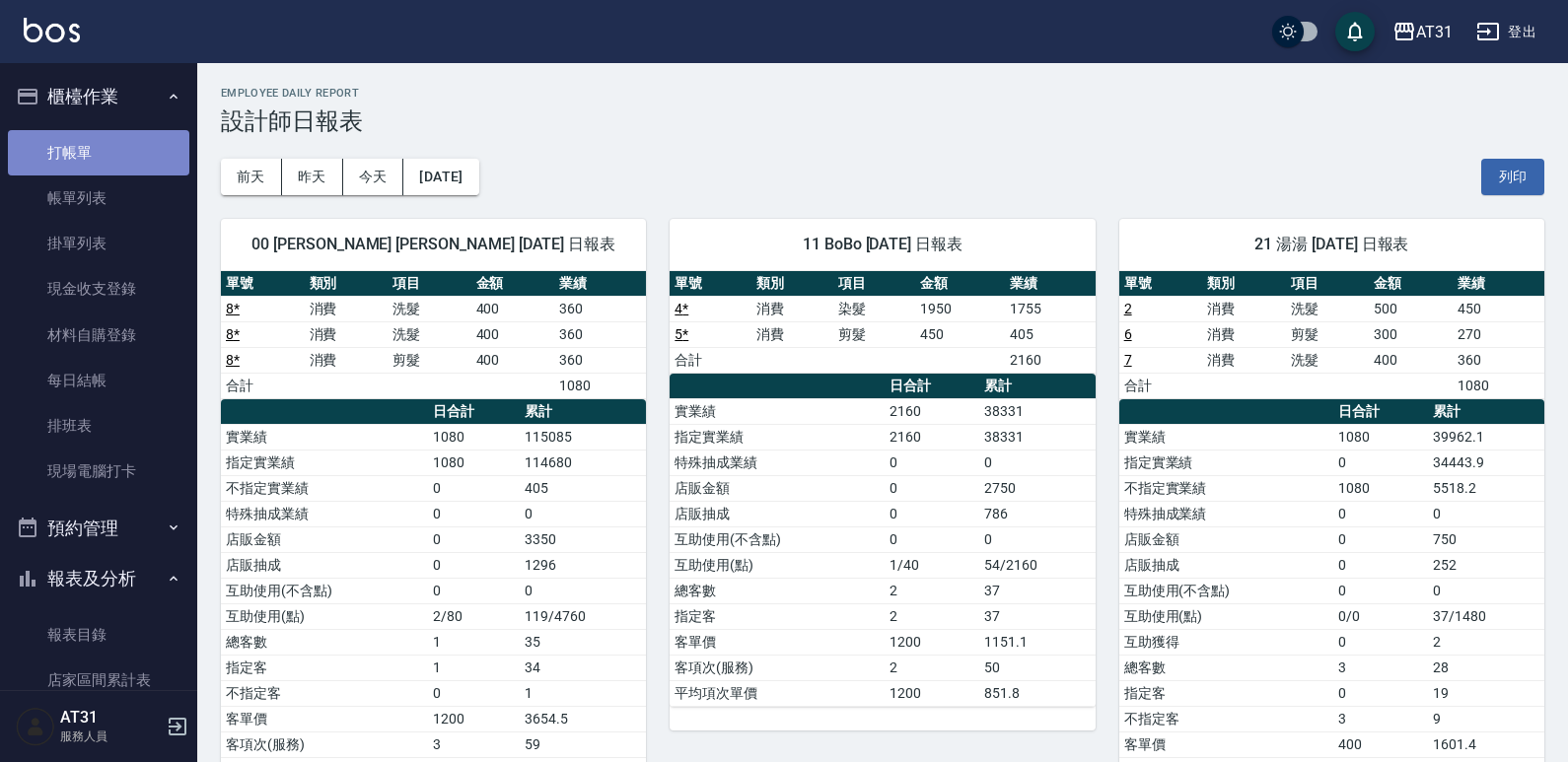
click at [101, 158] on link "打帳單" at bounding box center [99, 153] width 182 height 45
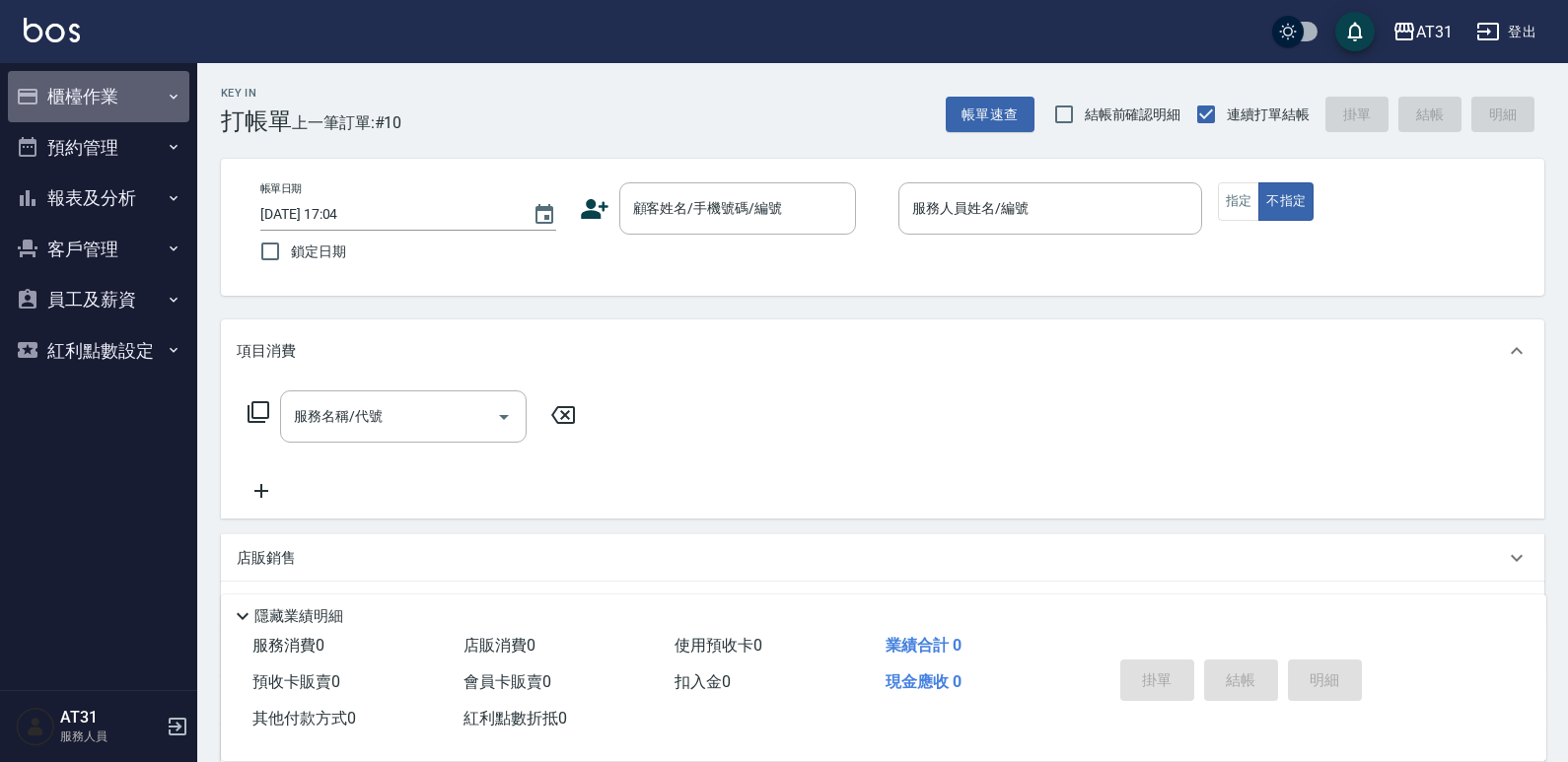
click at [112, 107] on button "櫃檯作業" at bounding box center [99, 97] width 182 height 51
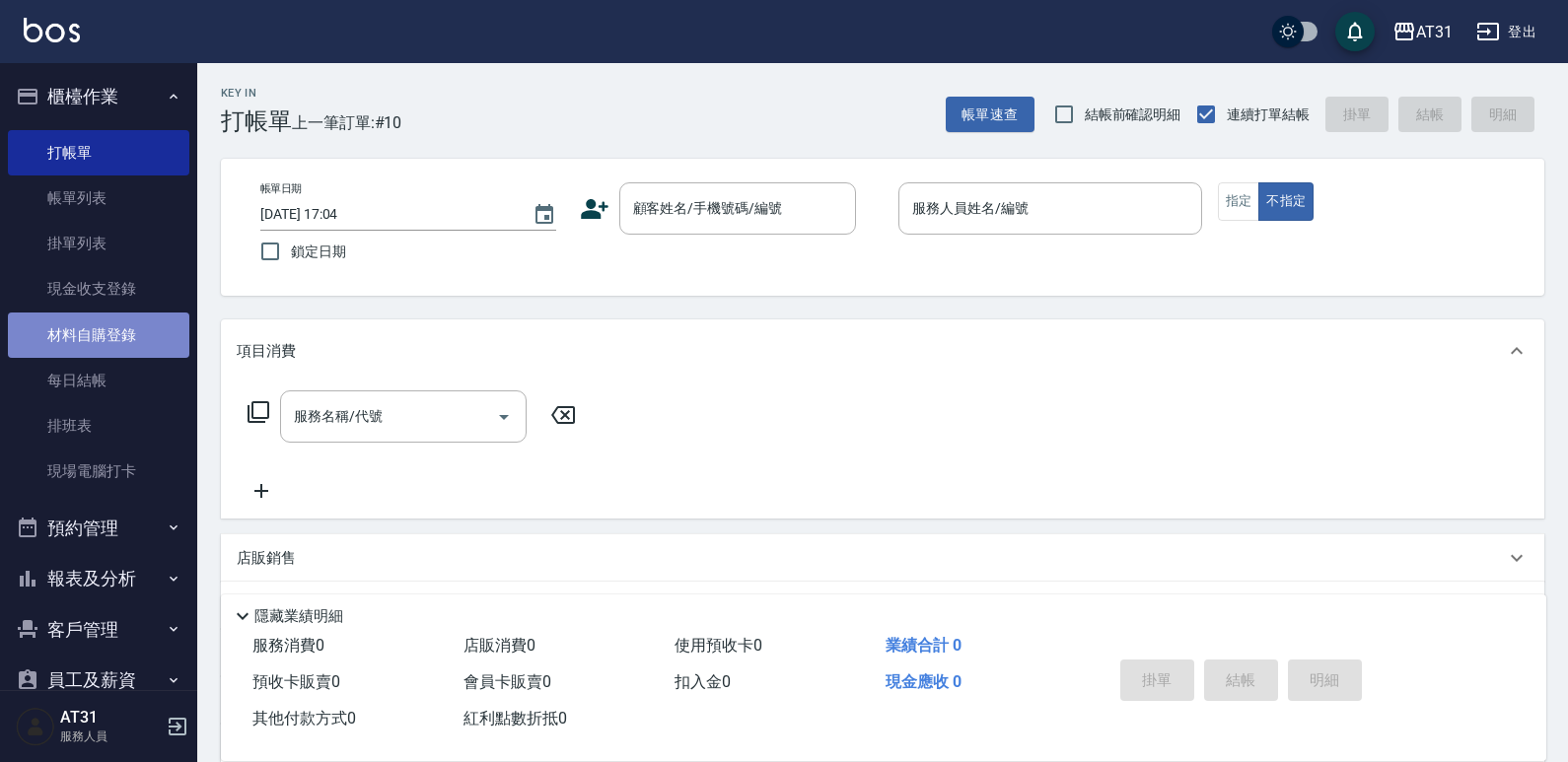
click at [127, 342] on link "材料自購登錄" at bounding box center [99, 335] width 182 height 45
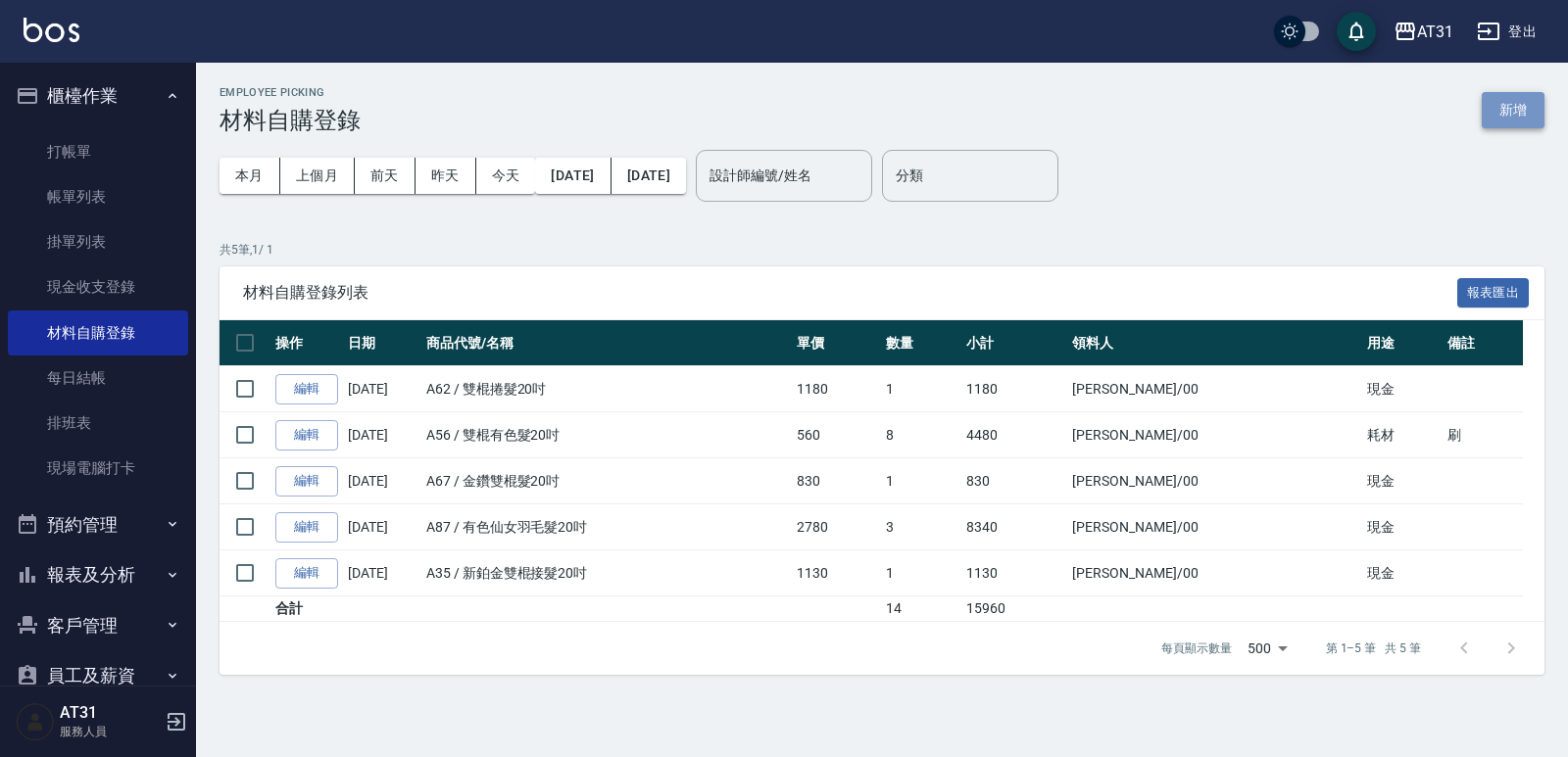
click at [1497, 102] on button "新增" at bounding box center [1513, 110] width 63 height 36
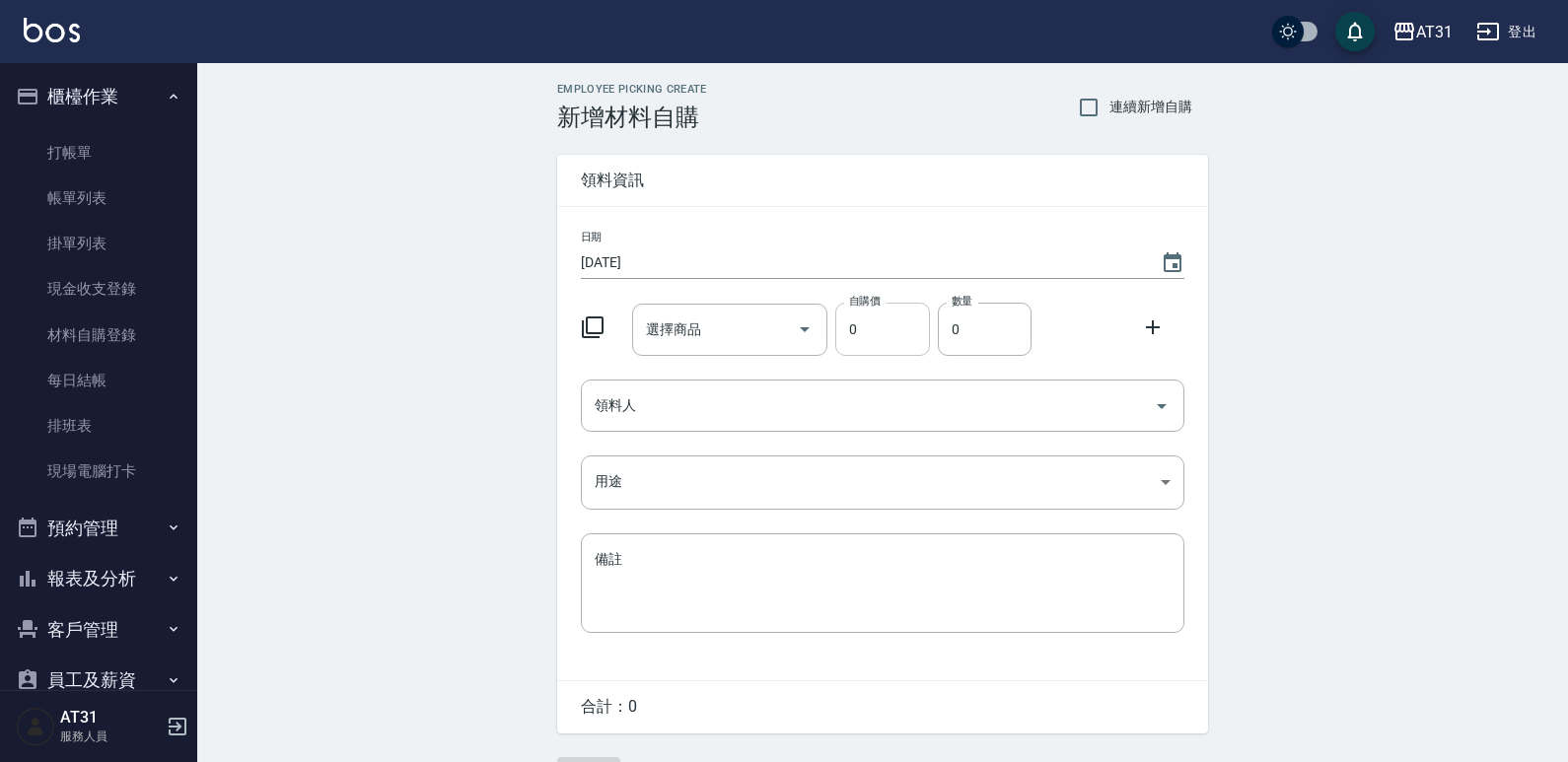
click at [867, 314] on input "0" at bounding box center [881, 329] width 94 height 53
click at [745, 323] on input "選擇商品" at bounding box center [715, 329] width 149 height 35
type input "u"
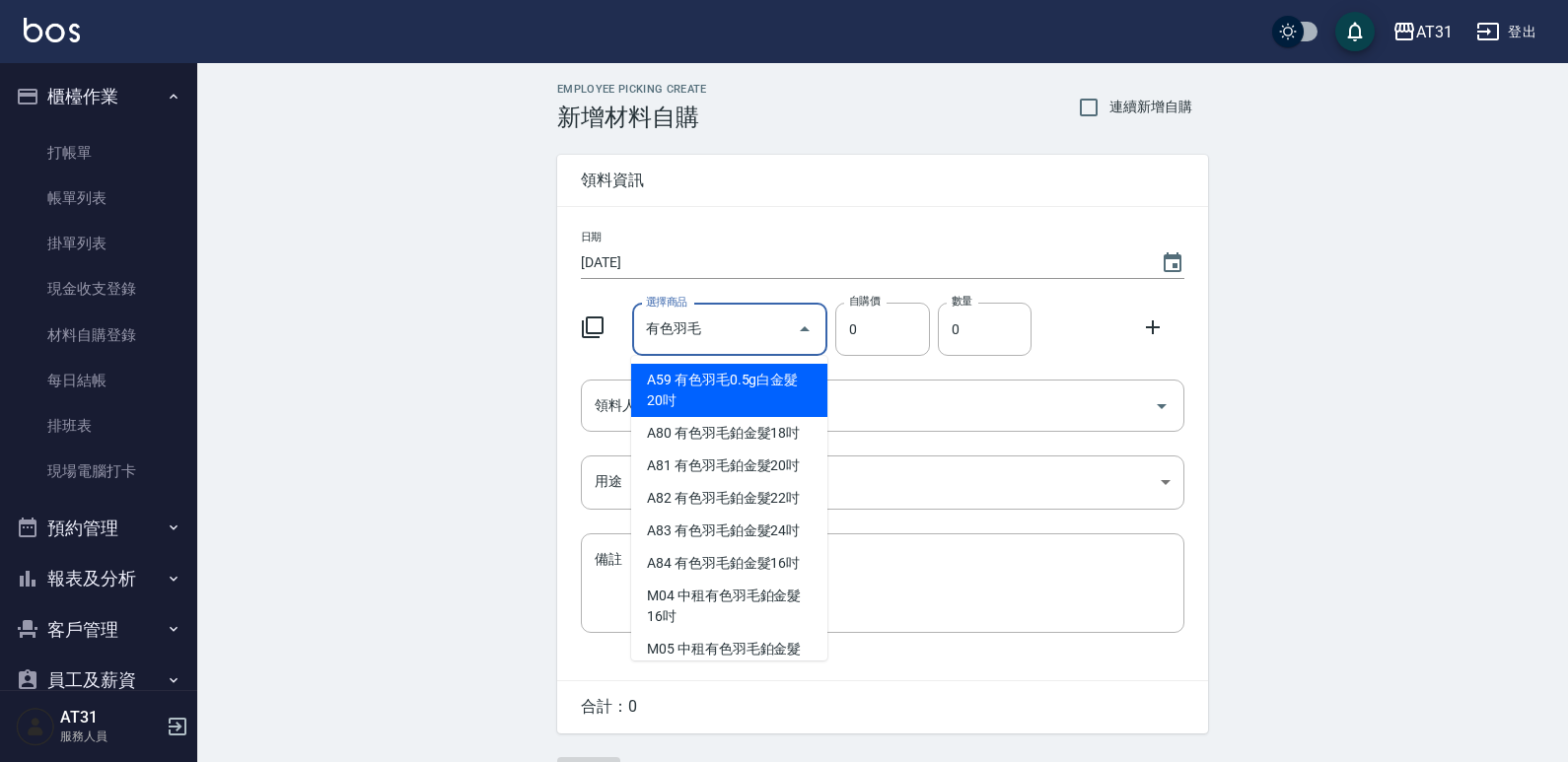
click at [765, 471] on li "A81 有色羽毛鉑金髮20吋" at bounding box center [729, 466] width 197 height 33
type input "有色羽毛鉑金髮20吋"
type input "2330"
type input "1"
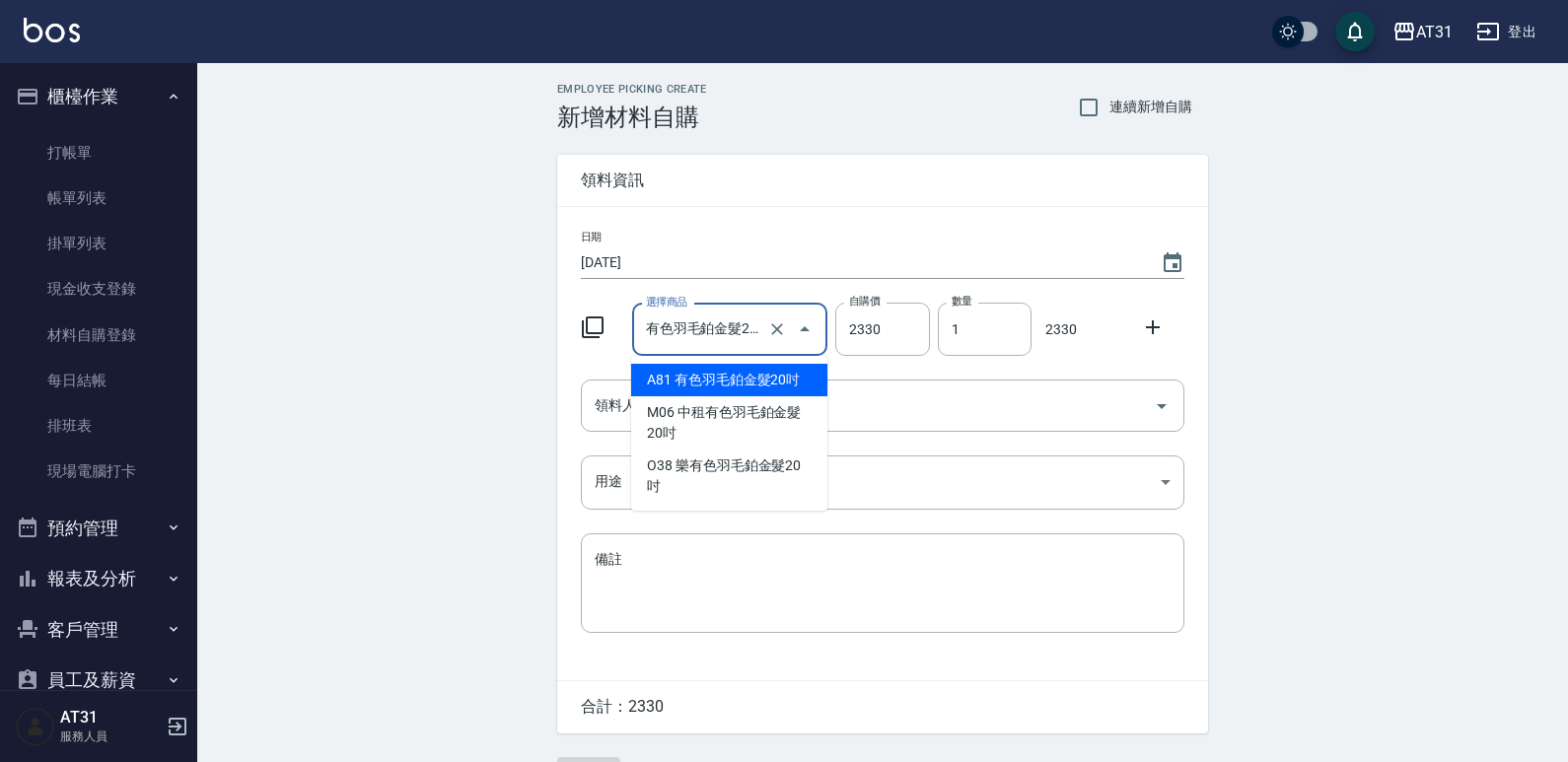
click at [757, 315] on input "有色羽毛鉑金髮20吋" at bounding box center [702, 329] width 124 height 35
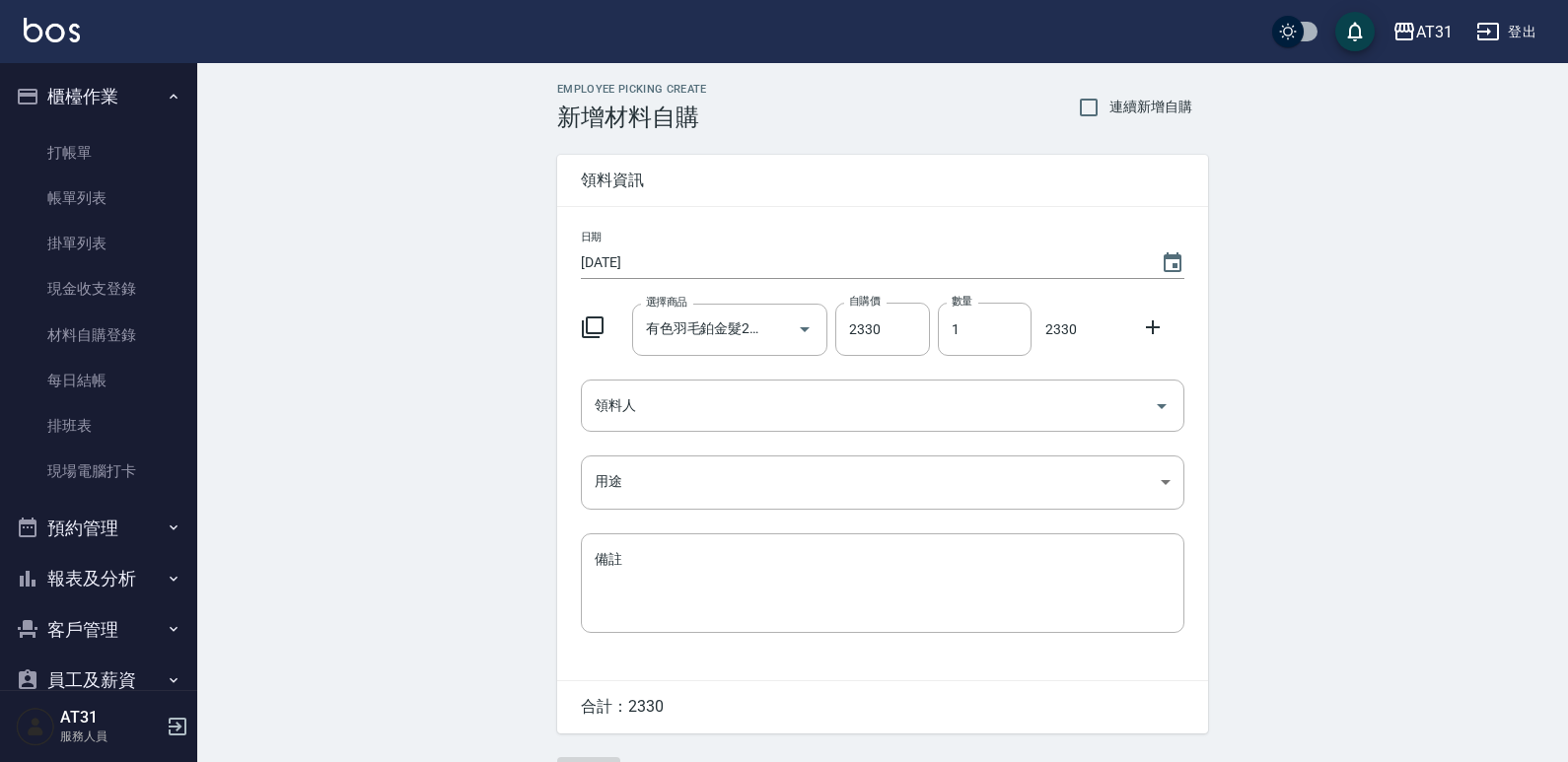
drag, startPoint x: 391, startPoint y: 267, endPoint x: 874, endPoint y: 555, distance: 562.3
click at [390, 268] on div "Employee Picking Create 新增材料自購 連續新增自購 領料資訊 日期 2025/08/11 選擇商品 有色羽毛鉑金髮20吋 選擇商品 自…" at bounding box center [882, 438] width 1370 height 749
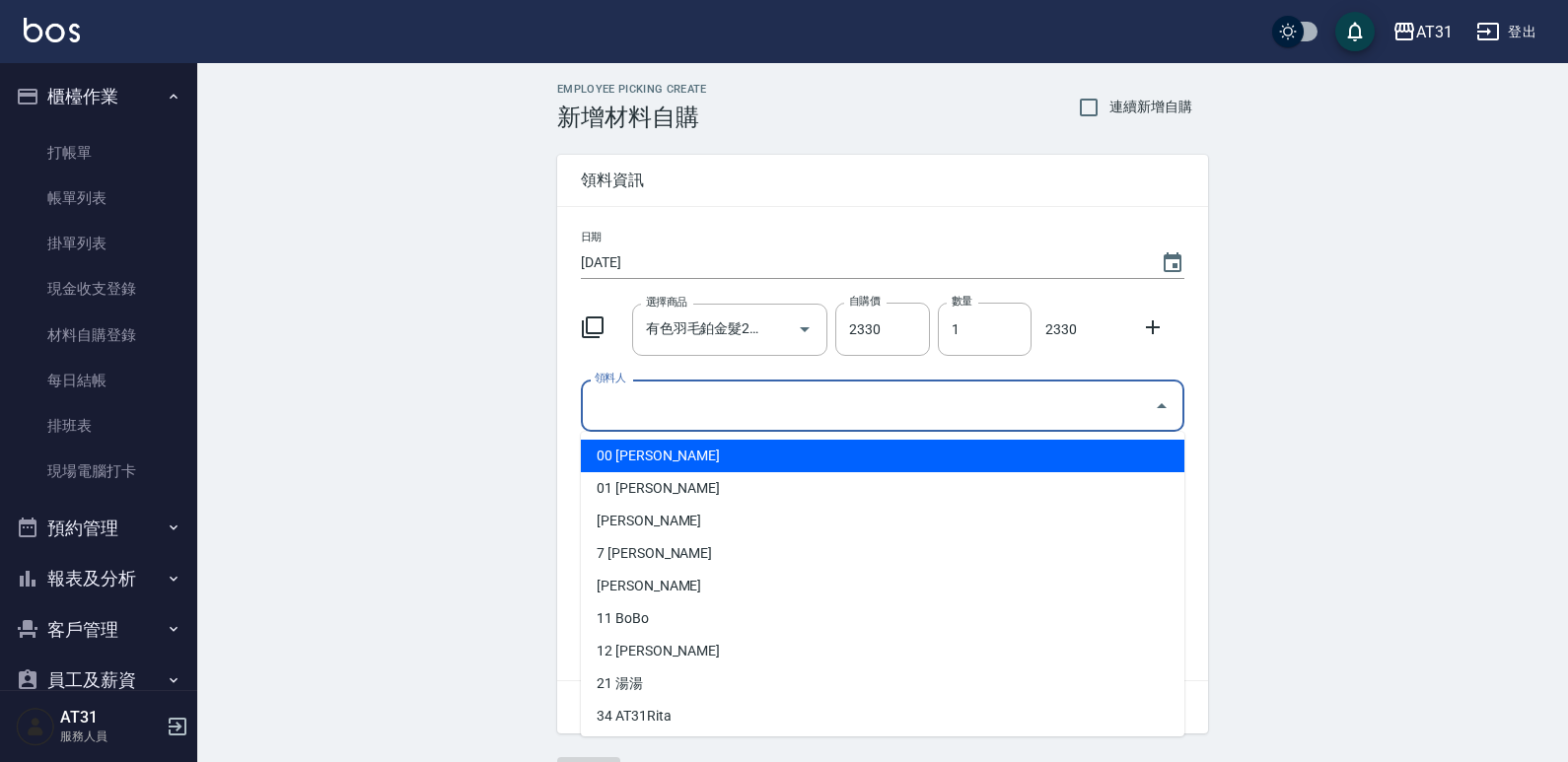
click at [872, 414] on input "領料人" at bounding box center [867, 405] width 556 height 35
click at [798, 462] on li "00 Jason" at bounding box center [882, 456] width 604 height 33
type input "[PERSON_NAME]"
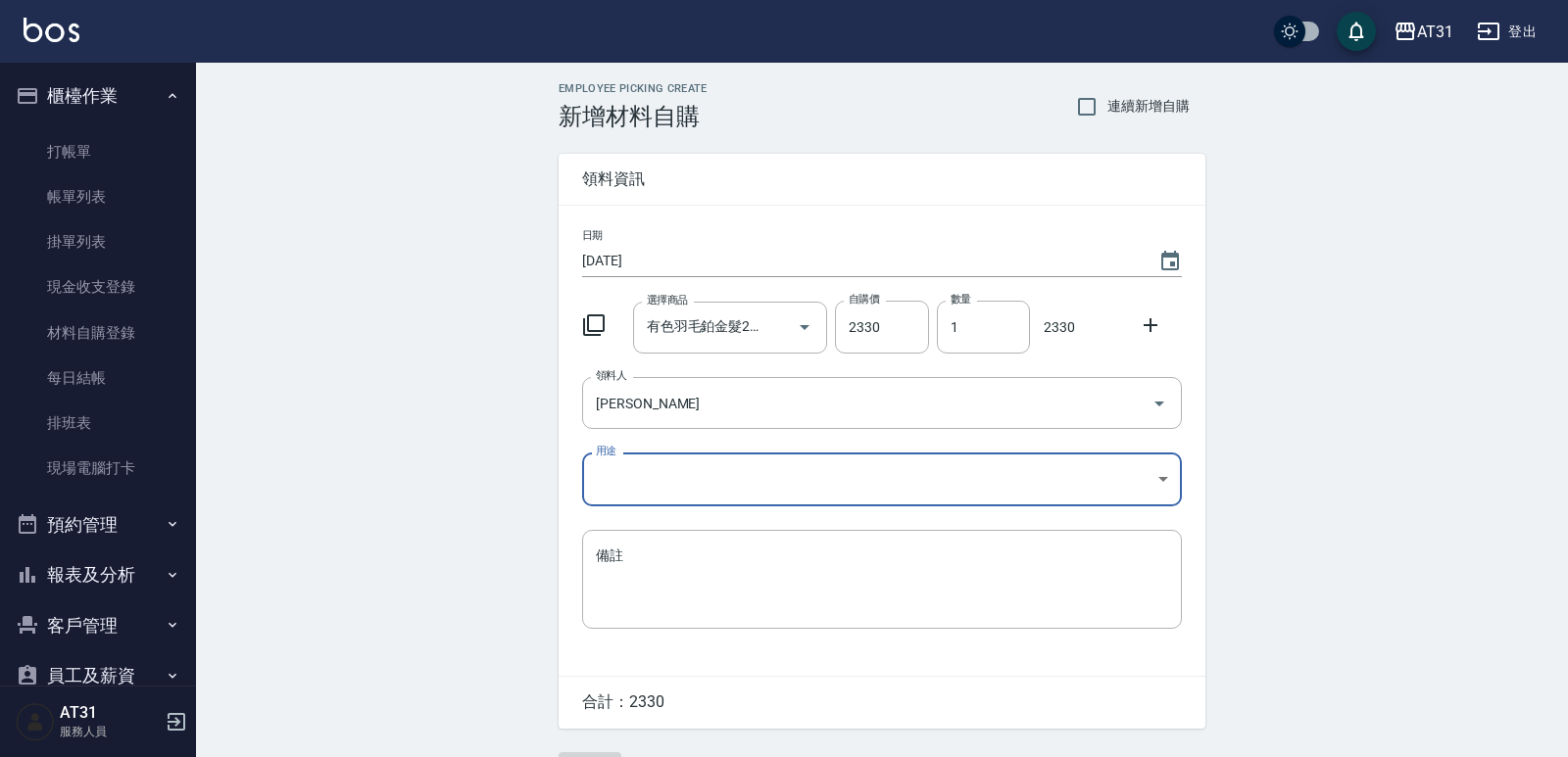
click at [774, 497] on body "AT31 登出 櫃檯作業 打帳單 帳單列表 掛單列表 現金收支登錄 材料自購登錄 每日結帳 排班表 現場電腦打卡 預約管理 預約管理 單日預約紀錄 單週預約紀…" at bounding box center [784, 404] width 1568 height 807
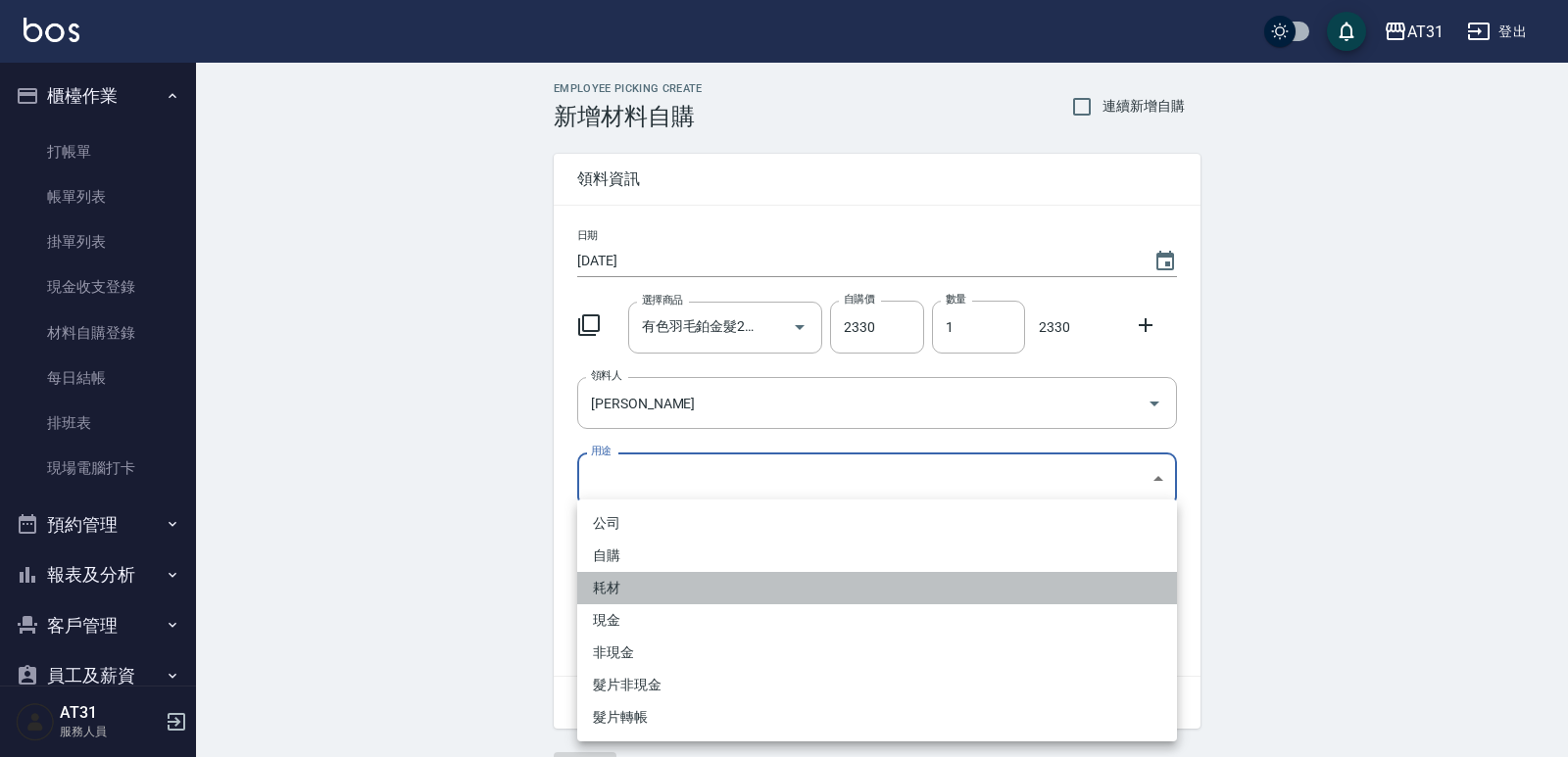
click at [680, 603] on li "耗材" at bounding box center [877, 588] width 600 height 32
type input "耗材"
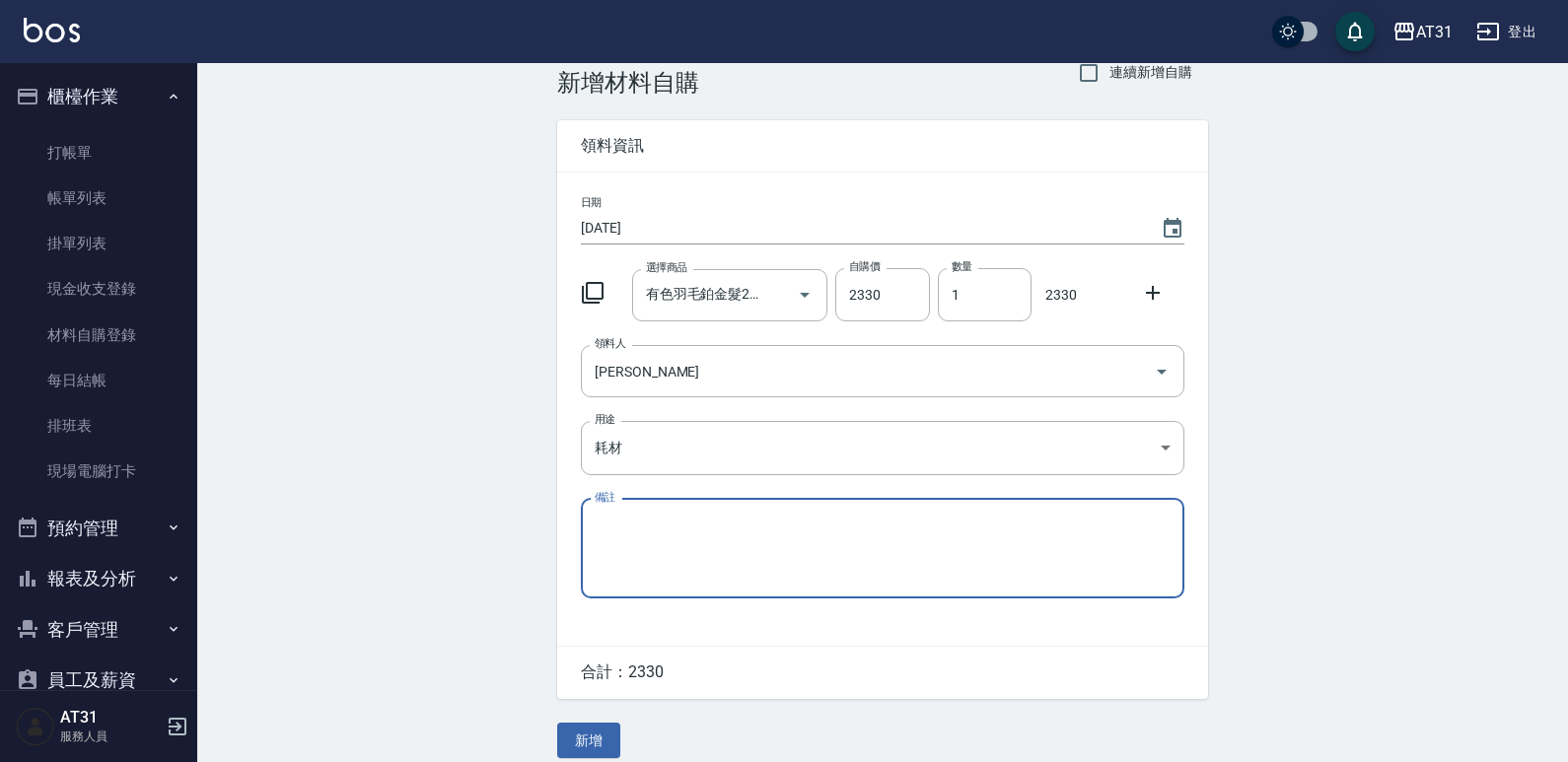
scroll to position [53, 0]
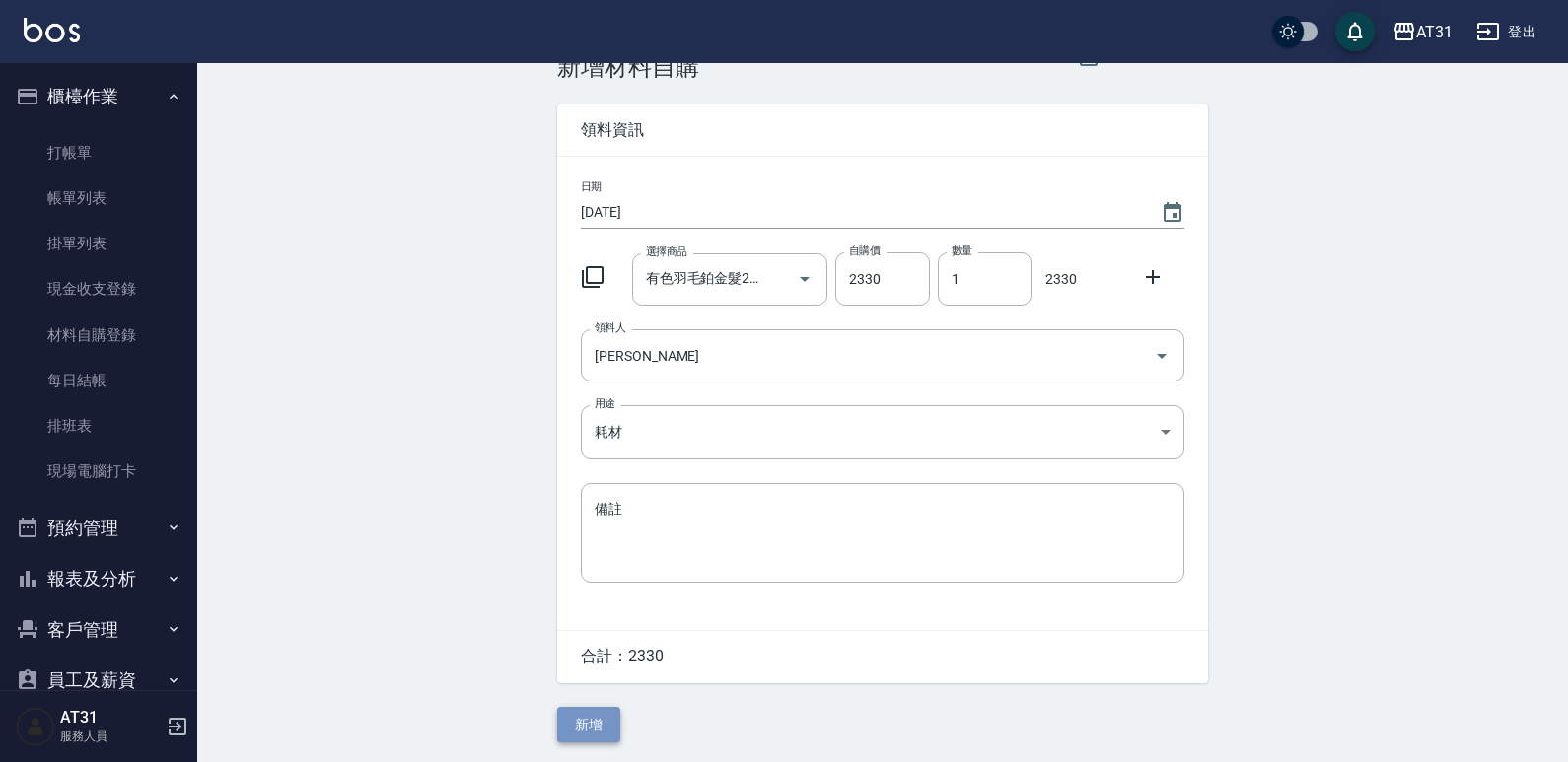
click at [577, 732] on button "新增" at bounding box center [589, 725] width 63 height 37
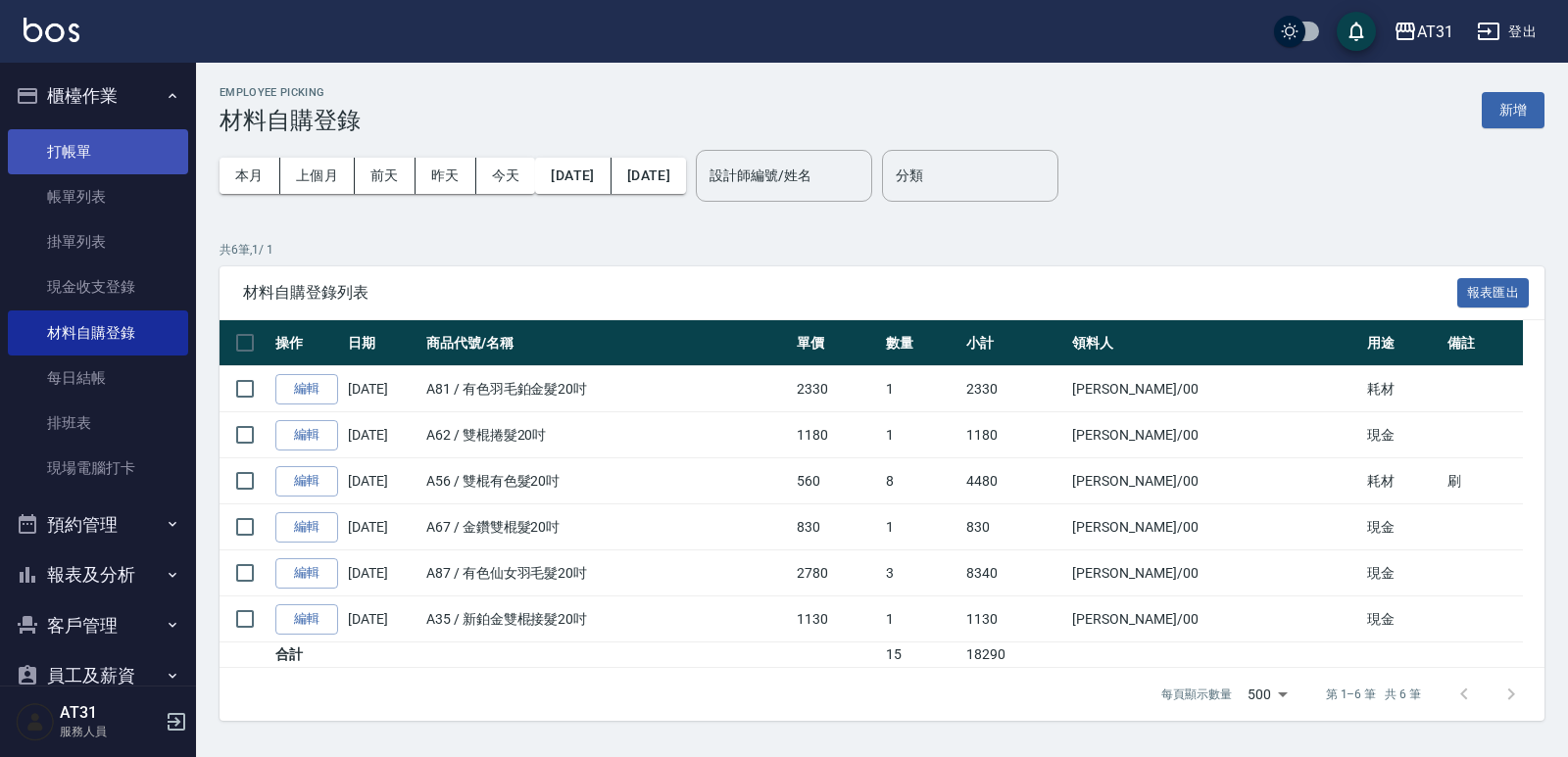
click at [177, 151] on link "打帳單" at bounding box center [98, 152] width 181 height 45
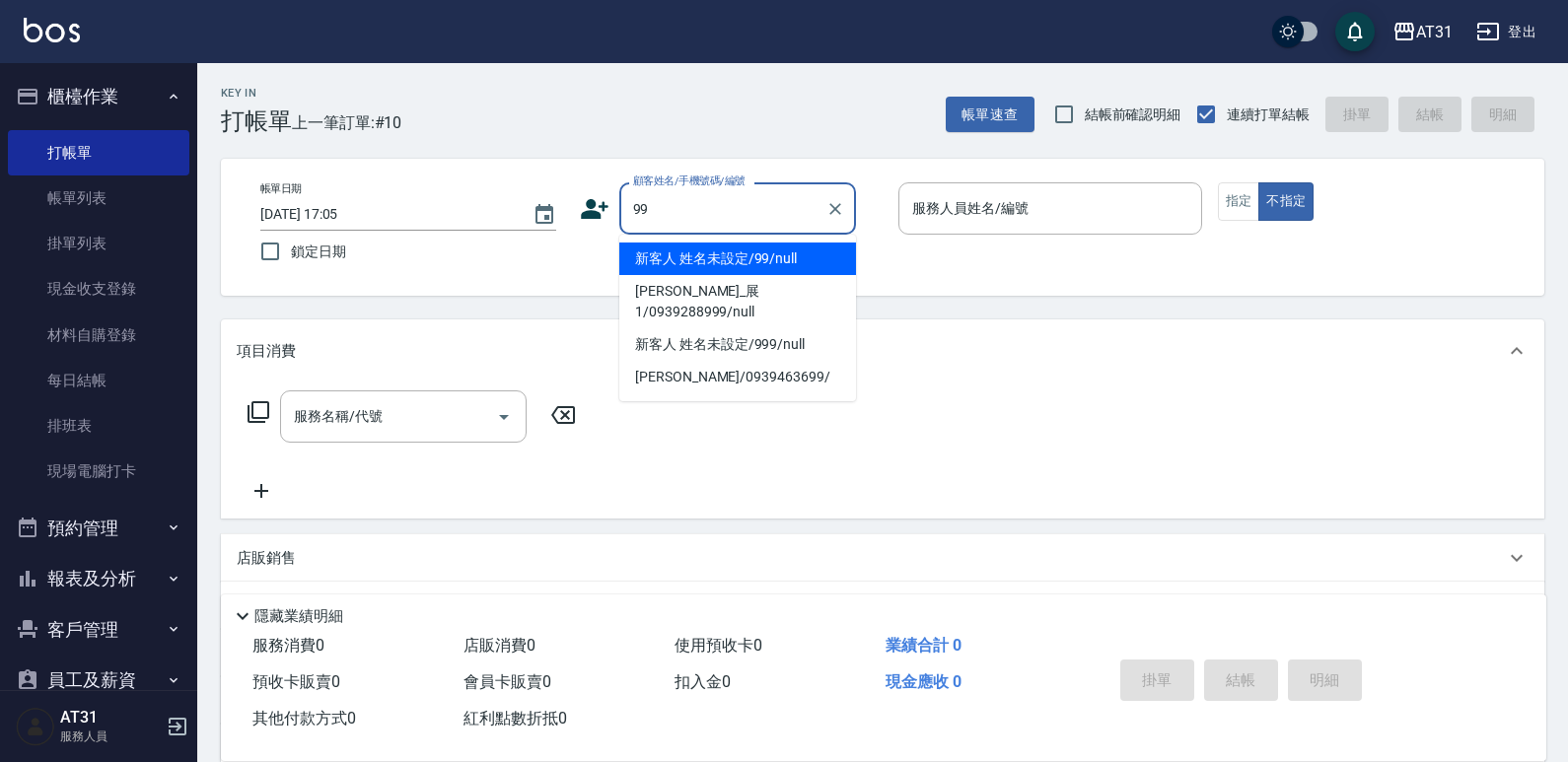
type input "新客人 姓名未設定/99/null"
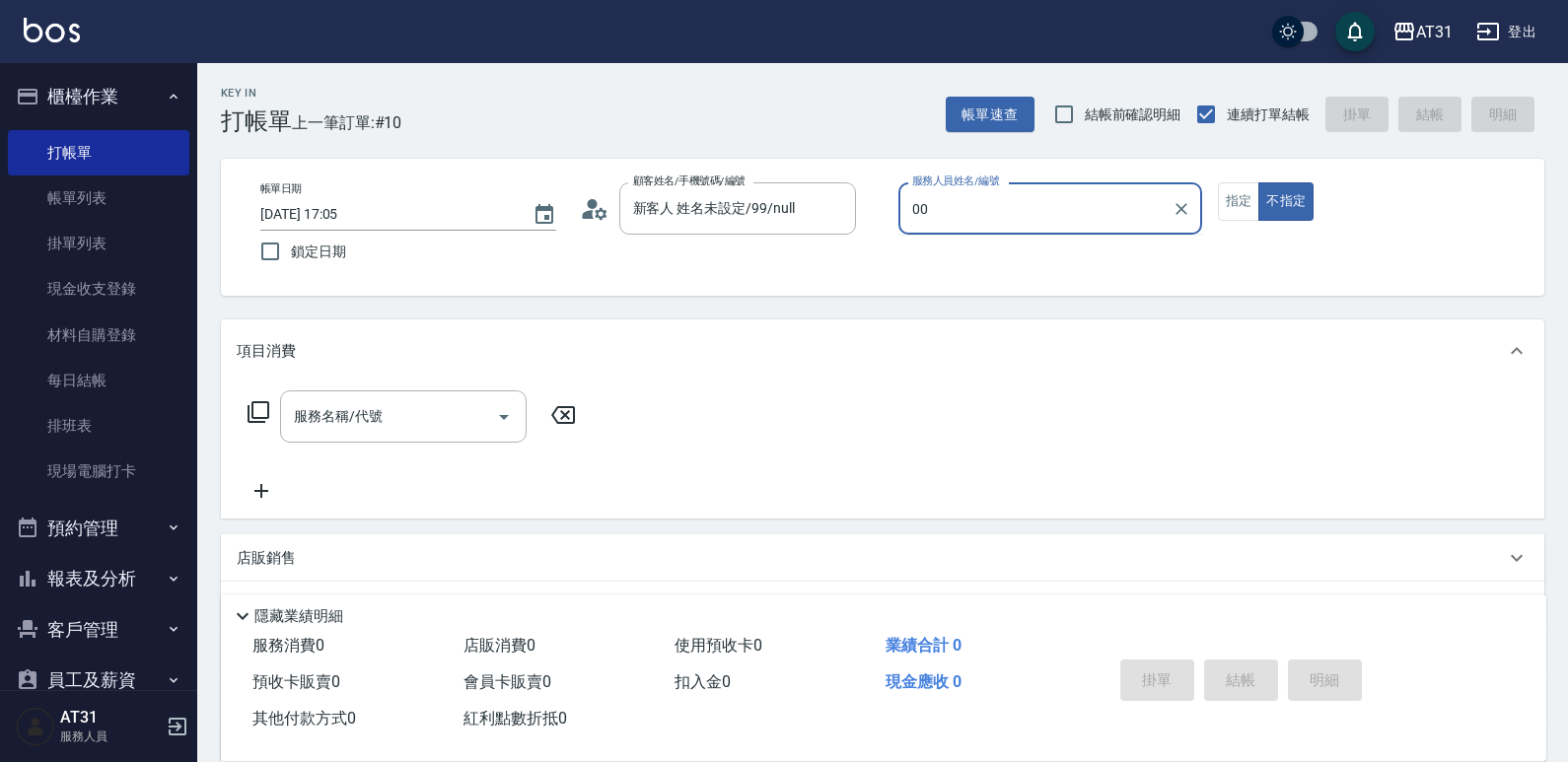
type input "00"
type button "false"
type input "[PERSON_NAME]-00"
click at [391, 436] on div "服務名稱/代號" at bounding box center [402, 416] width 246 height 52
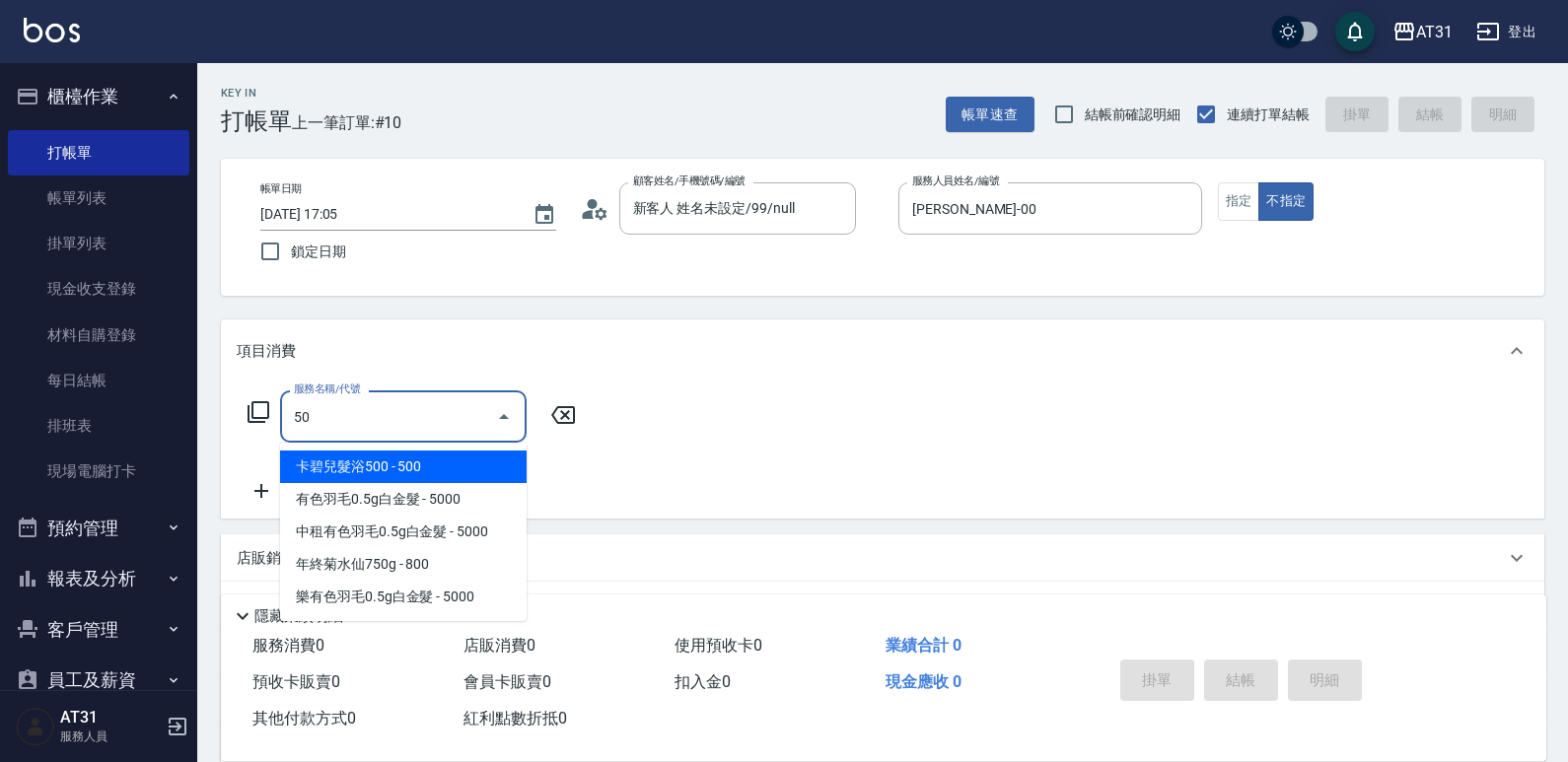
type input "501"
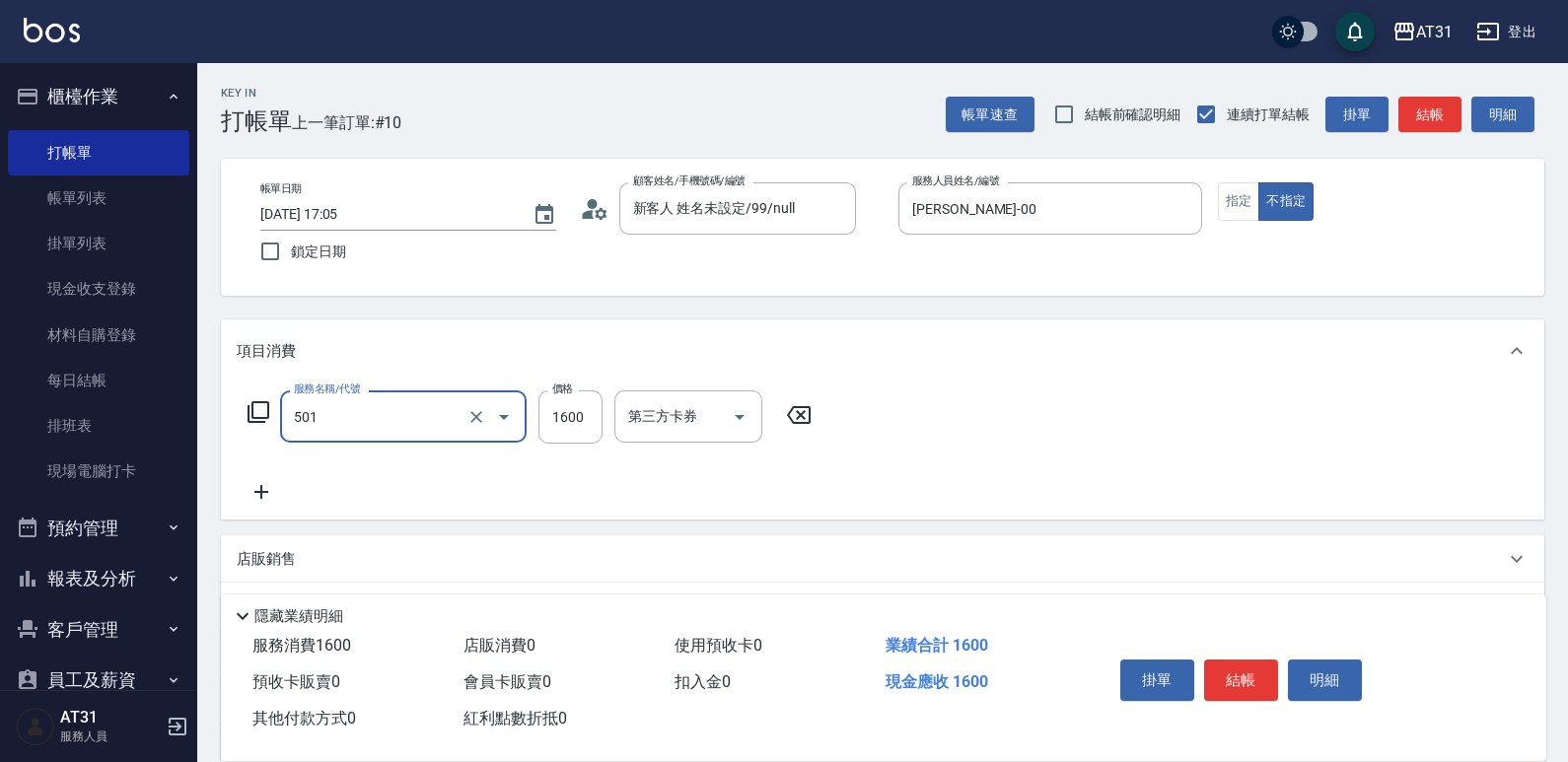
type input "160"
type input "染髮(501)"
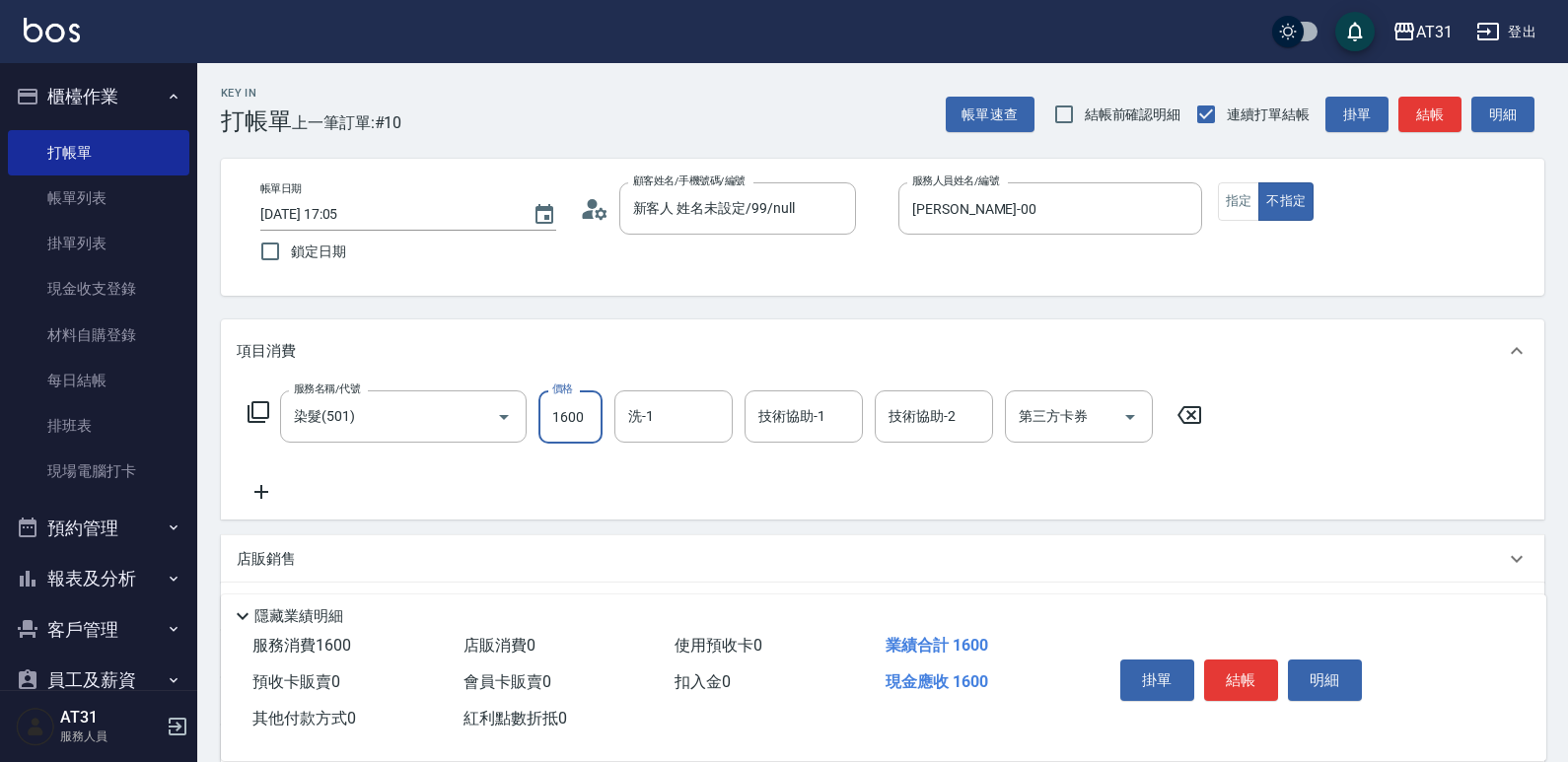
type input "0"
type input "56"
type input "50"
type input "5670"
type input "560"
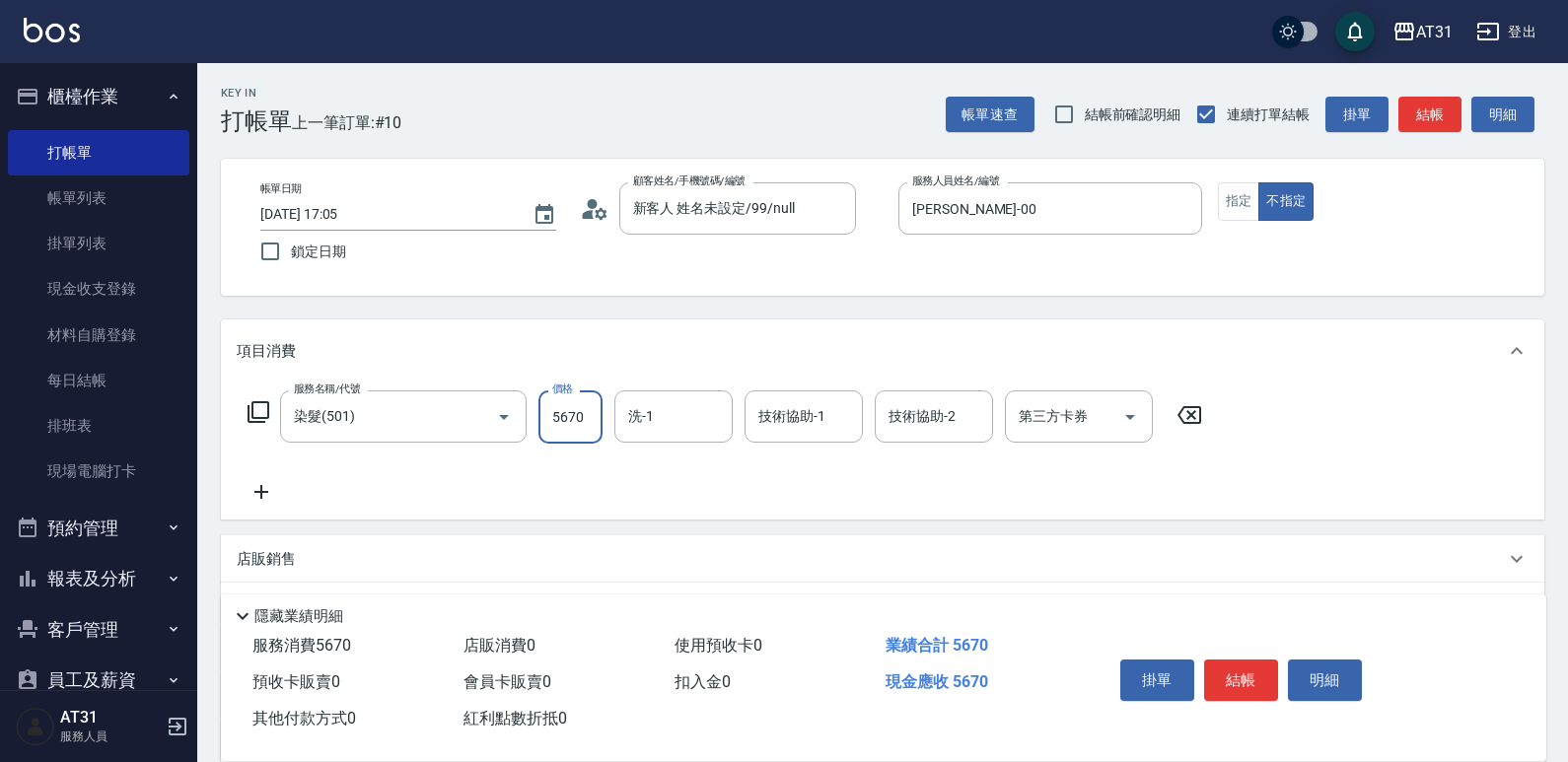
type input "5670"
click at [280, 492] on icon at bounding box center [261, 492] width 49 height 24
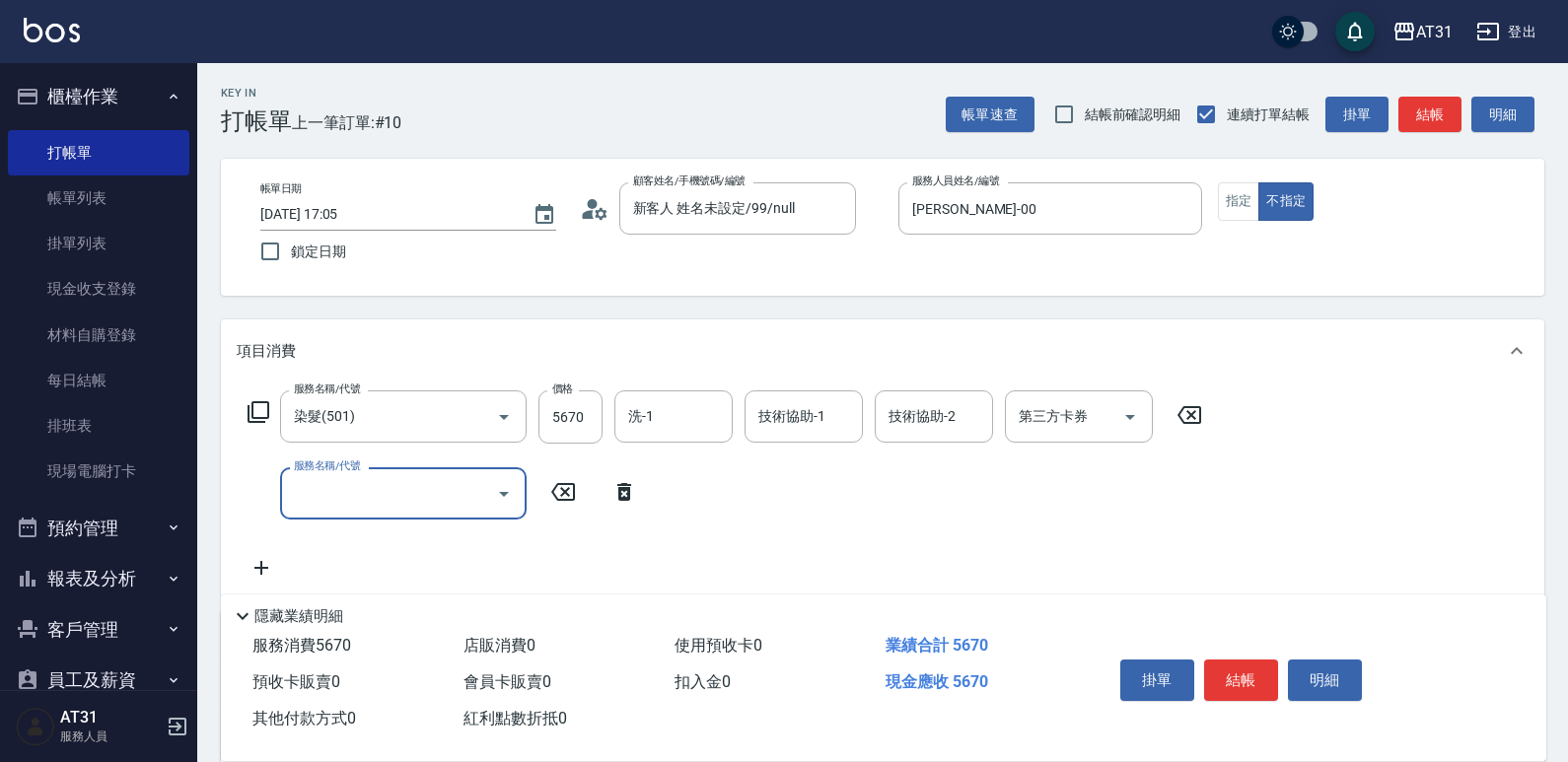
click at [353, 486] on input "服務名稱/代號" at bounding box center [388, 493] width 200 height 35
type input "u"
type input "有色"
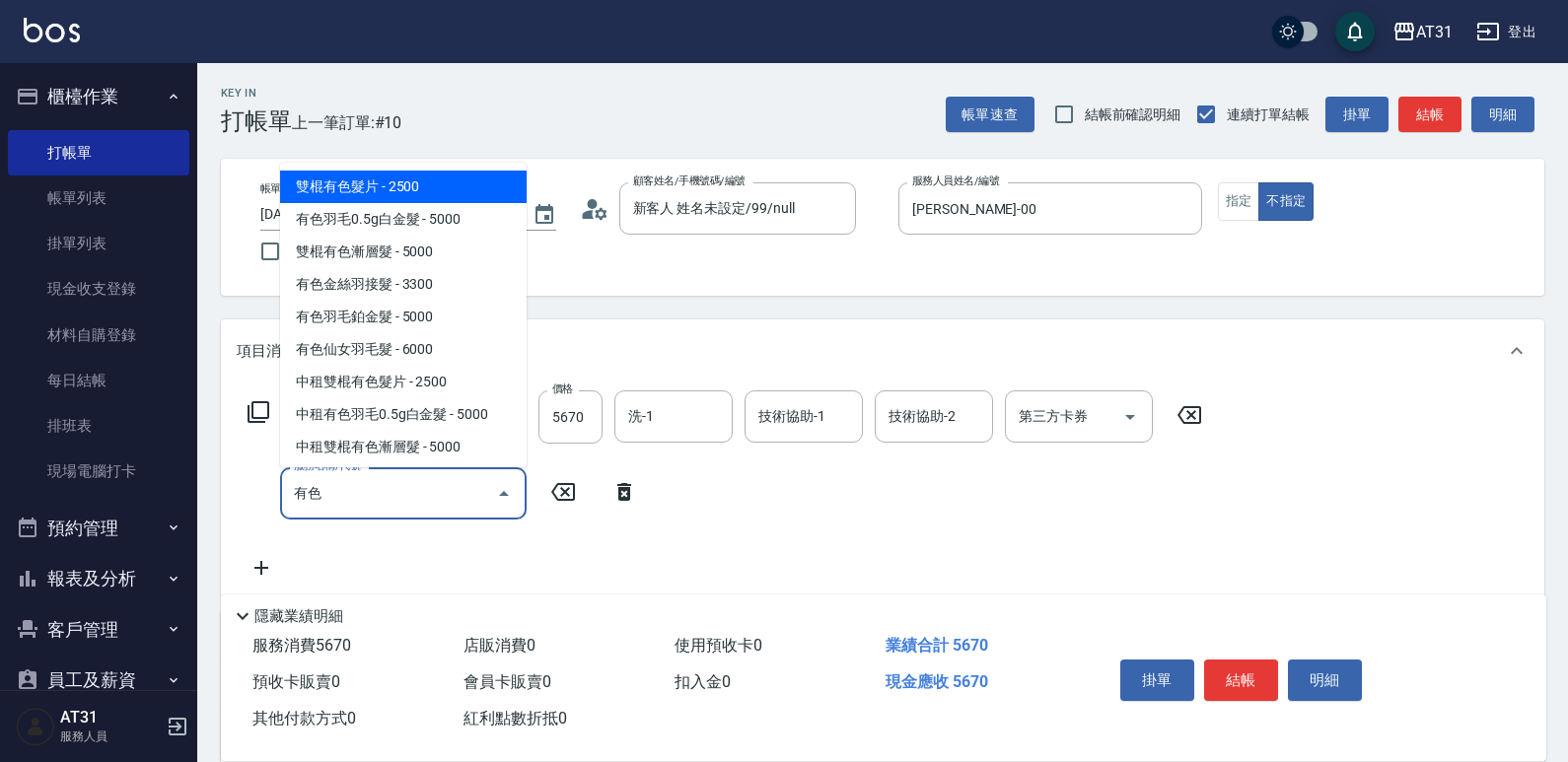
click at [421, 184] on span "雙棍有色髮片 - 2500" at bounding box center [402, 187] width 246 height 33
type input "810"
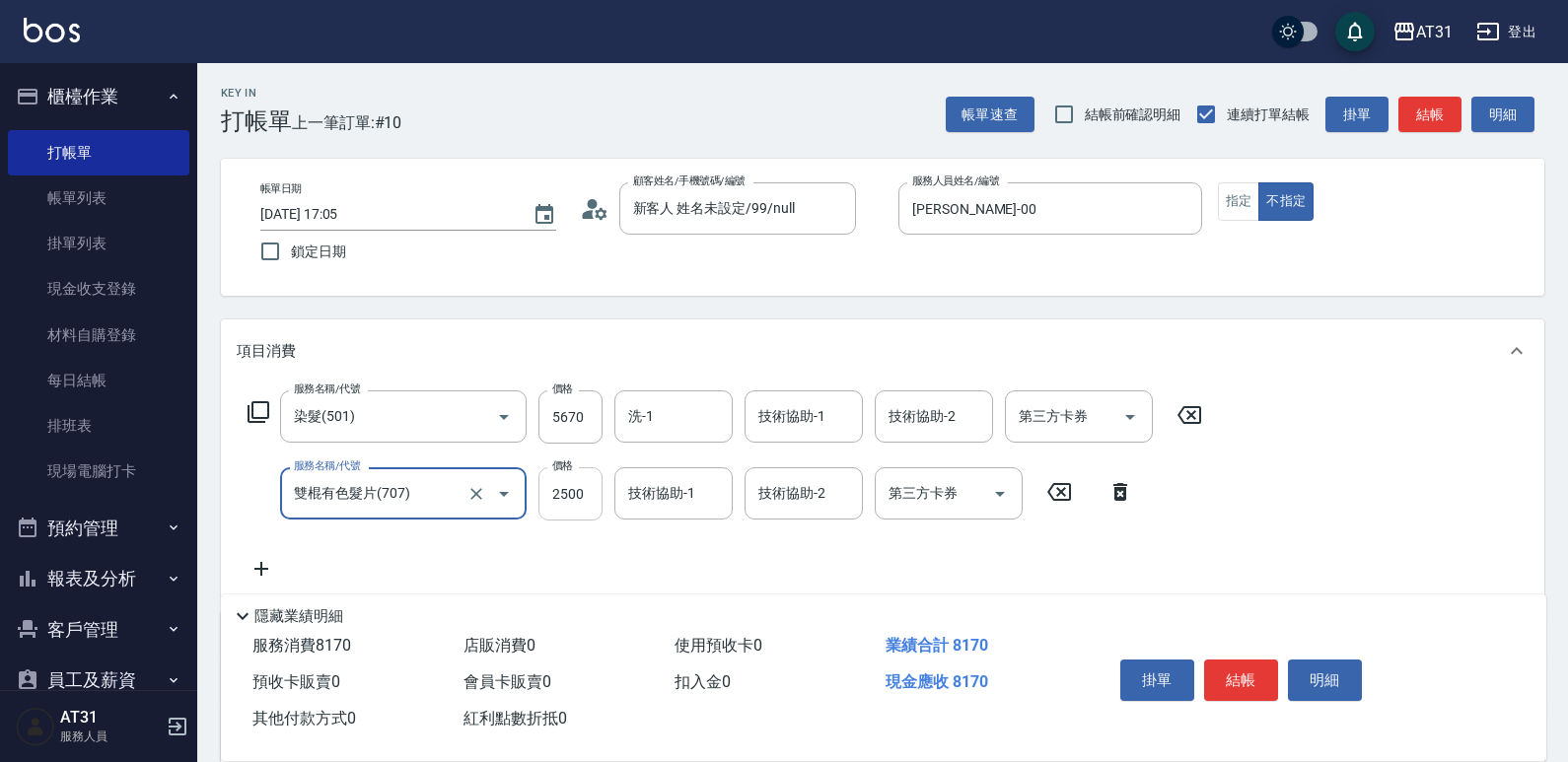
type input "雙棍有色髮片(707)"
click at [584, 496] on input "2500" at bounding box center [570, 494] width 64 height 53
type input "1"
type input "560"
type input "10"
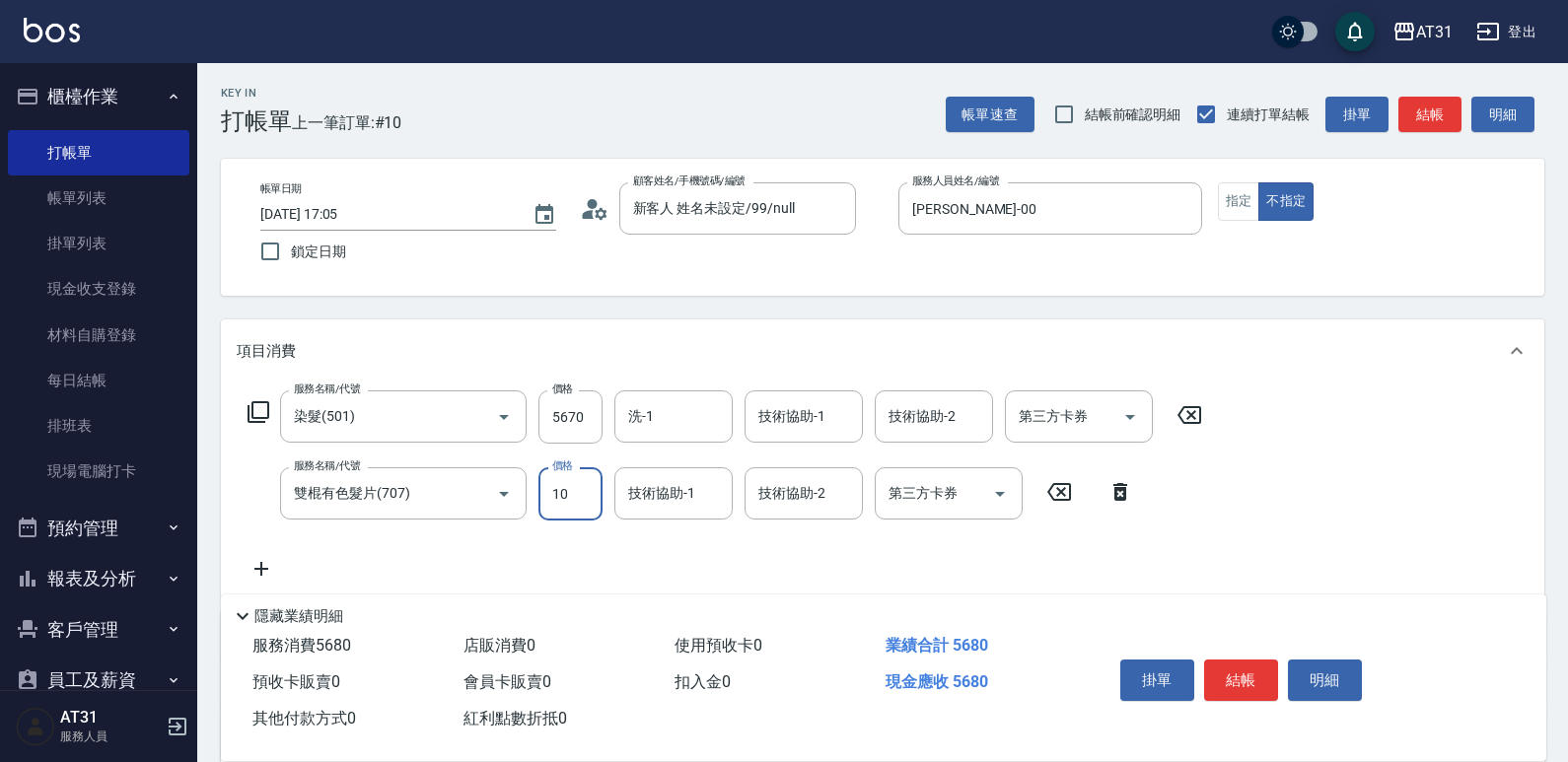
type input "570"
type input "100"
type input "660"
type input "1000"
type input "[PERSON_NAME]-49"
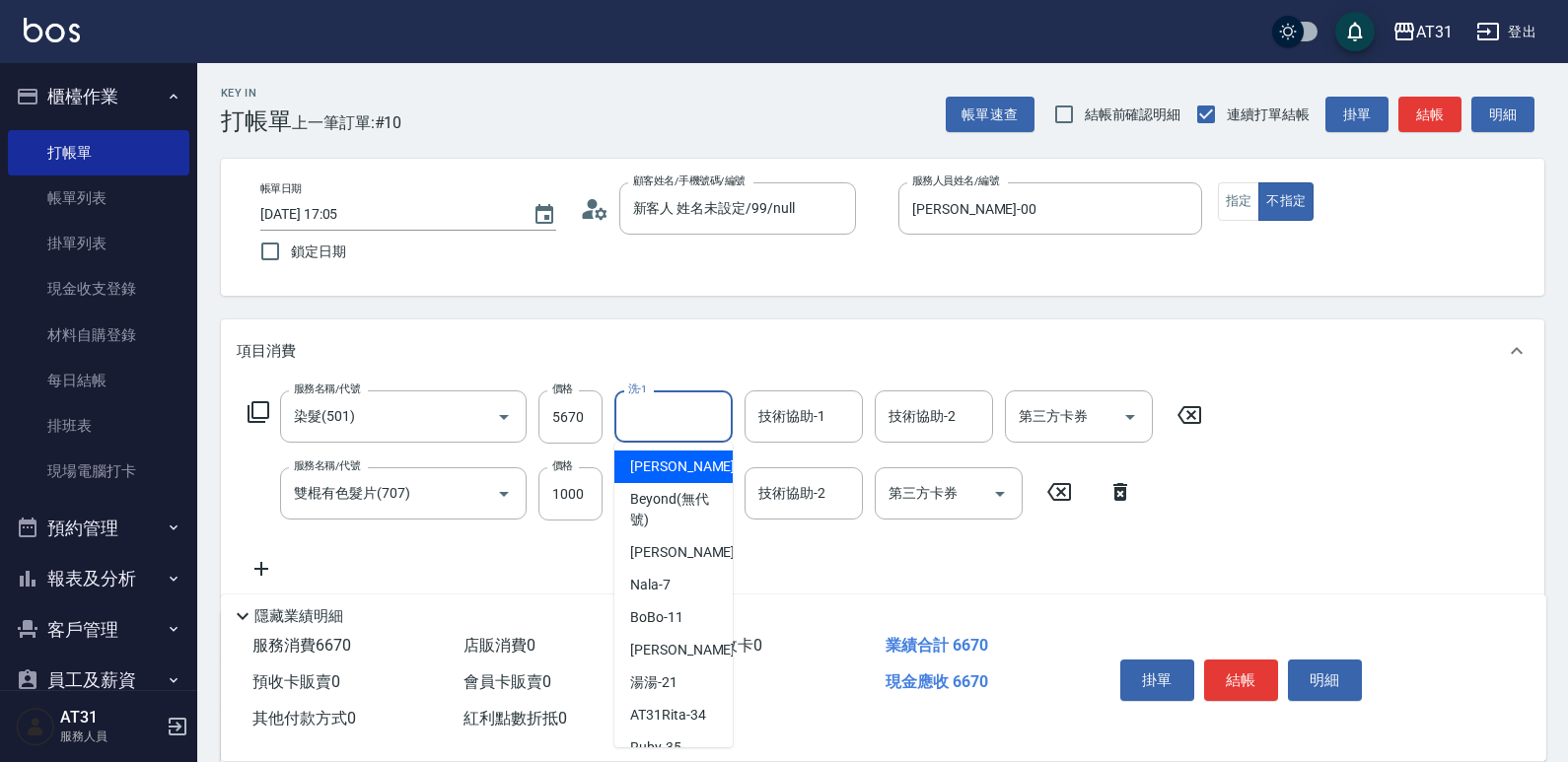
click at [675, 410] on input "洗-1" at bounding box center [674, 416] width 101 height 35
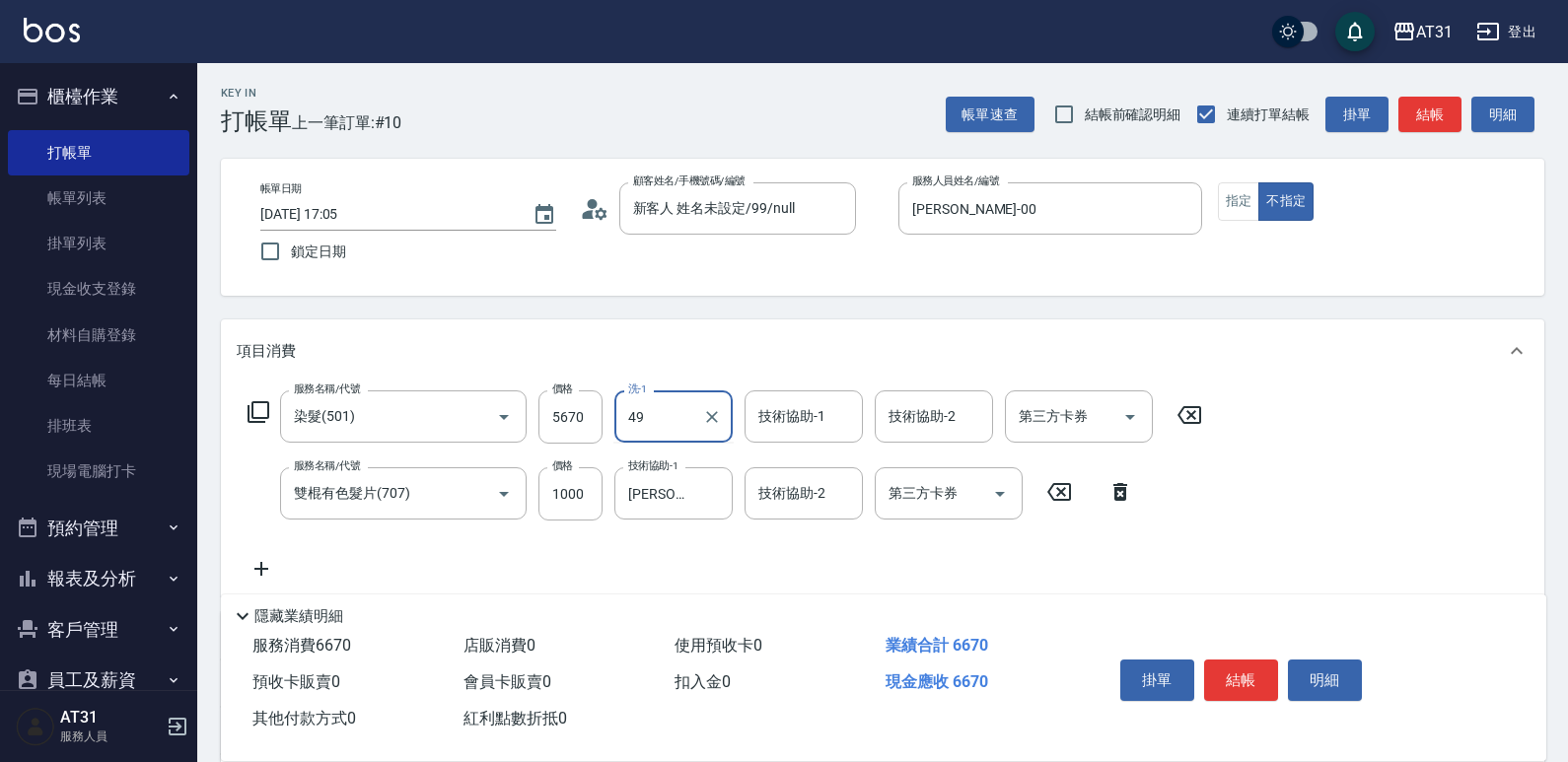
type input "[PERSON_NAME]-49"
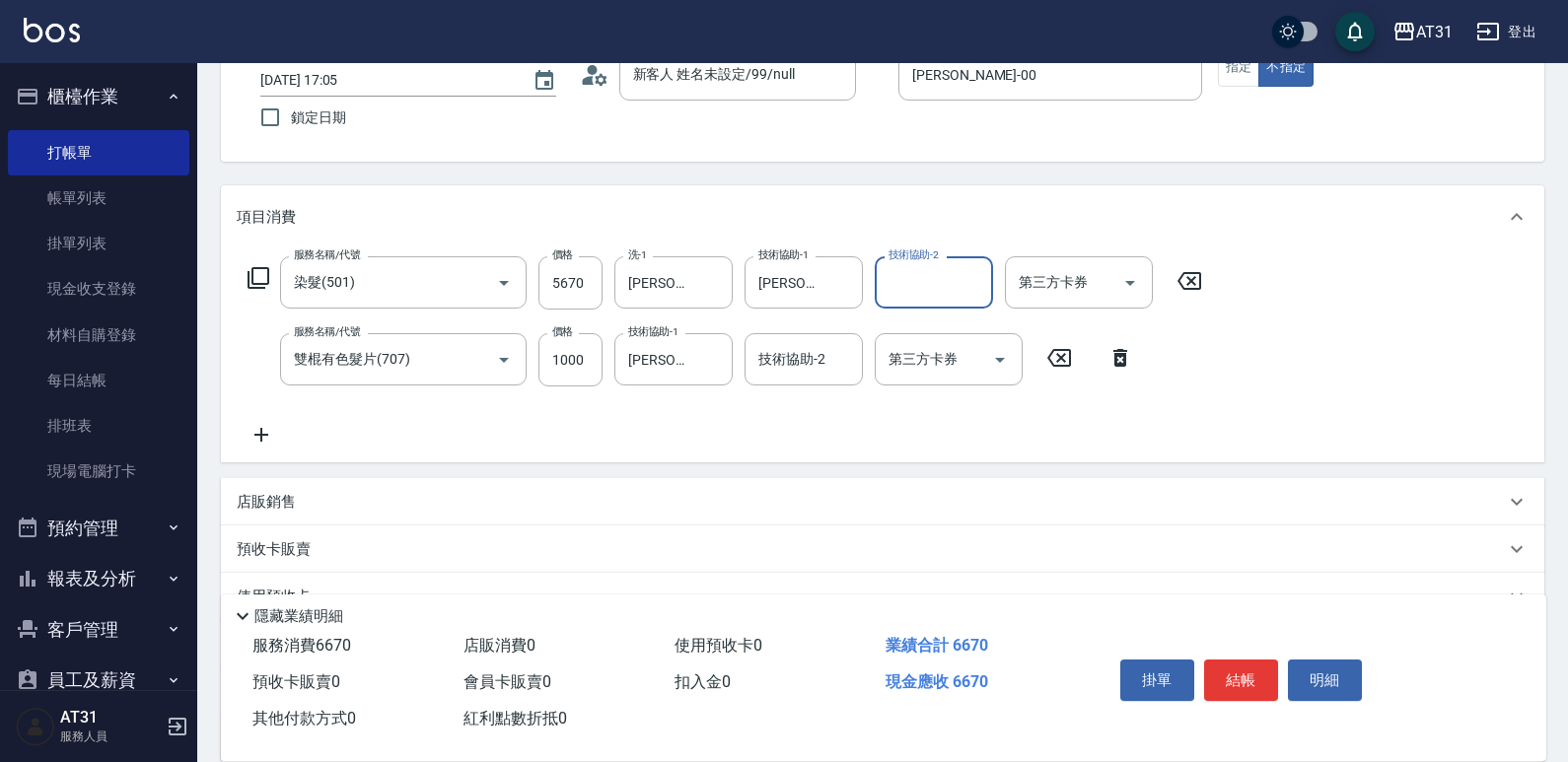
scroll to position [323, 0]
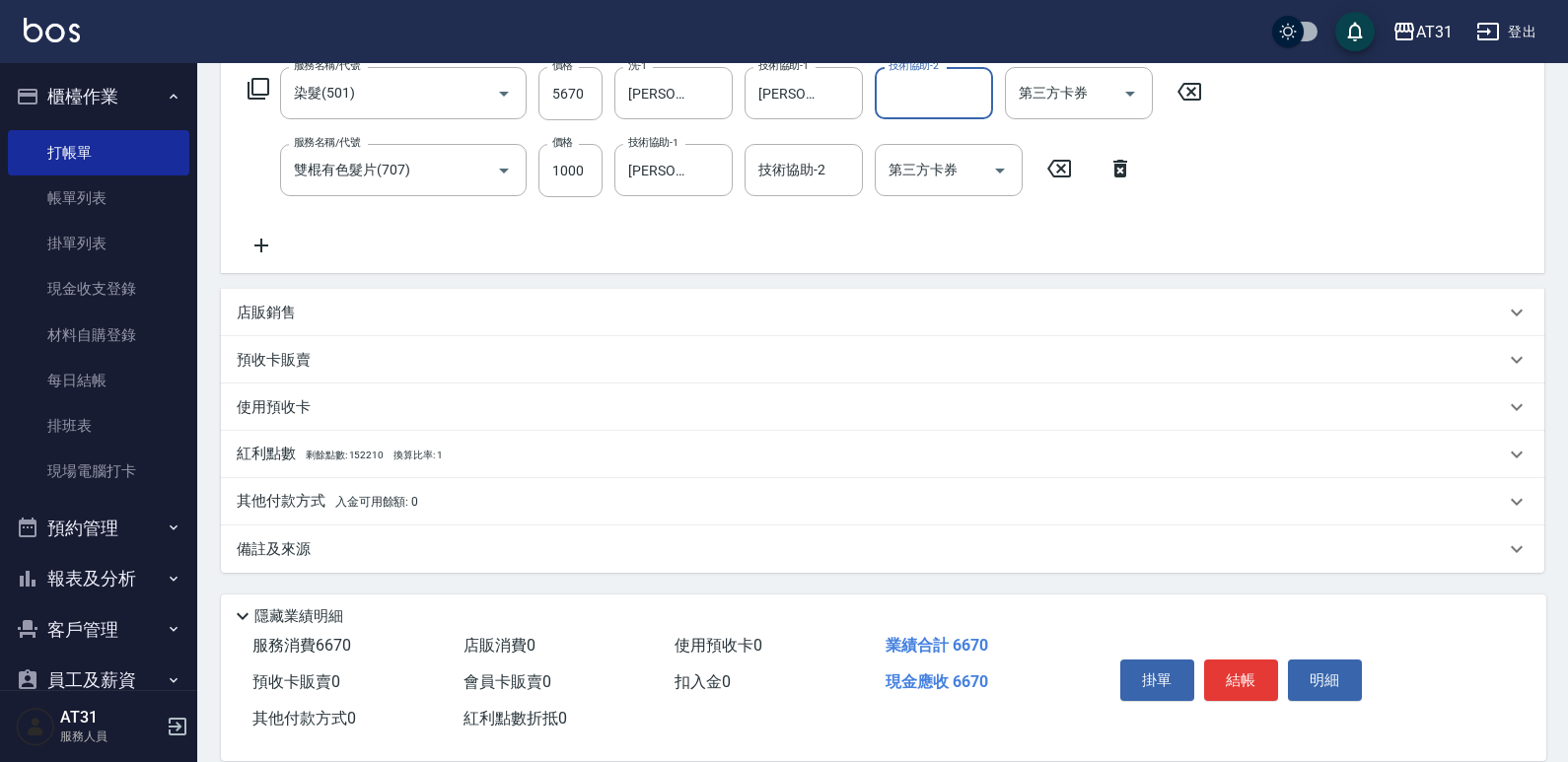
click at [311, 319] on div "店販銷售" at bounding box center [869, 312] width 1268 height 21
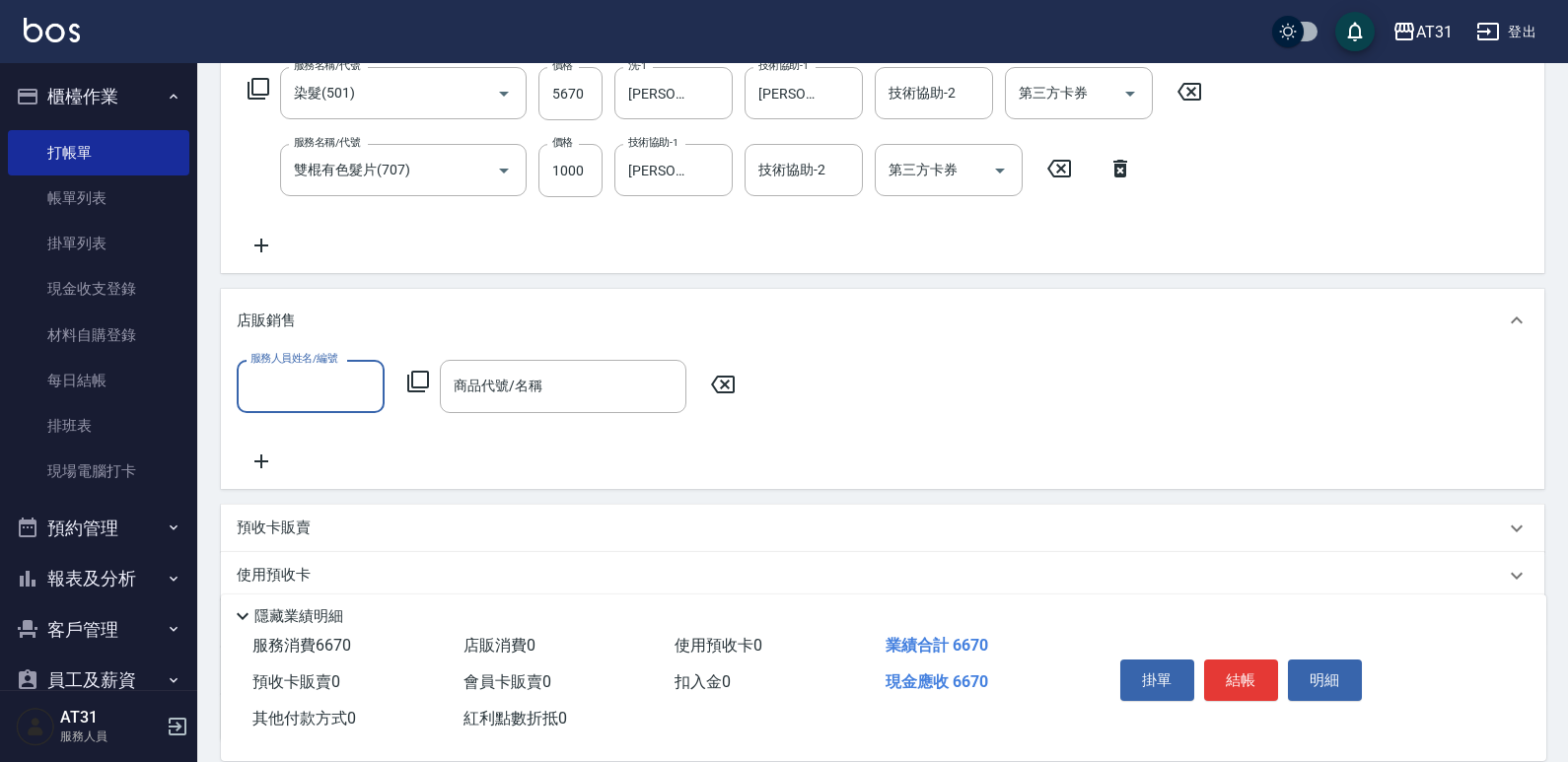
scroll to position [0, 0]
click at [313, 315] on div "店販銷售" at bounding box center [869, 320] width 1268 height 21
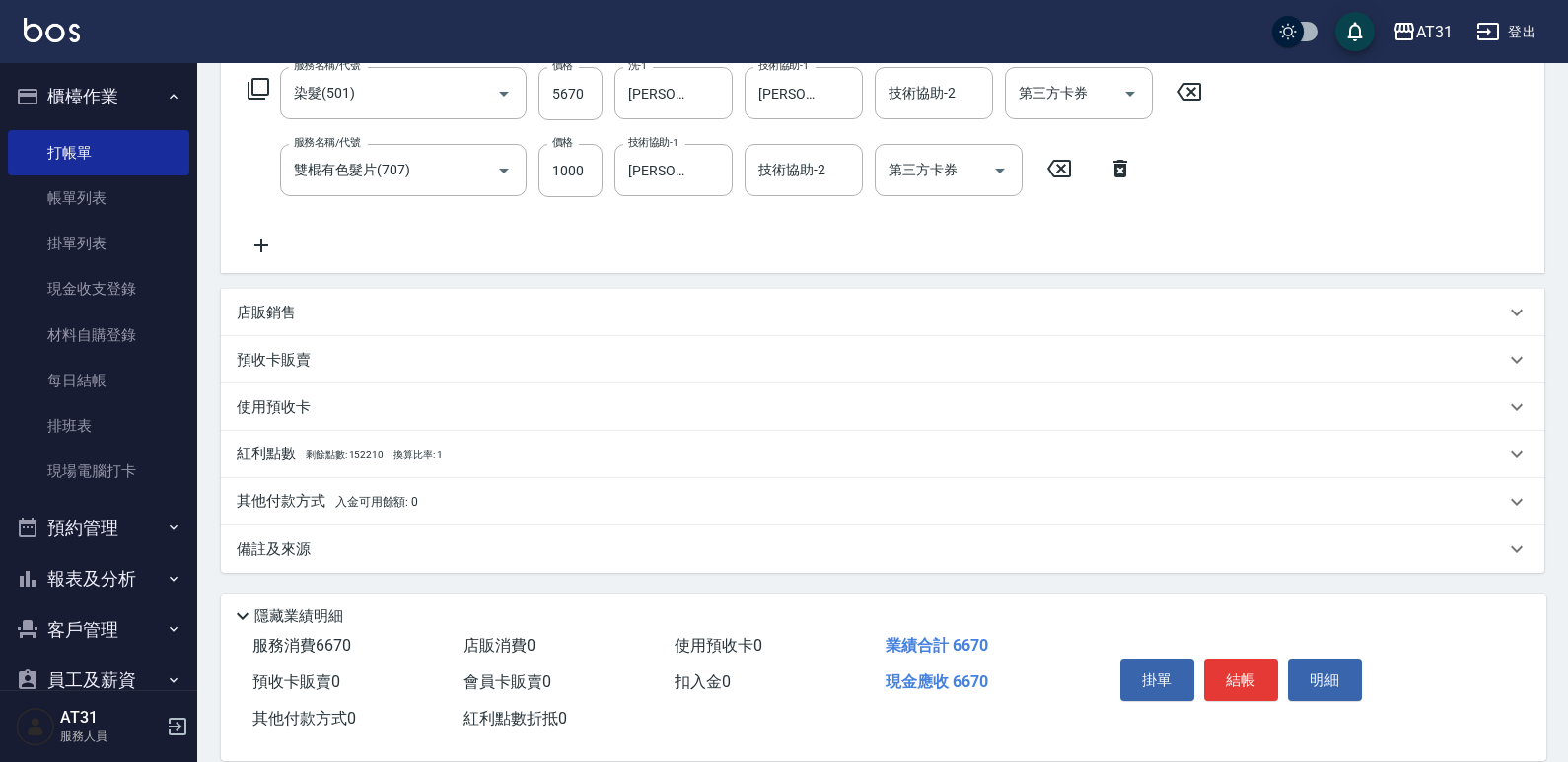
click at [301, 507] on p "其他付款方式 入金可用餘額: 0" at bounding box center [327, 502] width 182 height 22
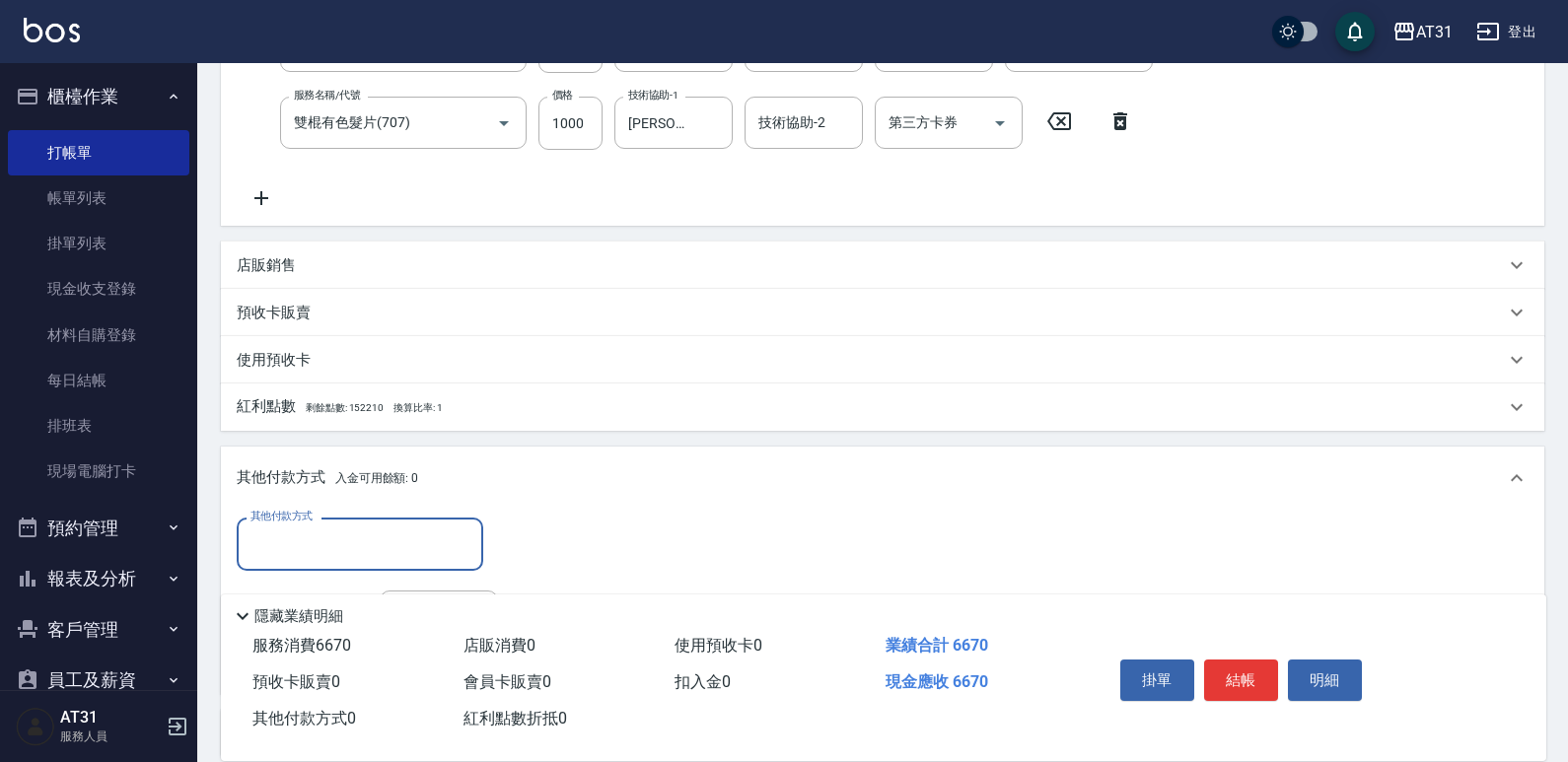
scroll to position [396, 0]
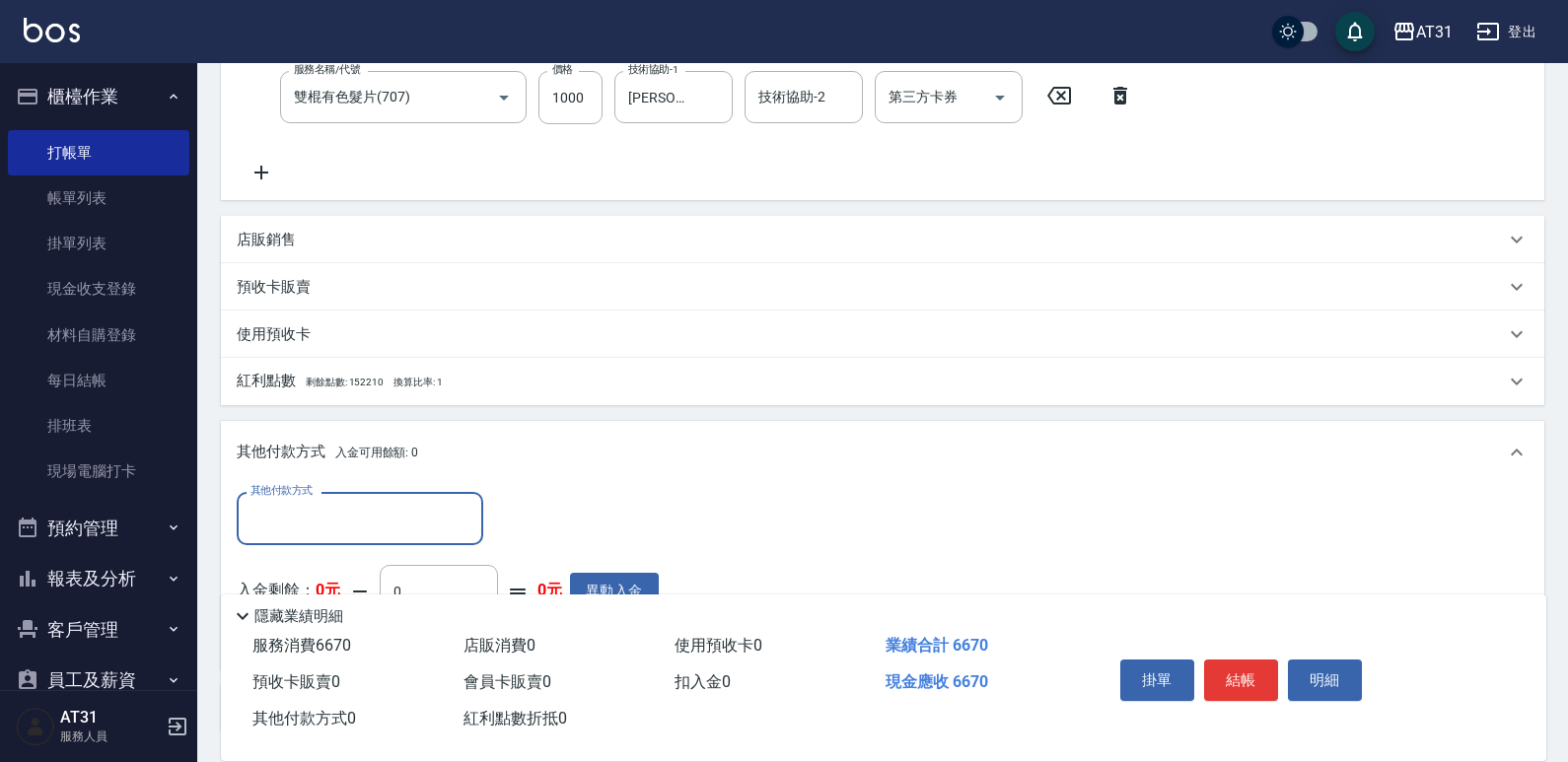
click at [312, 498] on div "其他付款方式" at bounding box center [359, 518] width 246 height 52
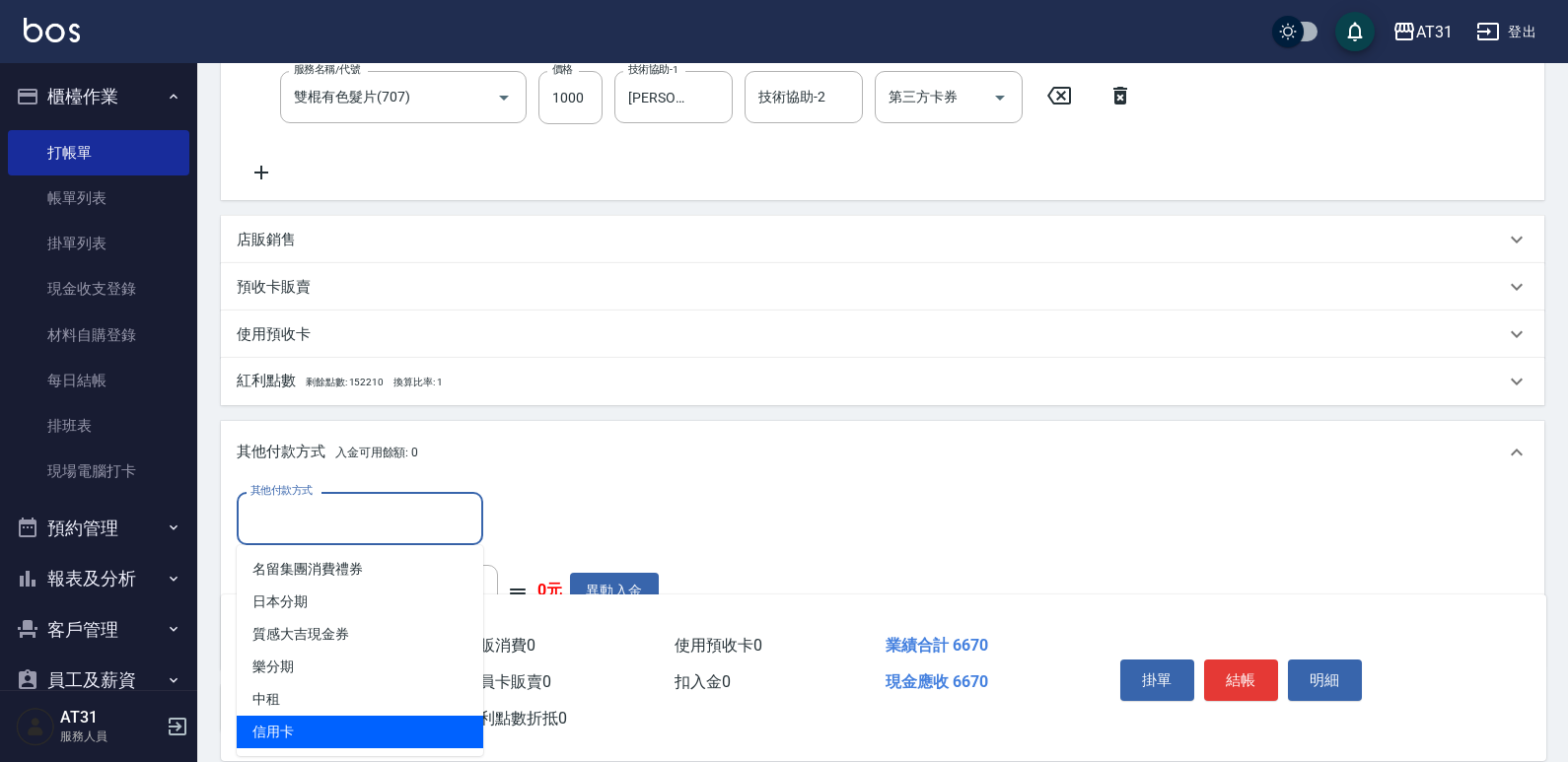
click at [278, 735] on span "信用卡" at bounding box center [359, 731] width 246 height 33
type input "信用卡"
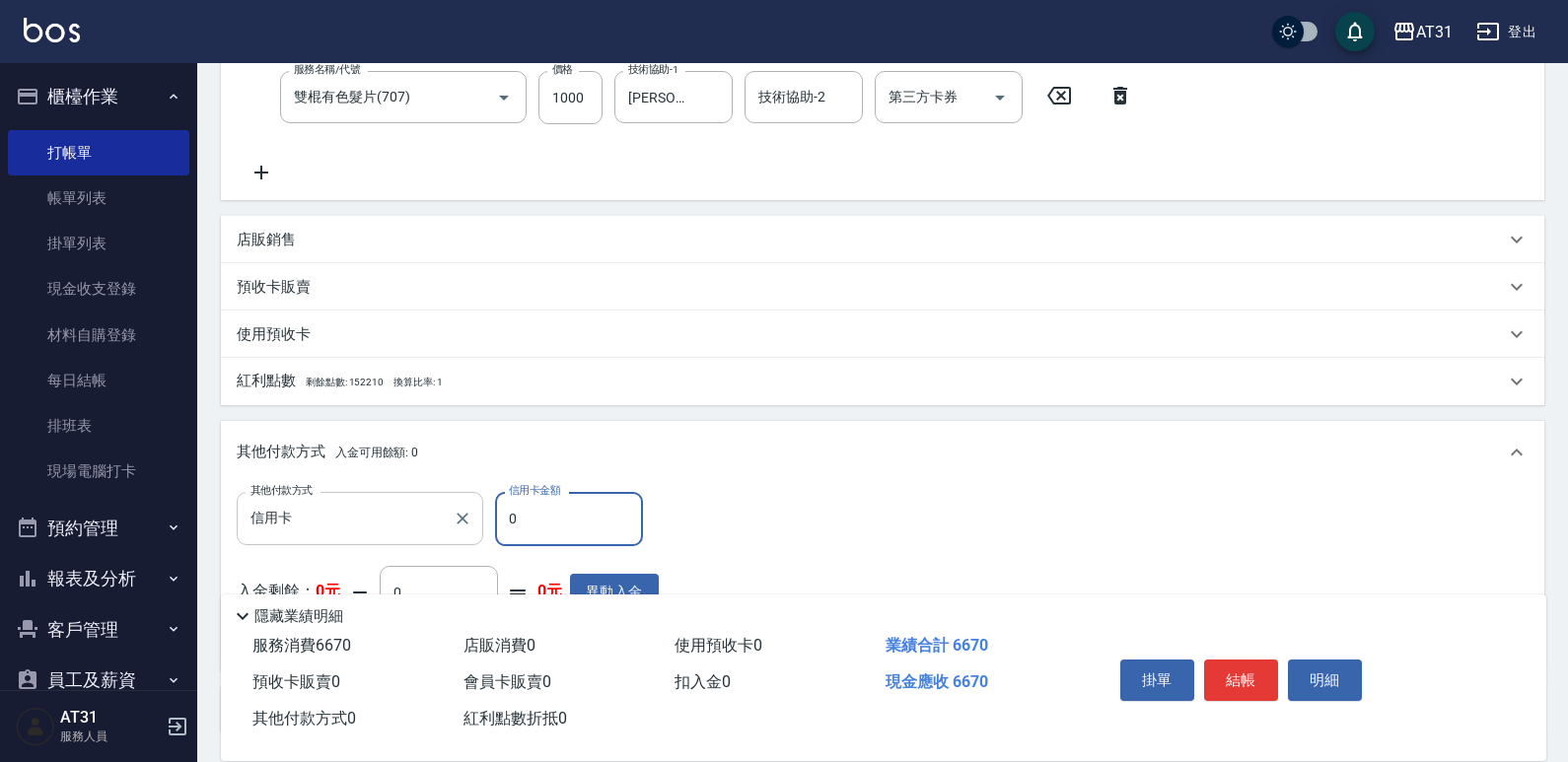
drag, startPoint x: 615, startPoint y: 510, endPoint x: 482, endPoint y: 539, distance: 136.1
click at [482, 539] on div "其他付款方式 信用卡 其他付款方式 信用卡金額 0 信用卡金額" at bounding box center [447, 519] width 422 height 53
type input "66"
type input "600"
type input "6670"
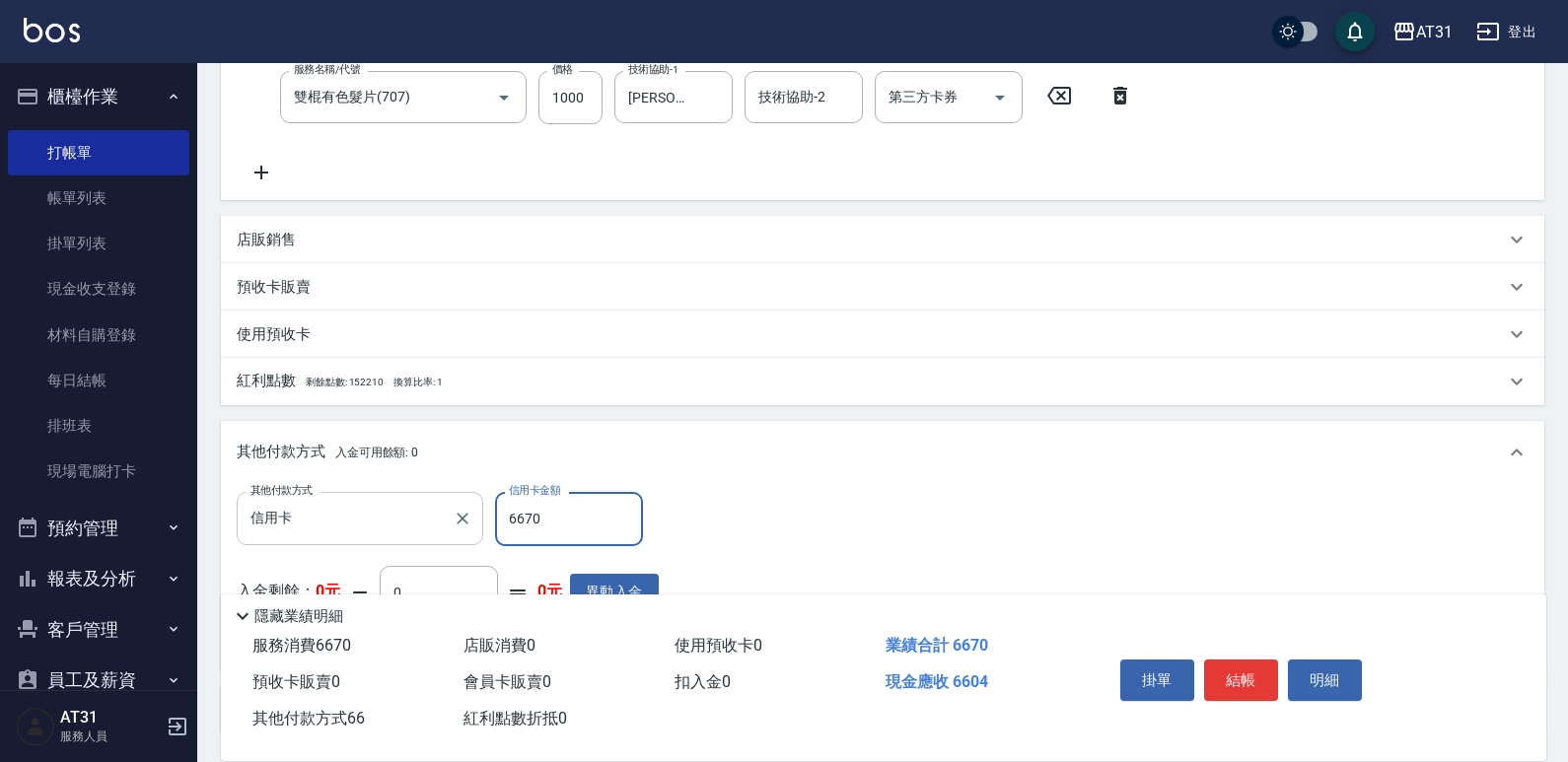
type input "0"
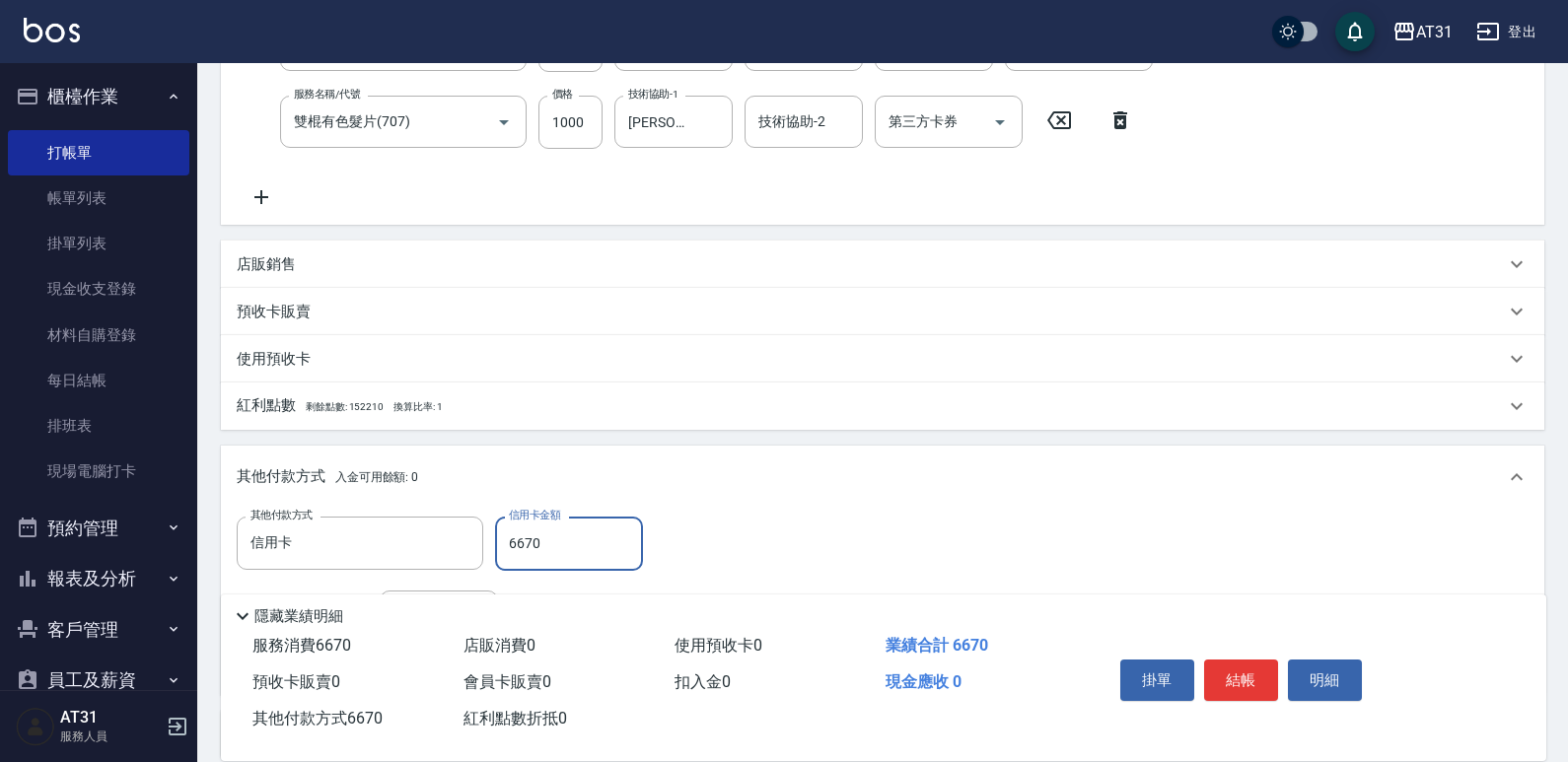
scroll to position [0, 0]
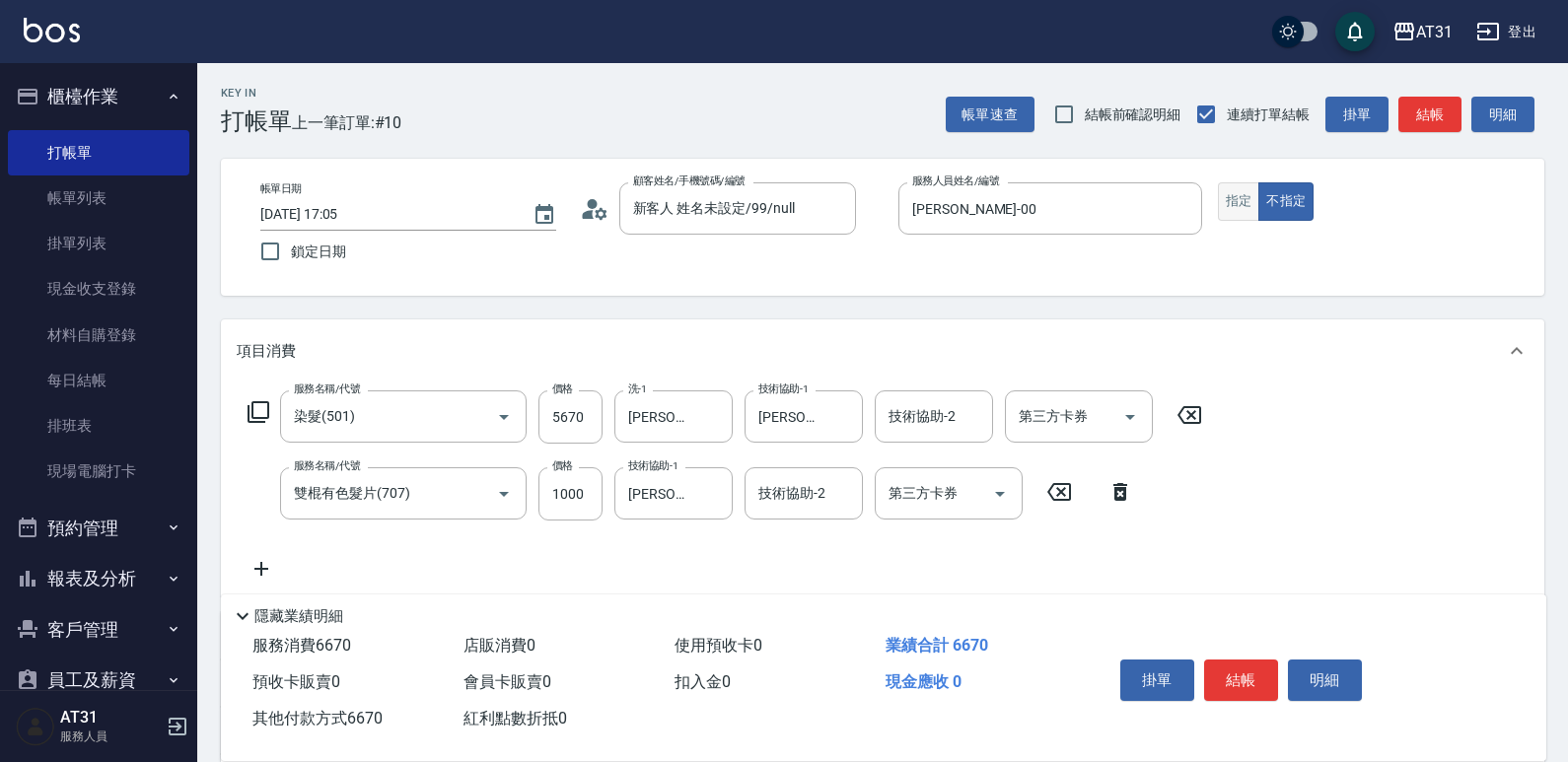
type input "6670"
click at [1248, 211] on button "指定" at bounding box center [1238, 202] width 42 height 39
click at [1241, 672] on button "結帳" at bounding box center [1240, 681] width 74 height 42
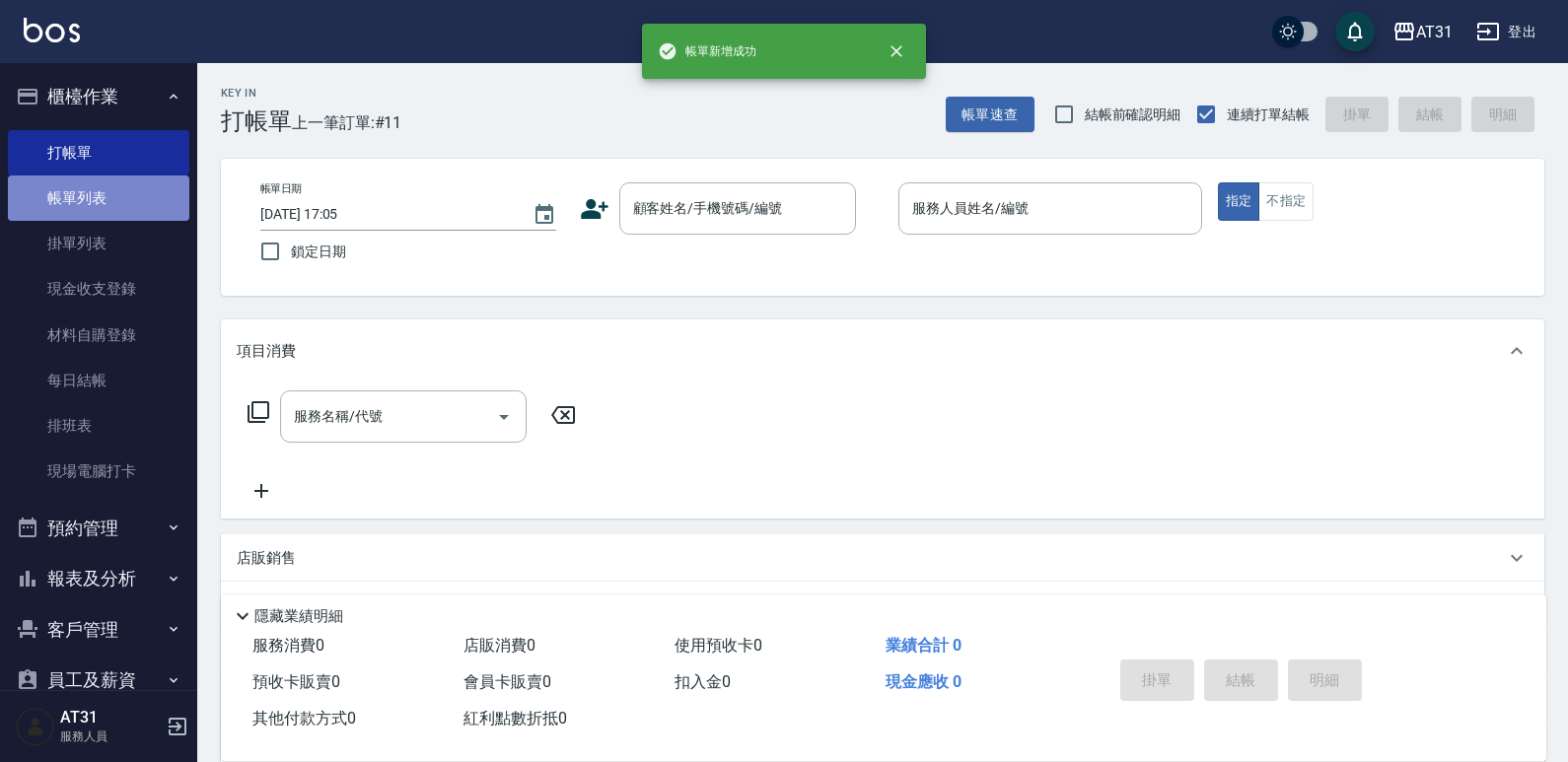
click at [100, 217] on link "帳單列表" at bounding box center [99, 199] width 182 height 45
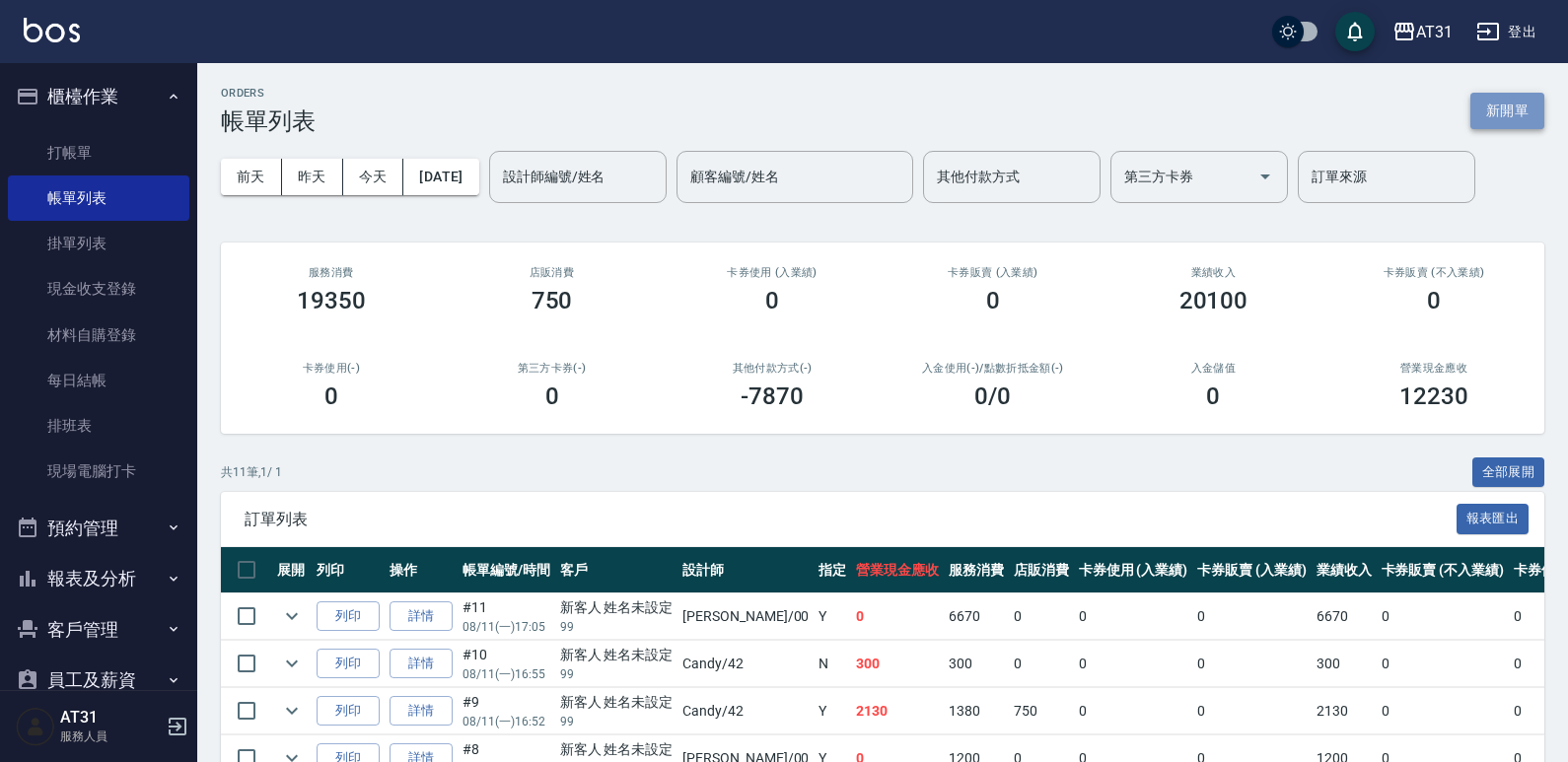
click at [1508, 94] on button "新開單" at bounding box center [1507, 111] width 74 height 37
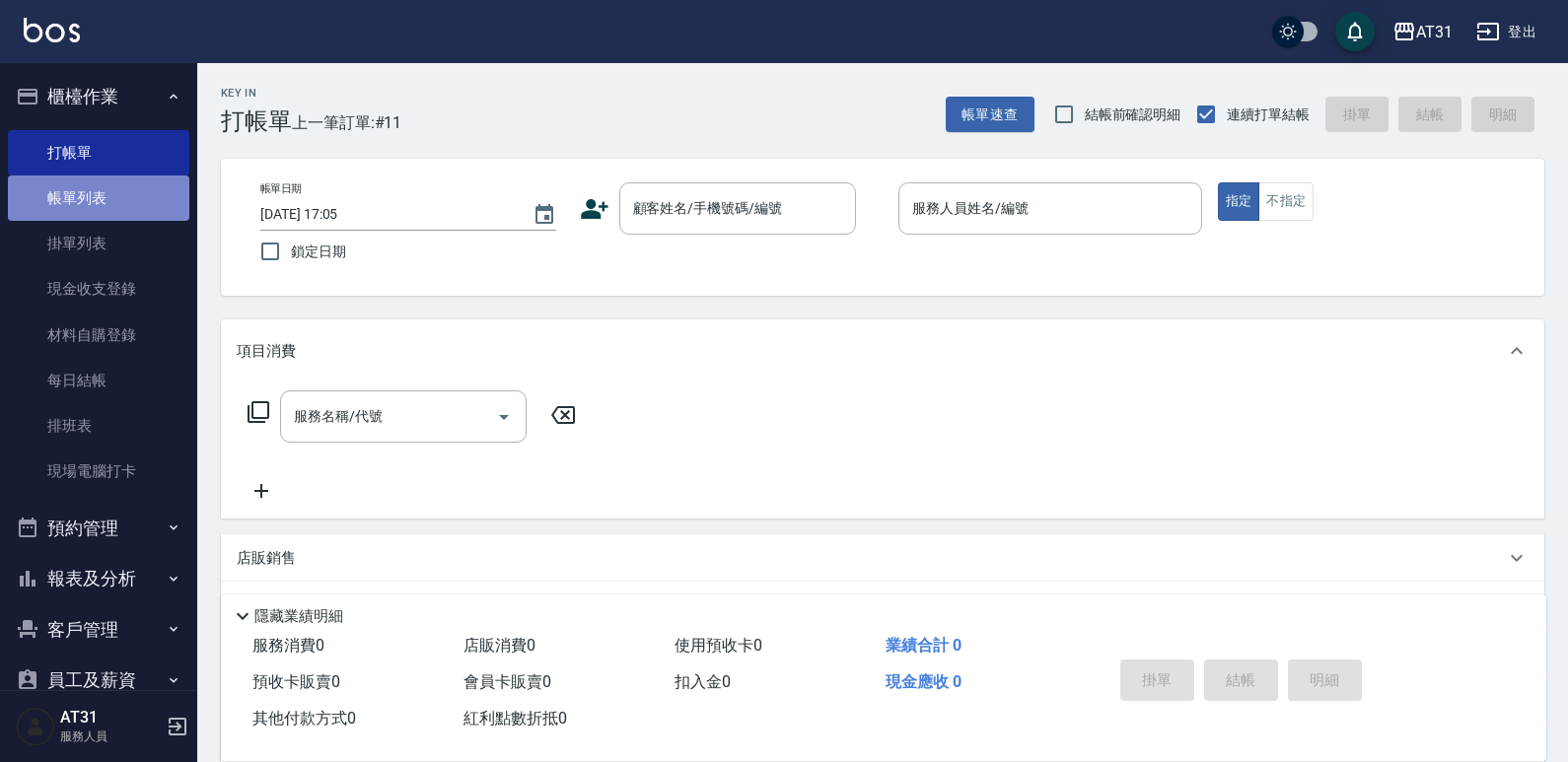
click at [153, 196] on link "帳單列表" at bounding box center [99, 199] width 182 height 45
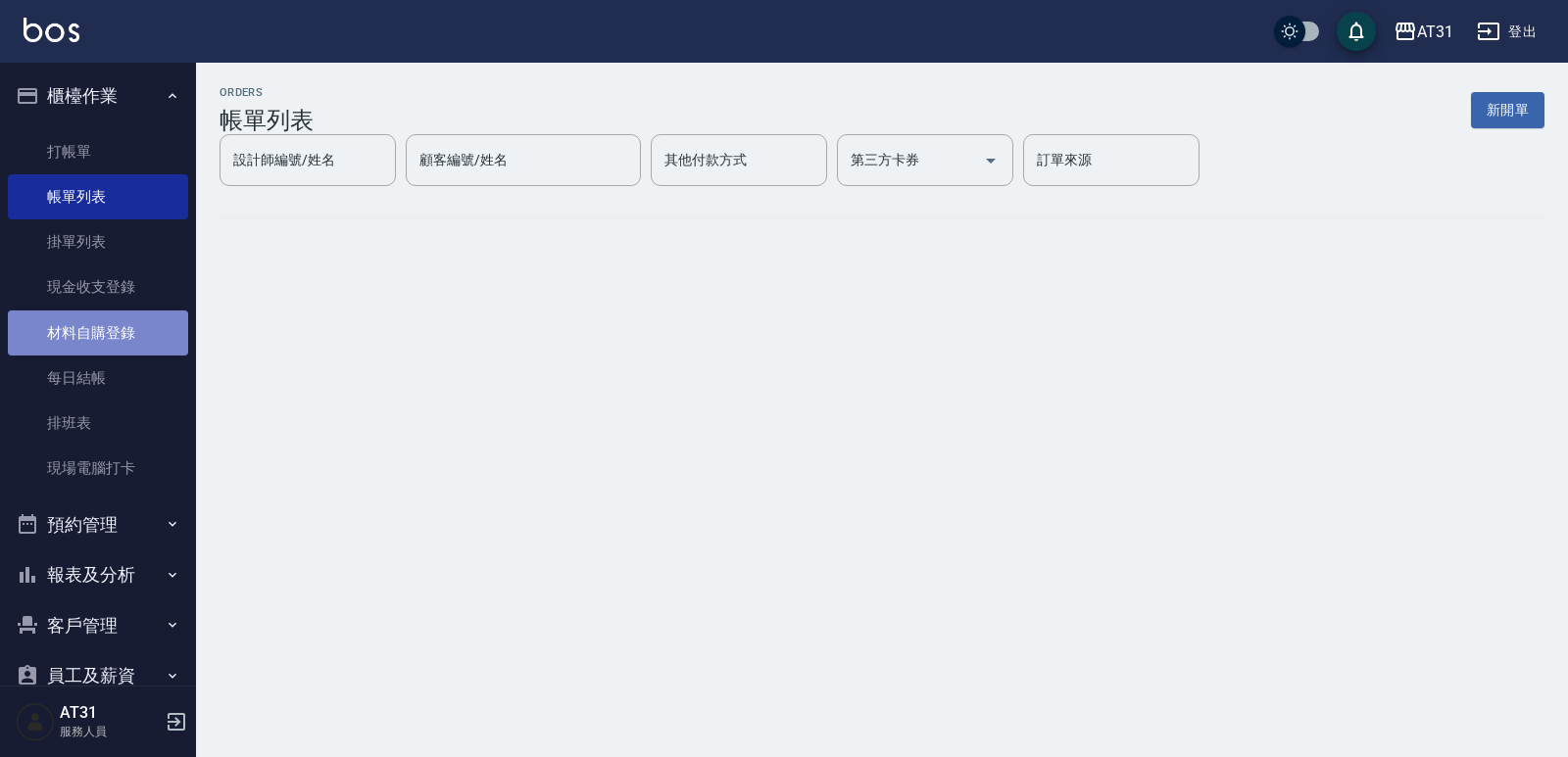
click at [128, 329] on link "材料自購登錄" at bounding box center [98, 333] width 181 height 45
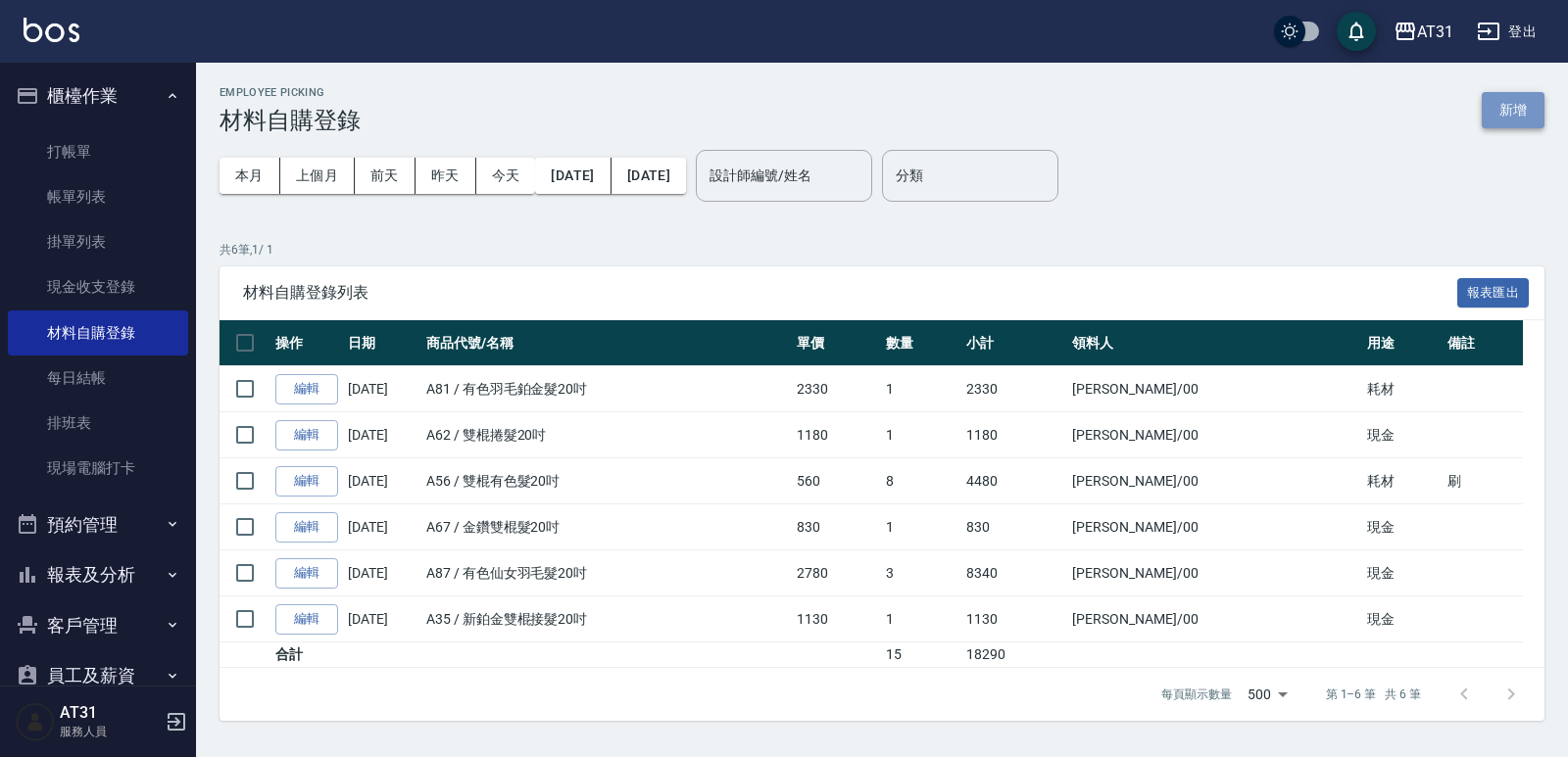
click at [1530, 110] on button "新增" at bounding box center [1513, 110] width 63 height 36
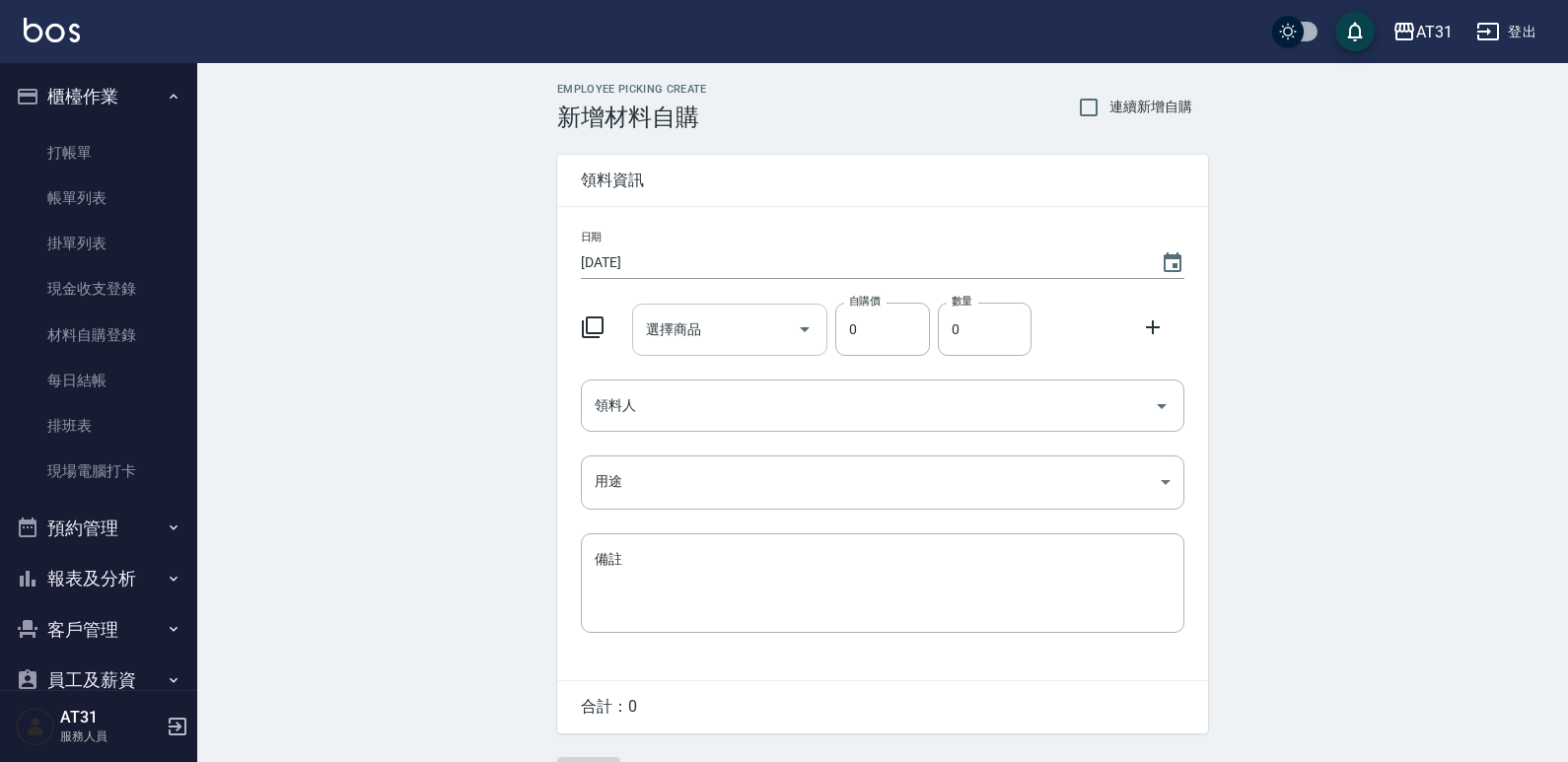
drag, startPoint x: 664, startPoint y: 352, endPoint x: 679, endPoint y: 337, distance: 21.2
click at [679, 337] on div "選擇商品" at bounding box center [730, 329] width 197 height 52
click at [679, 337] on input "選擇商品" at bounding box center [715, 329] width 149 height 35
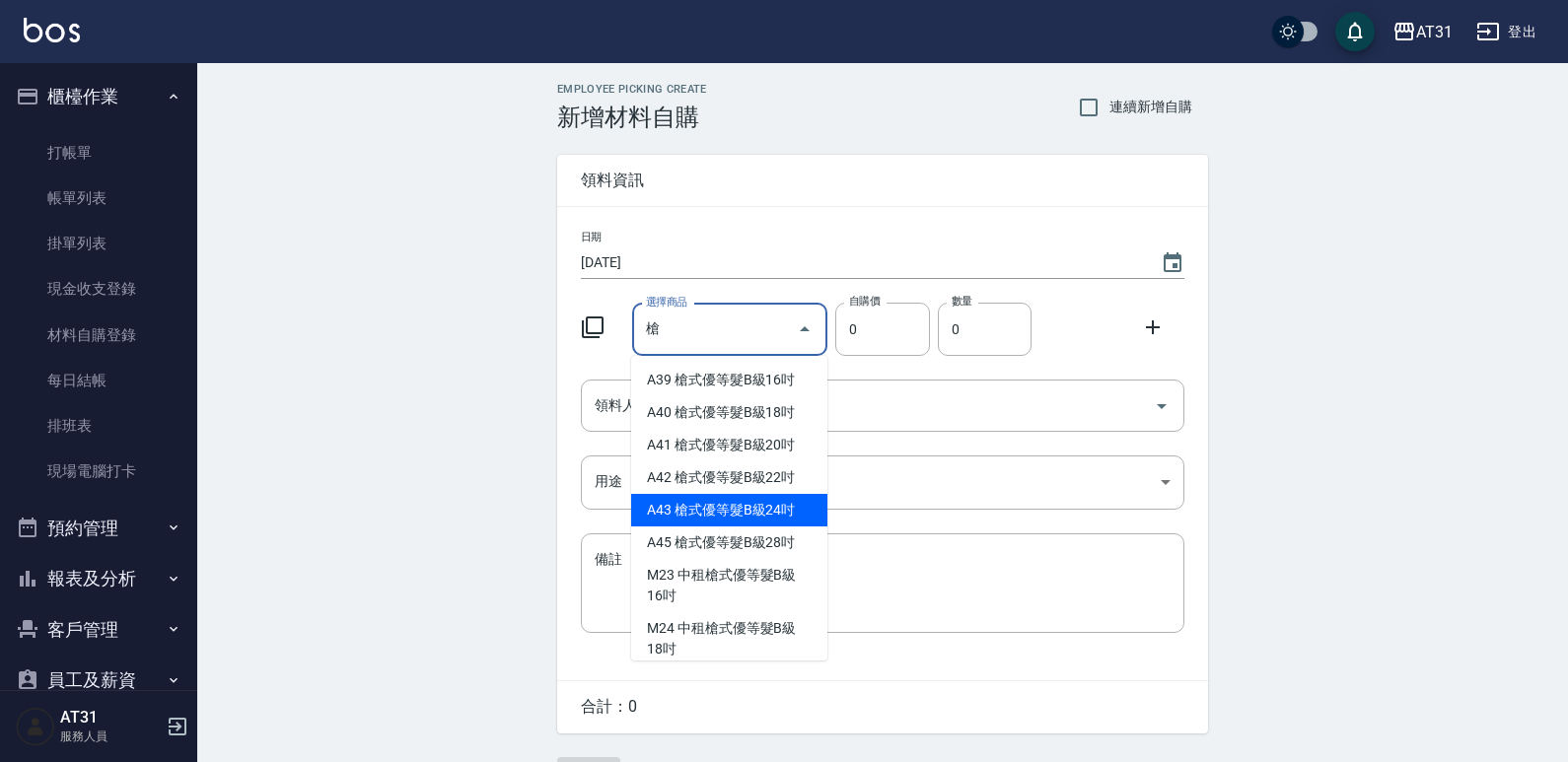
click at [764, 515] on li "A43 槍式優等髮B級24吋" at bounding box center [729, 510] width 197 height 33
type input "槍式優等髮B級24吋"
type input "1130"
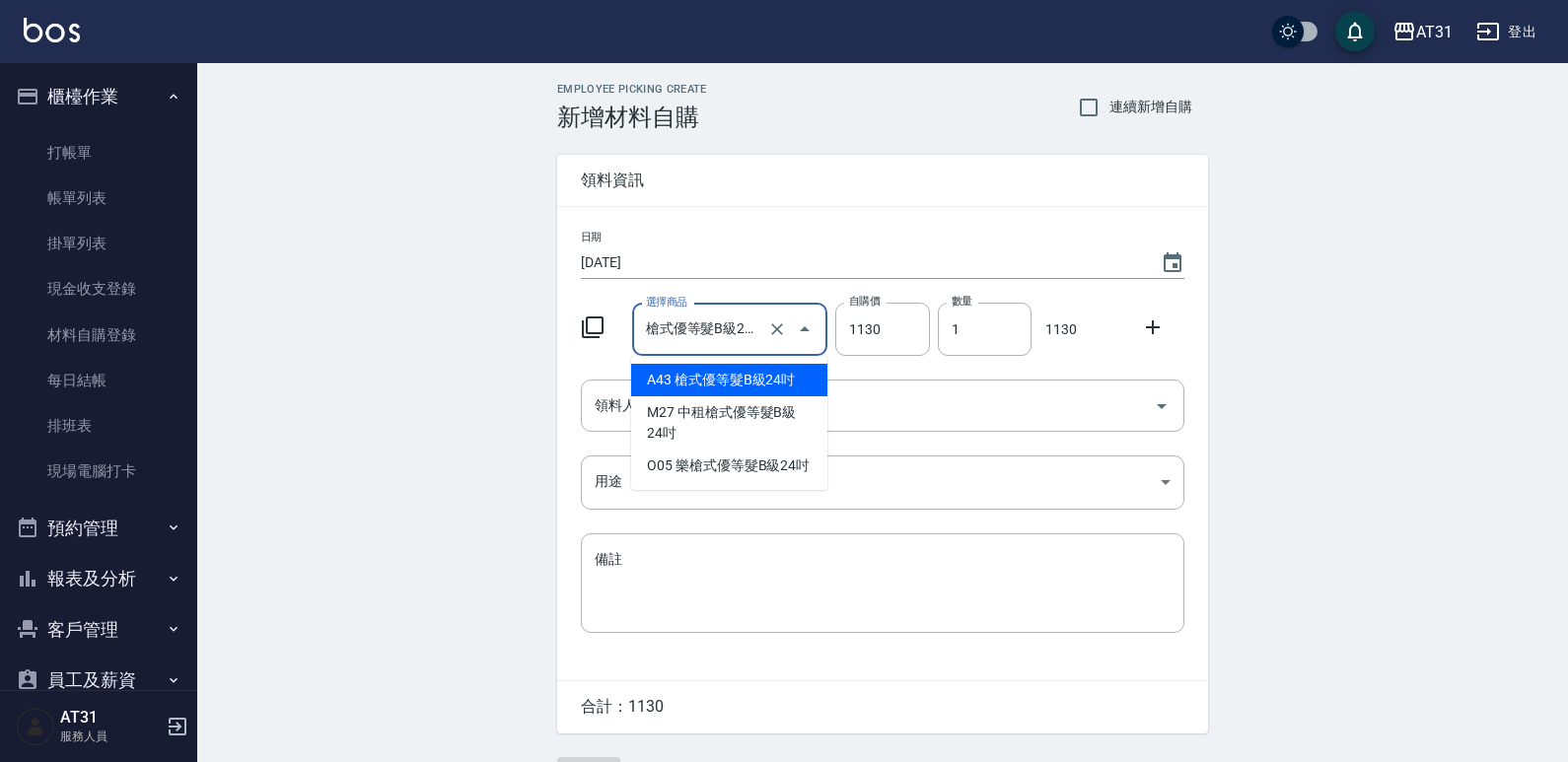
click at [725, 342] on input "槍式優等髮B級24吋" at bounding box center [702, 329] width 124 height 35
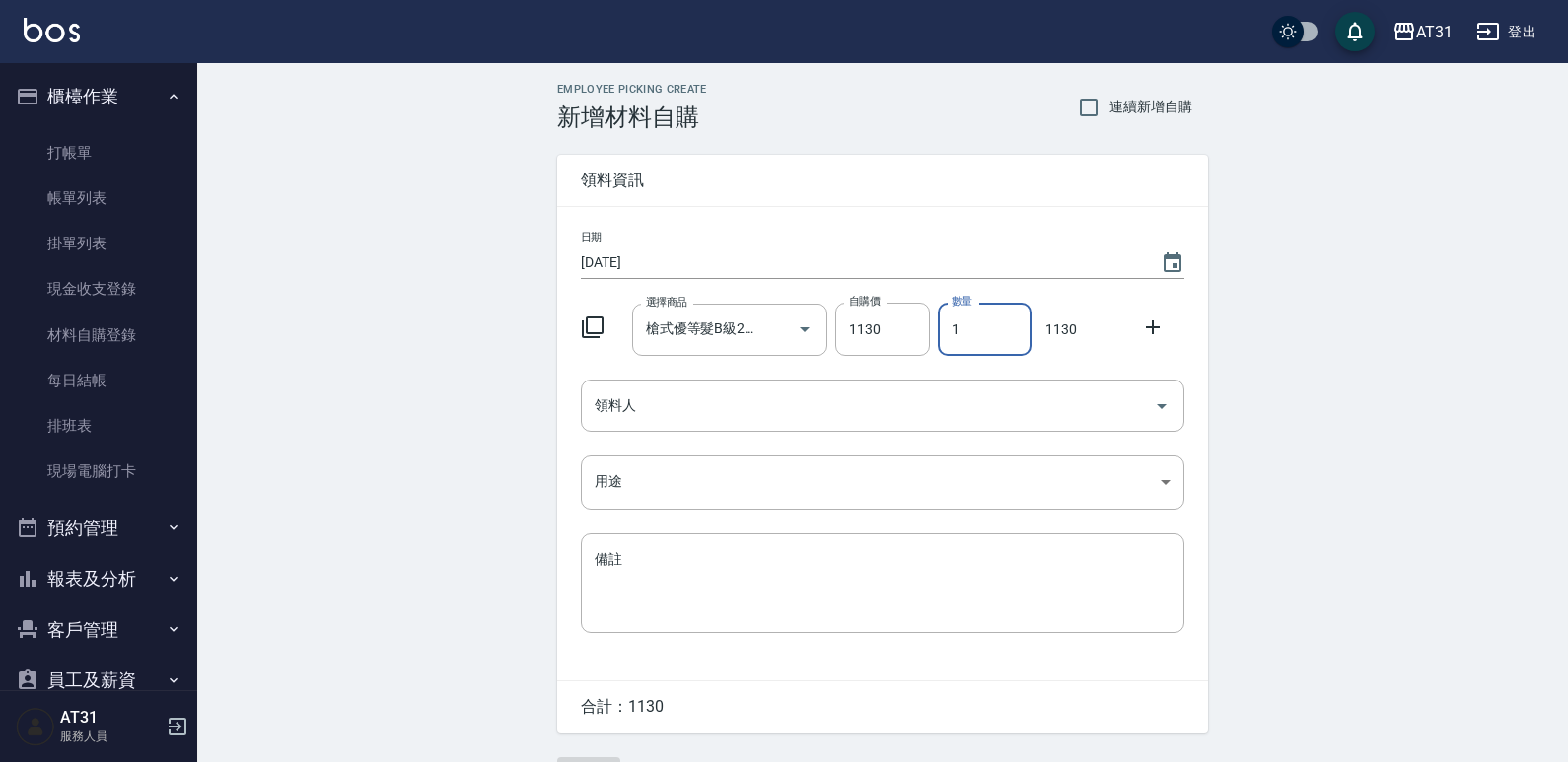
drag, startPoint x: 961, startPoint y: 325, endPoint x: 667, endPoint y: 377, distance: 298.6
click at [667, 377] on div "日期 2025/08/11 選擇商品 槍式優等髮B級24吋 選擇商品 自購價 1130 自購價 數量 1 數量 1130 領料人 領料人 用途 ​ 用途 備註…" at bounding box center [882, 444] width 651 height 473
click at [662, 380] on div "領料人" at bounding box center [882, 405] width 604 height 52
type input "3"
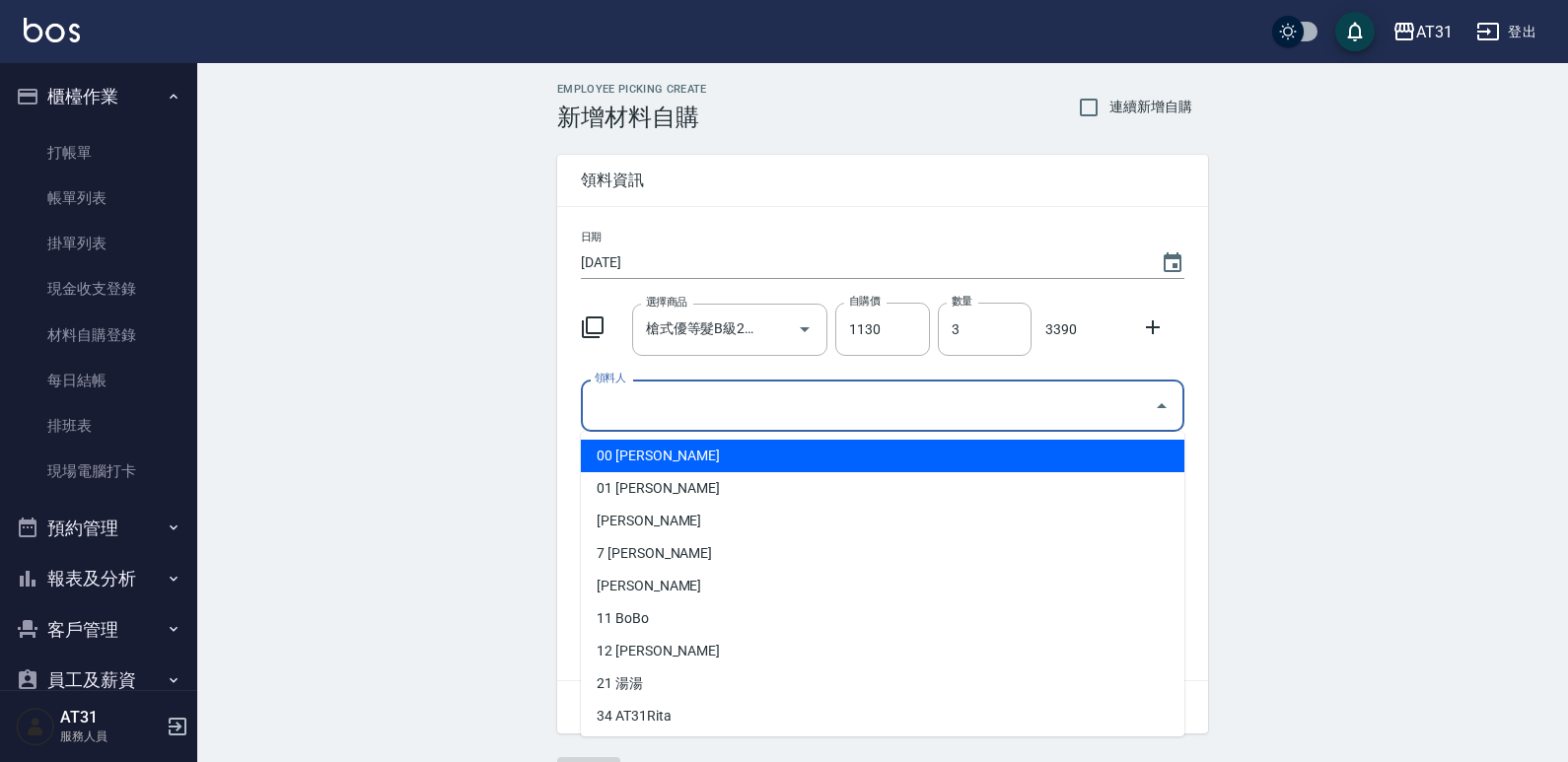
click at [654, 471] on li "00 Jason" at bounding box center [882, 456] width 604 height 33
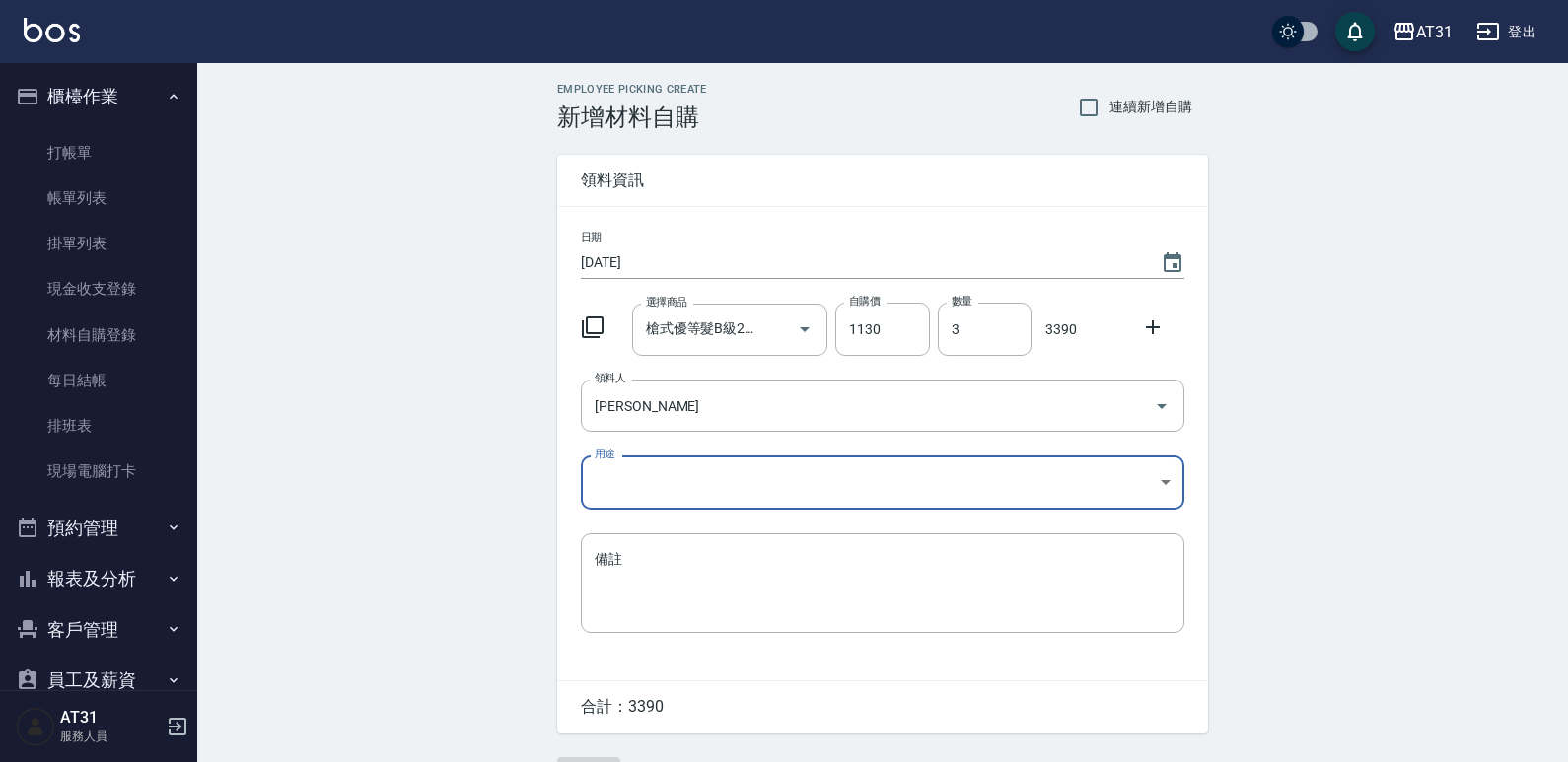
type input "[PERSON_NAME]"
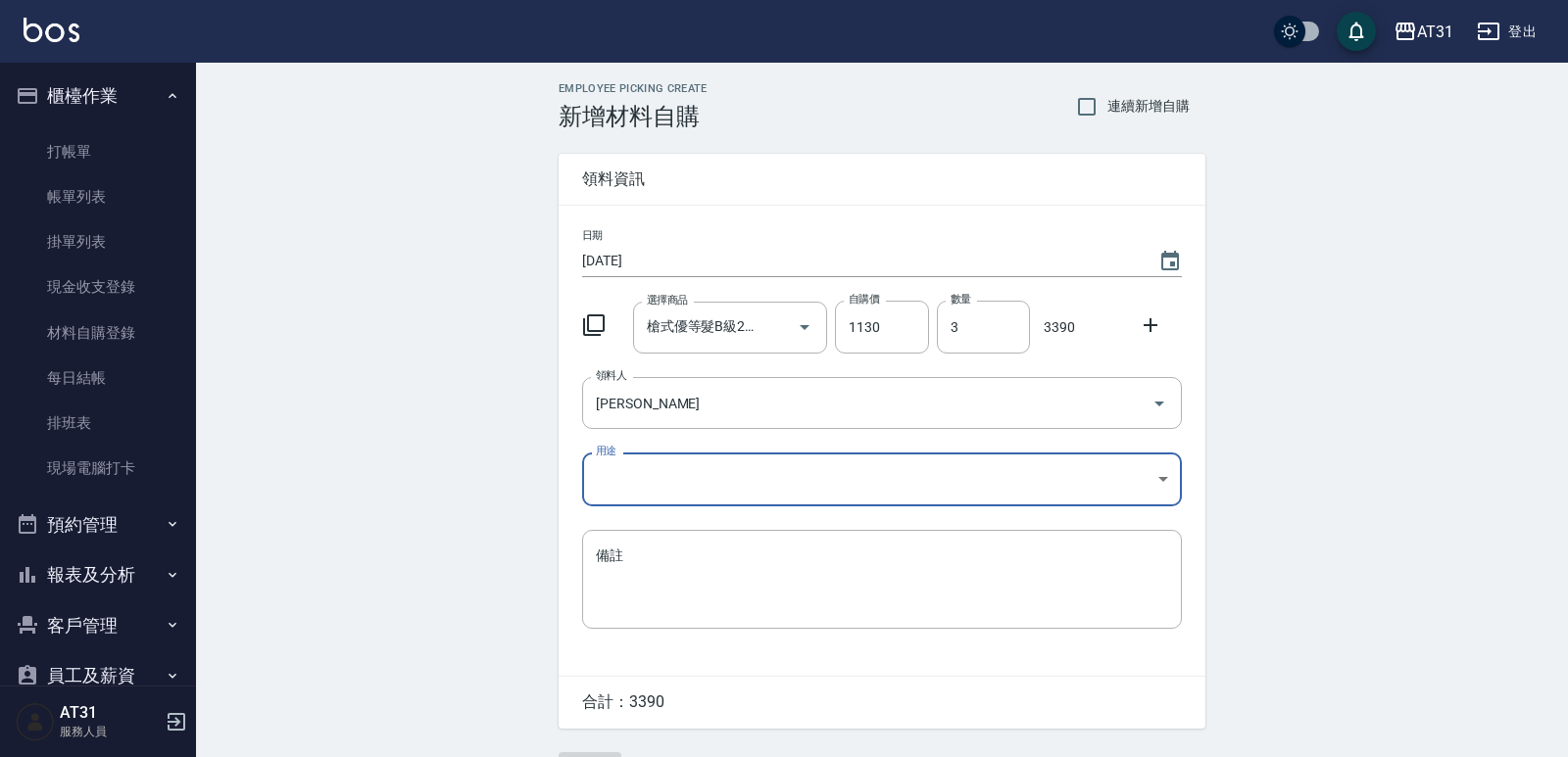
click at [644, 471] on body "AT31 登出 櫃檯作業 打帳單 帳單列表 掛單列表 現金收支登錄 材料自購登錄 每日結帳 排班表 現場電腦打卡 預約管理 預約管理 單日預約紀錄 單週預約紀…" at bounding box center [784, 404] width 1568 height 807
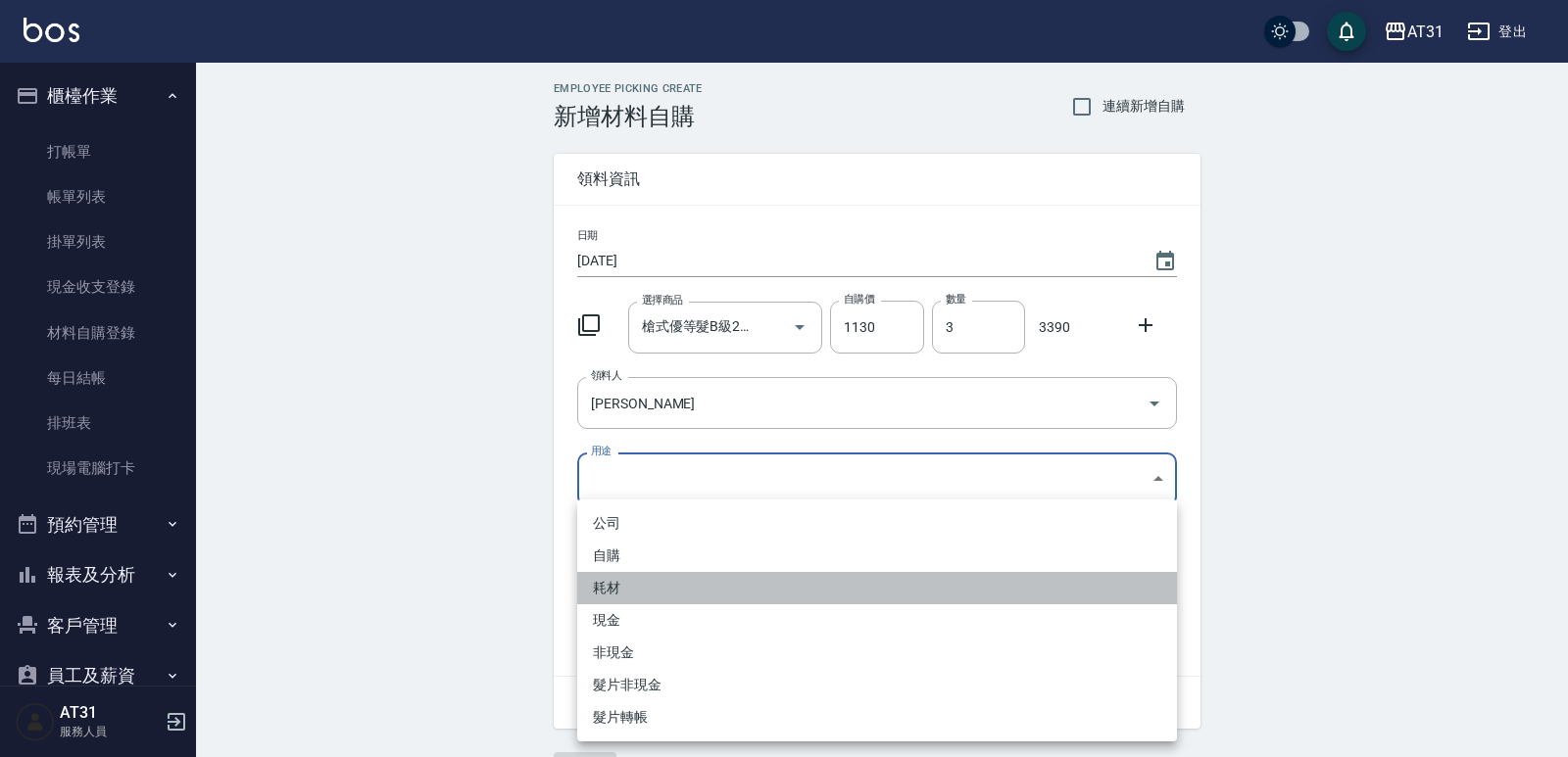
click at [656, 591] on li "耗材" at bounding box center [877, 588] width 600 height 32
type input "耗材"
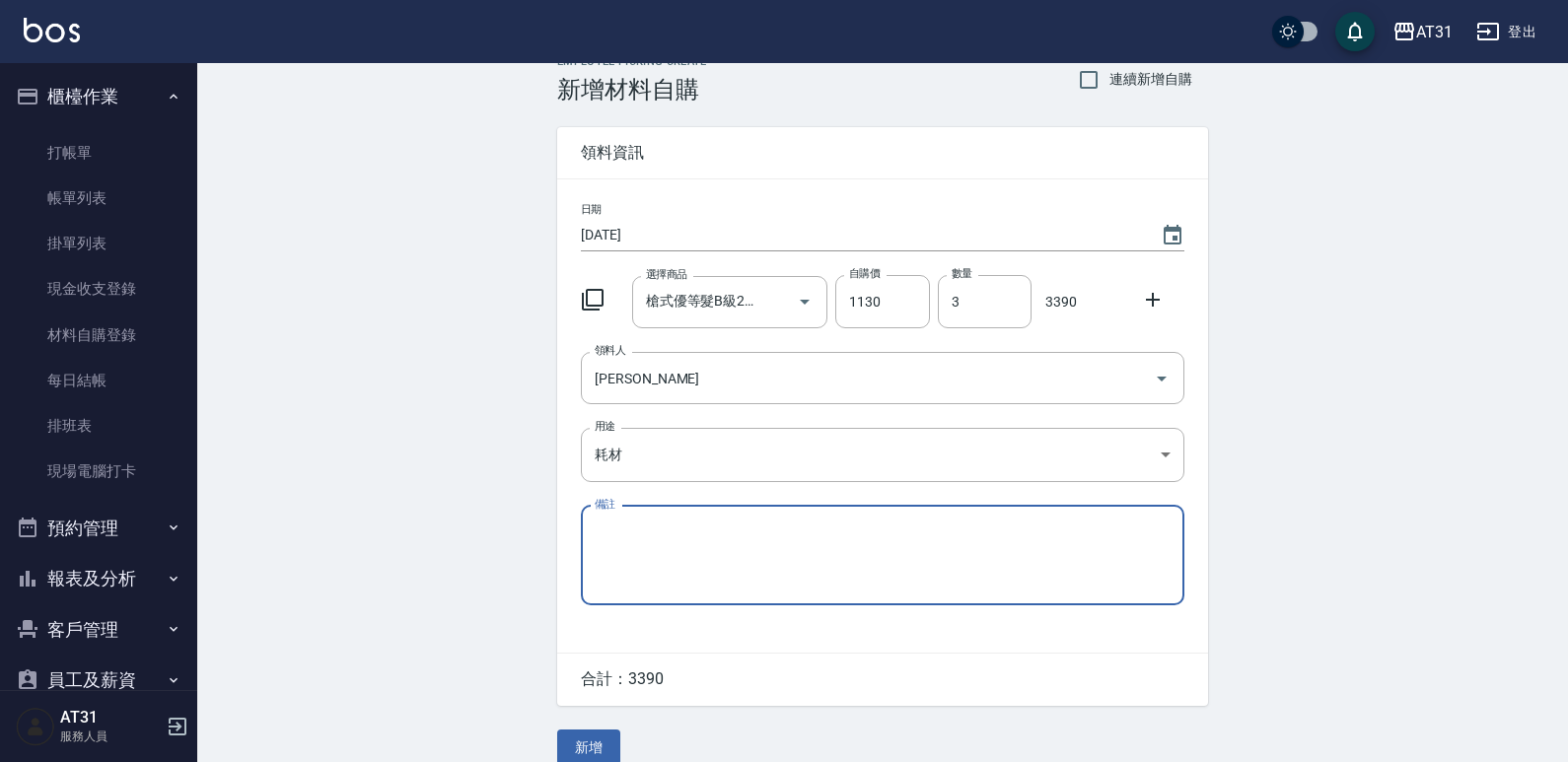
scroll to position [53, 0]
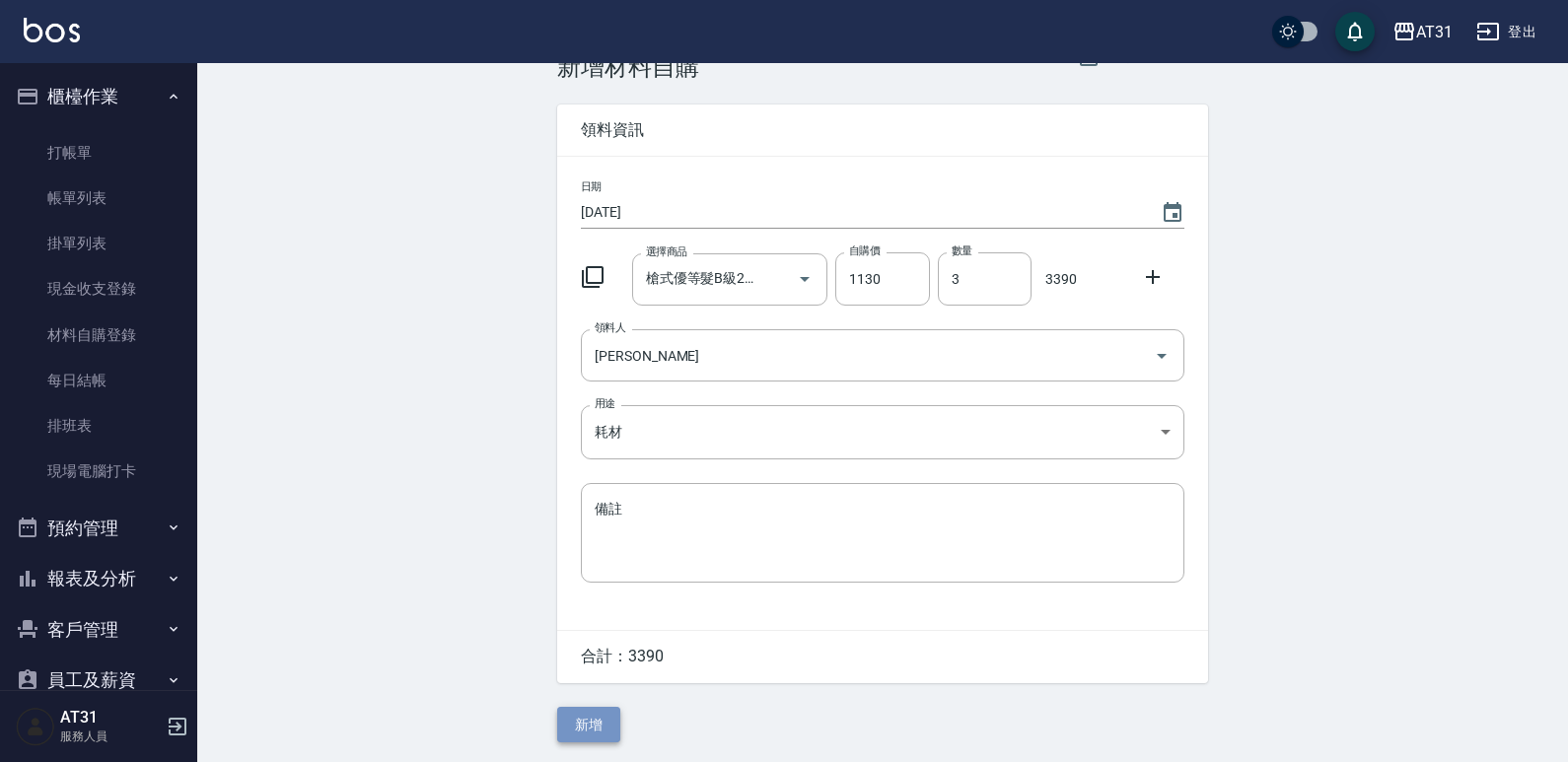
click at [564, 726] on button "新增" at bounding box center [589, 725] width 63 height 37
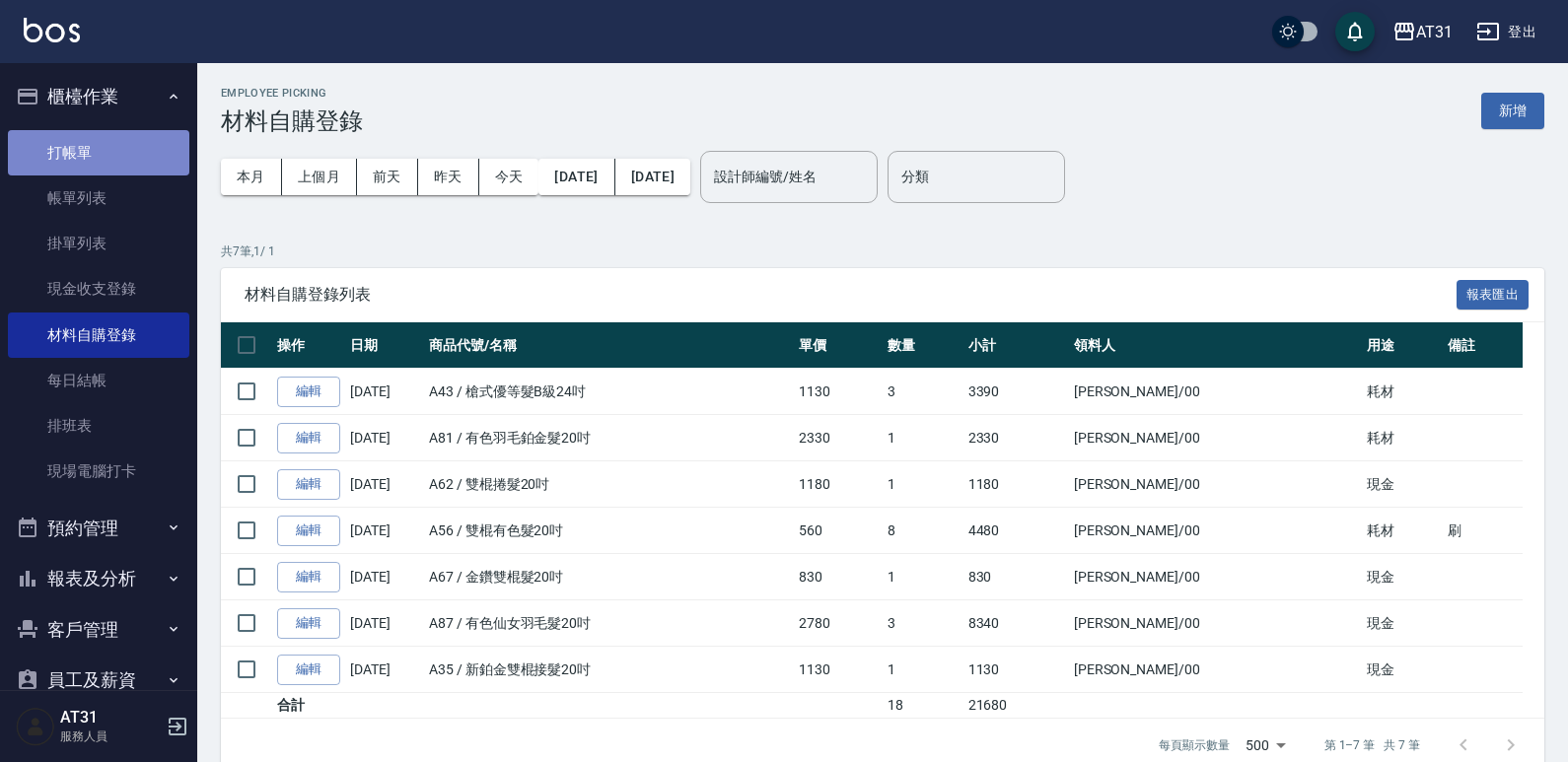
click at [107, 137] on link "打帳單" at bounding box center [99, 153] width 182 height 45
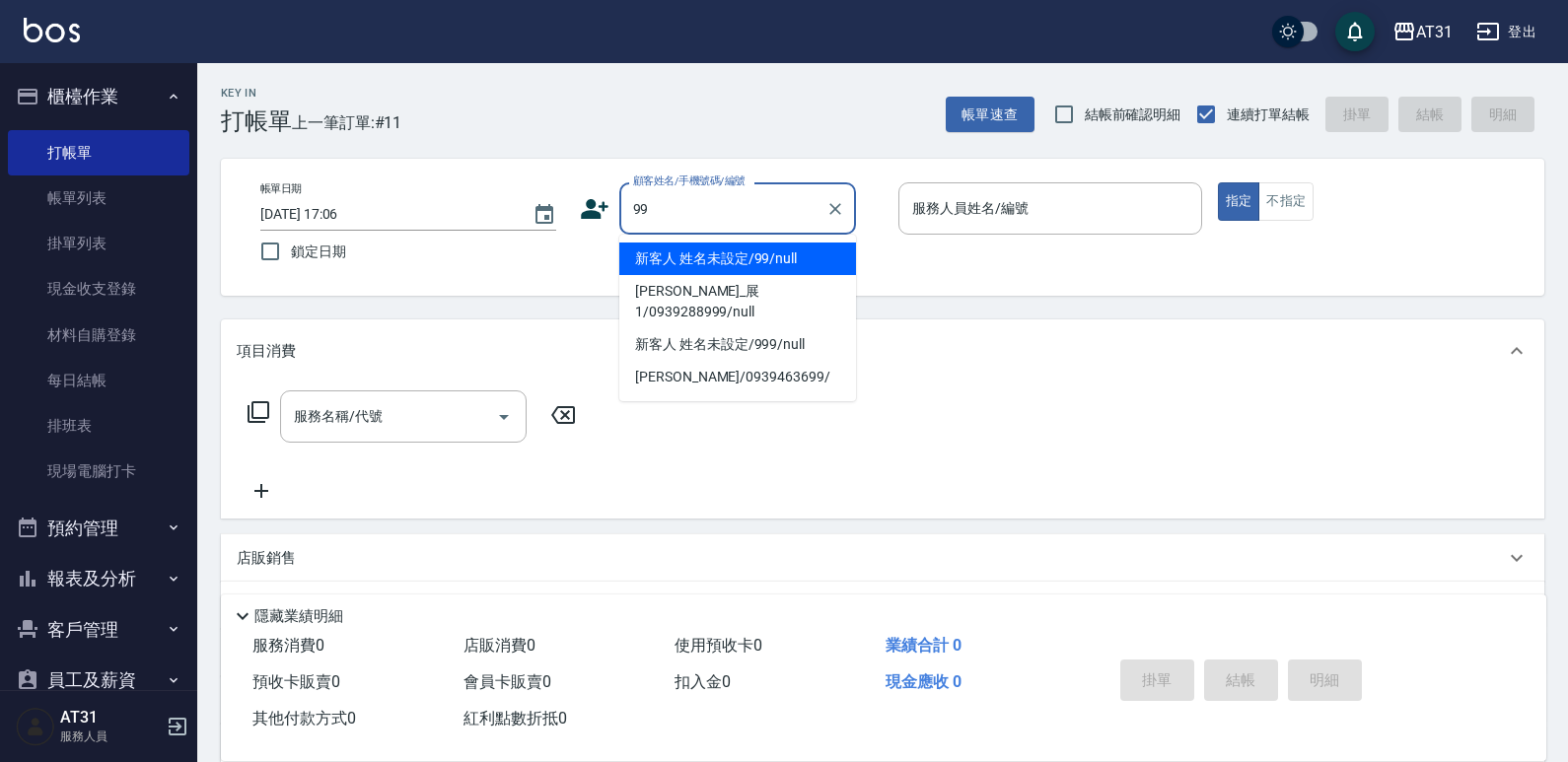
type input "新客人 姓名未設定/99/null"
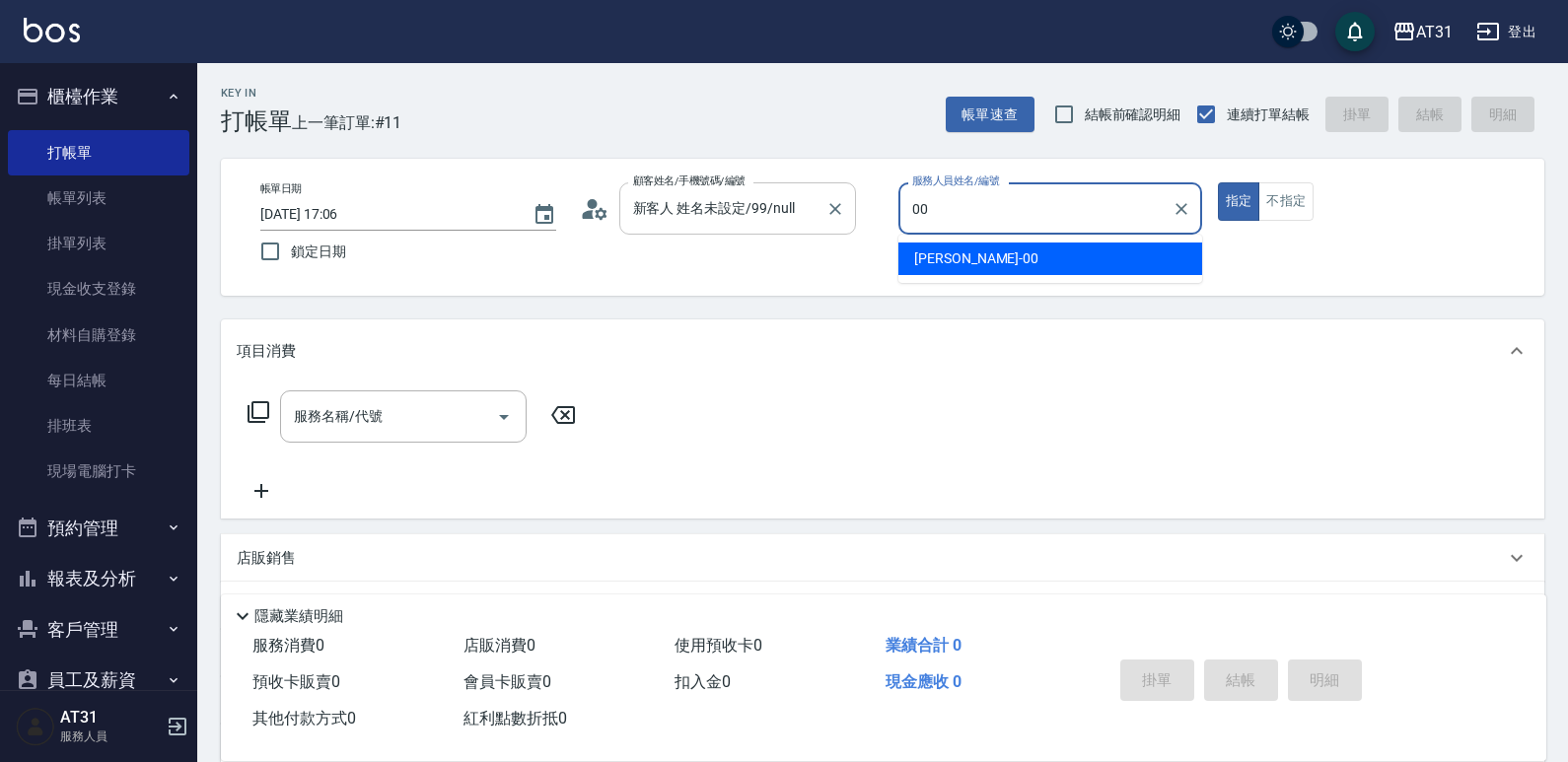
type input "[PERSON_NAME]-00"
type button "true"
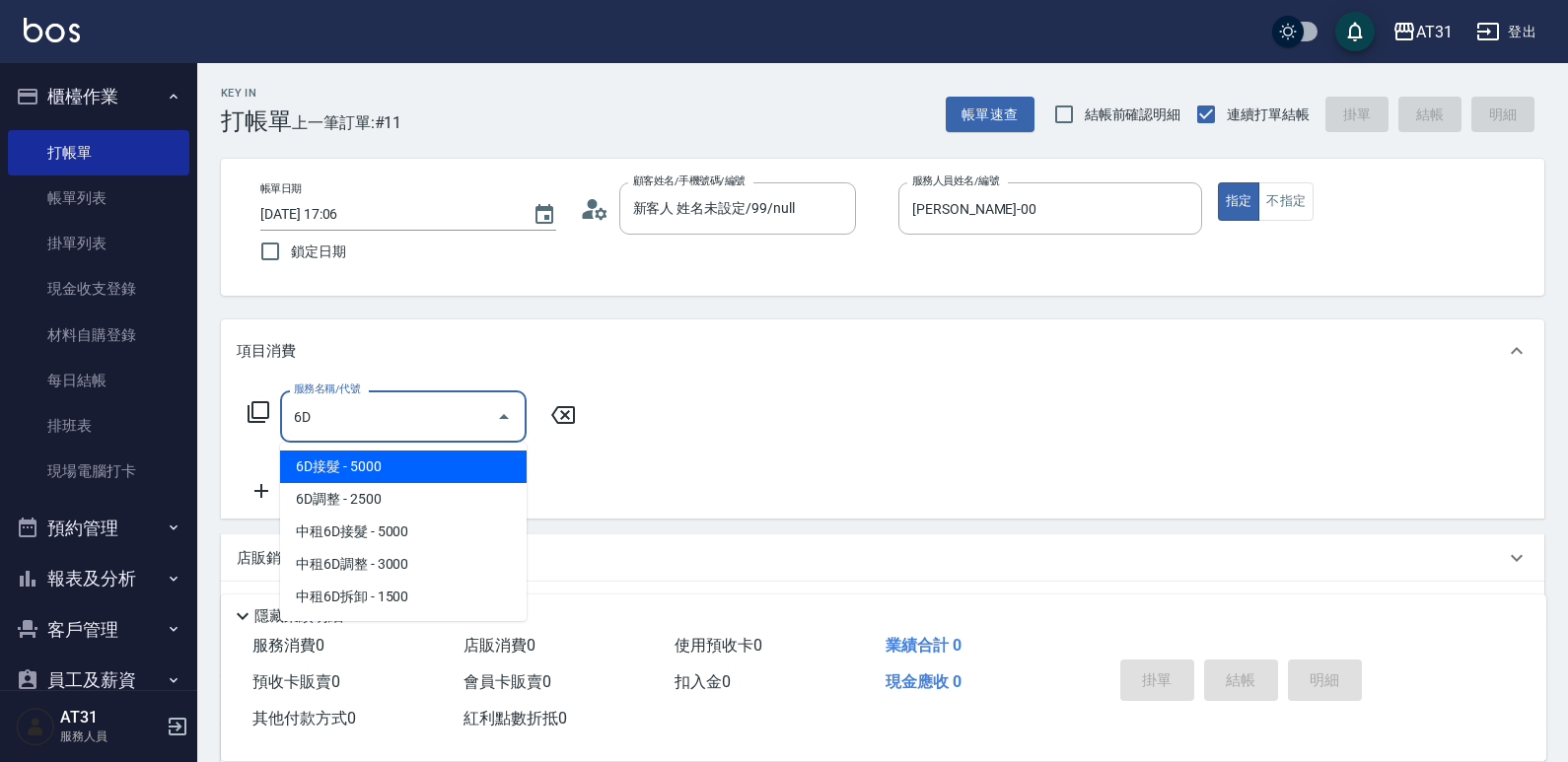
click at [396, 461] on span "6D接髮 - 5000" at bounding box center [402, 466] width 246 height 33
type input "6D接髮(702)"
type input "500"
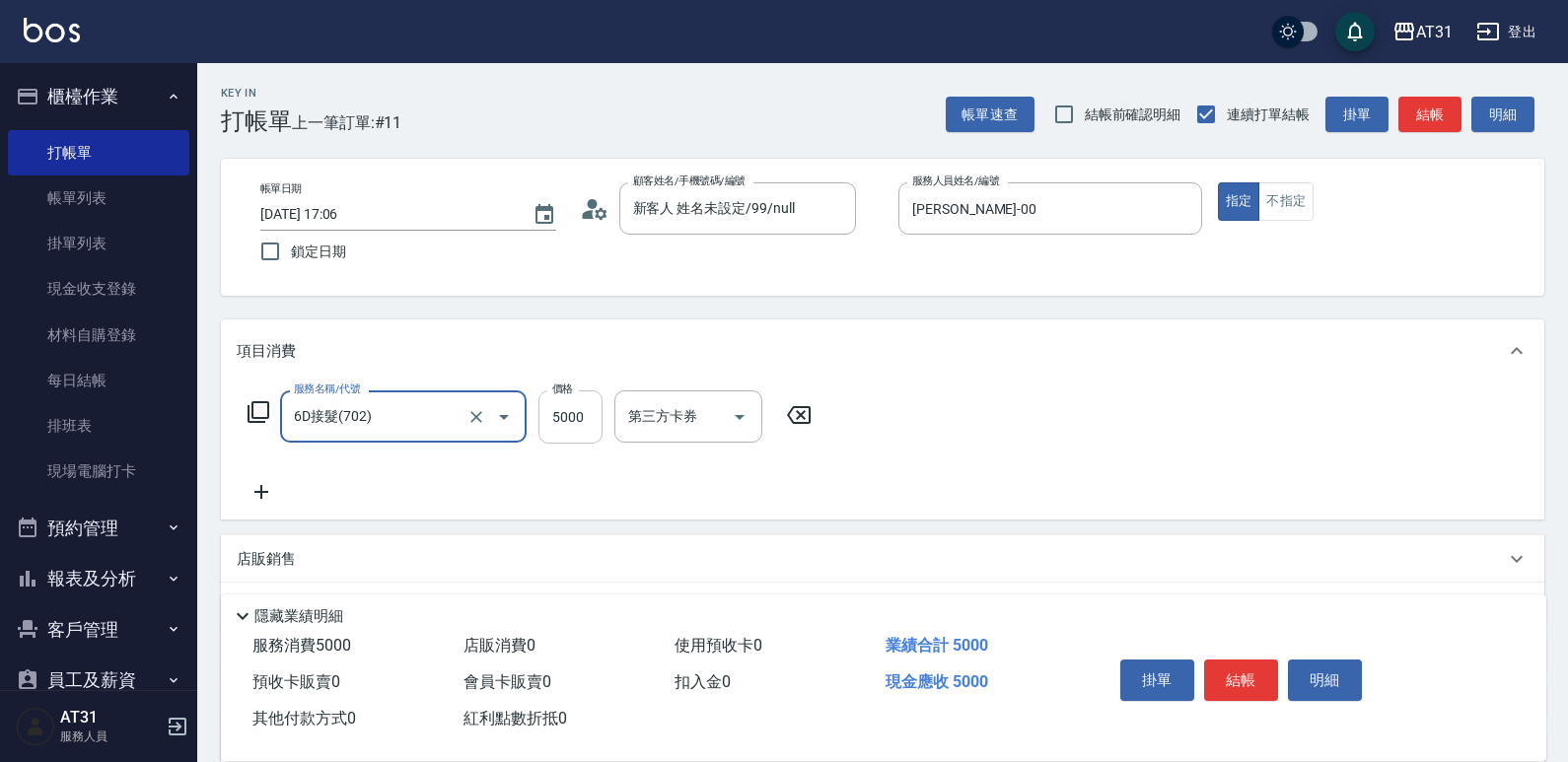
type input "6D接髮(702)"
click at [580, 426] on input "5000" at bounding box center [570, 417] width 64 height 53
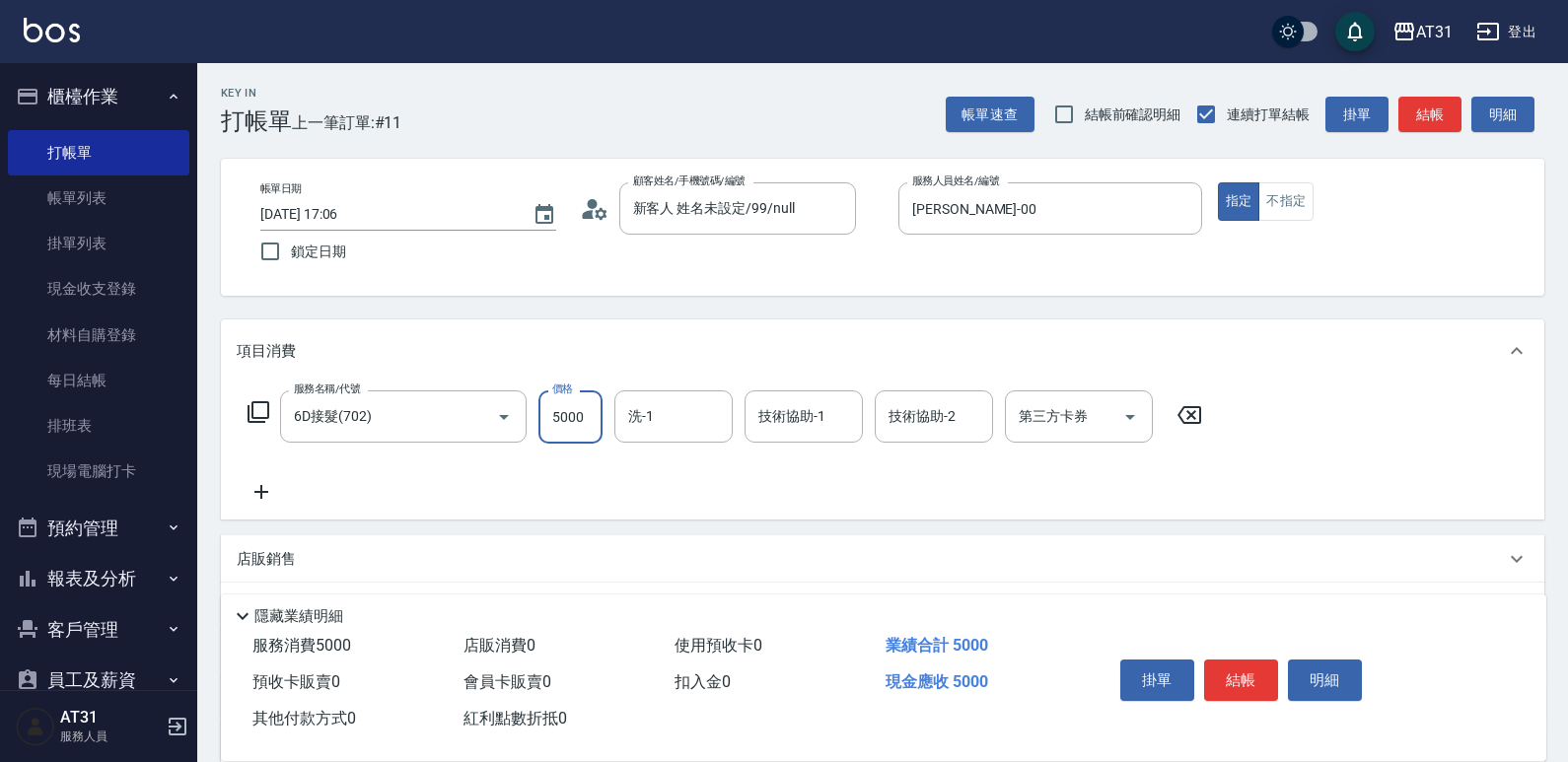
type input "0"
type input "63"
type input "60"
type input "630"
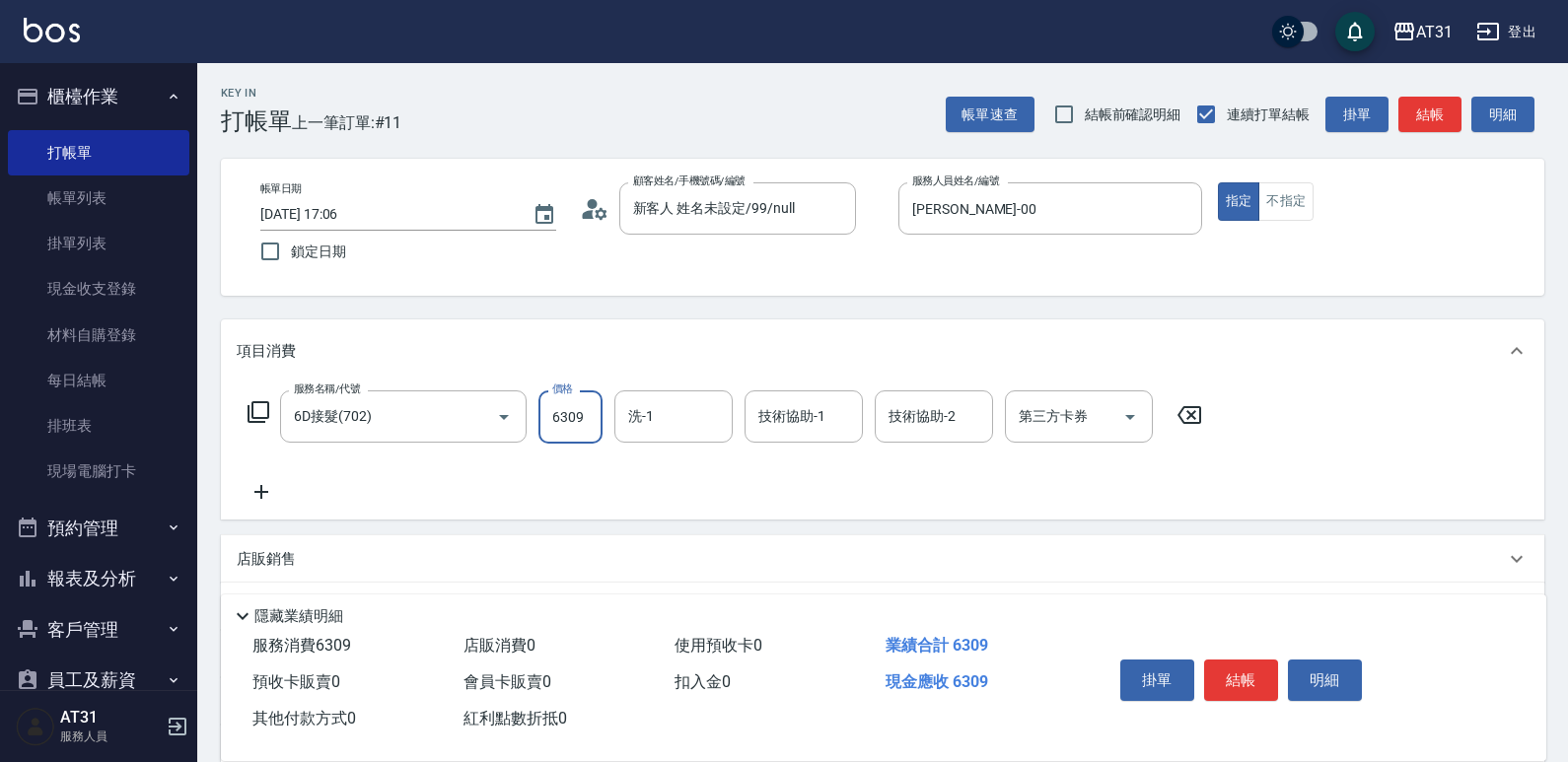
type input "6309"
type input "[PERSON_NAME]-49"
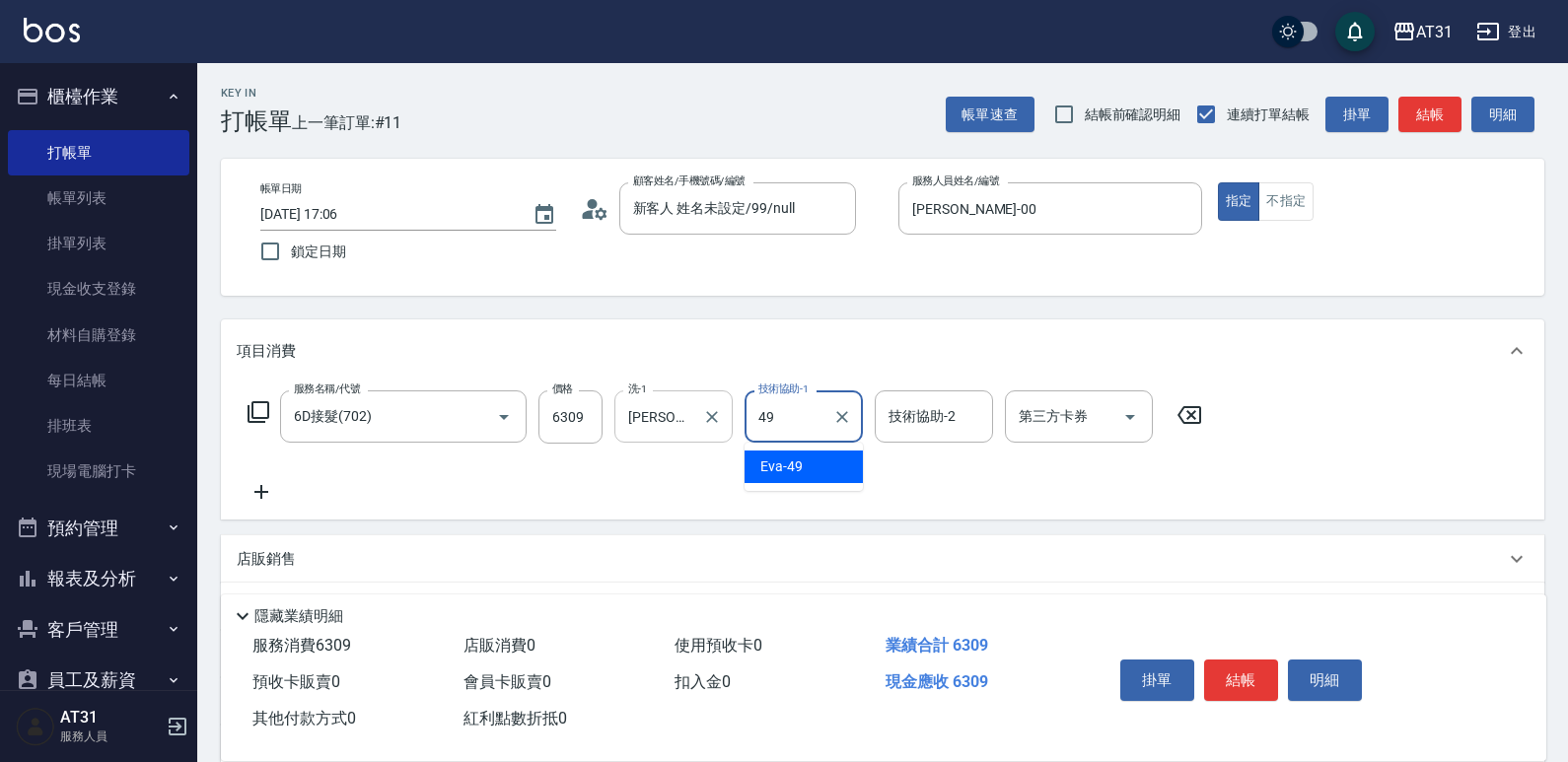
type input "[PERSON_NAME]-49"
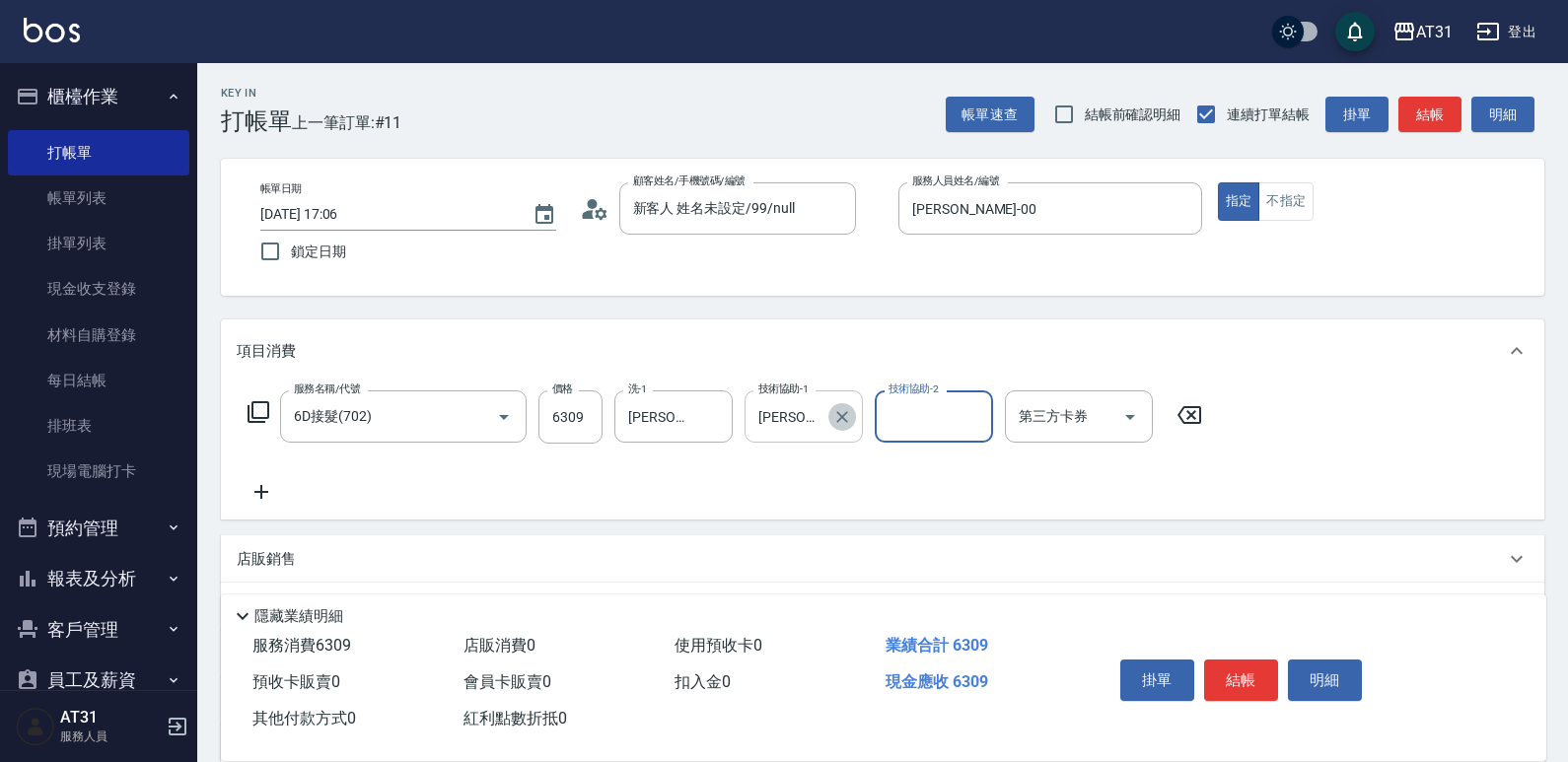
click at [834, 404] on button "Clear" at bounding box center [842, 417] width 28 height 28
click at [271, 495] on icon at bounding box center [261, 492] width 49 height 24
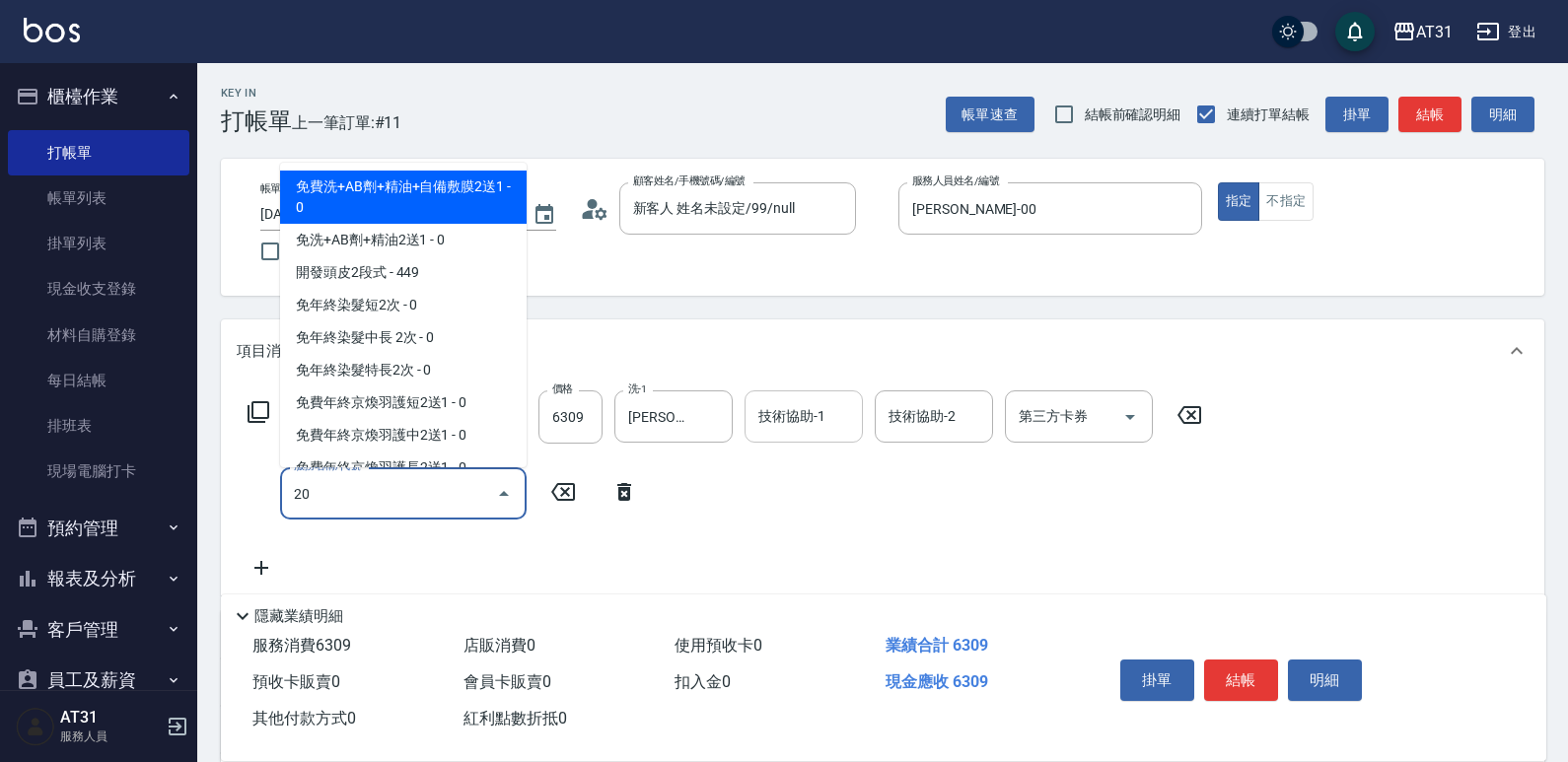
type input "201"
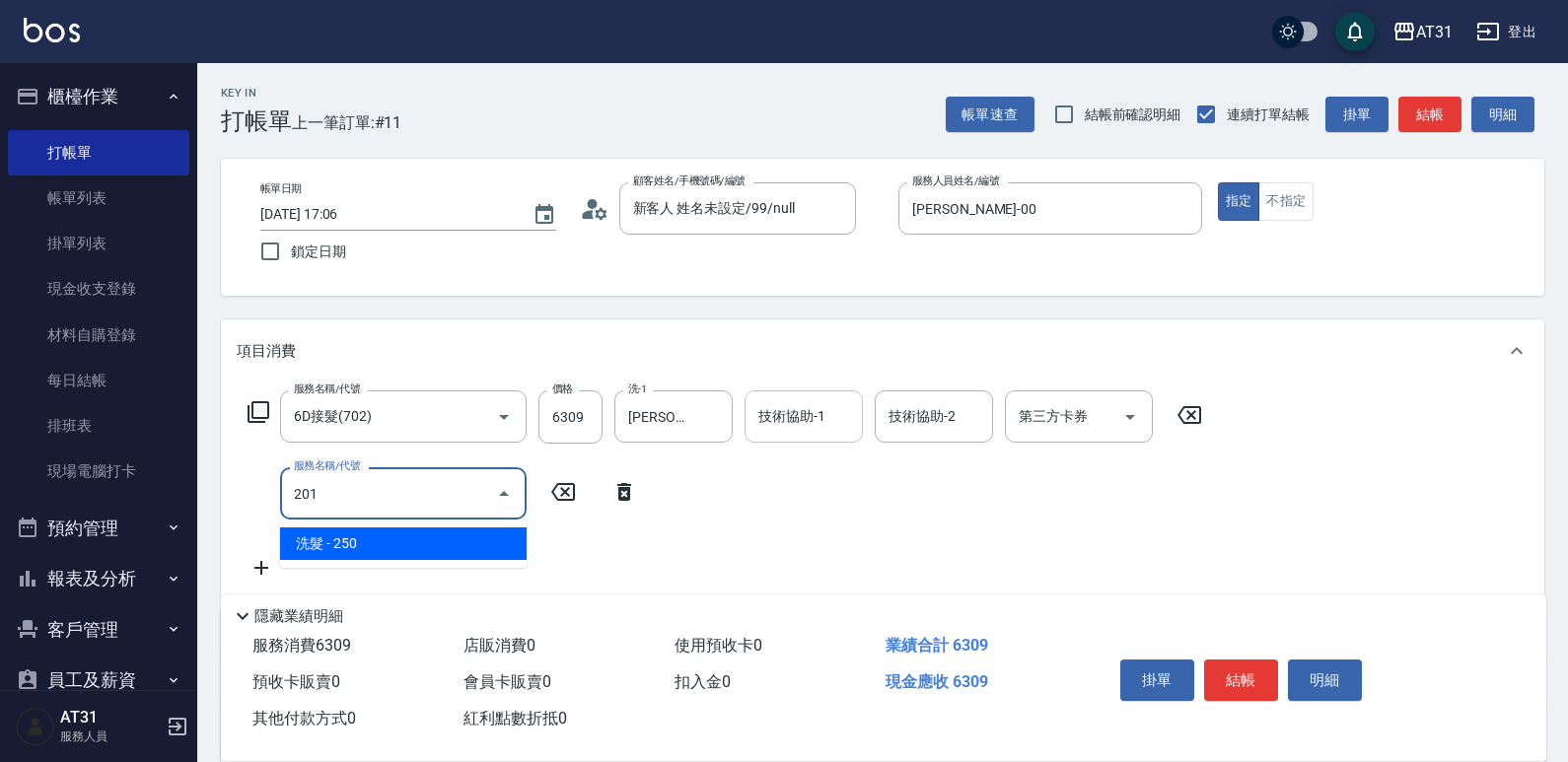
type input "650"
type input "洗髮(201)"
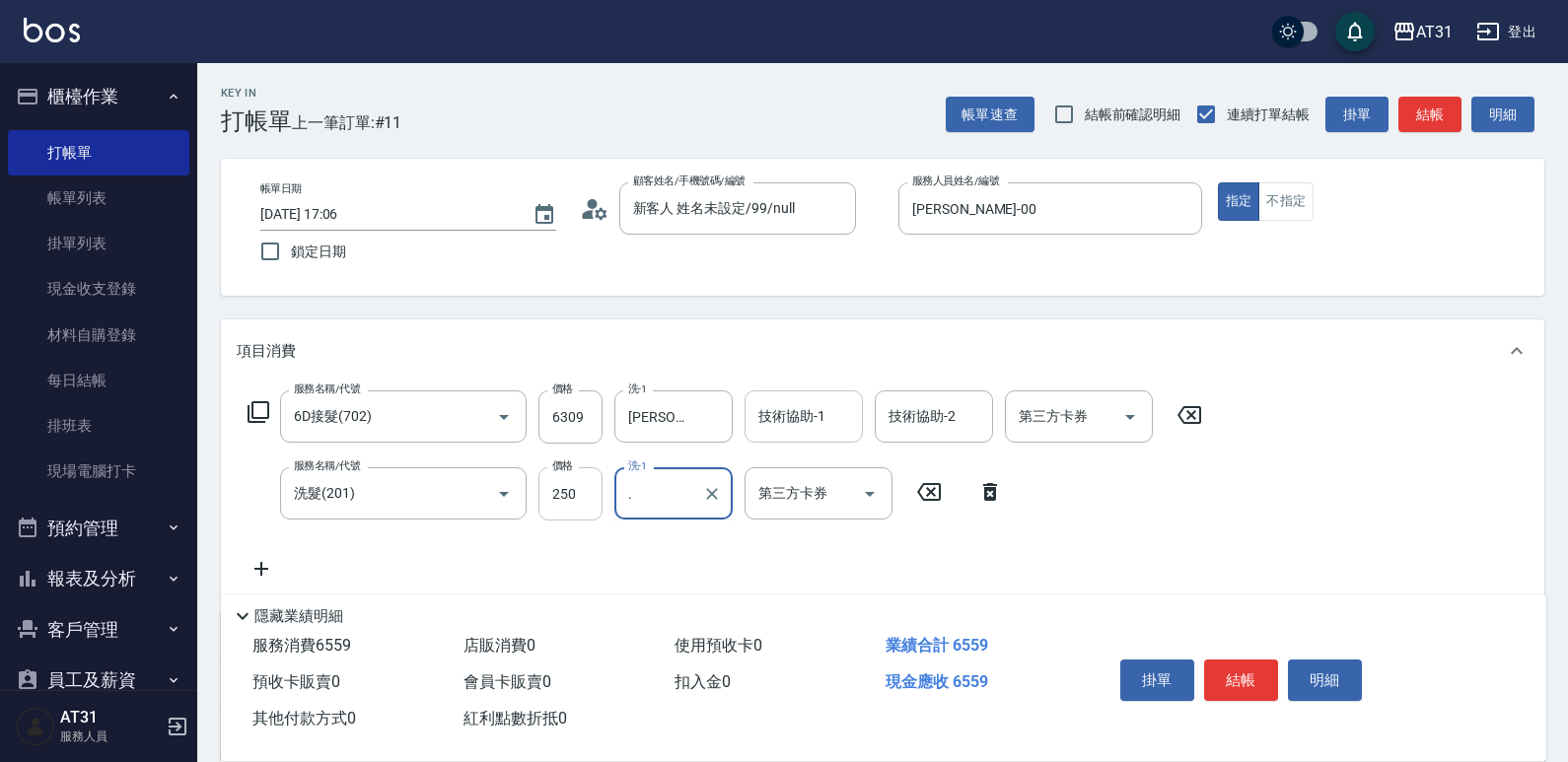
type input "."
click at [557, 505] on input "250" at bounding box center [570, 494] width 64 height 53
type input "630"
type input "0"
type input "[PERSON_NAME]-46"
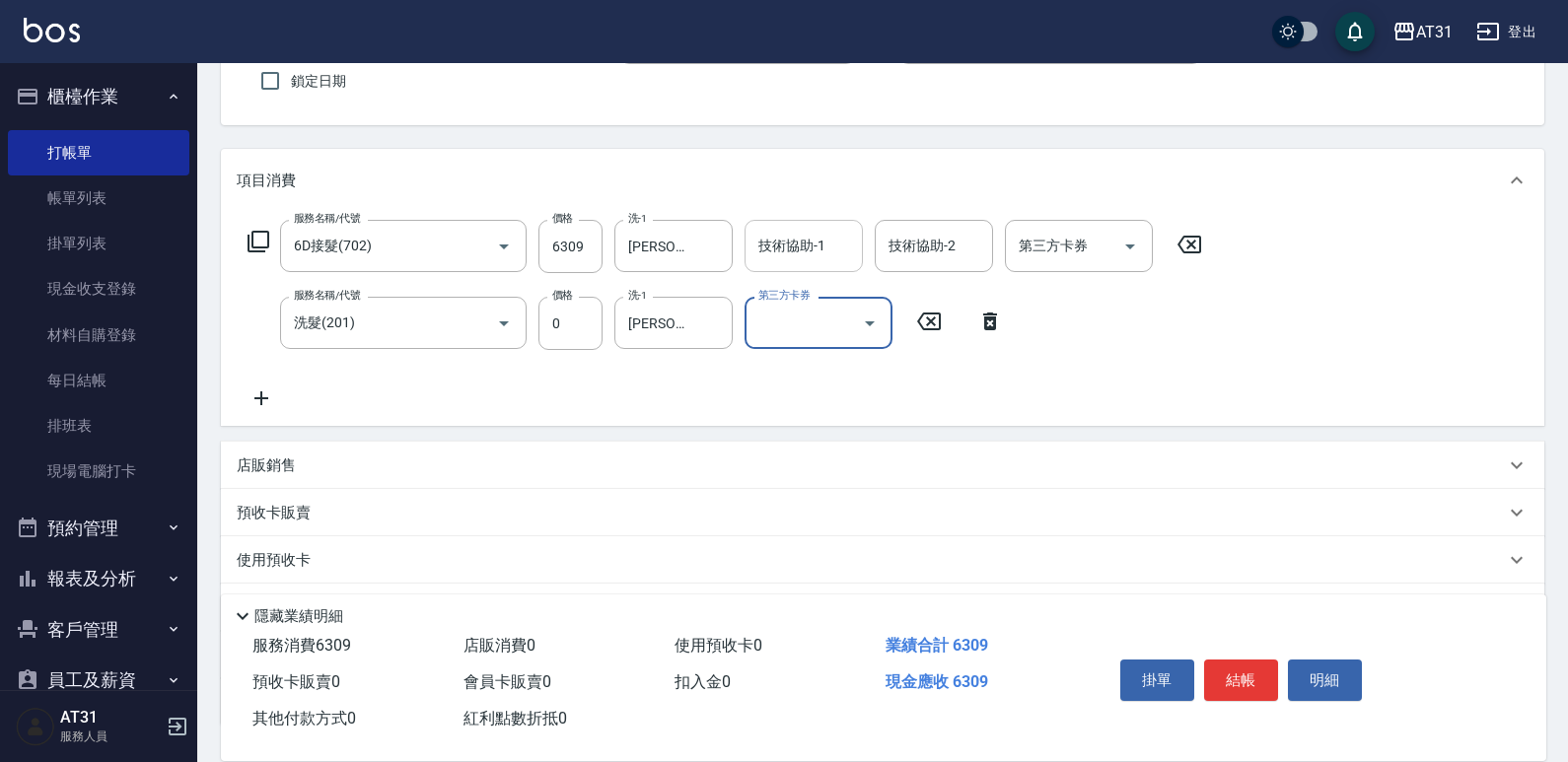
scroll to position [323, 0]
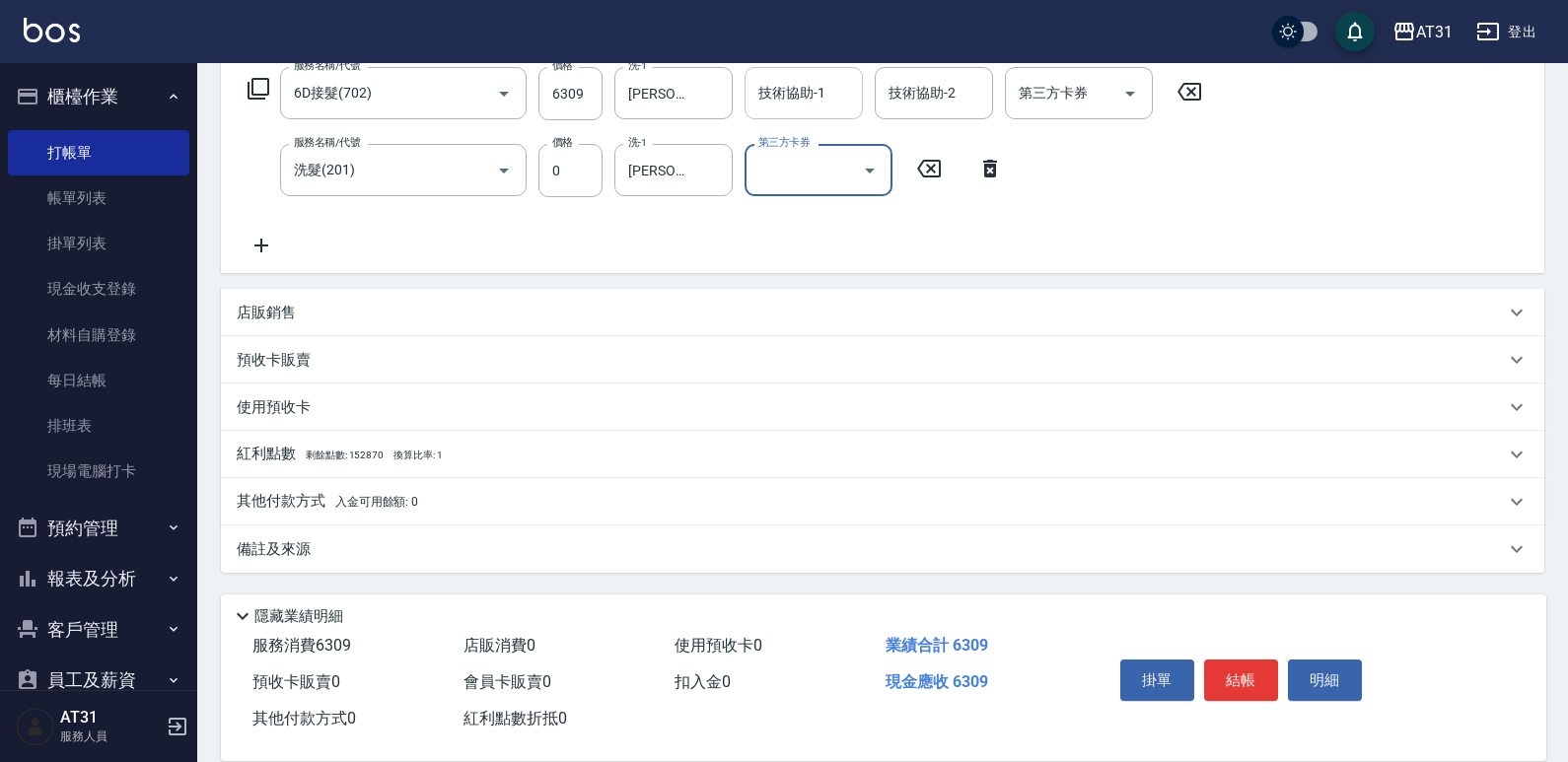
click at [326, 493] on p "其他付款方式 入金可用餘額: 0" at bounding box center [327, 502] width 182 height 22
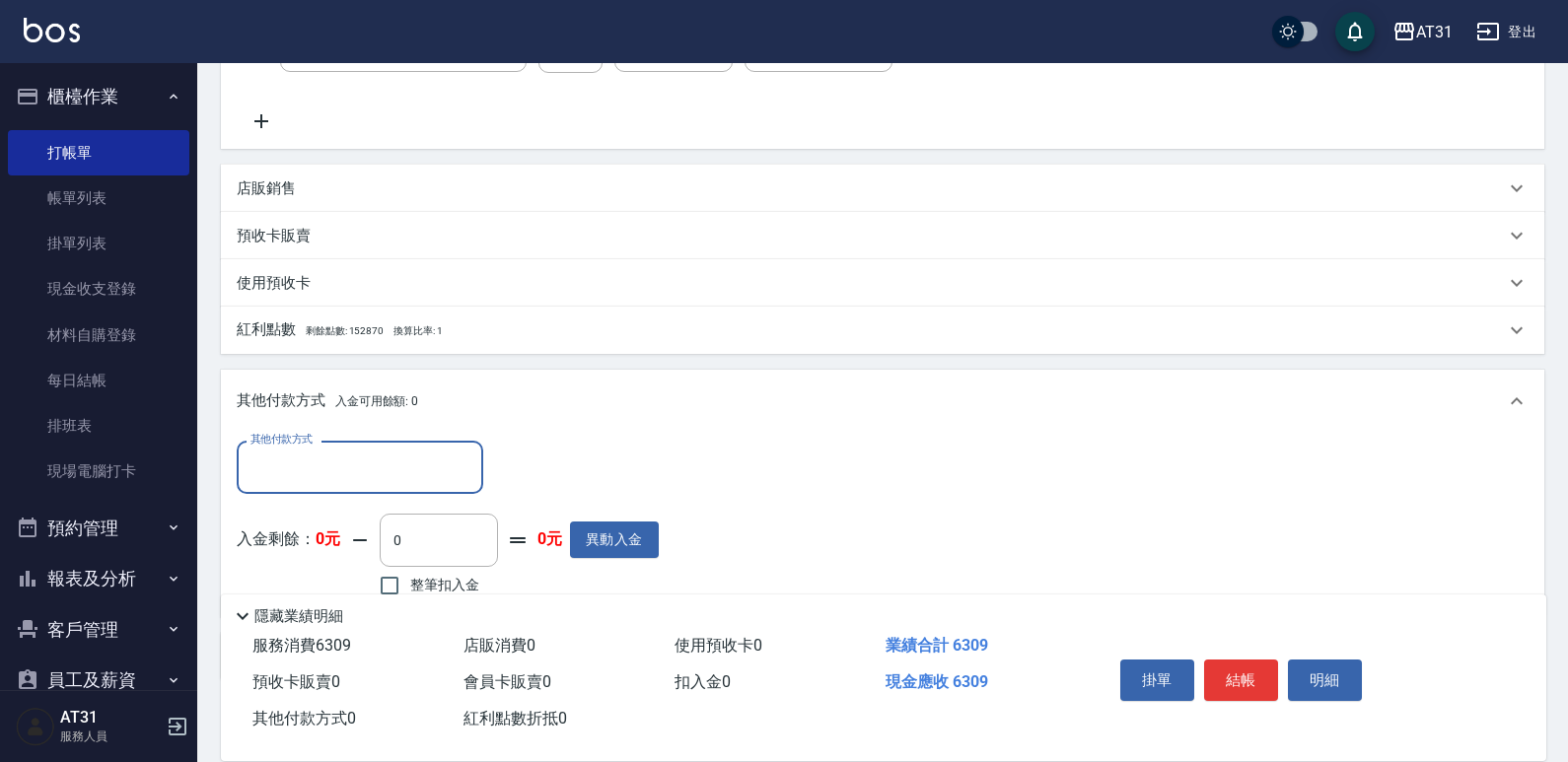
scroll to position [0, 0]
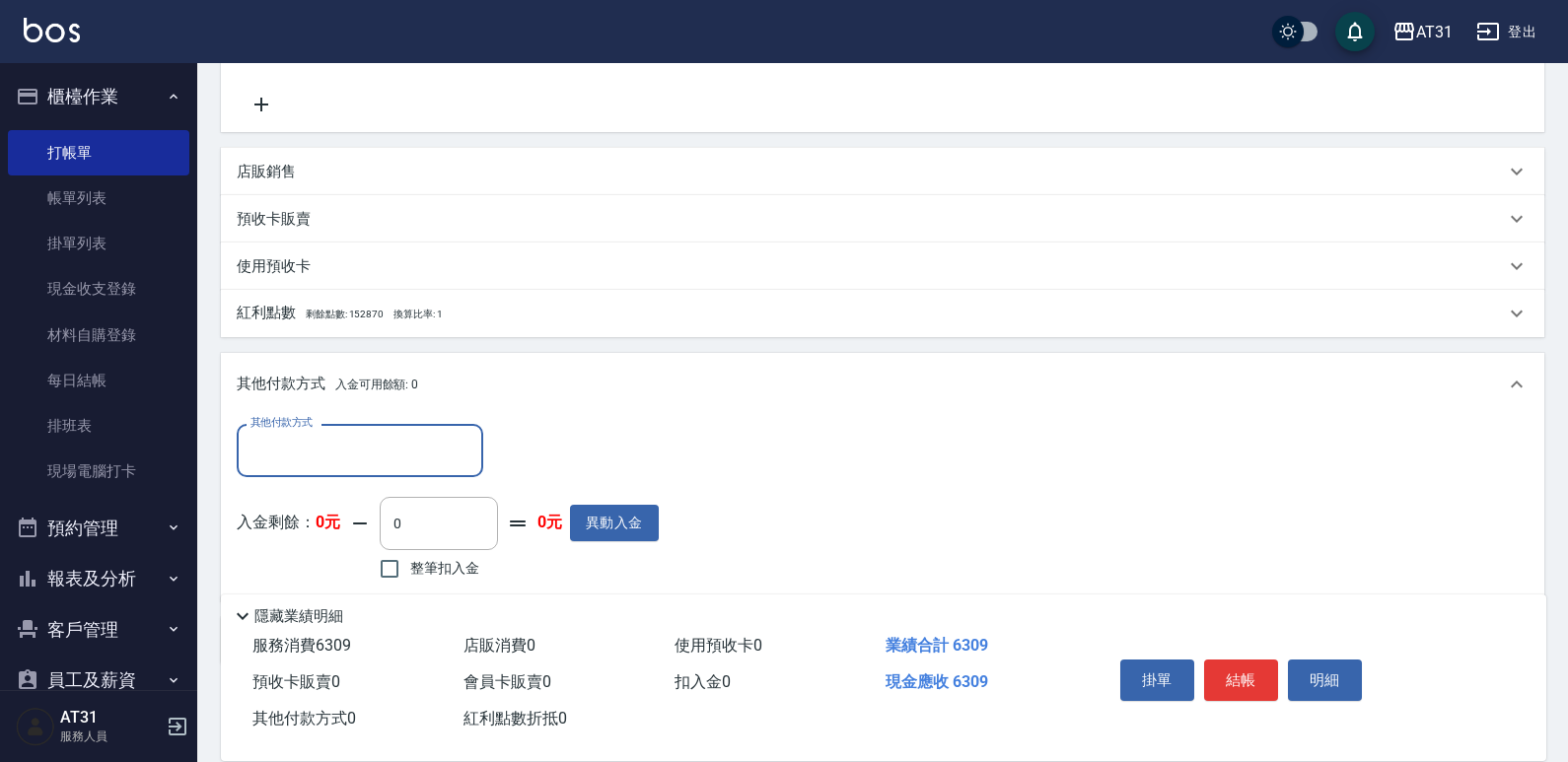
click at [347, 450] on input "其他付款方式" at bounding box center [360, 450] width 229 height 35
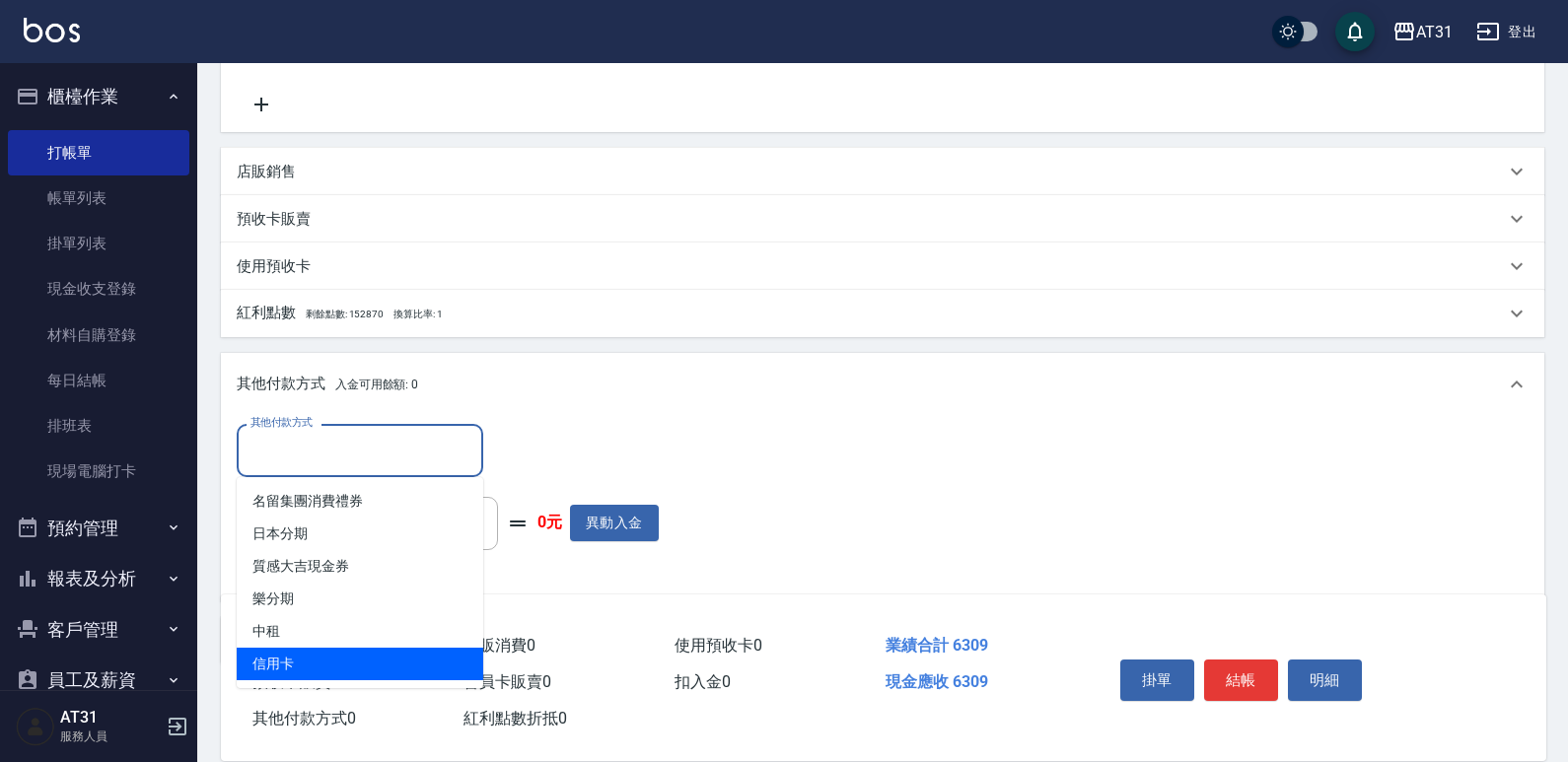
click at [327, 658] on span "信用卡" at bounding box center [359, 664] width 246 height 33
type input "信用卡"
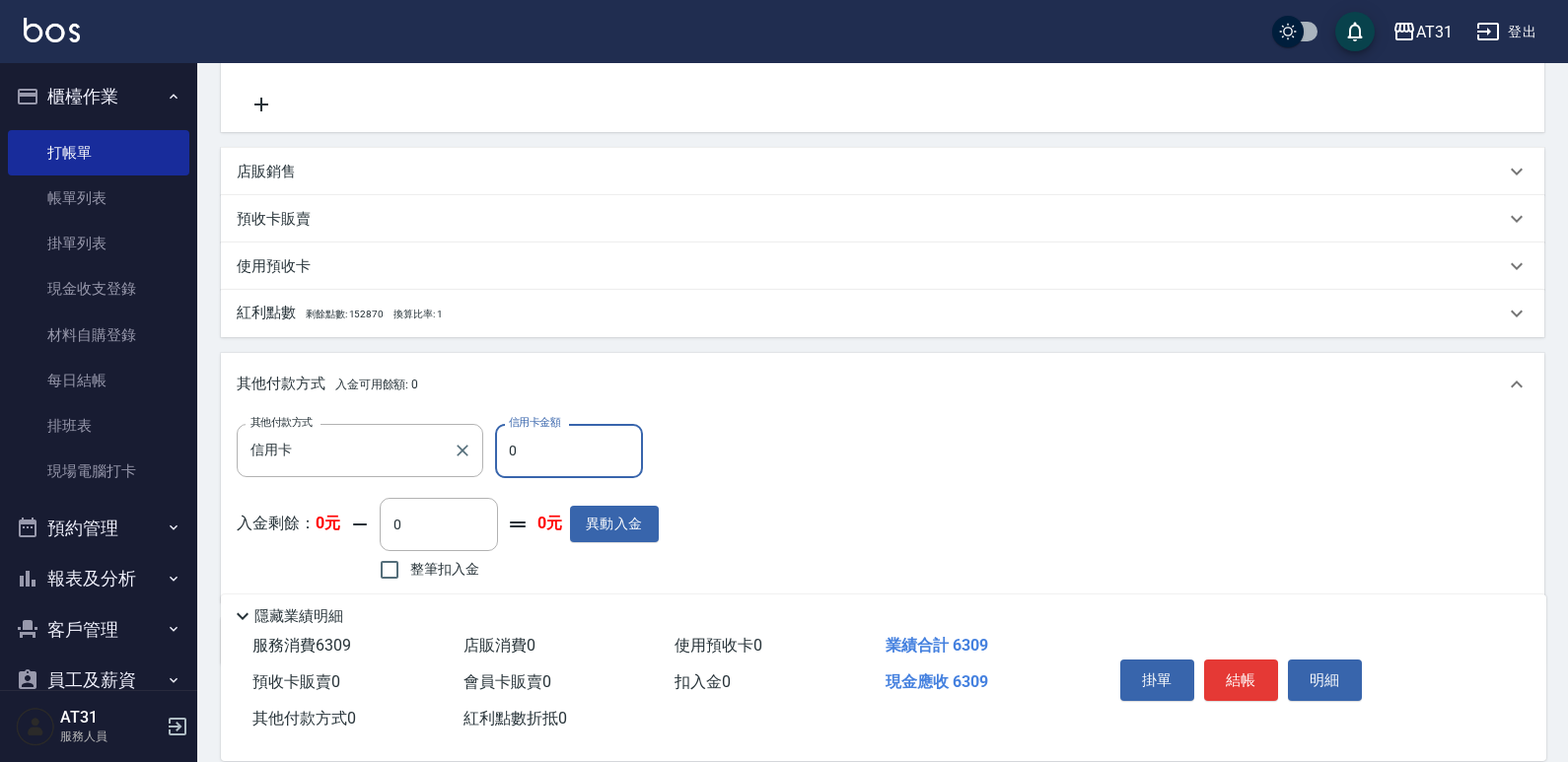
drag, startPoint x: 586, startPoint y: 453, endPoint x: 325, endPoint y: 477, distance: 262.1
click at [325, 477] on div "其他付款方式 信用卡 其他付款方式 信用卡金額 0 信用卡金額" at bounding box center [447, 451] width 422 height 53
type input "6"
type input "620"
type input "63"
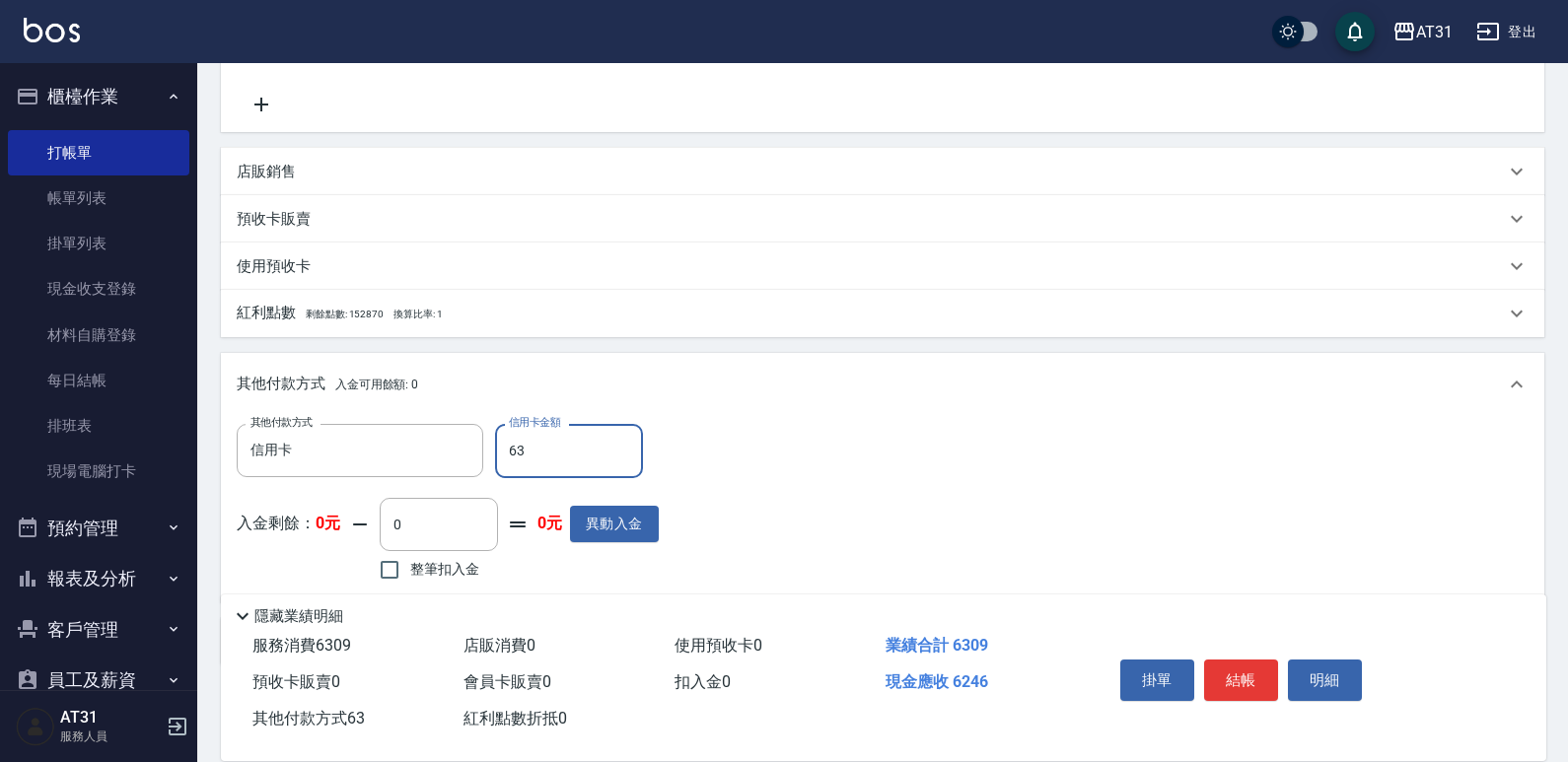
type input "560"
type input "6309"
type input "0"
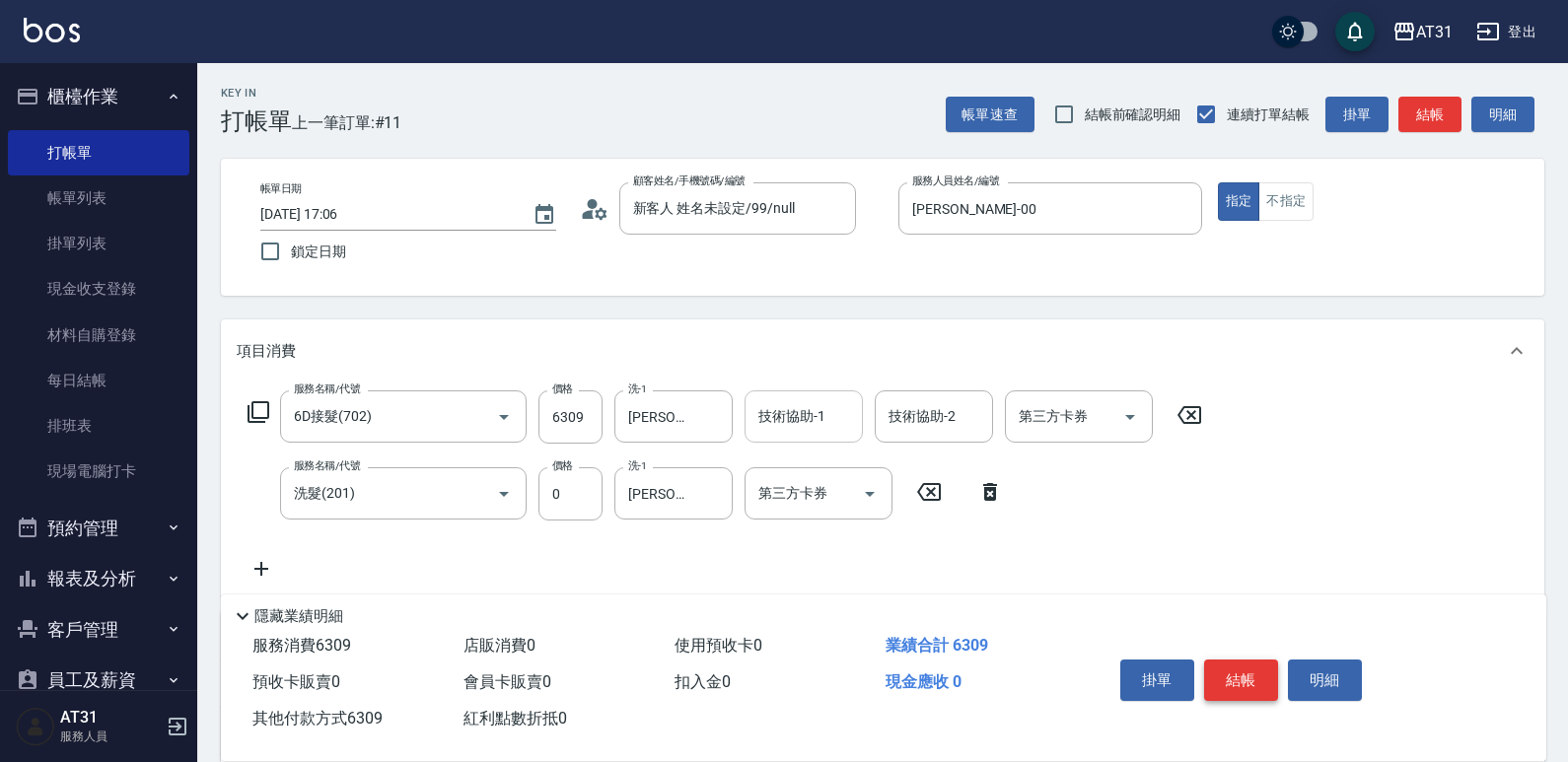
type input "6309"
click at [1237, 660] on button "結帳" at bounding box center [1240, 681] width 74 height 42
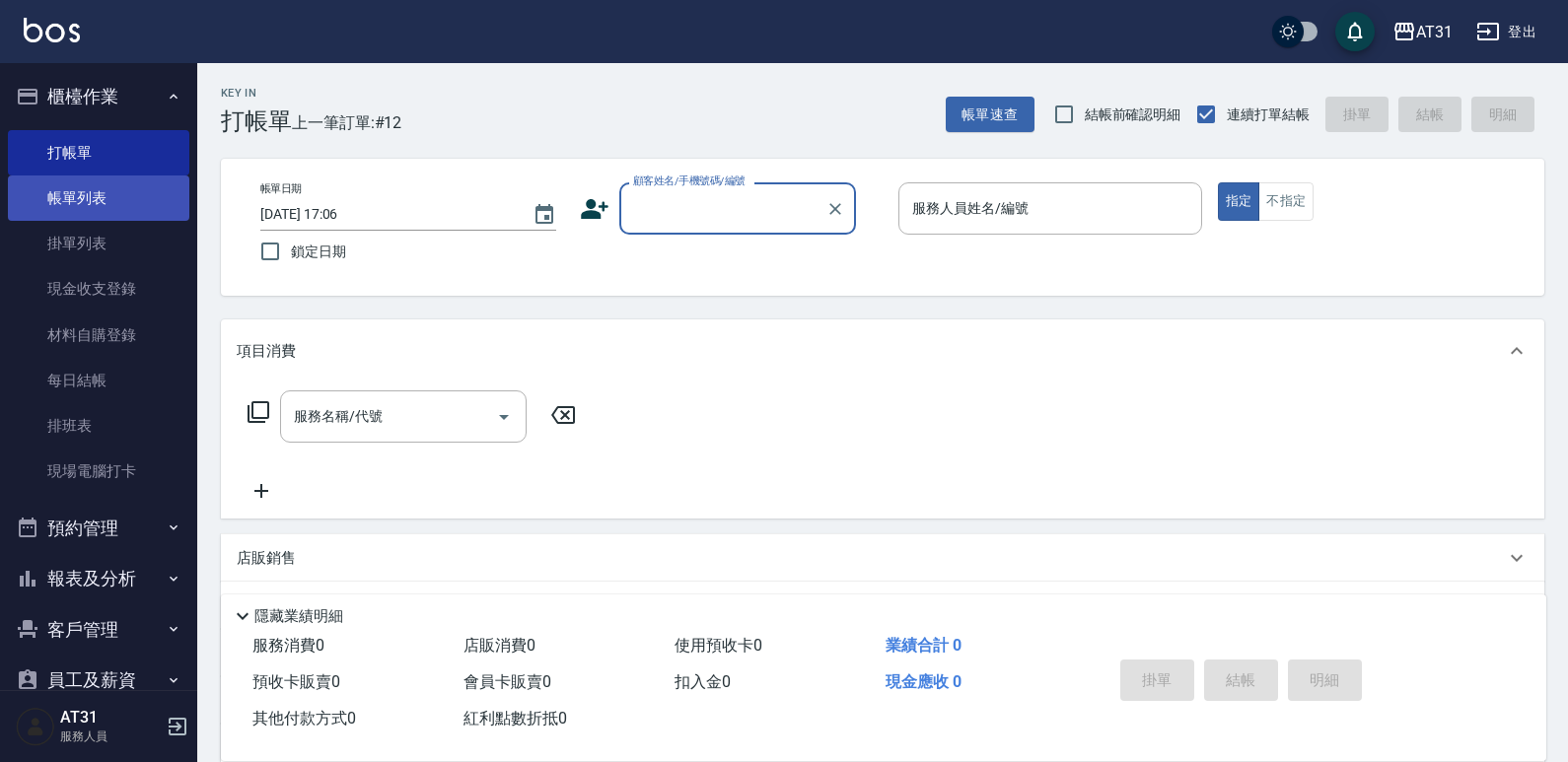
click at [132, 194] on link "帳單列表" at bounding box center [99, 199] width 182 height 45
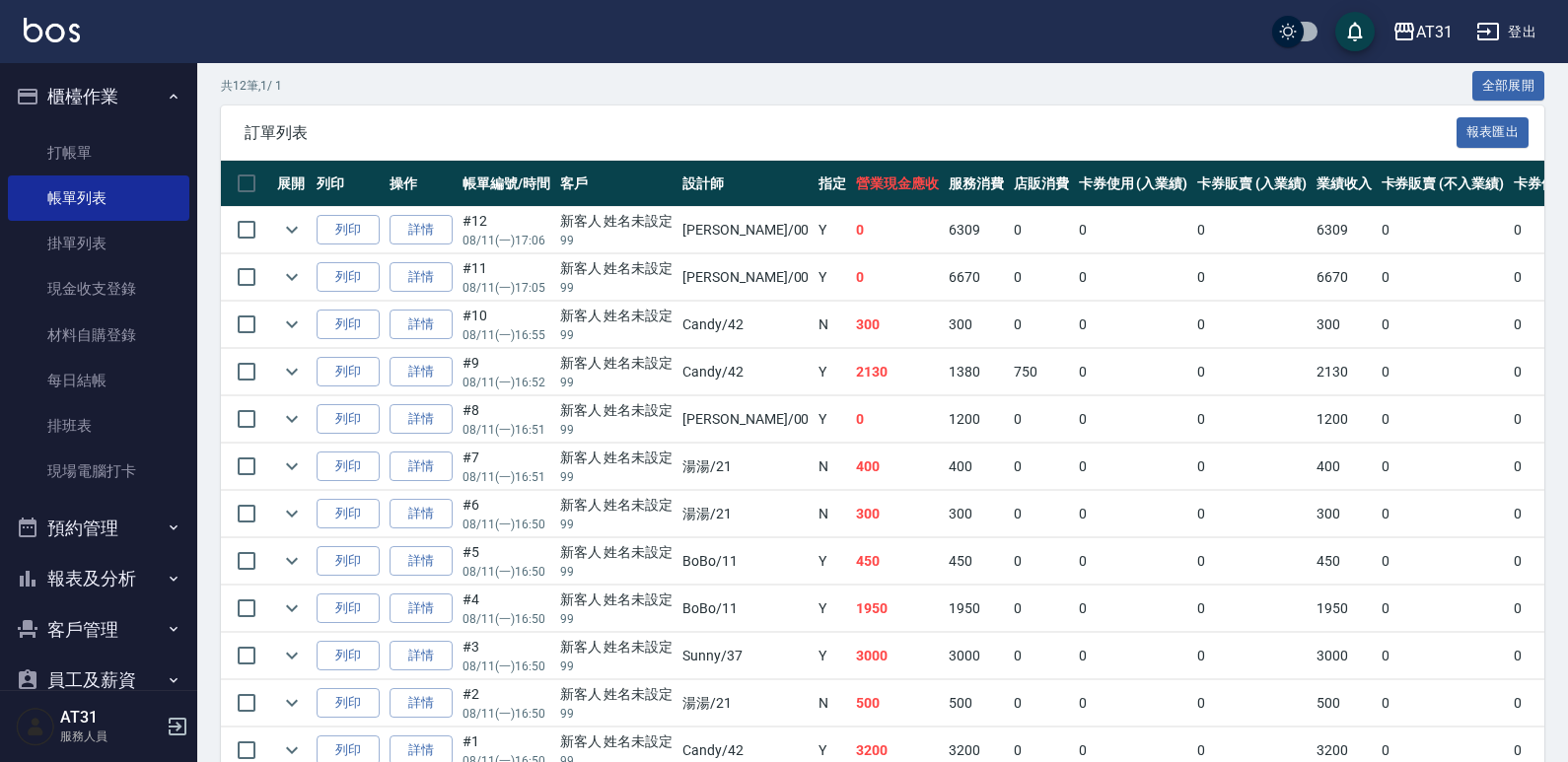
scroll to position [394, 0]
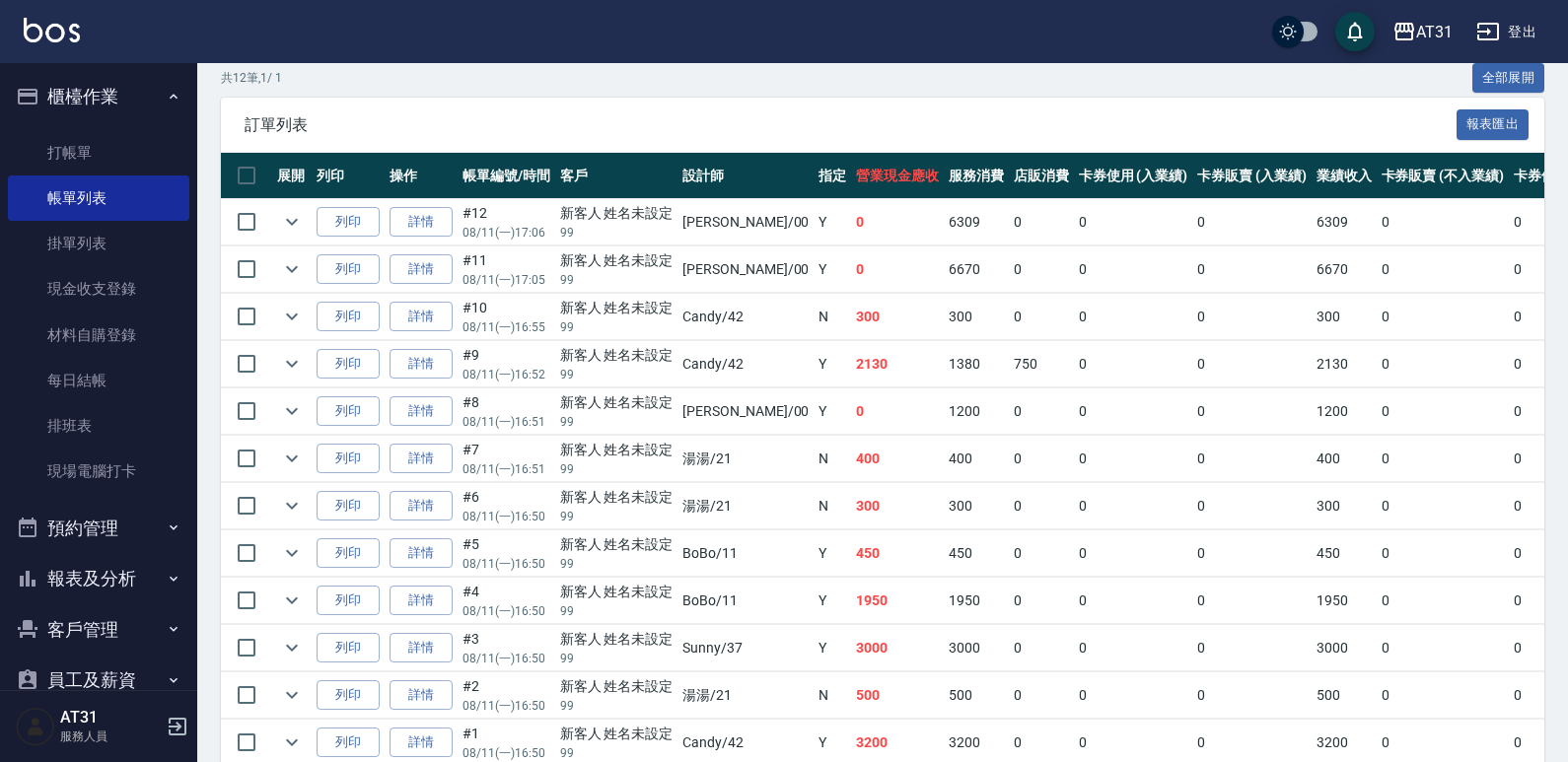
drag, startPoint x: 907, startPoint y: 452, endPoint x: 818, endPoint y: 451, distance: 89.0
drag, startPoint x: 818, startPoint y: 451, endPoint x: 653, endPoint y: 471, distance: 166.2
click at [653, 471] on p "99" at bounding box center [617, 469] width 114 height 18
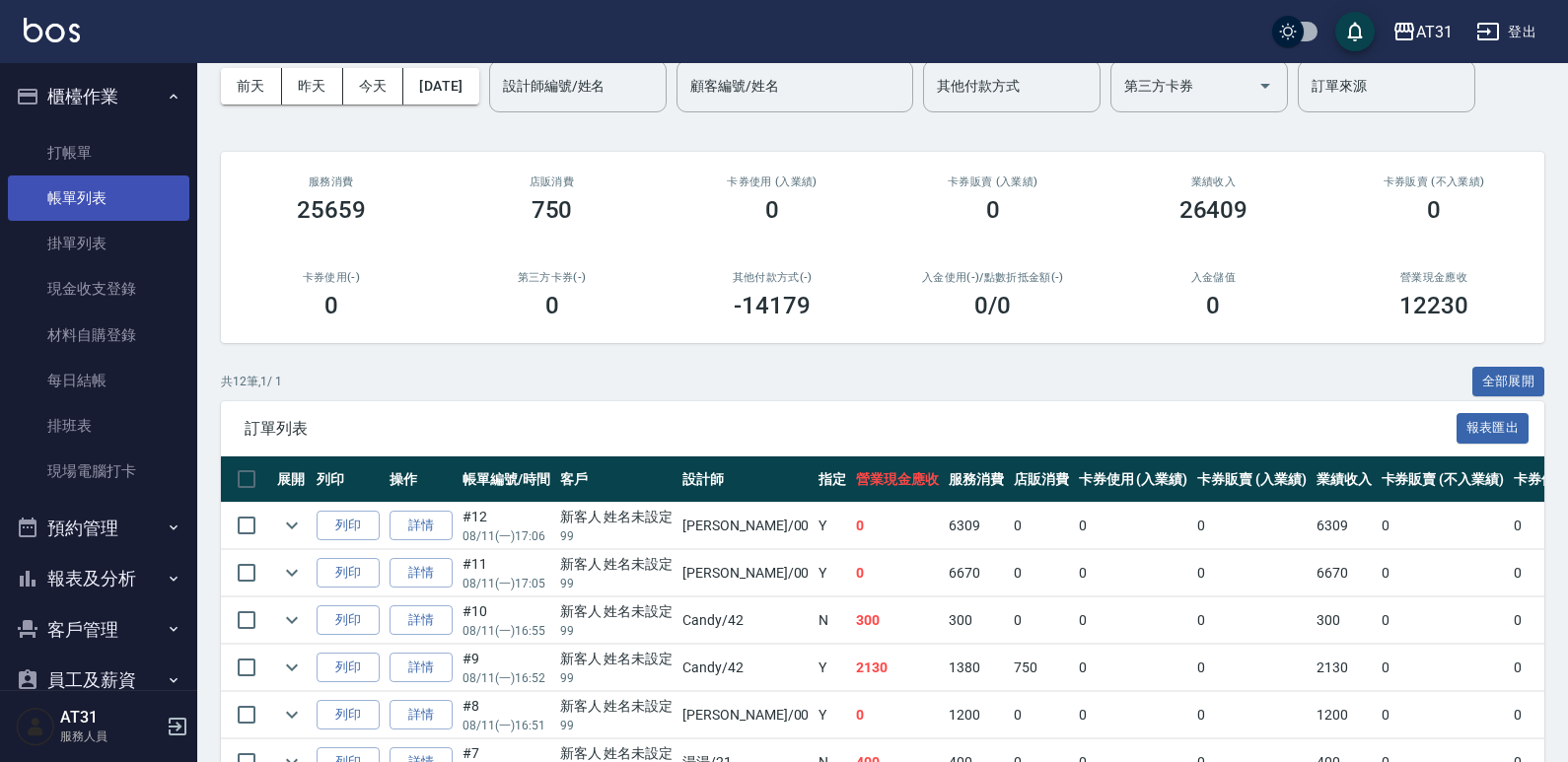
scroll to position [0, 0]
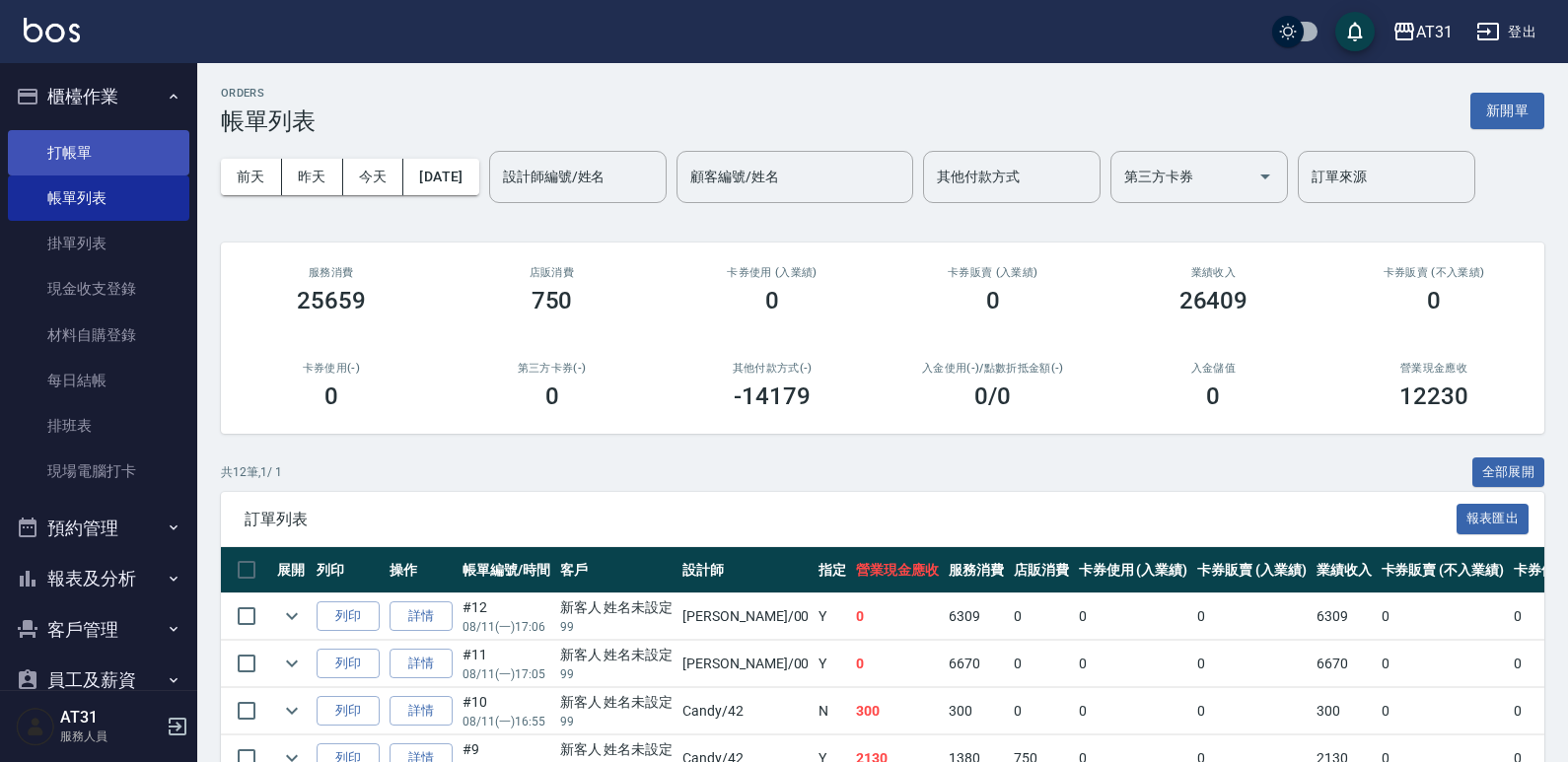
click at [35, 155] on link "打帳單" at bounding box center [99, 153] width 182 height 45
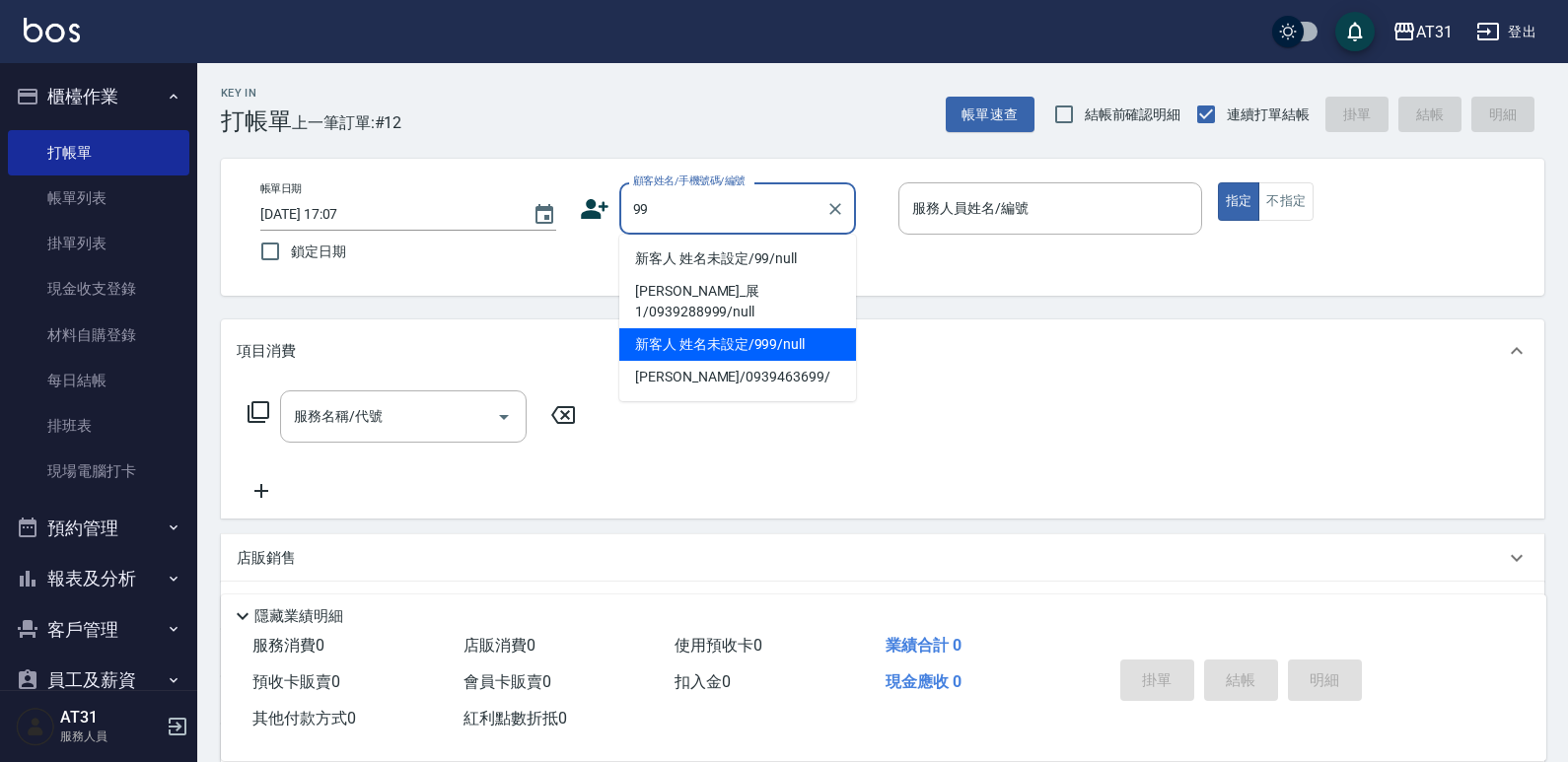
type input "新客人 姓名未設定/999/null"
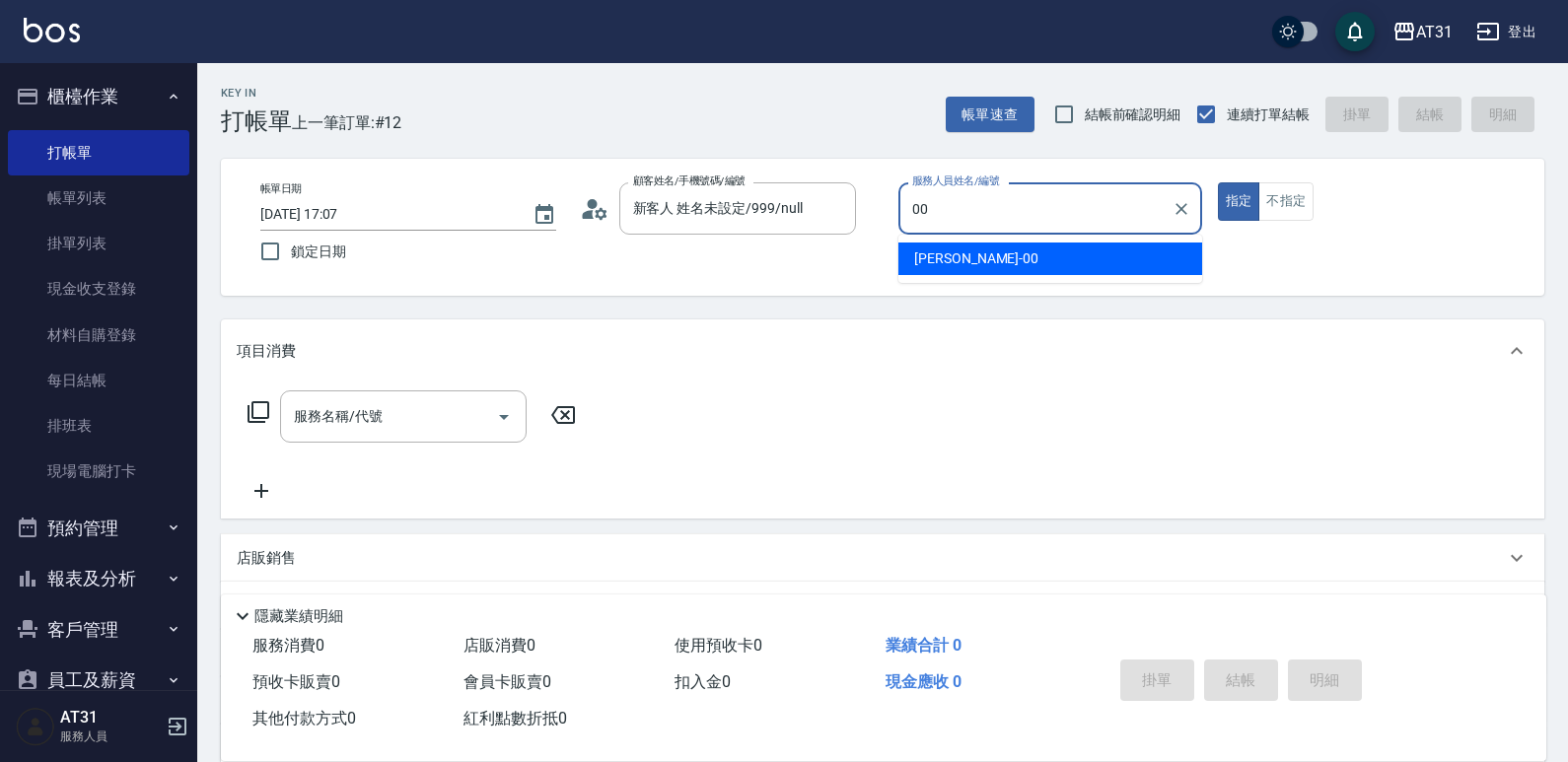
type input "[PERSON_NAME]-00"
type button "true"
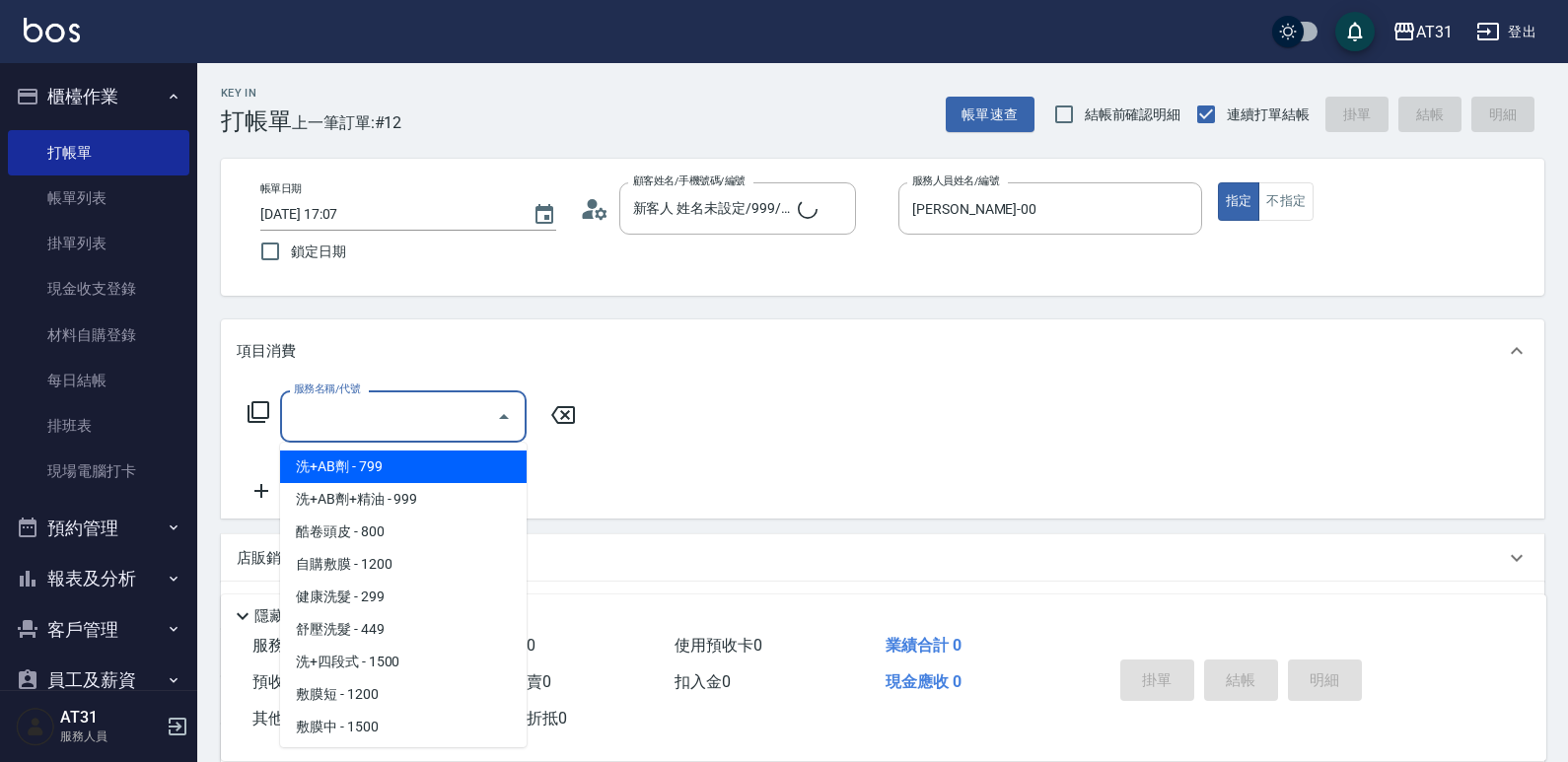
click at [422, 412] on input "服務名稱/代號" at bounding box center [388, 416] width 200 height 35
type input "50"
type input "新客人 姓名未設定/99/null"
type input "501"
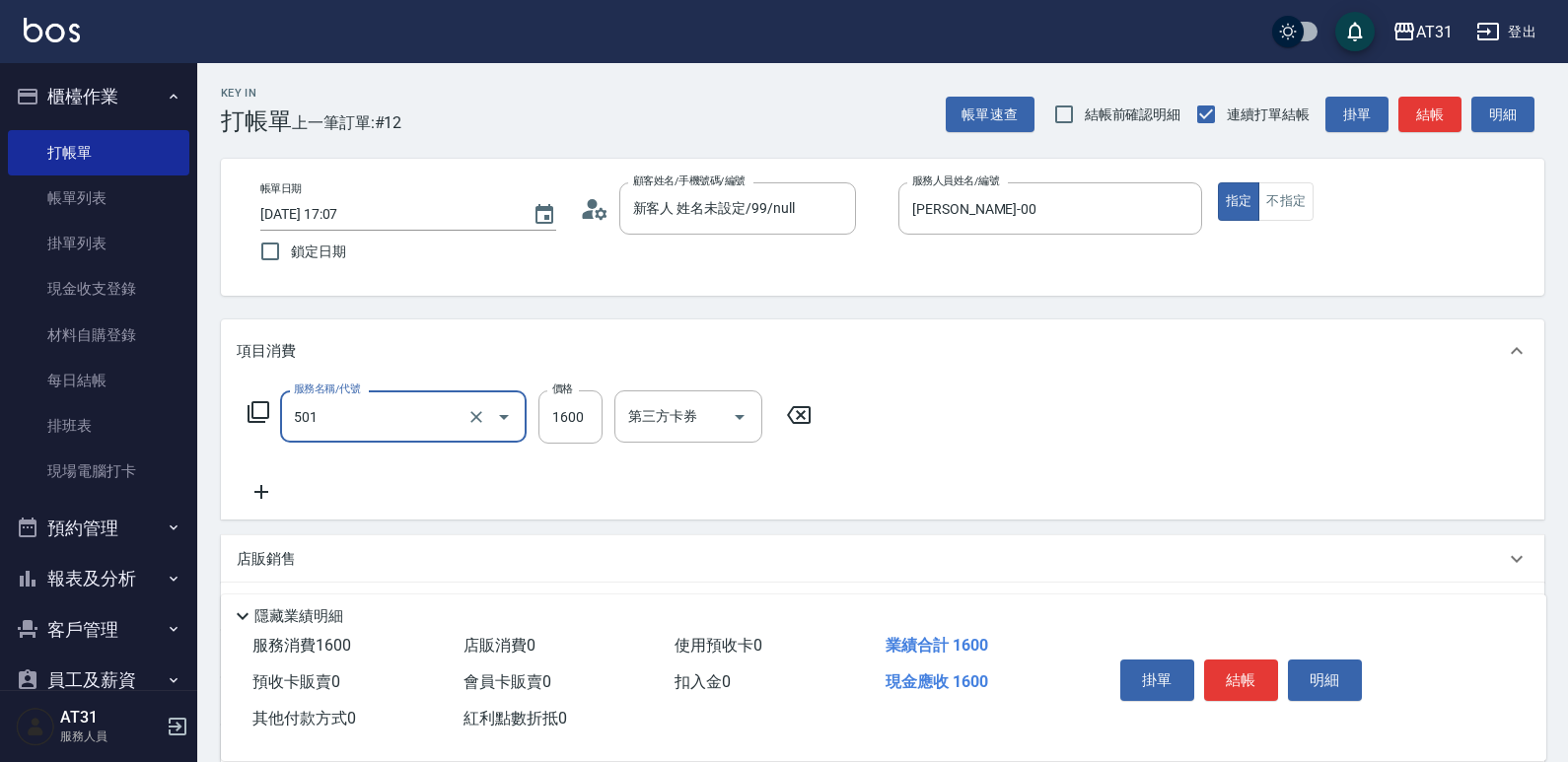
type input "160"
type input "染髮(501)"
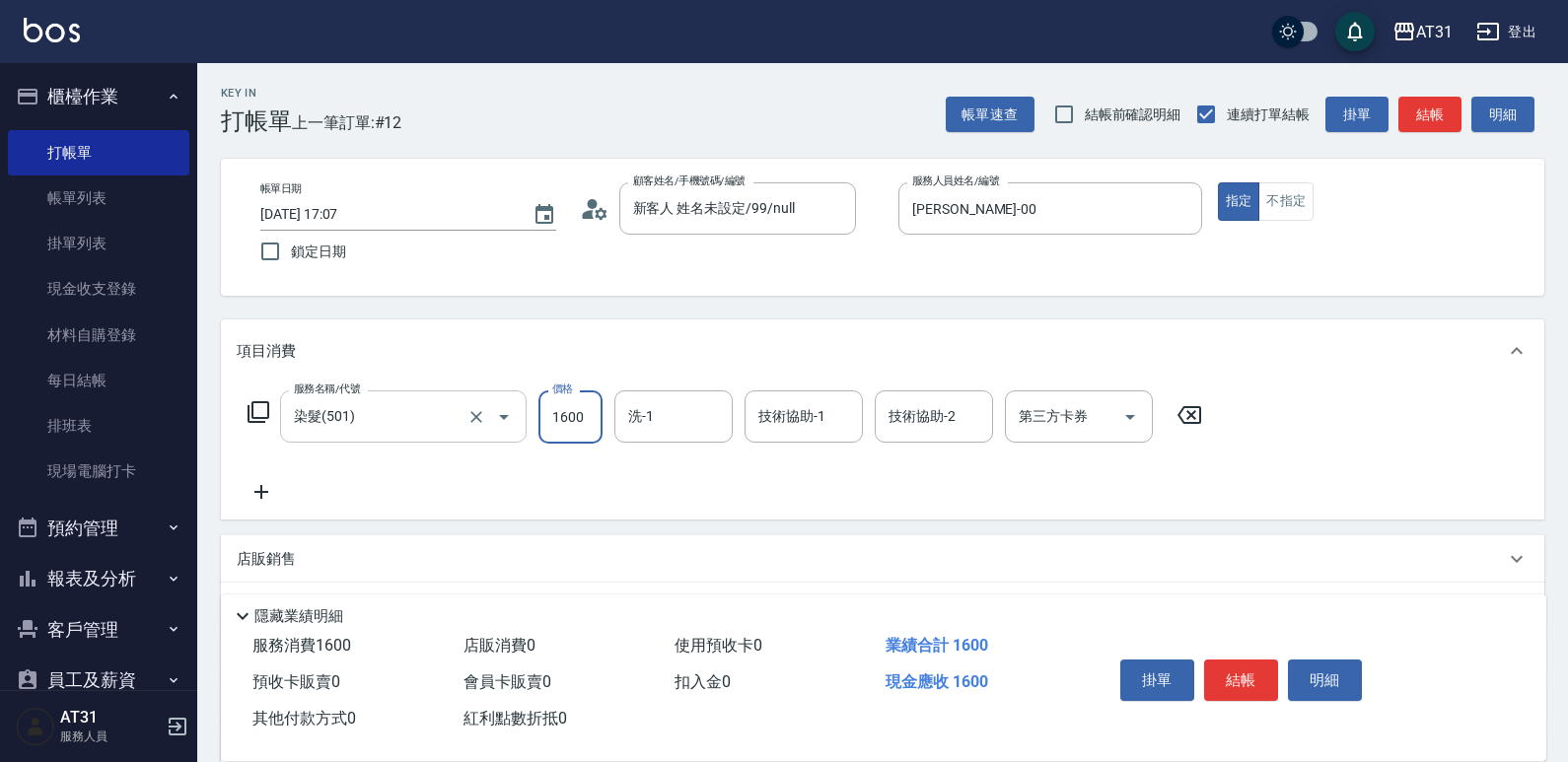
type input "0"
type input "250"
type input "2500"
type input "Lyan-45"
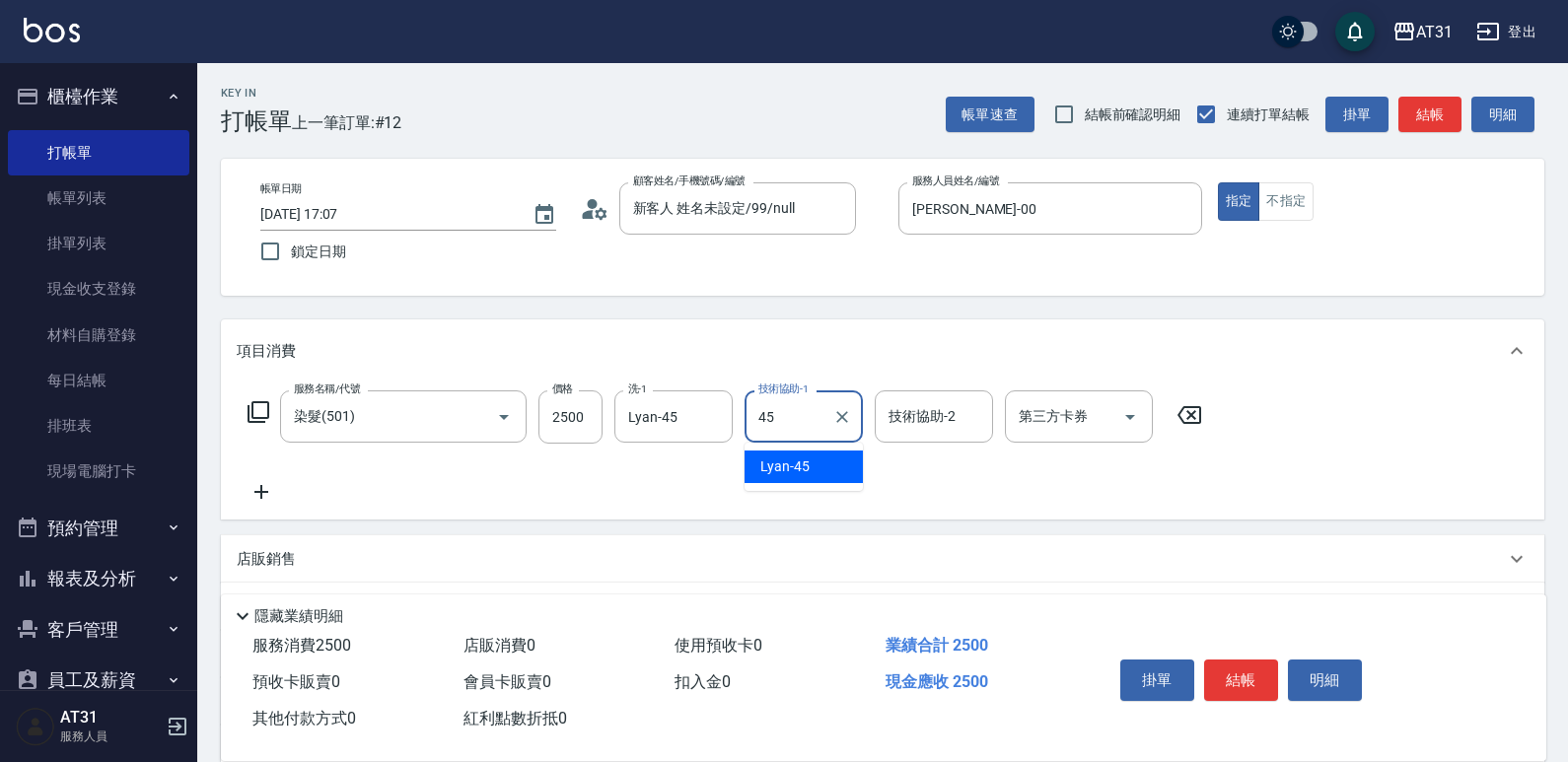
type input "Lyan-45"
click at [1283, 219] on button "不指定" at bounding box center [1285, 202] width 55 height 39
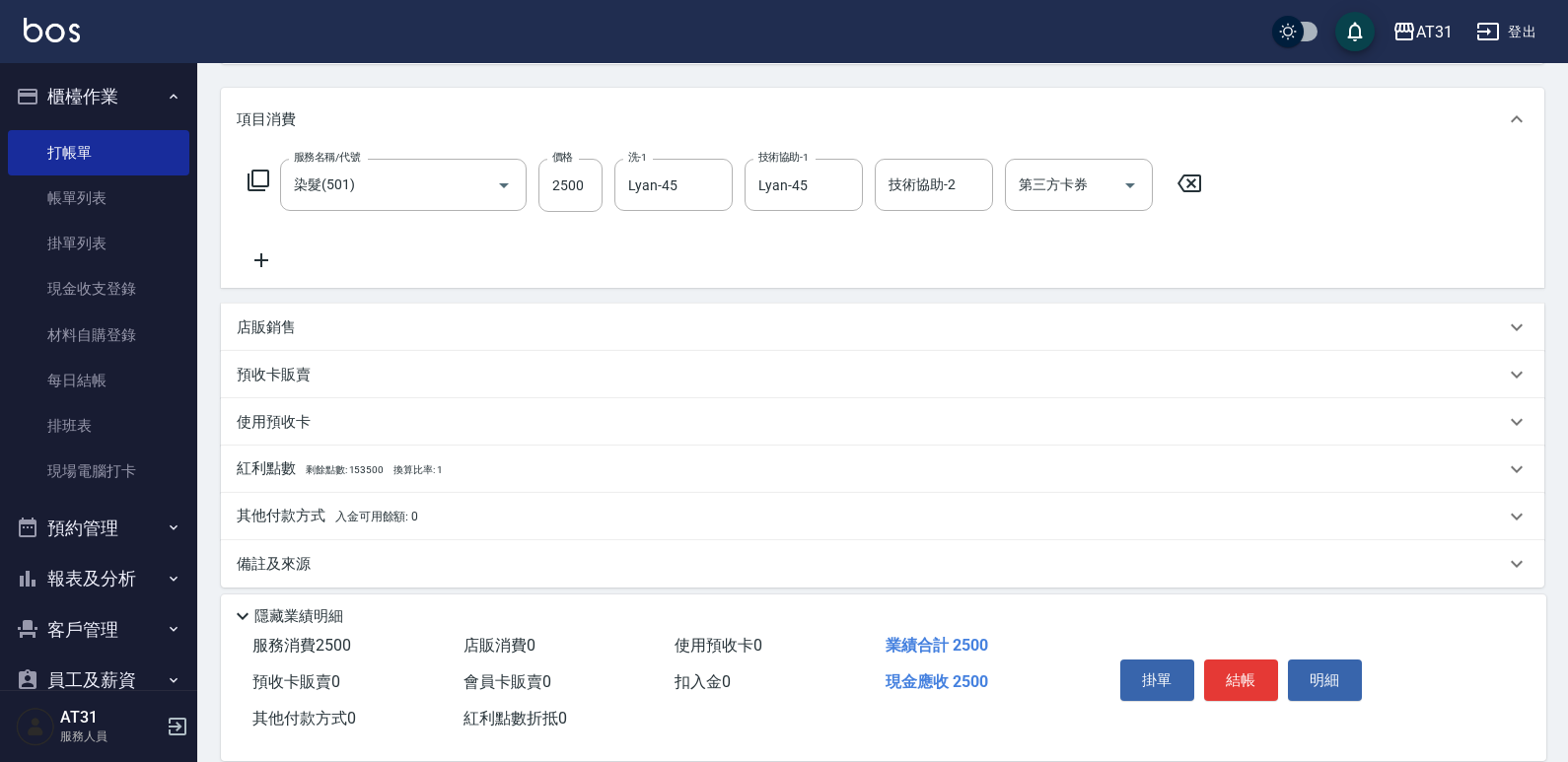
scroll to position [246, 0]
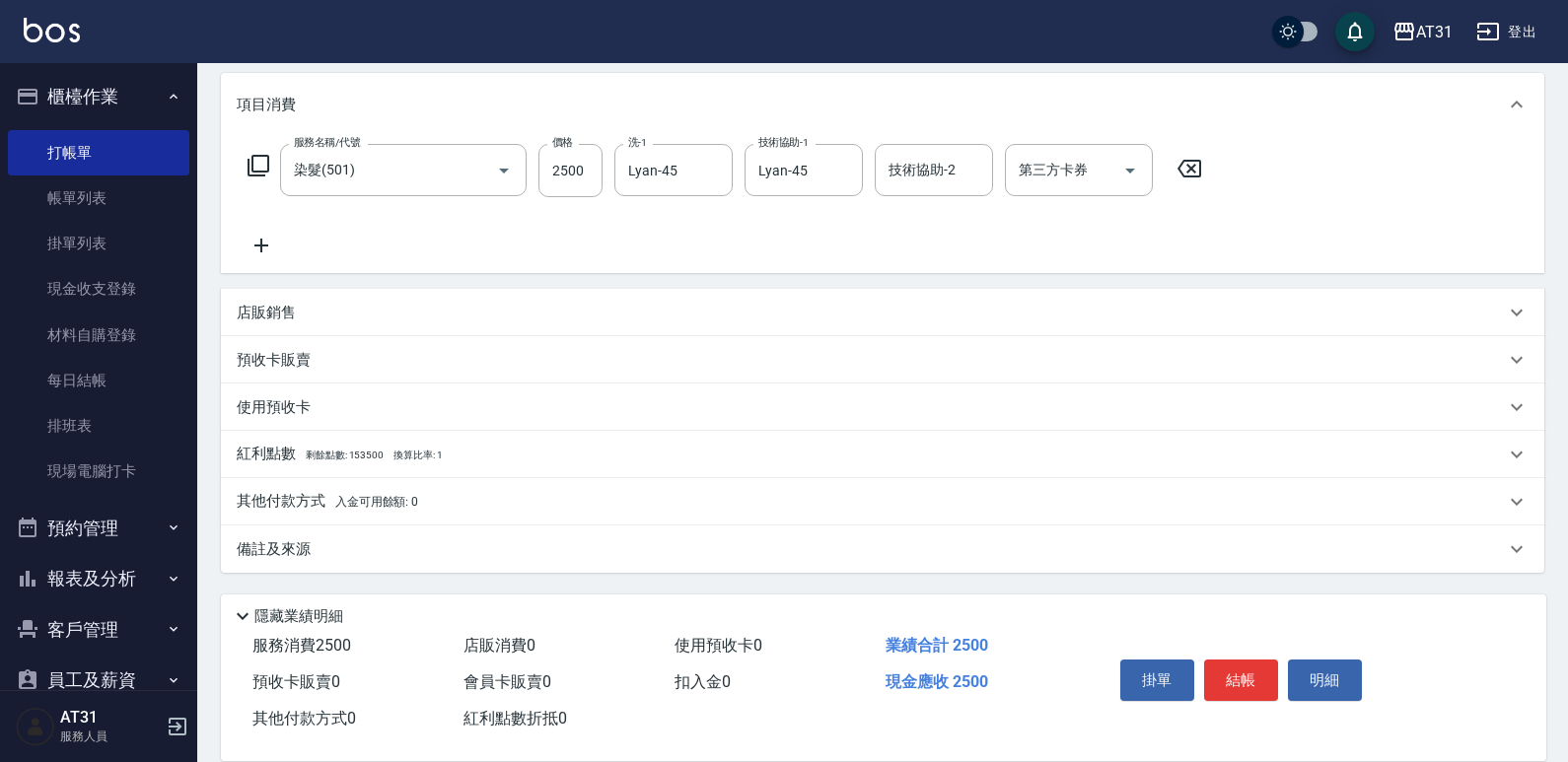
click at [312, 300] on div "店販銷售" at bounding box center [882, 312] width 1323 height 47
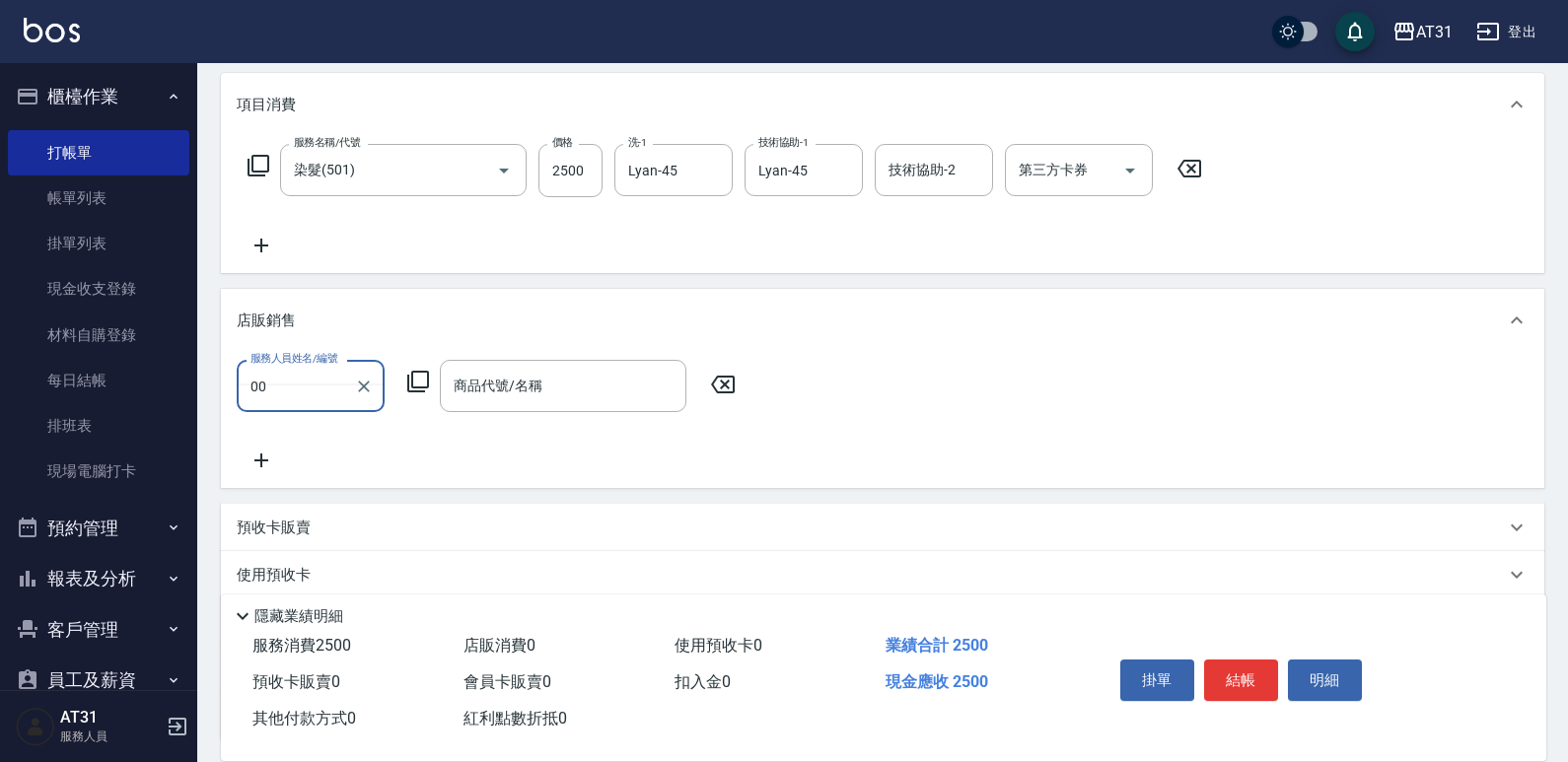
scroll to position [0, 0]
type input "[PERSON_NAME]-00"
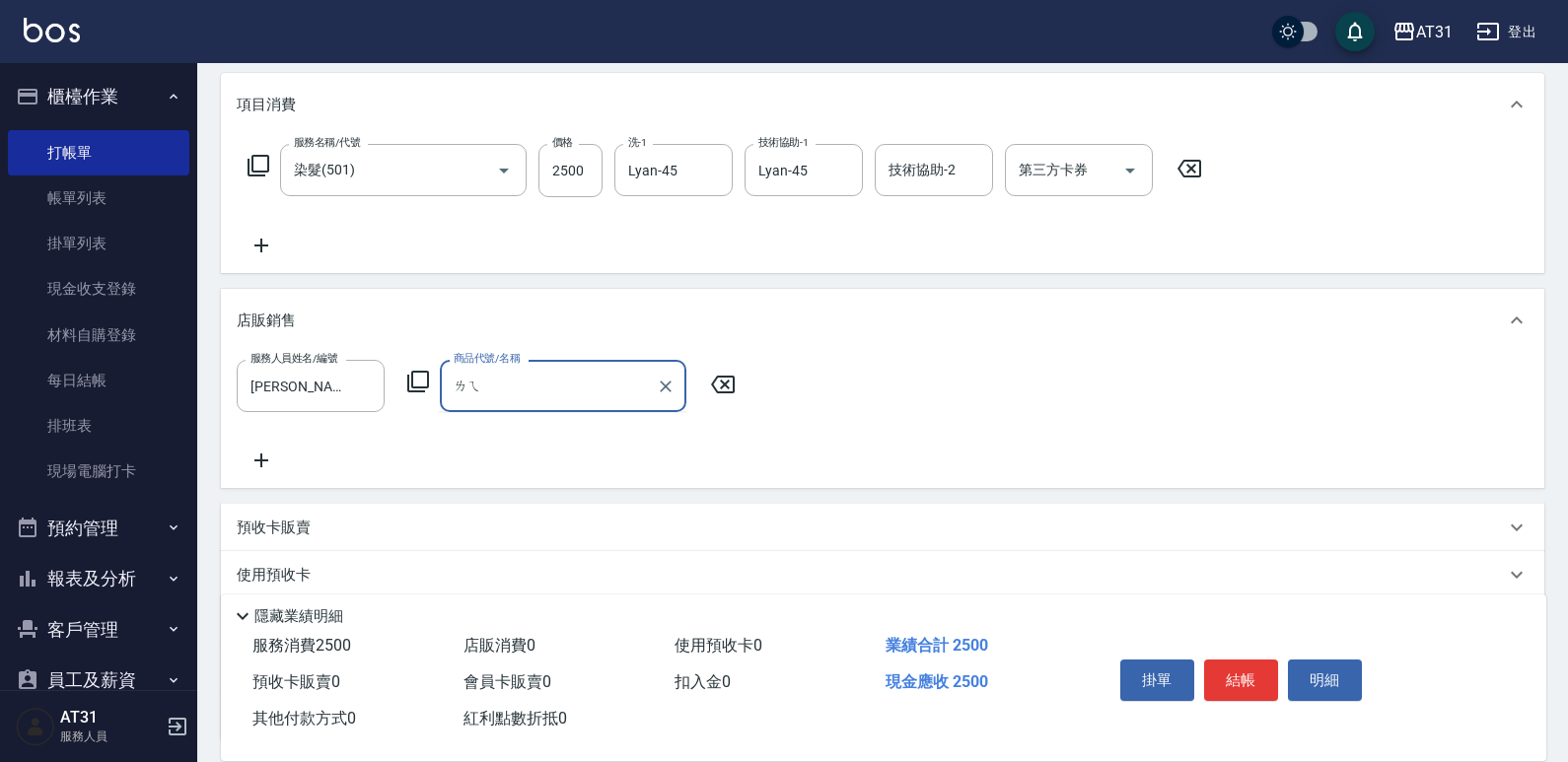
type input "雷"
type input "喜"
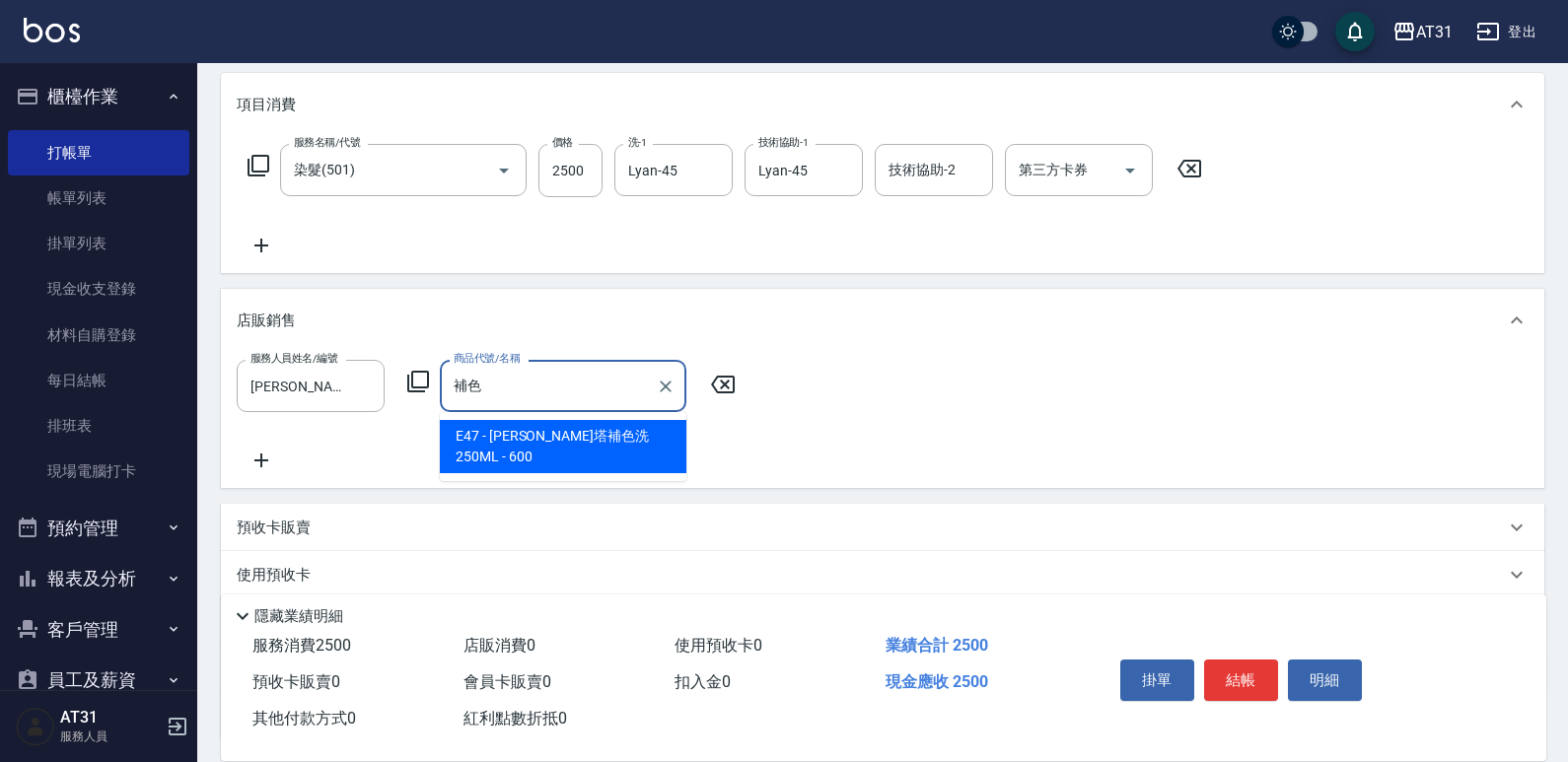
type input "蕾娜塔補色洗250ML"
type input "310"
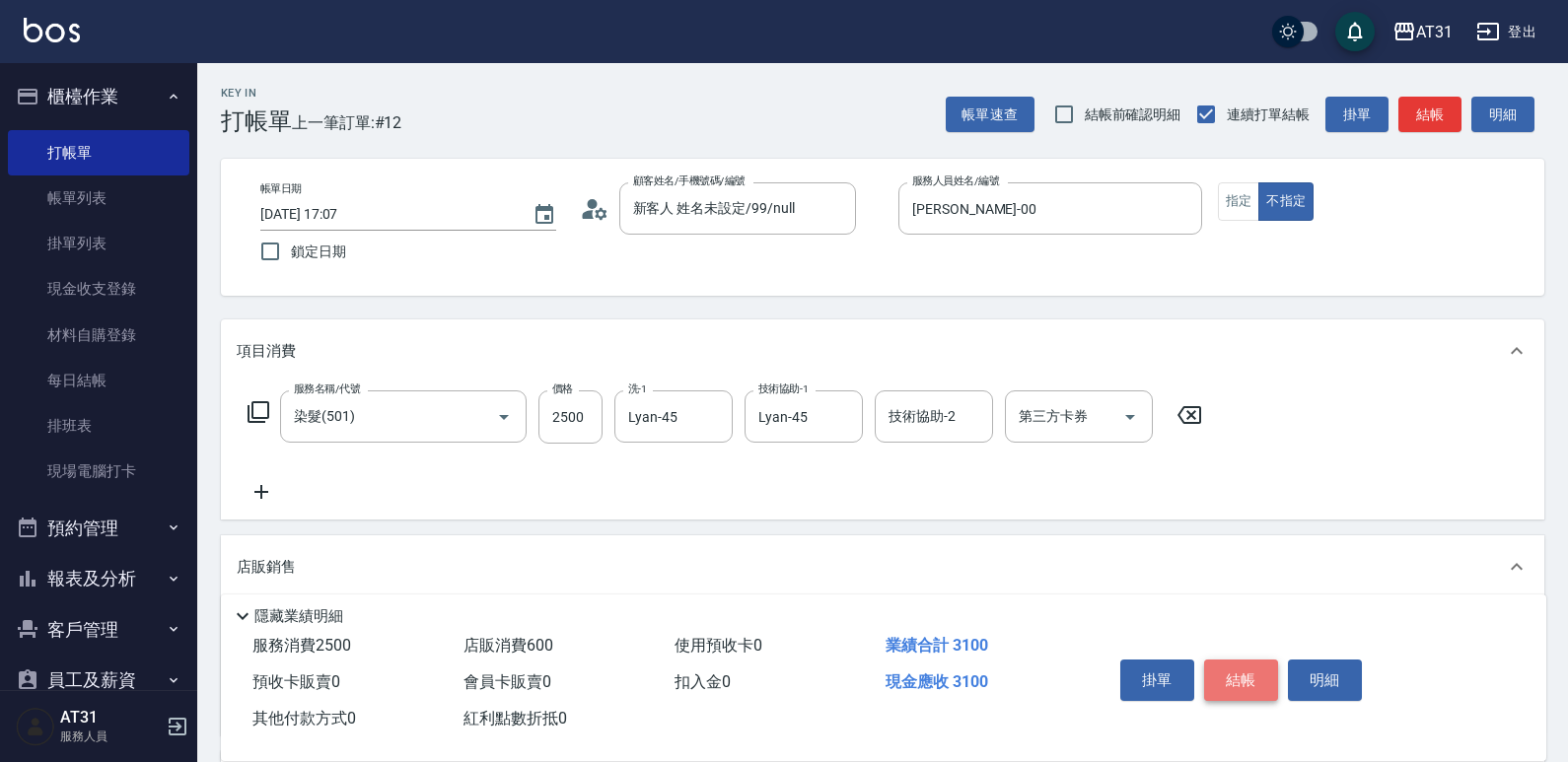
click at [1237, 671] on button "結帳" at bounding box center [1240, 681] width 74 height 42
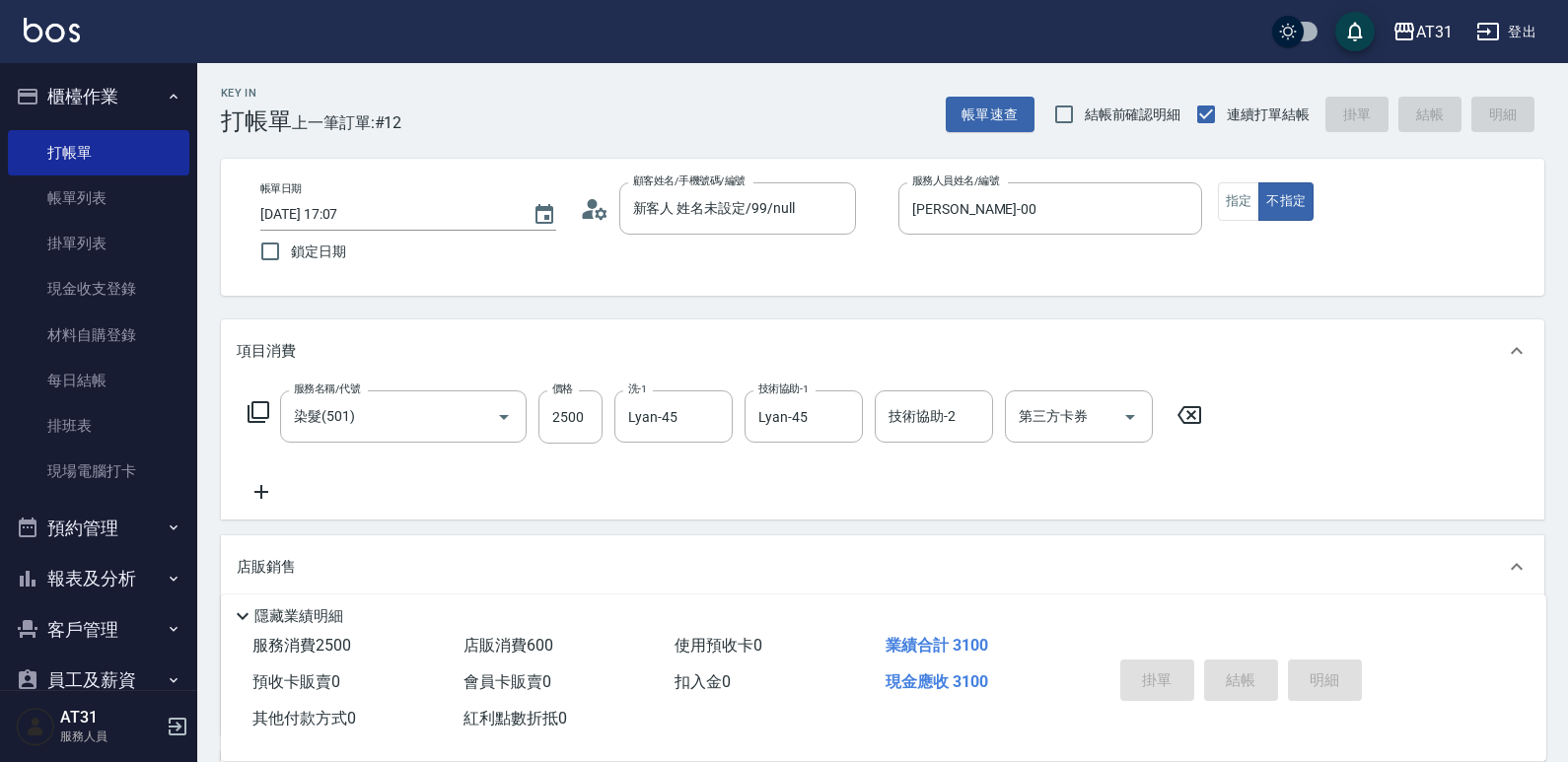
type input "0"
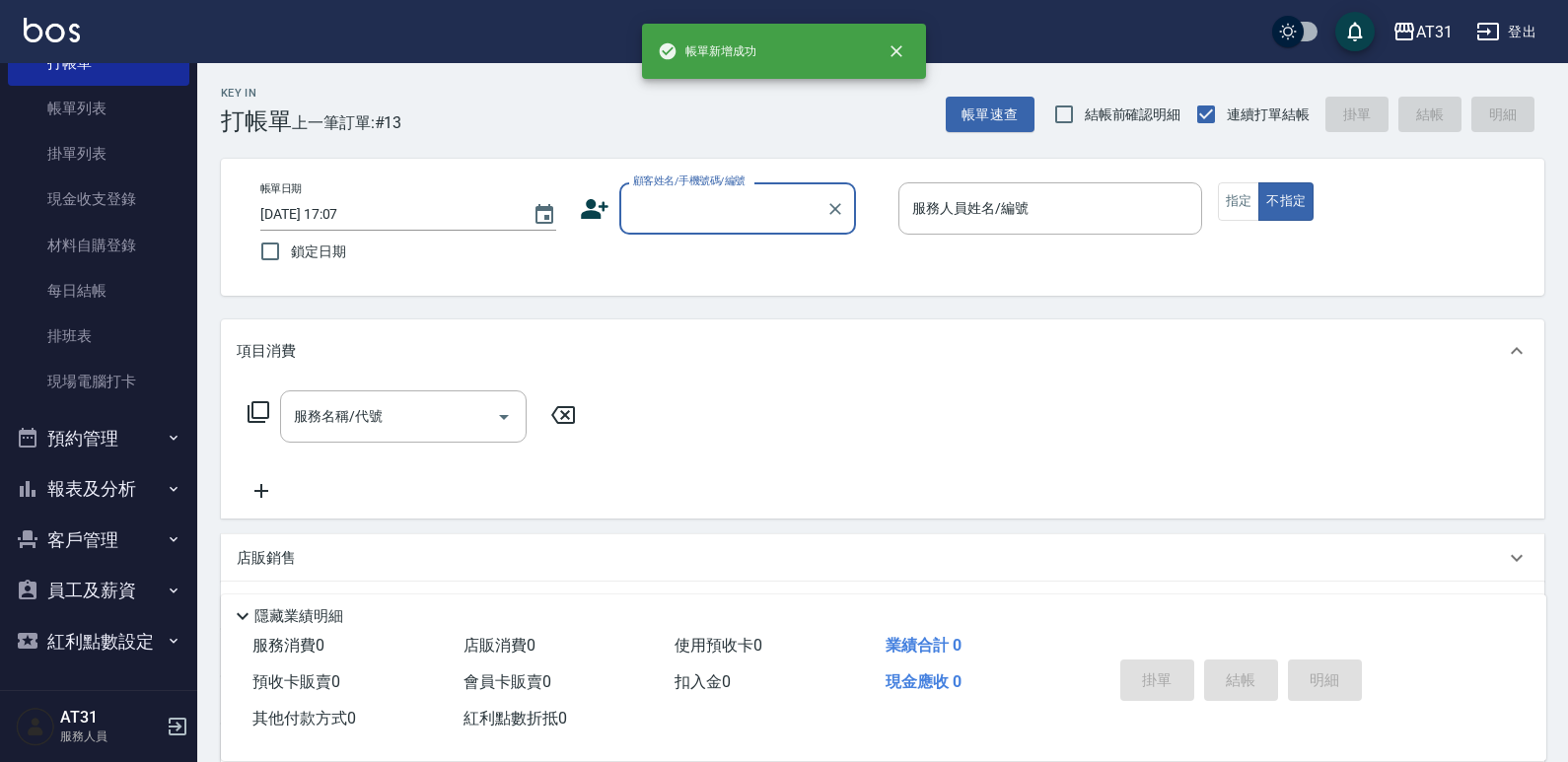
click at [137, 501] on button "報表及分析" at bounding box center [99, 489] width 182 height 51
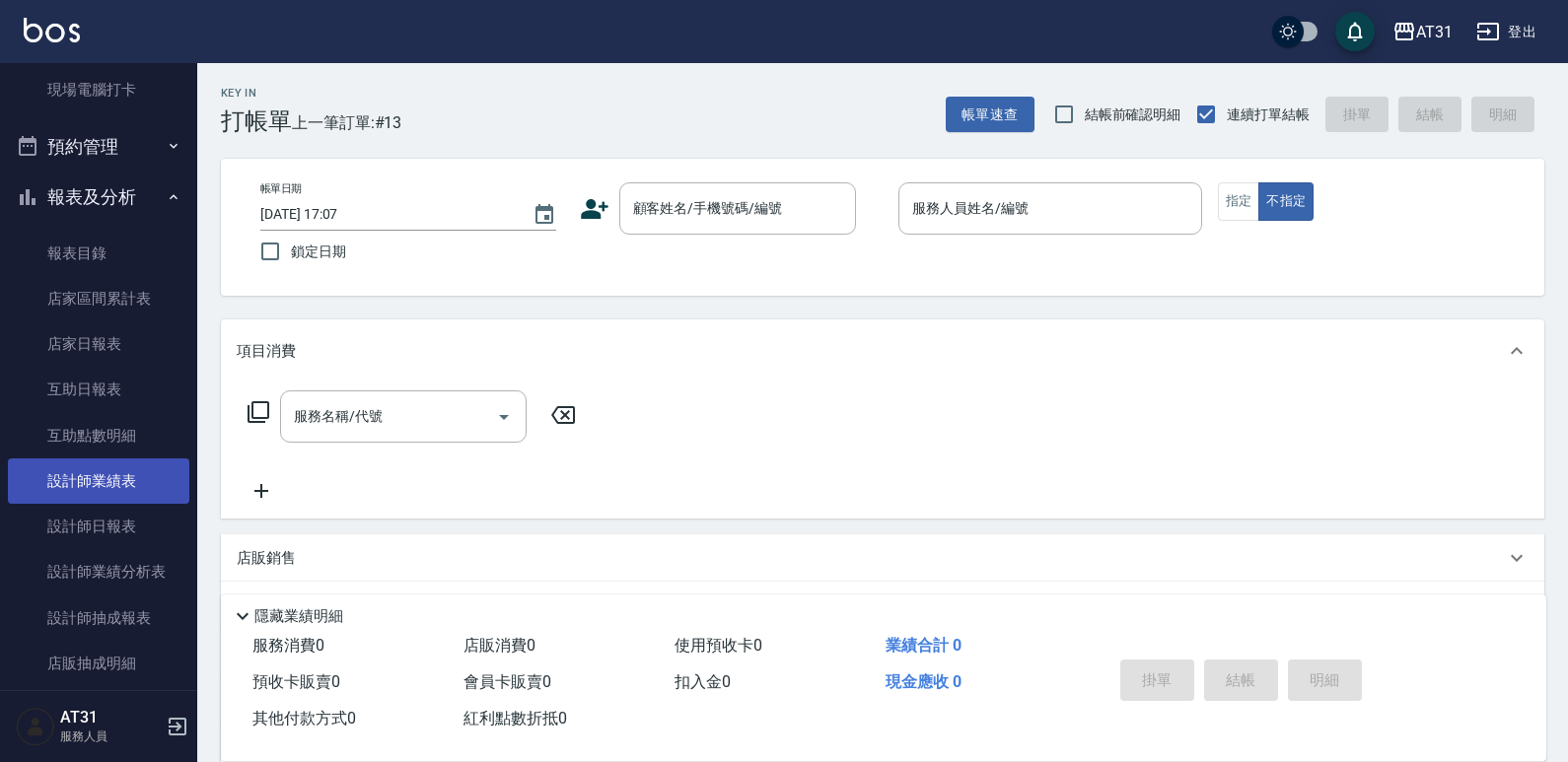
scroll to position [385, 0]
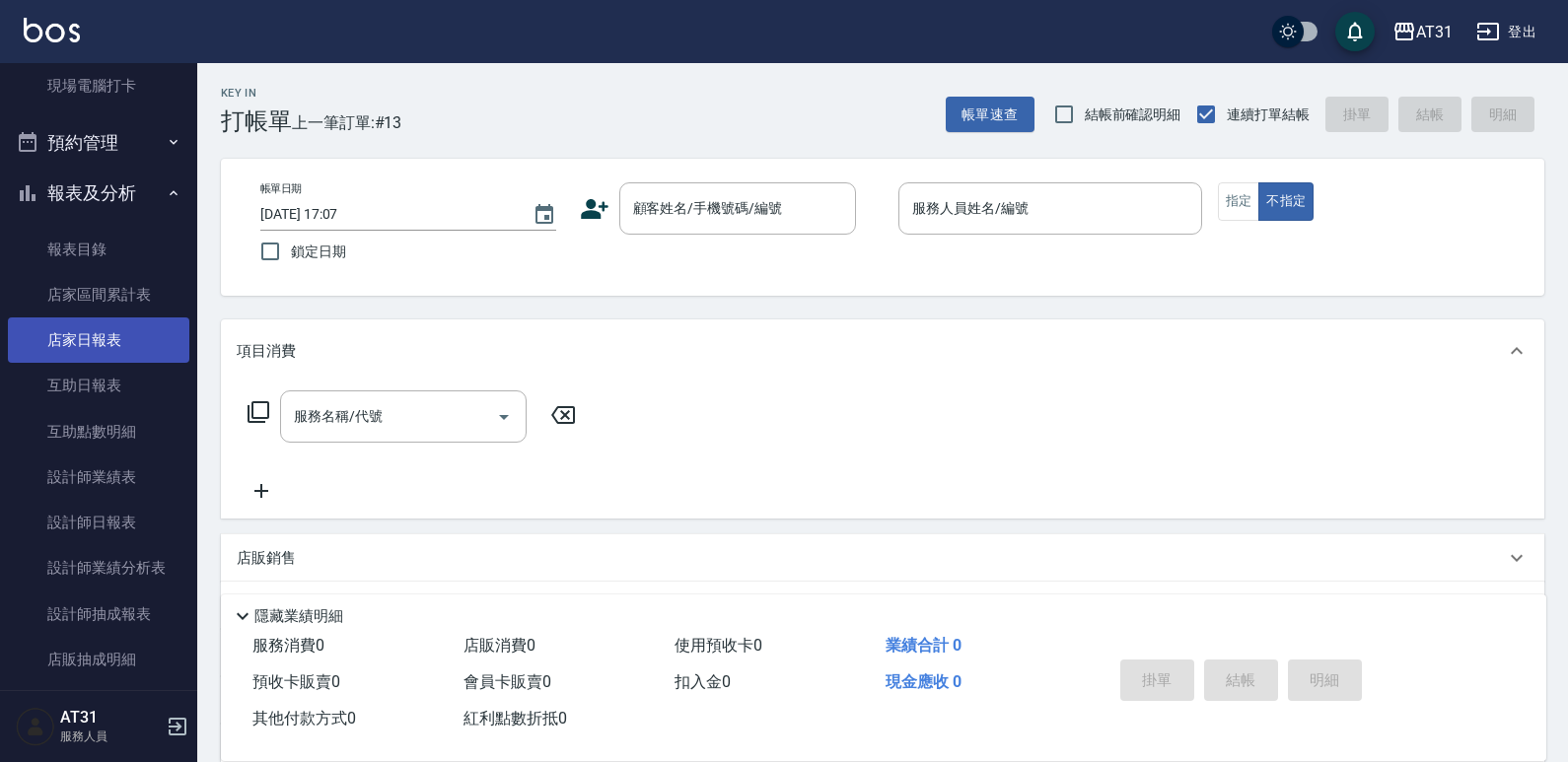
click at [115, 355] on link "店家日報表" at bounding box center [99, 340] width 182 height 45
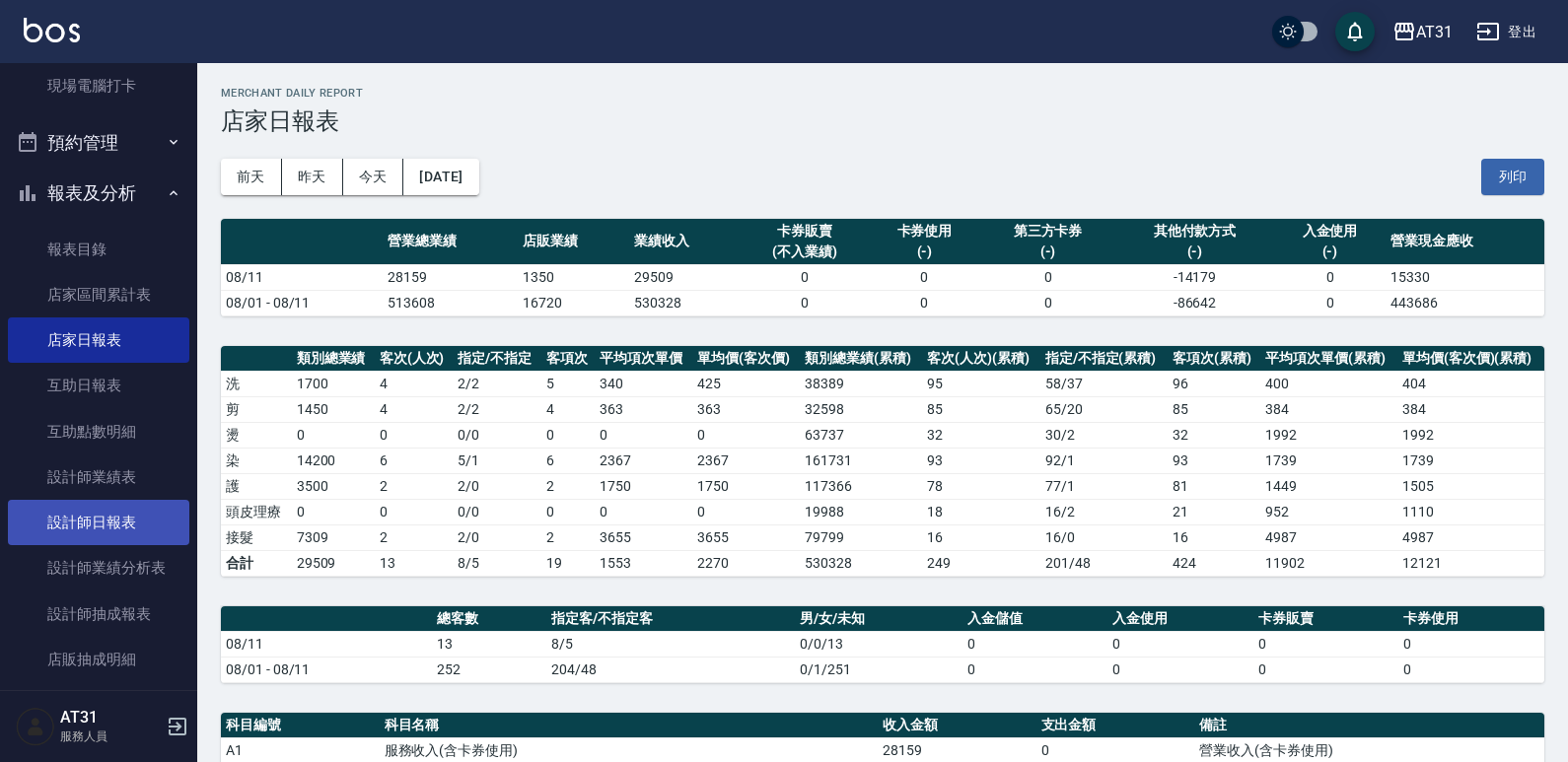
click at [132, 512] on link "設計師日報表" at bounding box center [99, 523] width 182 height 45
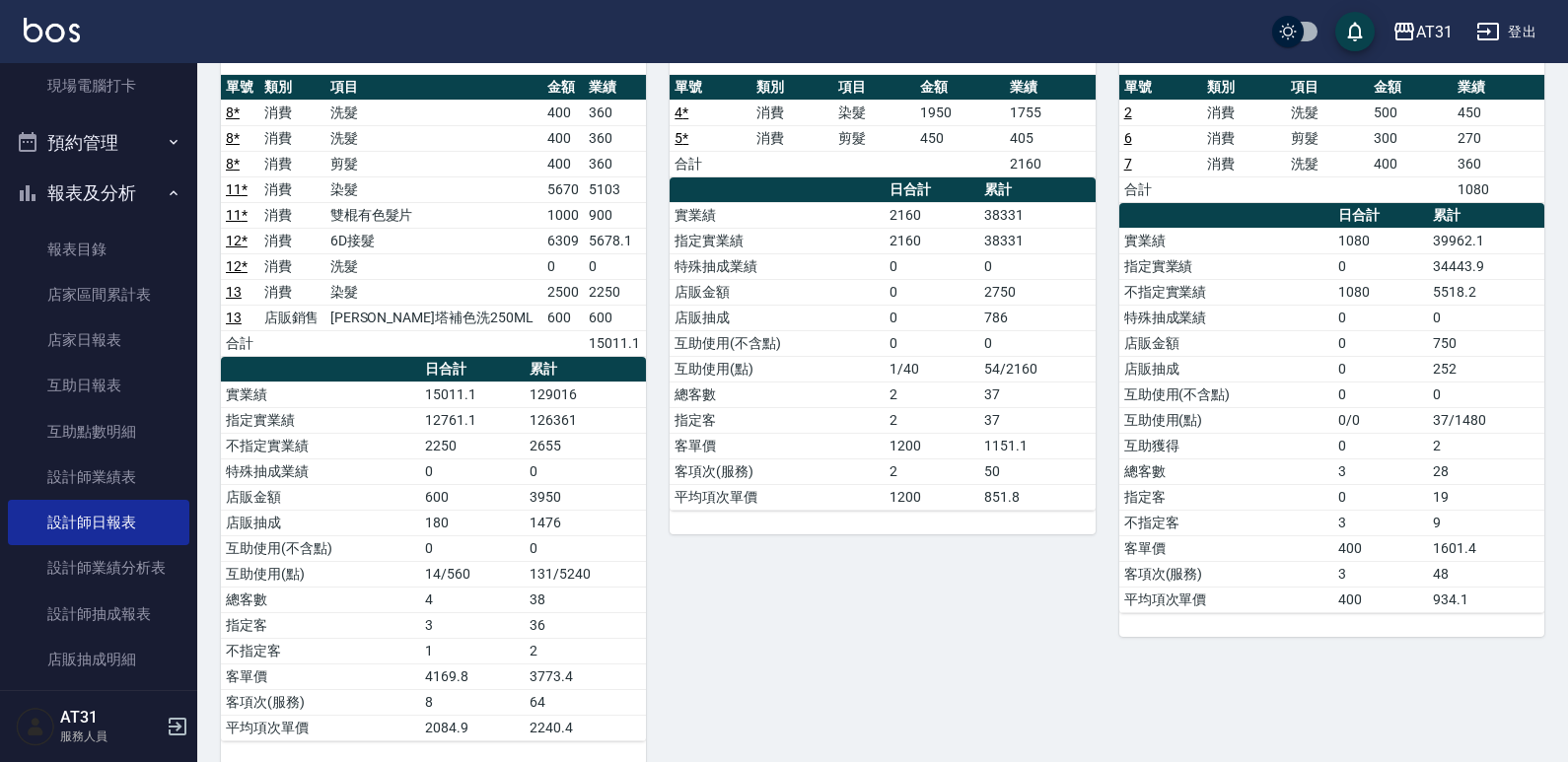
scroll to position [198, 0]
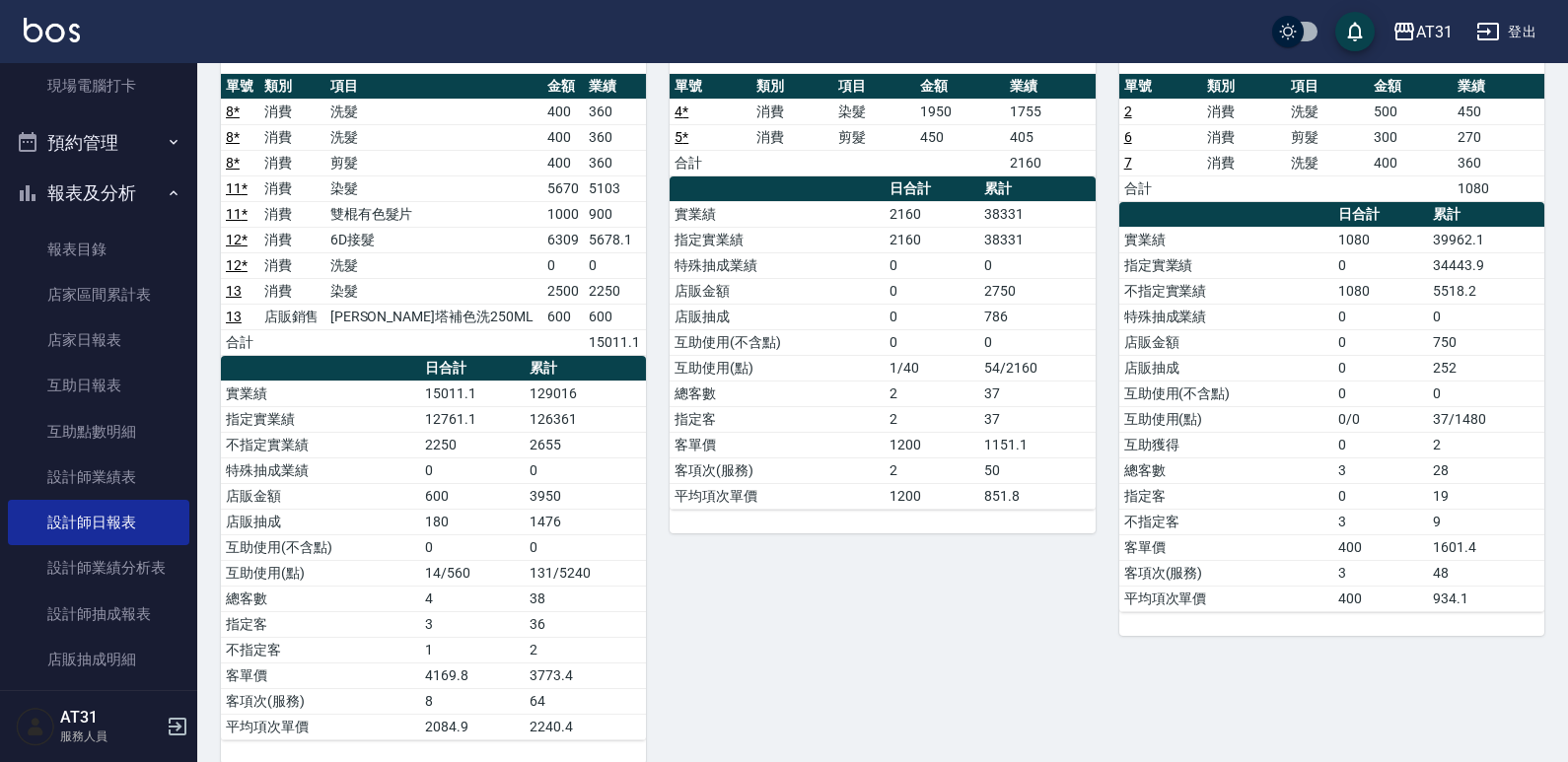
drag, startPoint x: 945, startPoint y: 428, endPoint x: 779, endPoint y: 409, distance: 167.1
drag, startPoint x: 779, startPoint y: 409, endPoint x: 702, endPoint y: 411, distance: 77.0
drag, startPoint x: 702, startPoint y: 411, endPoint x: 619, endPoint y: 422, distance: 83.7
drag, startPoint x: 619, startPoint y: 422, endPoint x: 490, endPoint y: 390, distance: 132.9
click at [478, 451] on td "2250" at bounding box center [472, 445] width 105 height 26
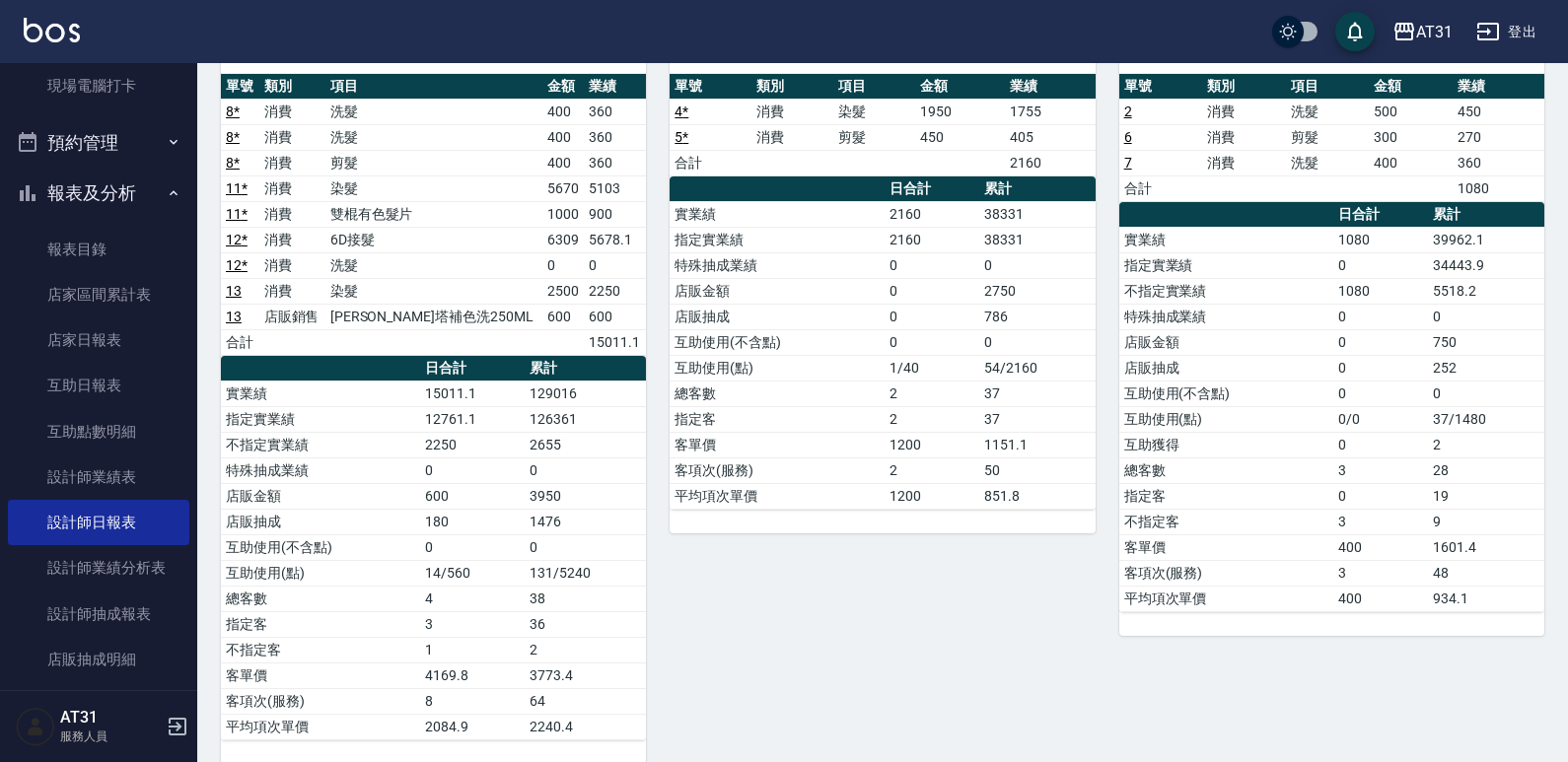
drag, startPoint x: 513, startPoint y: 276, endPoint x: 413, endPoint y: 266, distance: 100.5
drag, startPoint x: 413, startPoint y: 266, endPoint x: 408, endPoint y: 185, distance: 81.2
click at [389, 205] on tbody "8 * 消費 洗髮 400 360 8 * 消費 洗髮 400 360 8 * 消費 剪髮 400 360 11 * 消費 染髮 5670 5103 11 *…" at bounding box center [434, 226] width 425 height 256
click at [422, 136] on td "洗髮" at bounding box center [434, 137] width 217 height 26
drag, startPoint x: 438, startPoint y: 171, endPoint x: 400, endPoint y: 190, distance: 42.5
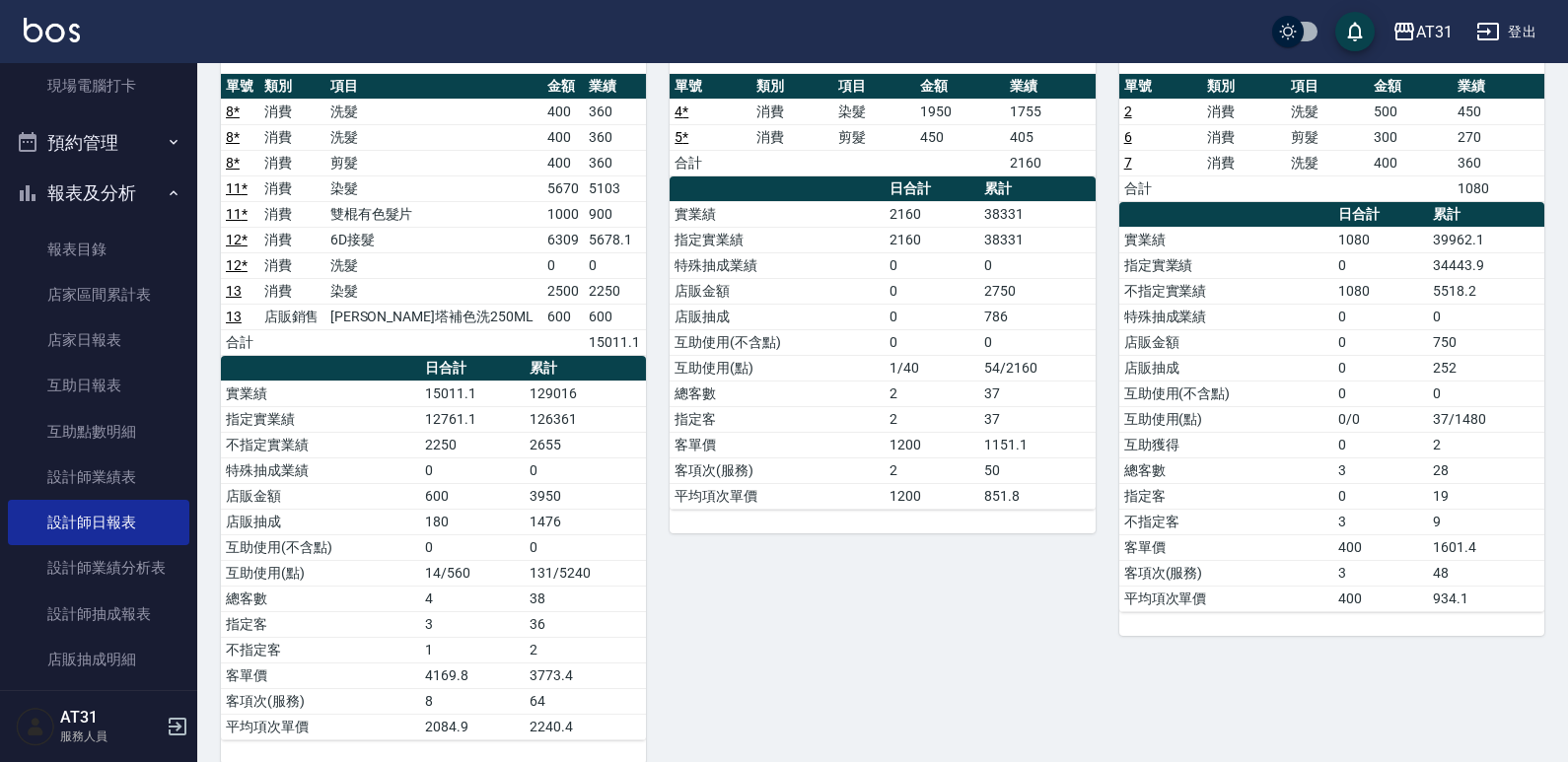
click at [367, 190] on td "染髮" at bounding box center [434, 189] width 217 height 26
drag, startPoint x: 594, startPoint y: 192, endPoint x: 419, endPoint y: 211, distance: 176.0
click at [409, 214] on td "雙棍有色髮片" at bounding box center [434, 214] width 217 height 26
